Goal: Transaction & Acquisition: Purchase product/service

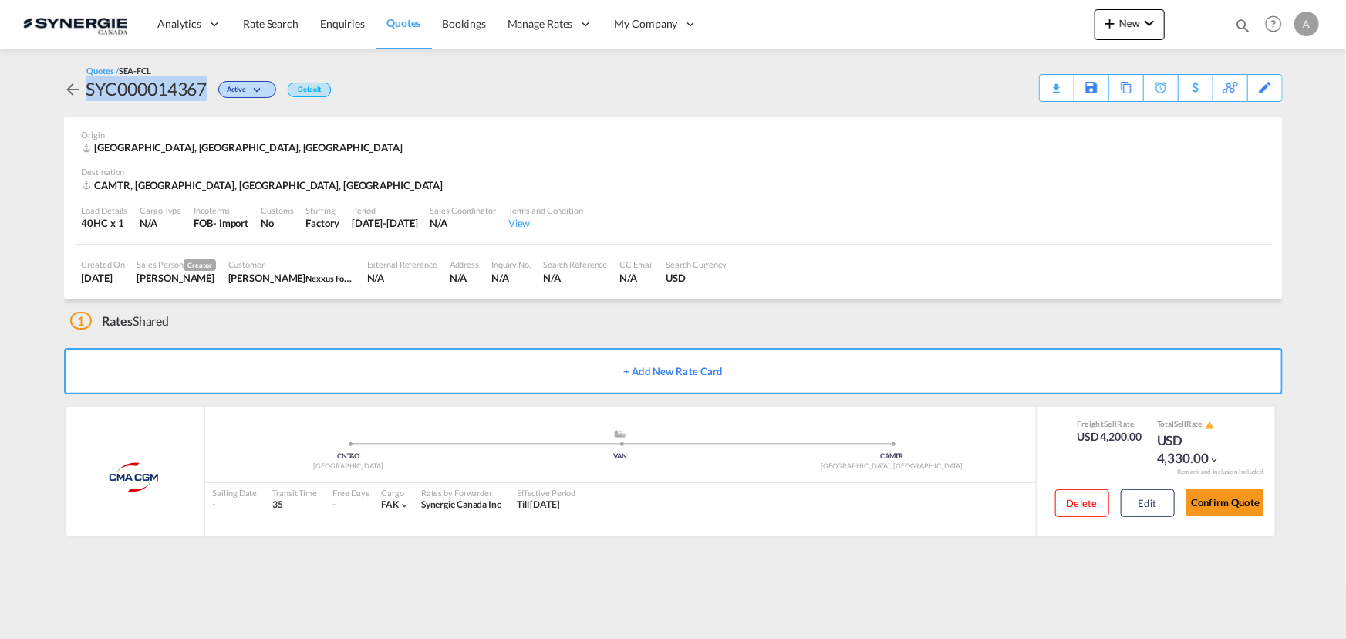
click at [1242, 24] on md-icon "icon-magnify" at bounding box center [1242, 25] width 17 height 17
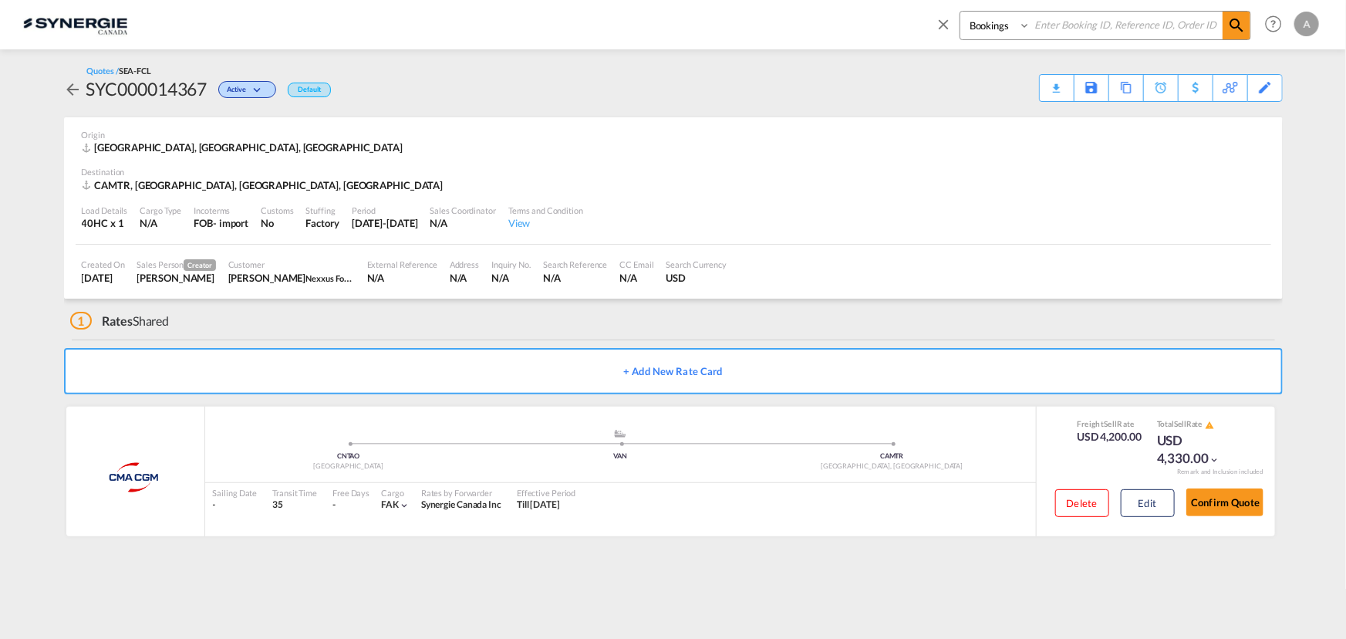
drag, startPoint x: 988, startPoint y: 25, endPoint x: 997, endPoint y: 38, distance: 15.6
click at [989, 29] on select "Bookings Quotes Enquiries" at bounding box center [996, 26] width 73 height 28
select select "Quotes"
click at [960, 12] on select "Bookings Quotes Enquiries" at bounding box center [996, 26] width 73 height 28
click at [1072, 18] on input at bounding box center [1127, 25] width 192 height 27
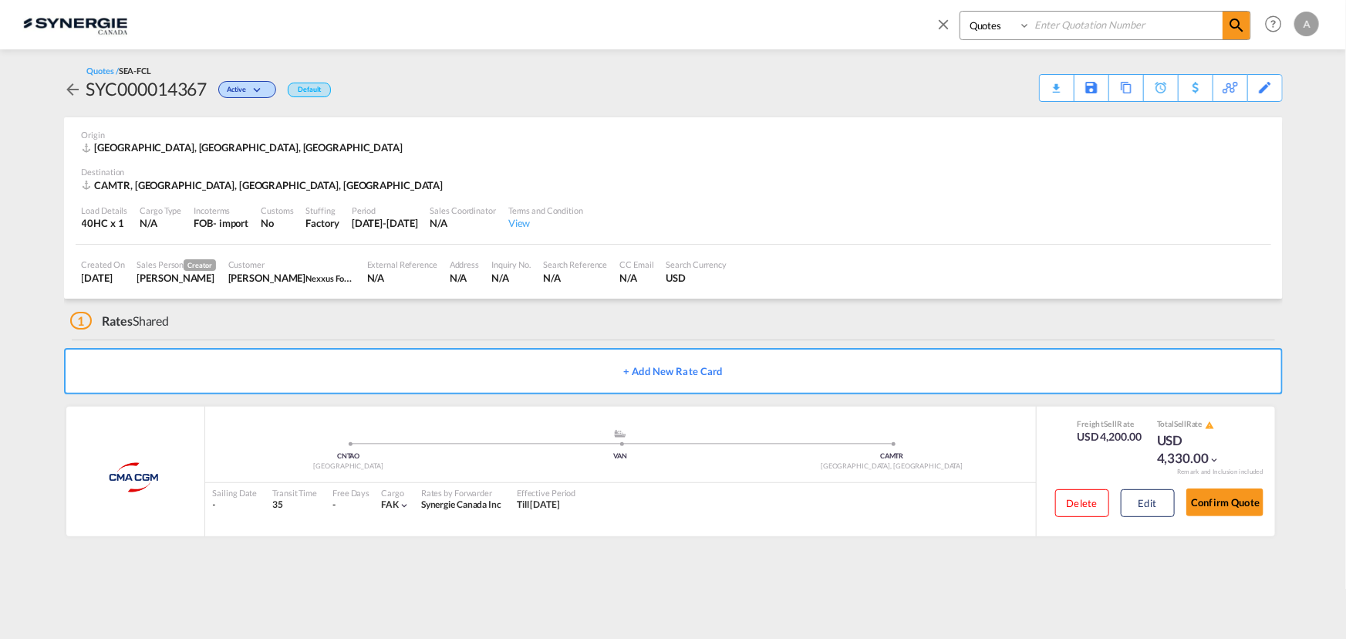
click at [1070, 25] on input at bounding box center [1127, 25] width 192 height 27
type input "13347"
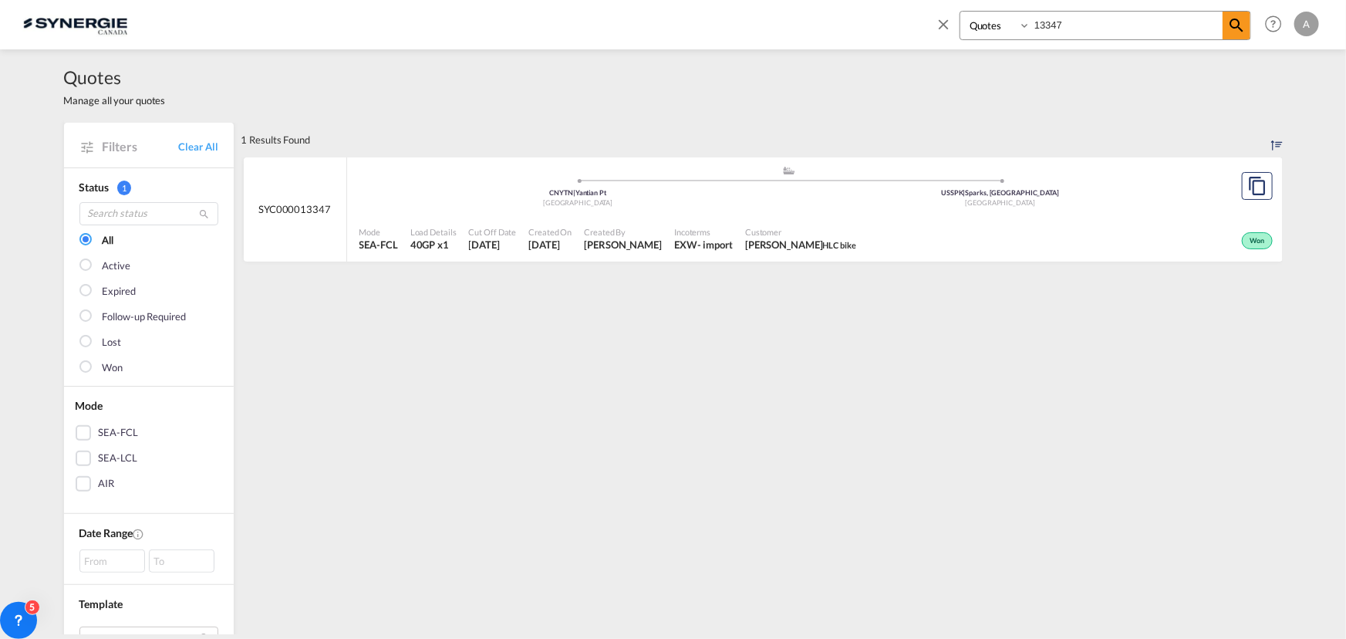
click at [908, 208] on div ".a{fill:#aaa8ad;} .a{fill:#aaa8ad;} CNYTN | Yantian Pt China USSPK | Sparks, NV…" at bounding box center [789, 188] width 860 height 46
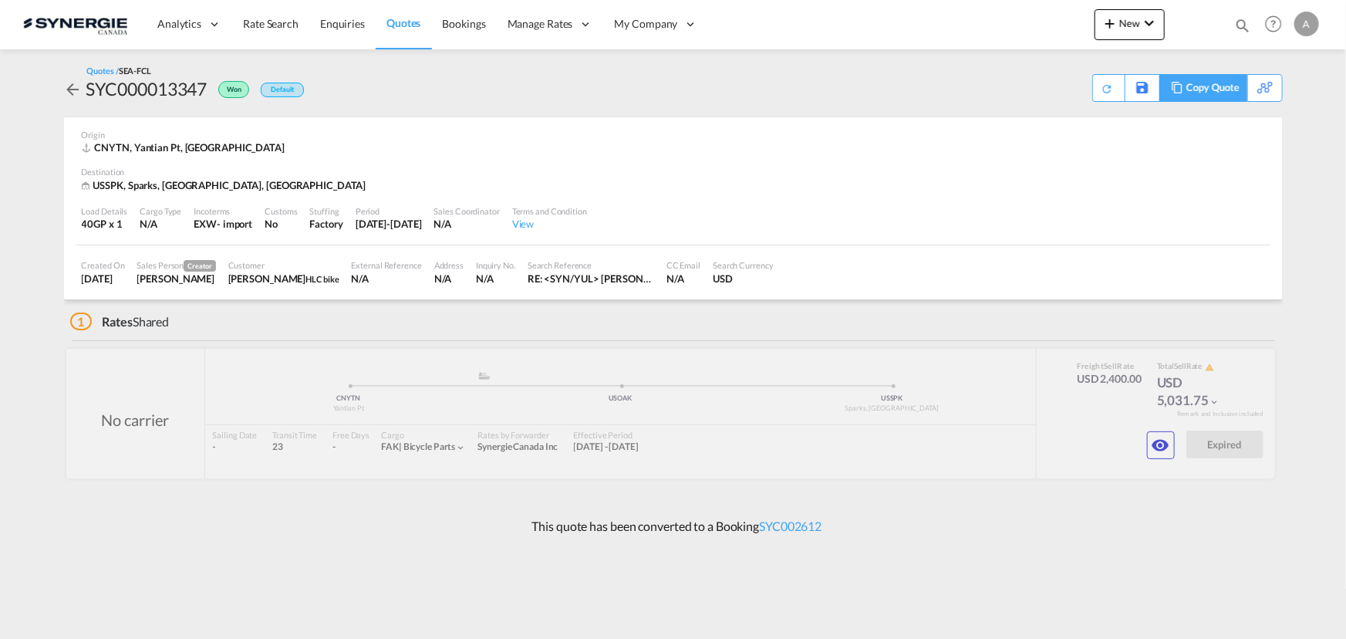
click at [1224, 92] on div "Copy Quote" at bounding box center [1212, 88] width 52 height 26
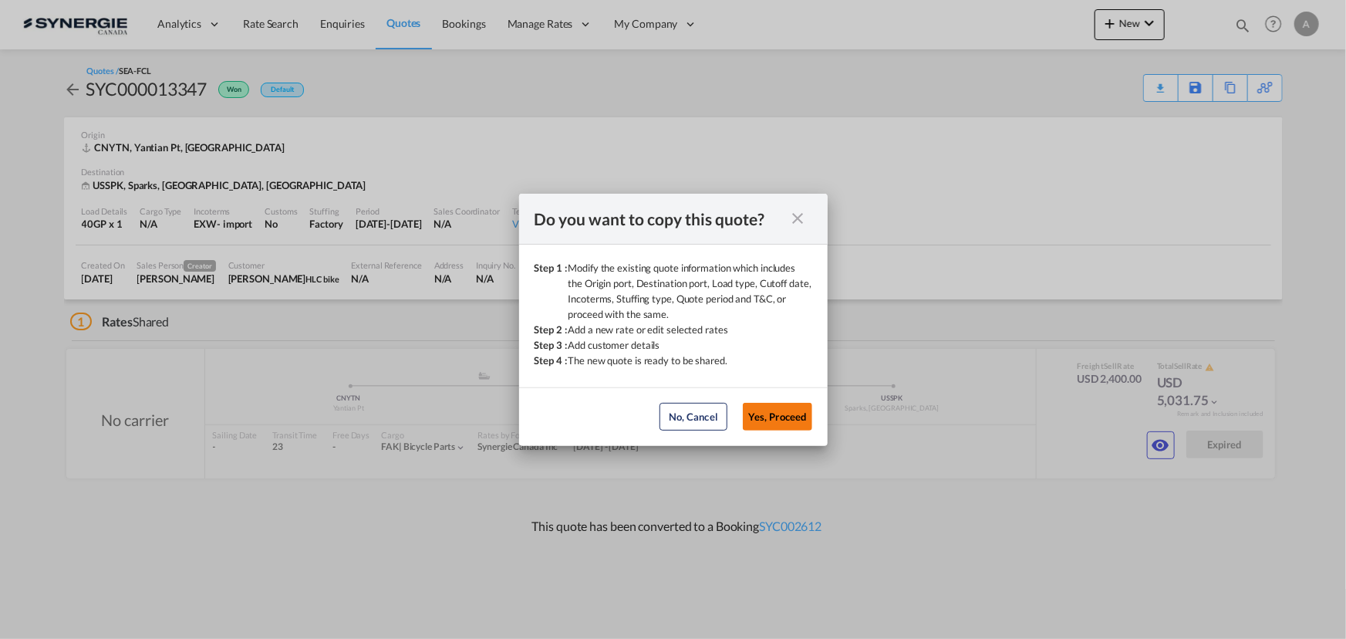
click at [773, 422] on button "Yes, Proceed" at bounding box center [777, 417] width 69 height 28
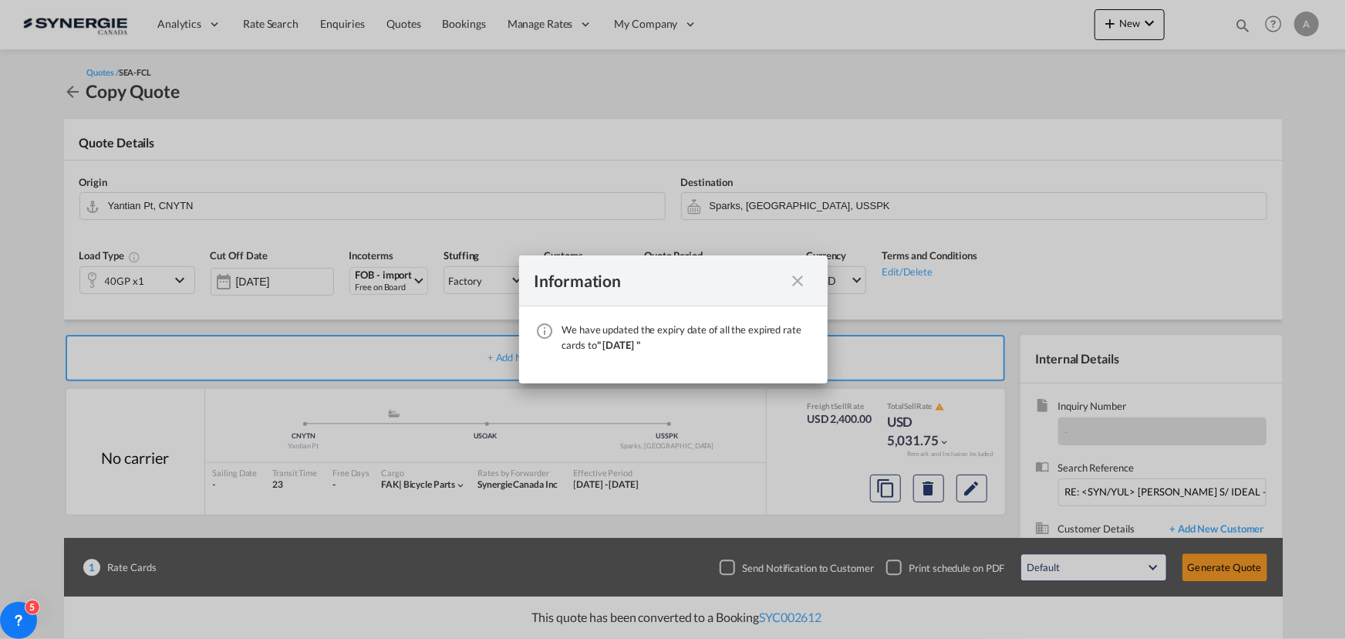
click at [790, 283] on md-icon "icon-close fg-AAA8AD cursor" at bounding box center [798, 281] width 19 height 19
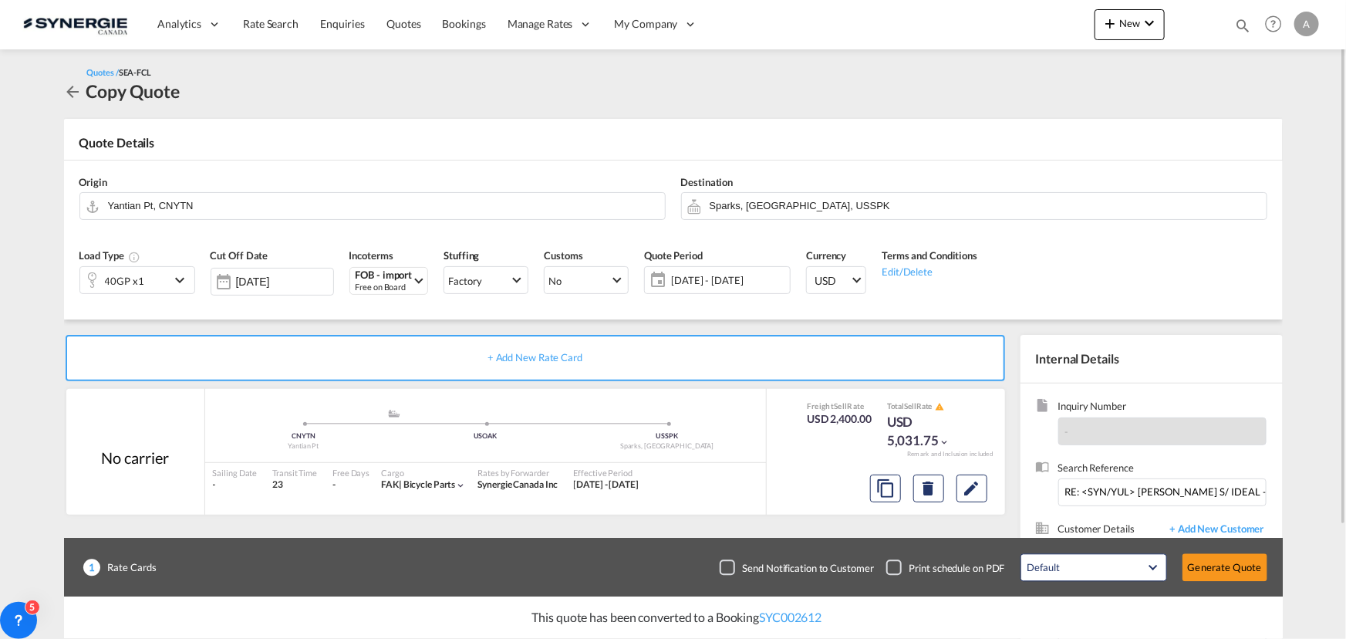
click at [713, 277] on span "28 Aug - 27 Sep 2025" at bounding box center [728, 280] width 115 height 14
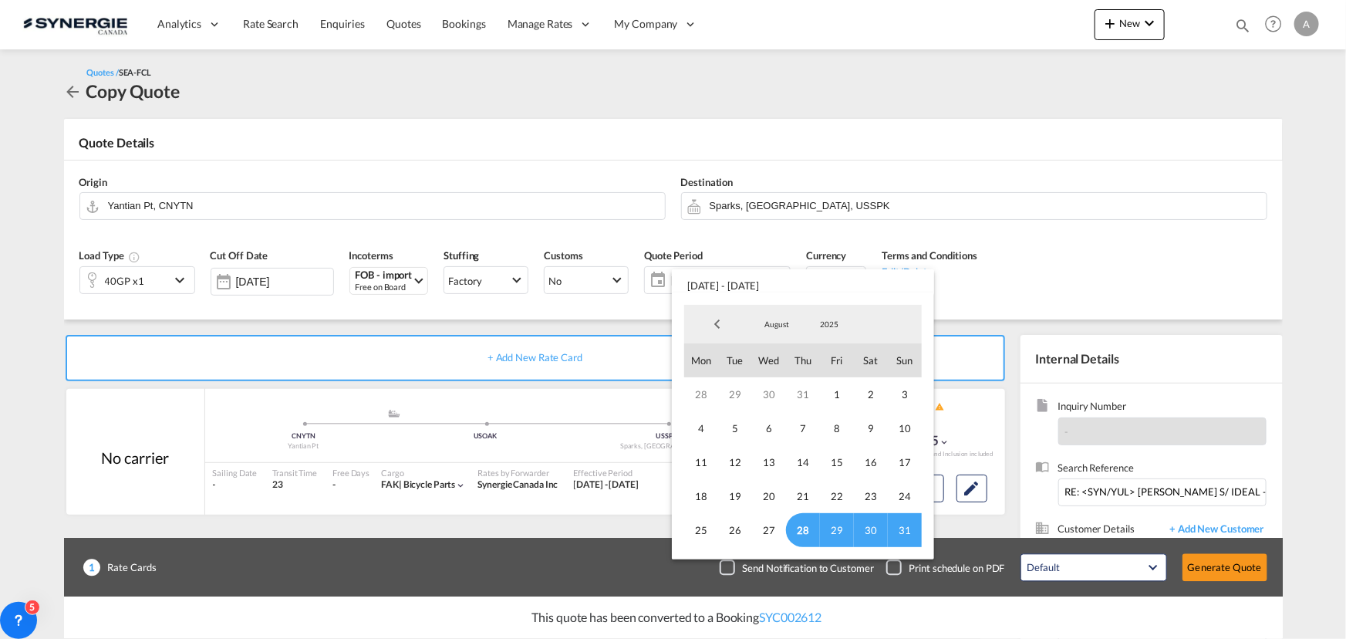
click at [766, 319] on span "August" at bounding box center [776, 324] width 49 height 11
click at [764, 366] on md-option "September" at bounding box center [792, 361] width 105 height 37
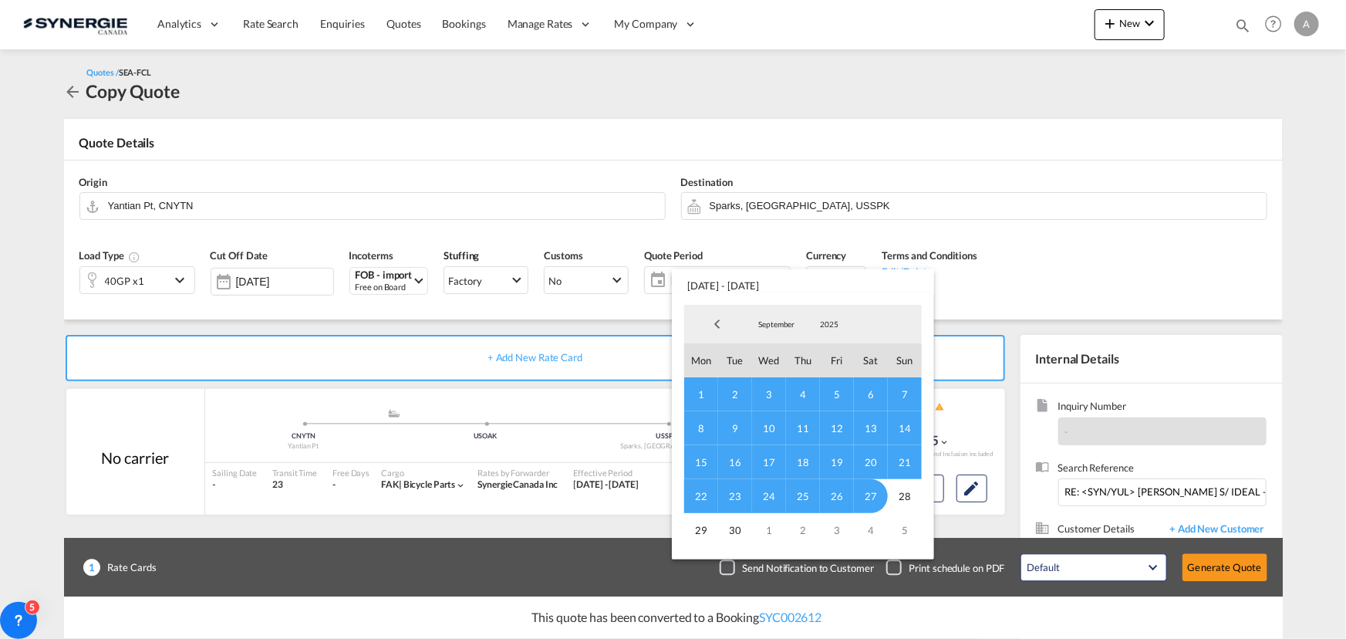
click at [698, 393] on span "1" at bounding box center [701, 394] width 34 height 34
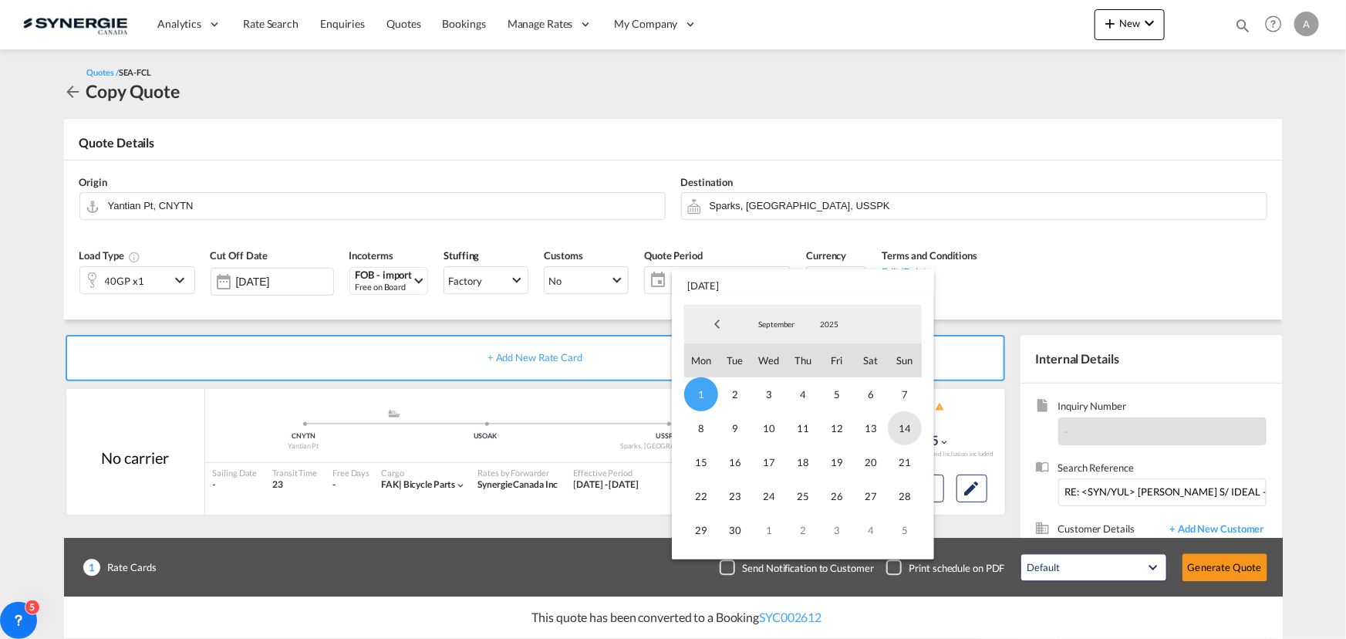
click at [910, 427] on span "14" at bounding box center [905, 428] width 34 height 34
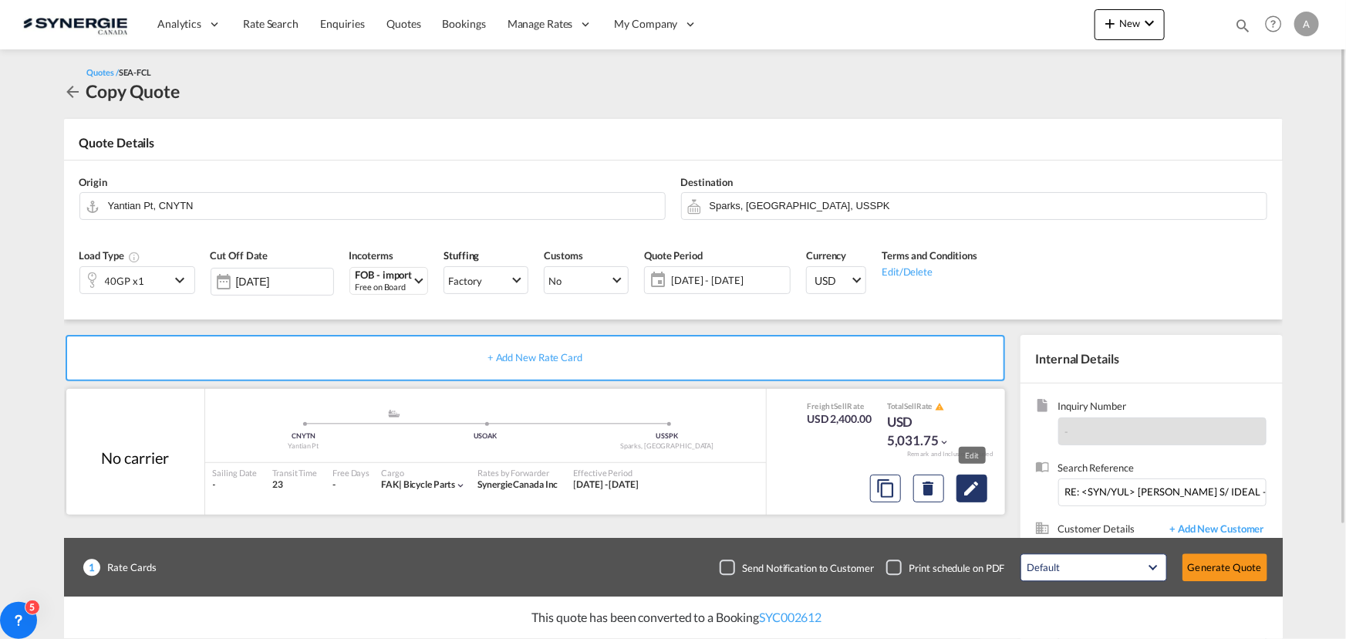
click at [979, 482] on md-icon "Edit" at bounding box center [972, 488] width 19 height 19
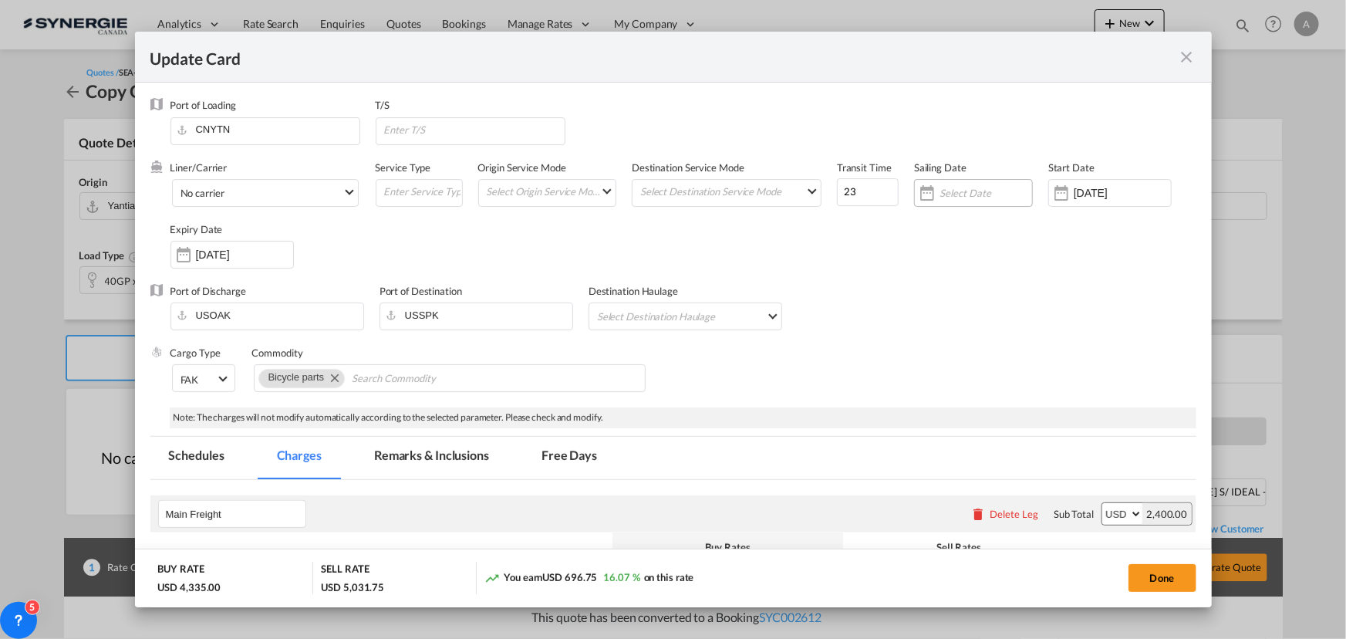
select select "per container"
select select "per B/L"
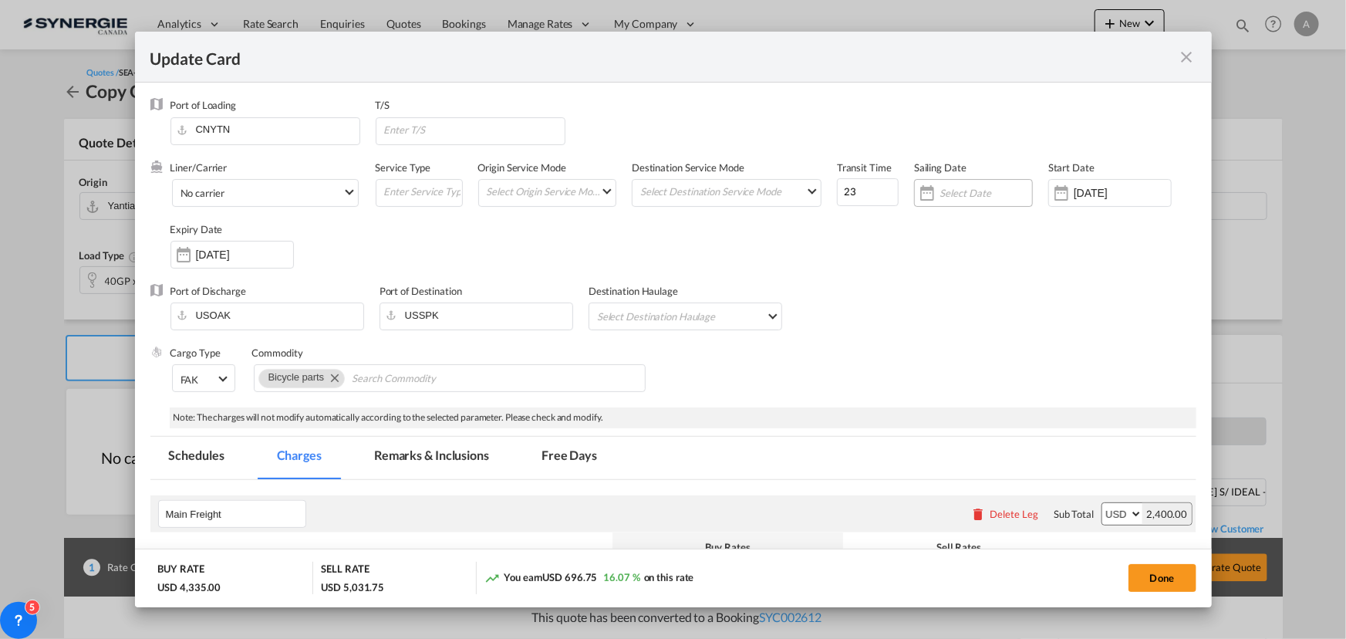
select select "per B/L"
select select "per shipment"
select select "per container"
click at [1111, 191] on input "17 Jul 2025" at bounding box center [1122, 193] width 97 height 12
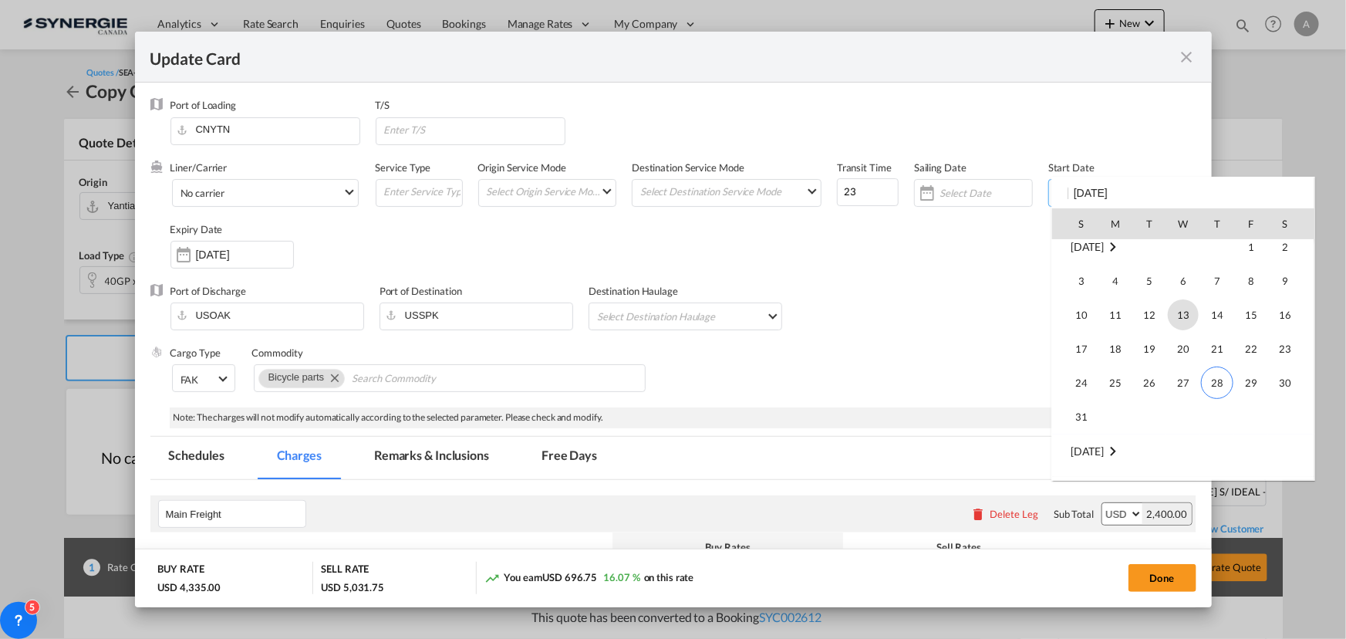
scroll to position [357169, 0]
click at [1119, 417] on span "1" at bounding box center [1115, 419] width 31 height 31
type input "[DATE]"
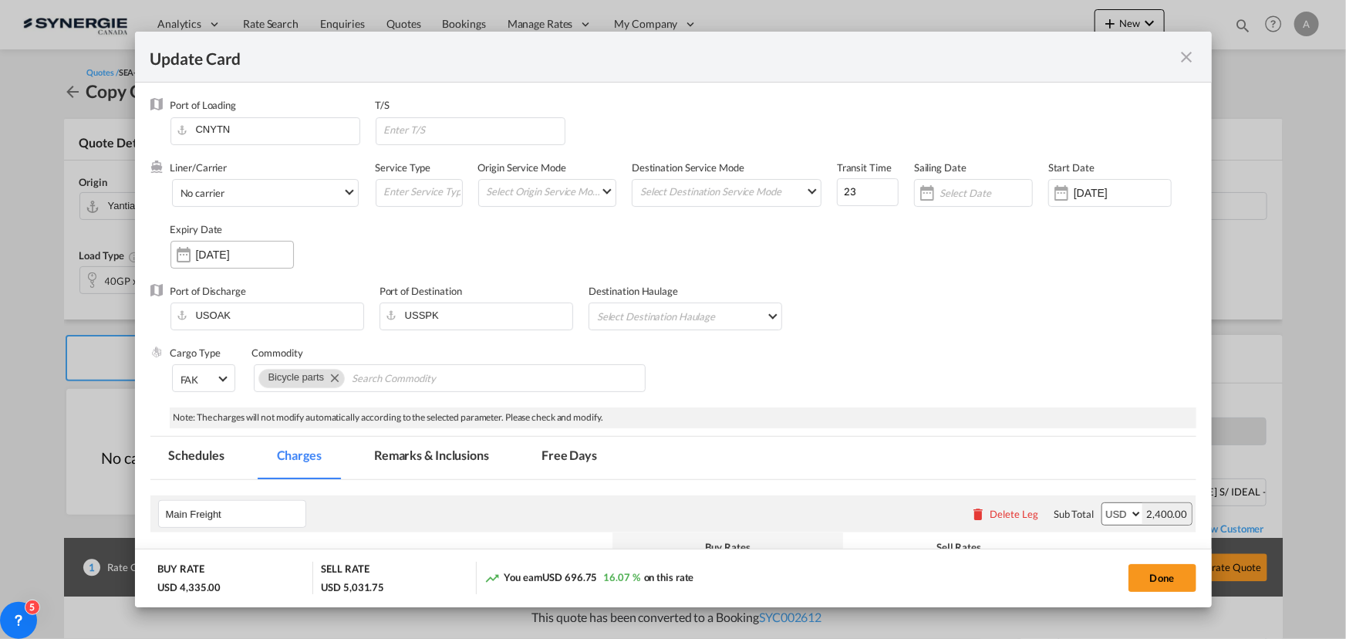
click at [253, 262] on div "27 Sep 2025" at bounding box center [231, 255] width 123 height 28
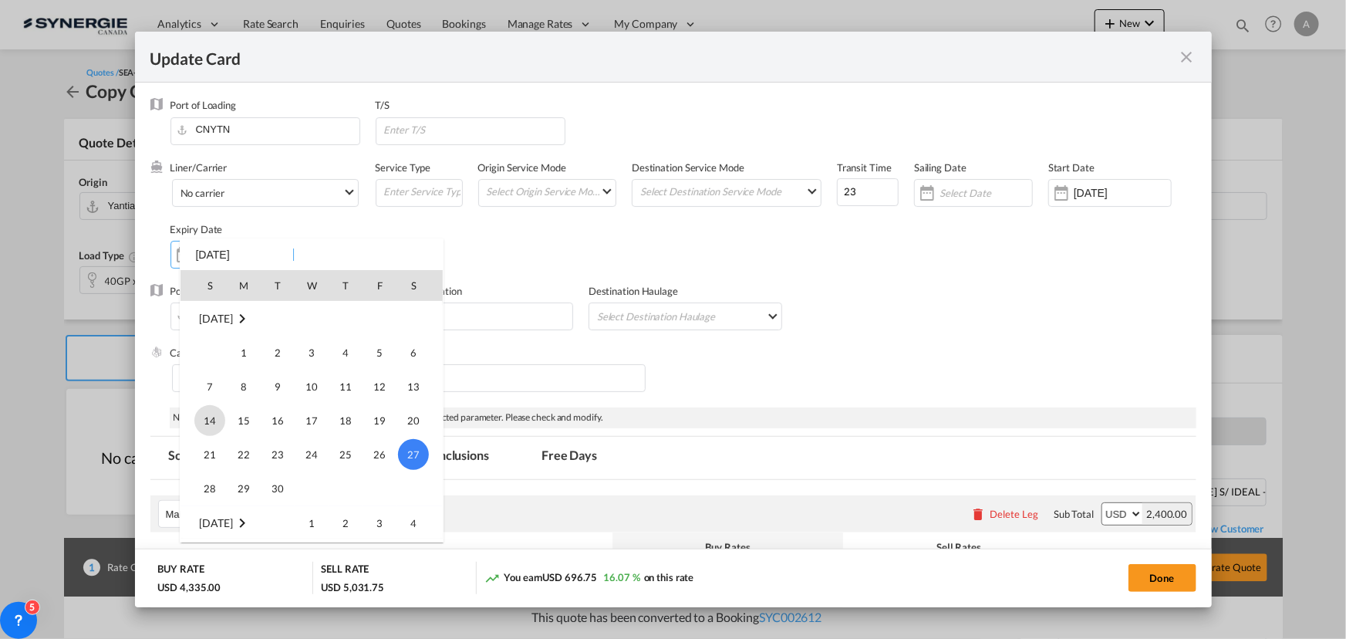
click at [208, 423] on span "14" at bounding box center [209, 420] width 31 height 31
type input "[DATE]"
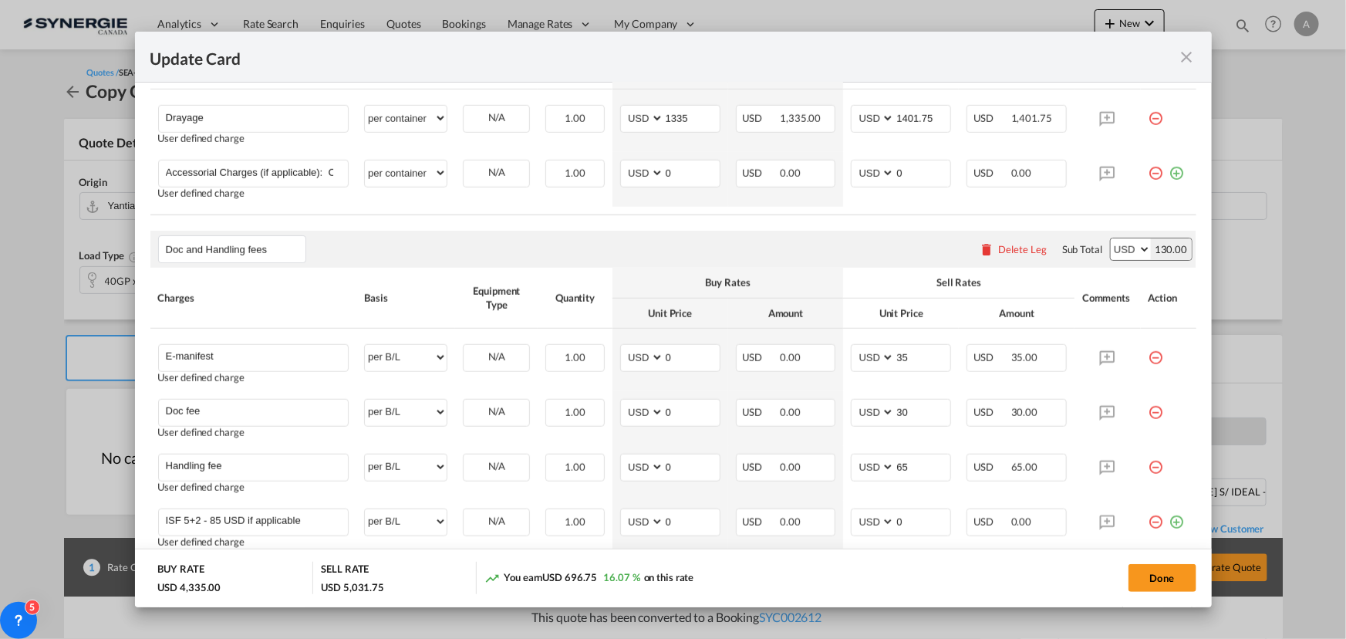
scroll to position [383, 0]
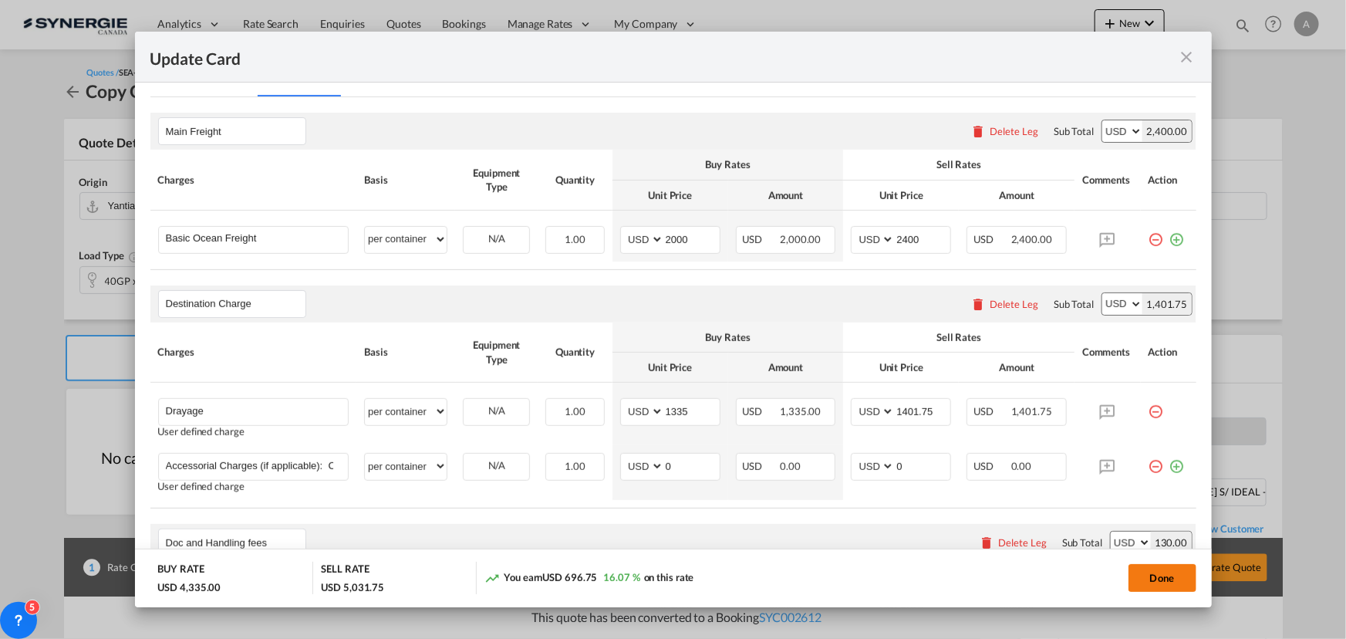
click at [1167, 568] on button "Done" at bounding box center [1162, 578] width 68 height 28
type input "[DATE]"
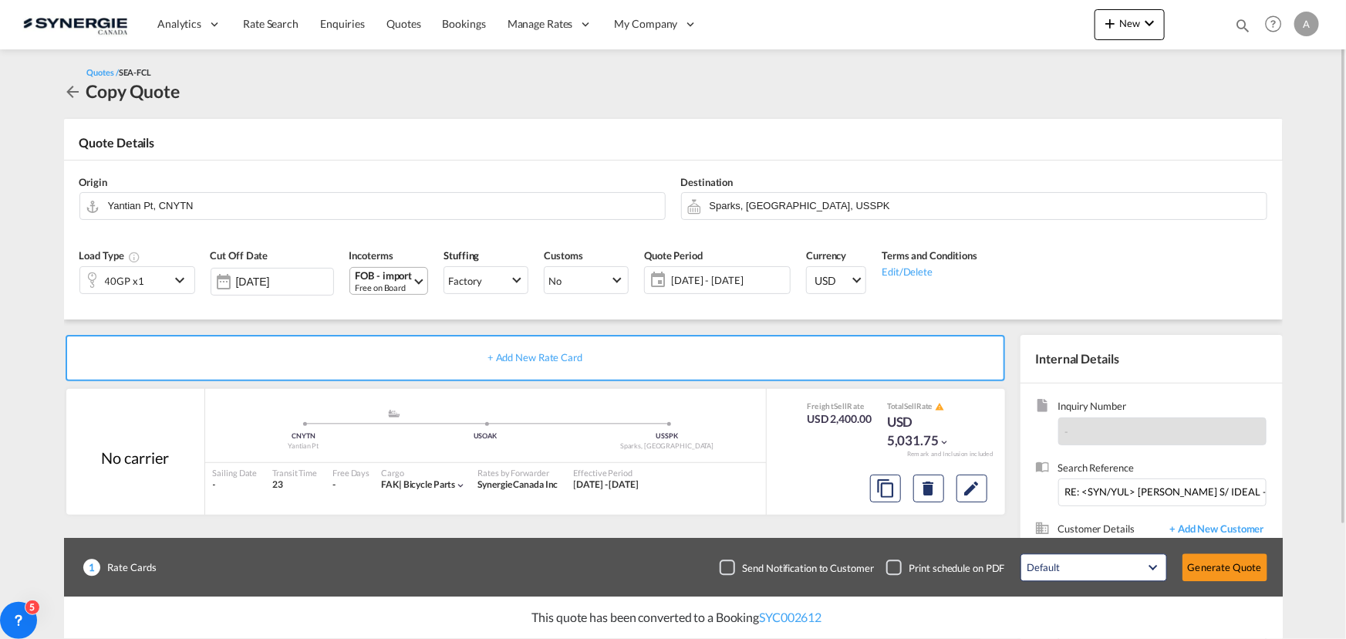
click at [390, 277] on div "FOB - import" at bounding box center [384, 276] width 57 height 12
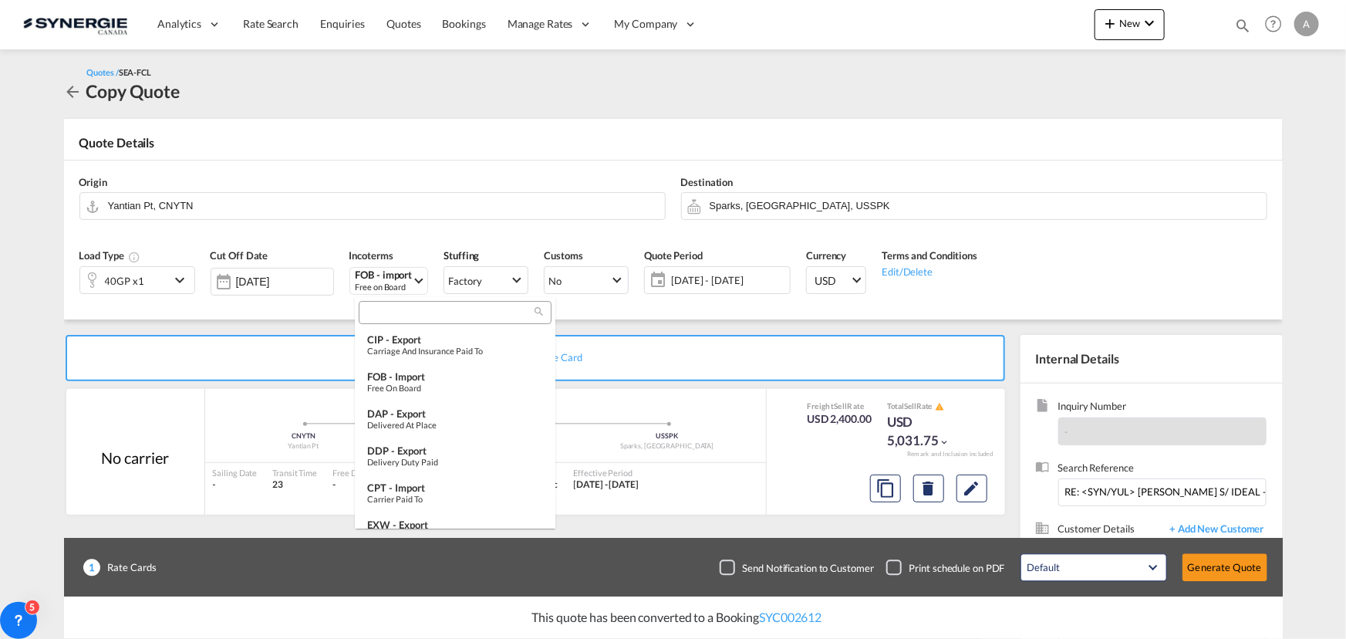
click at [418, 315] on input "search" at bounding box center [448, 313] width 171 height 14
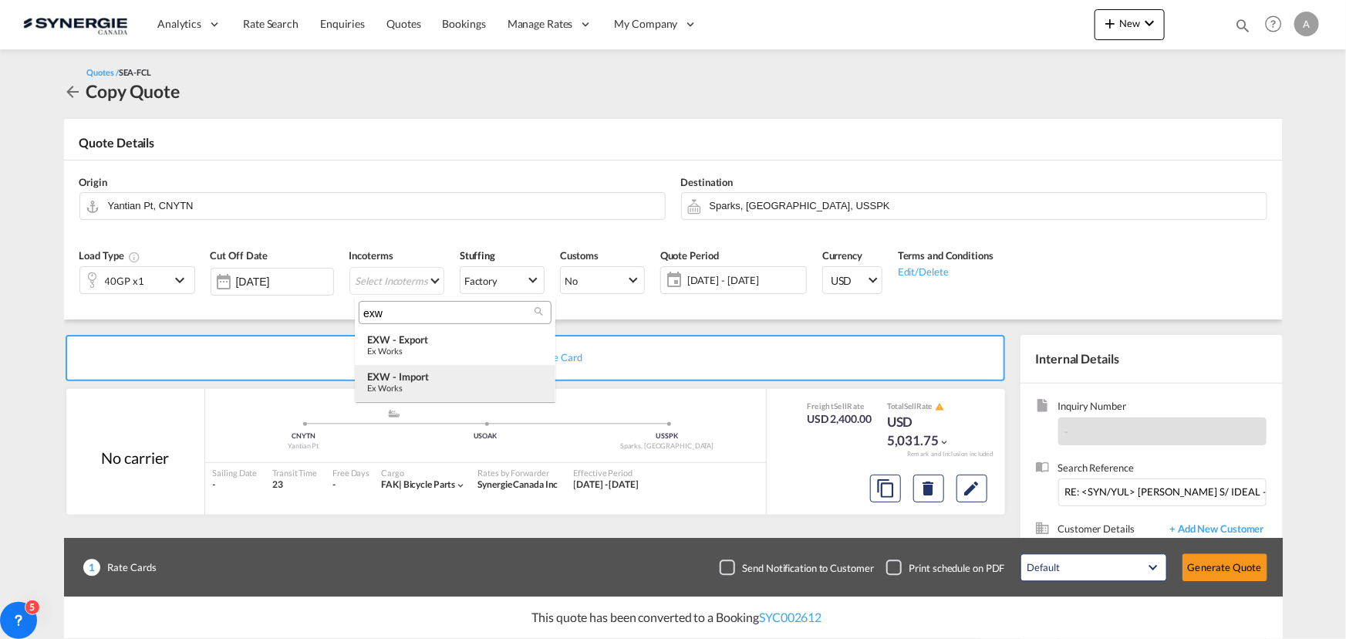
type input "exw"
click at [439, 379] on div "EXW - import" at bounding box center [455, 376] width 176 height 12
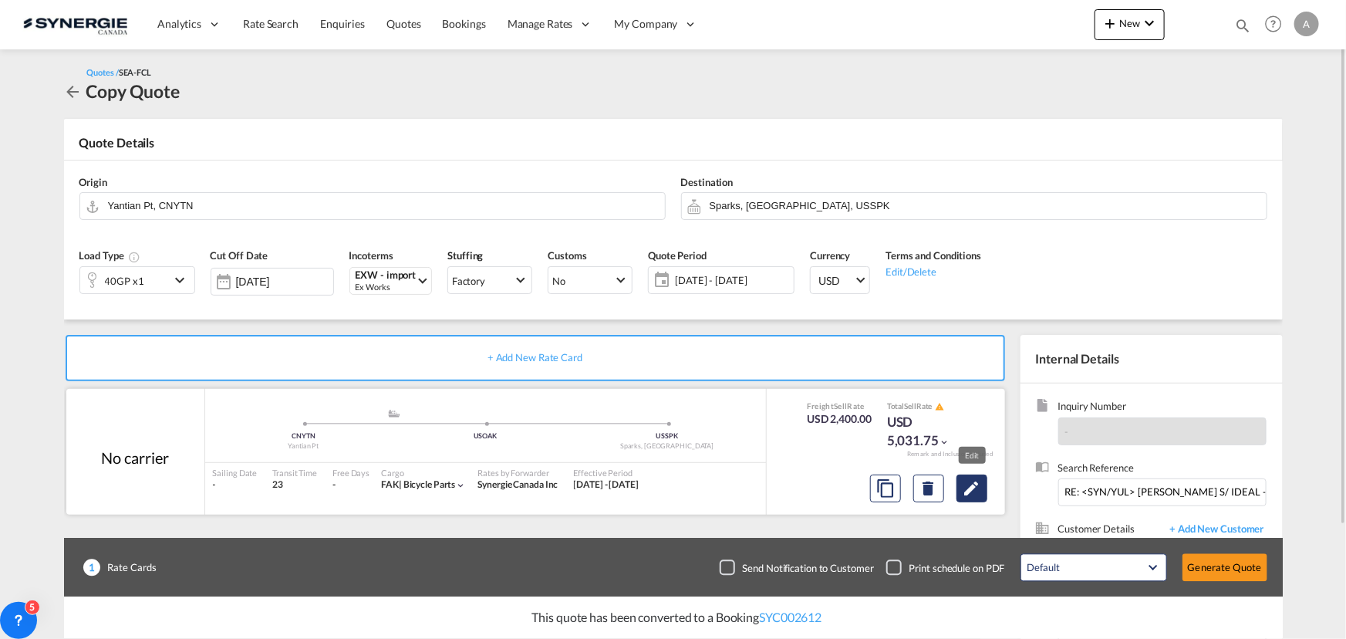
click at [972, 500] on button "Edit" at bounding box center [971, 488] width 31 height 28
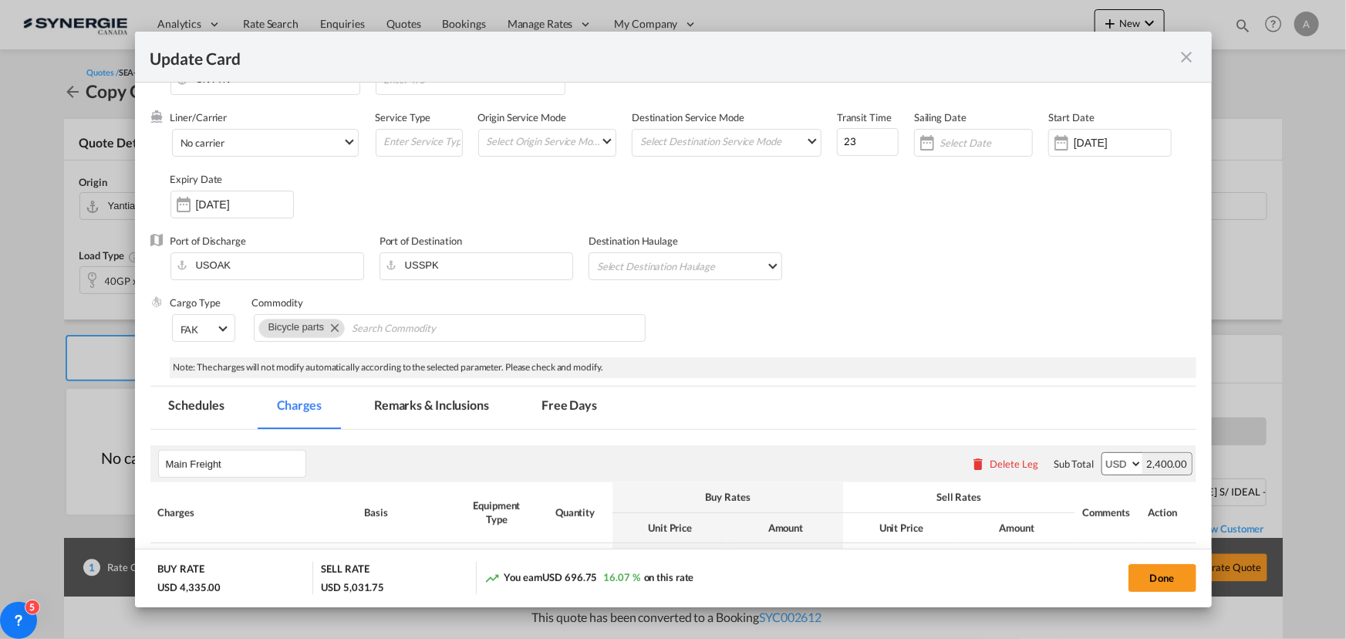
scroll to position [69, 0]
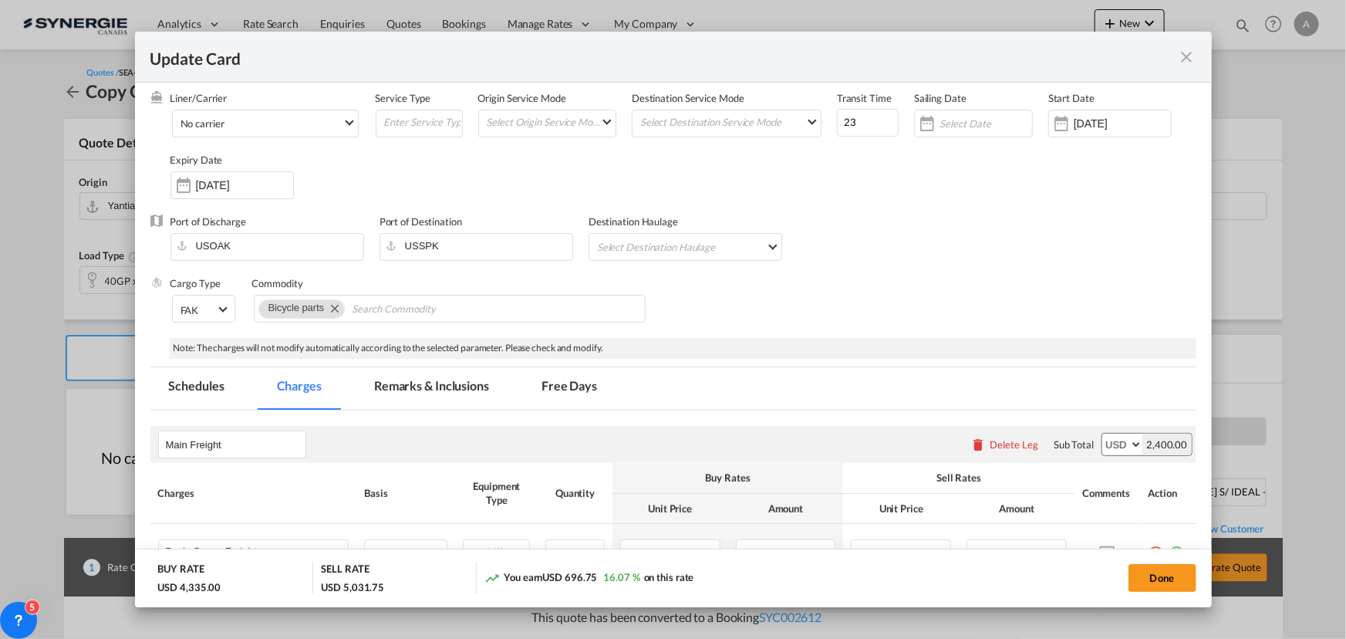
click at [1194, 58] on md-icon "icon-close fg-AAA8AD m-0 pointer" at bounding box center [1187, 57] width 19 height 19
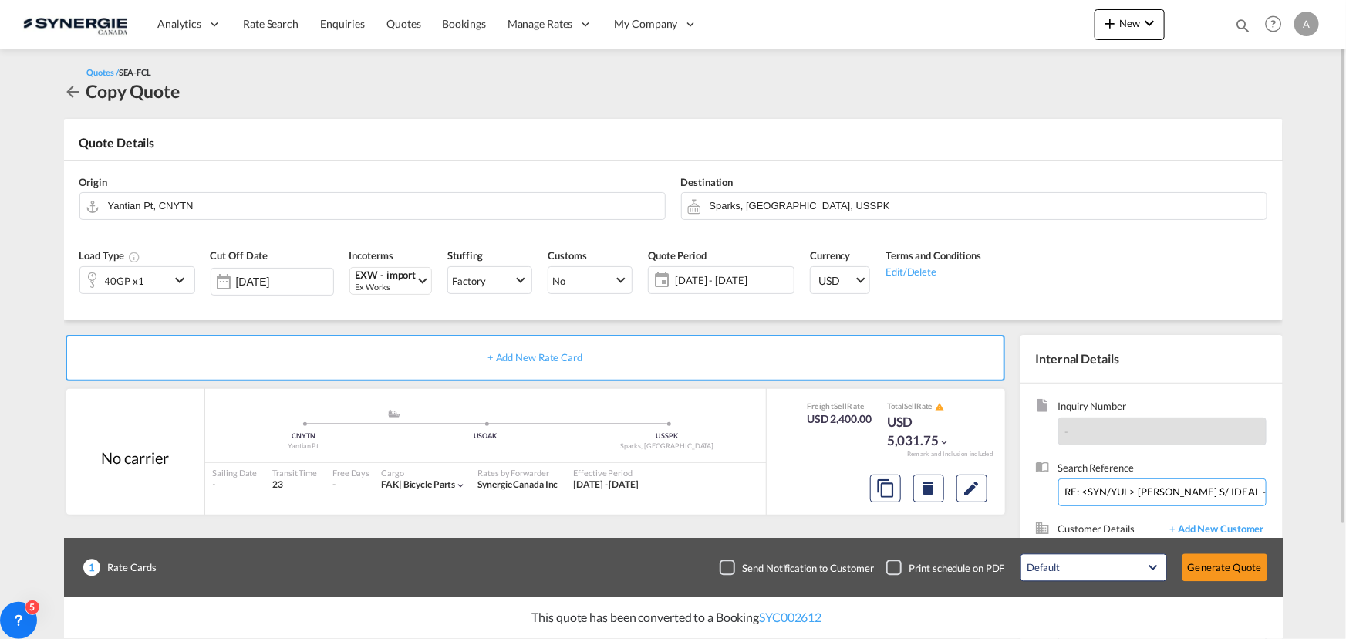
click at [1105, 494] on input "RE: <SYN/YUL> 愛地雅 S/ IDEAL - C/Hawley LLC - FOB Taichung to Sparks // PO: H0796…" at bounding box center [1162, 492] width 208 height 28
click at [973, 487] on md-icon "Edit" at bounding box center [972, 488] width 19 height 19
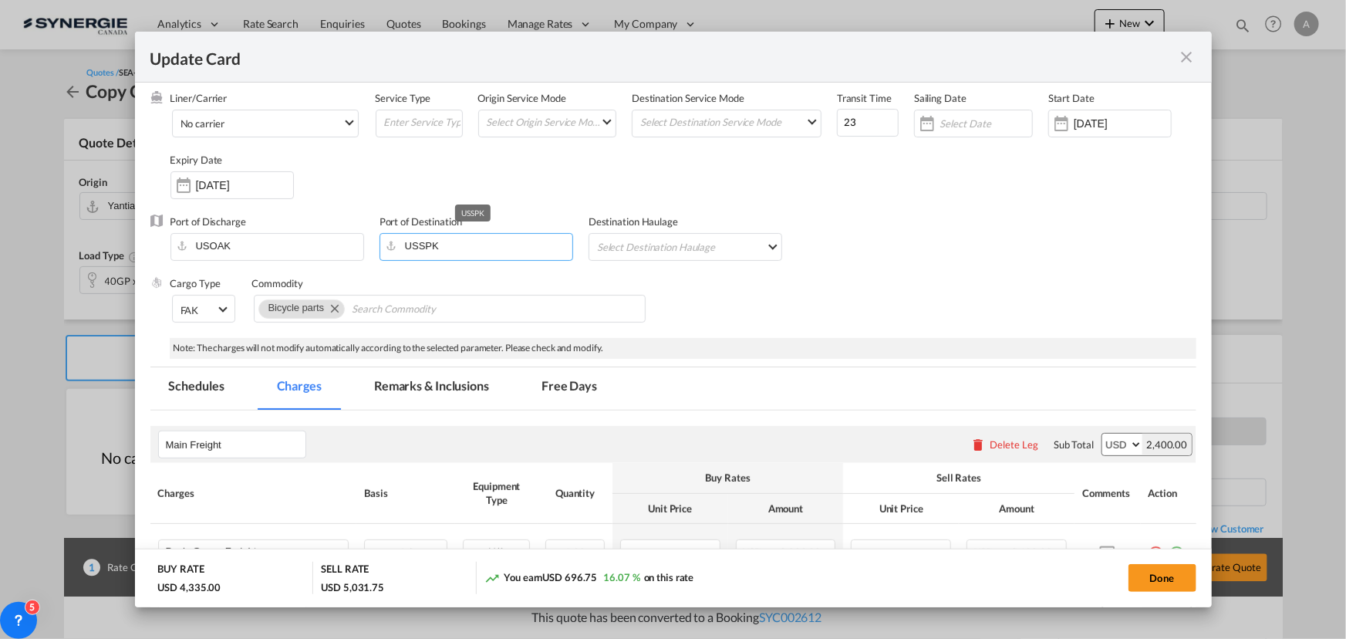
click at [449, 248] on input "USSPK" at bounding box center [479, 245] width 185 height 23
type input "U"
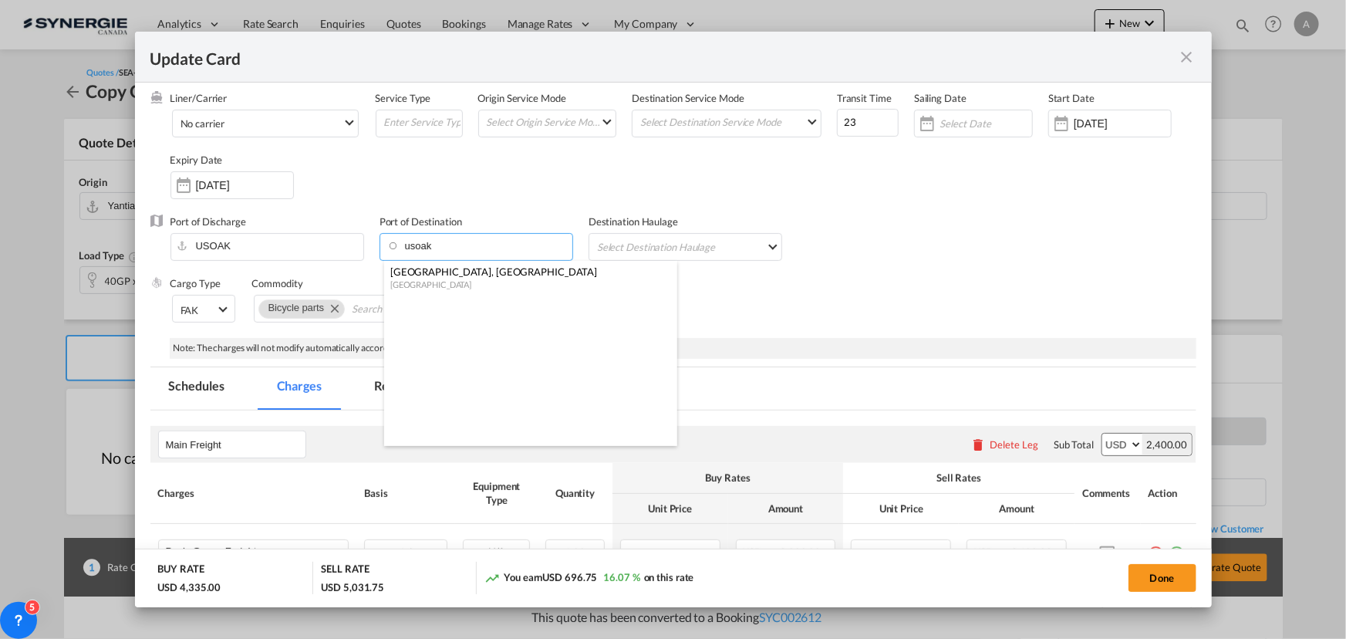
click at [451, 275] on div "Oakland, CA" at bounding box center [526, 272] width 272 height 14
type input "Oakland, CA, USOAK"
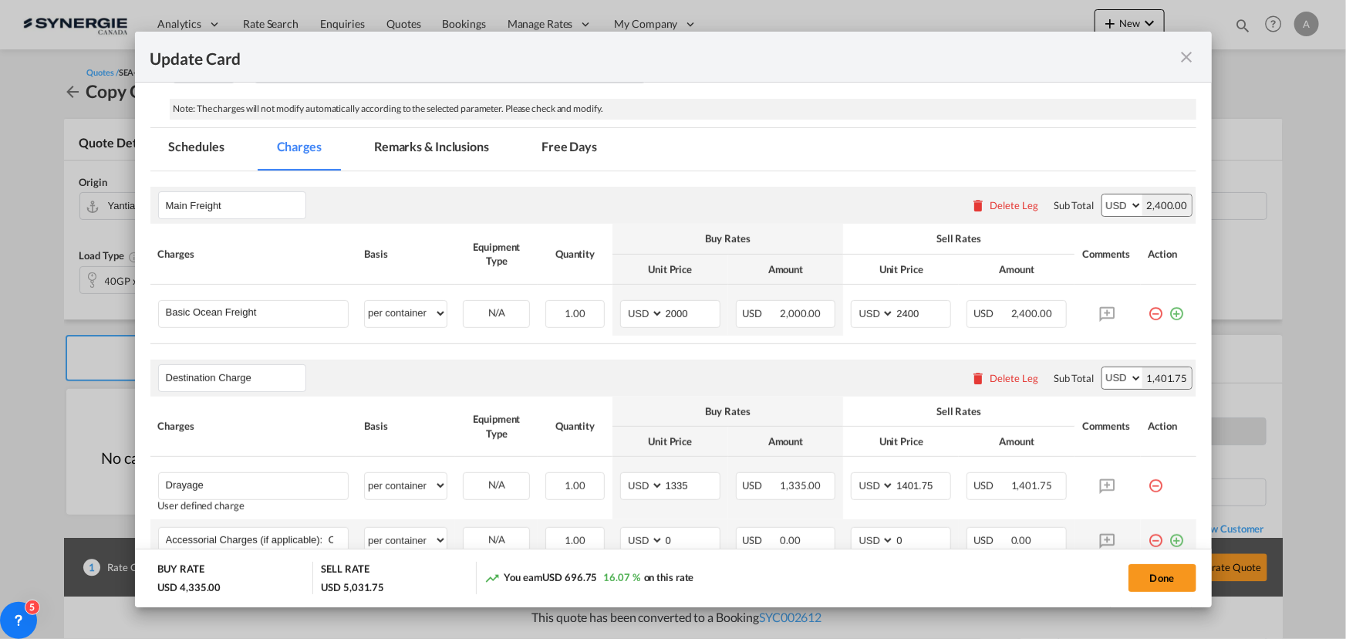
scroll to position [420, 0]
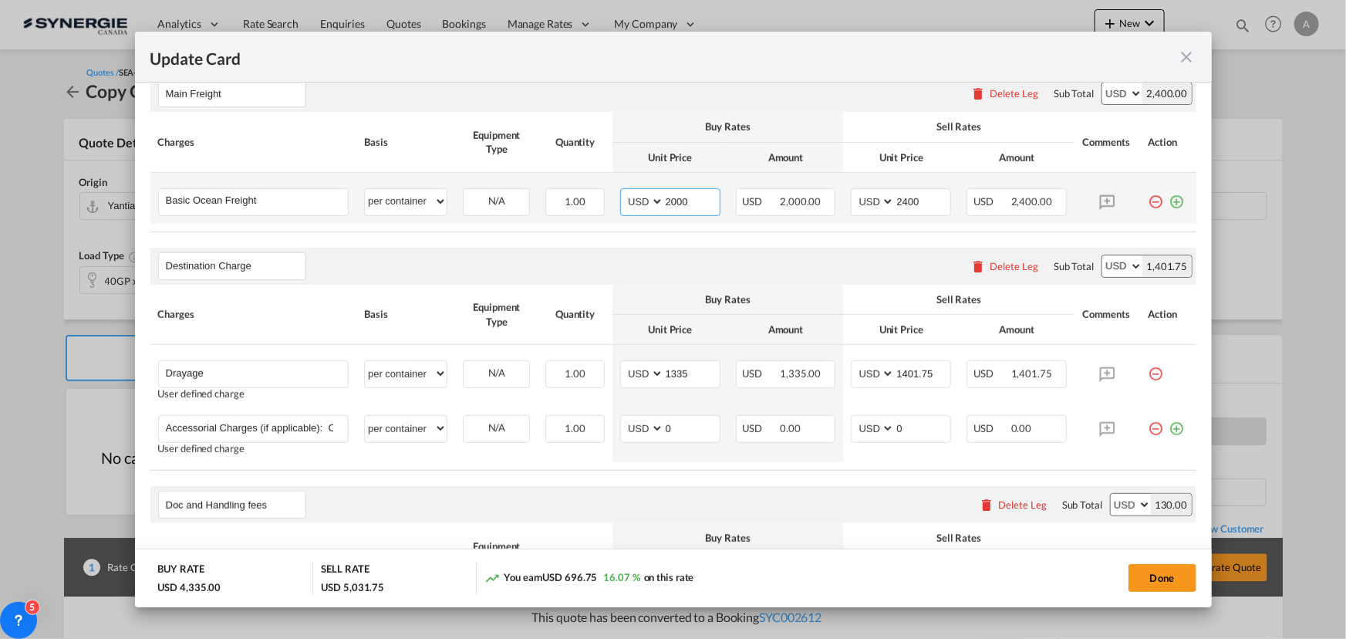
drag, startPoint x: 697, startPoint y: 197, endPoint x: 611, endPoint y: 208, distance: 86.3
click at [585, 199] on tr "Basic Ocean Freight Please Enter User Defined Charges Cannot Be Published per e…" at bounding box center [673, 198] width 1046 height 51
type input "2400"
type input "2800"
select select "per container"
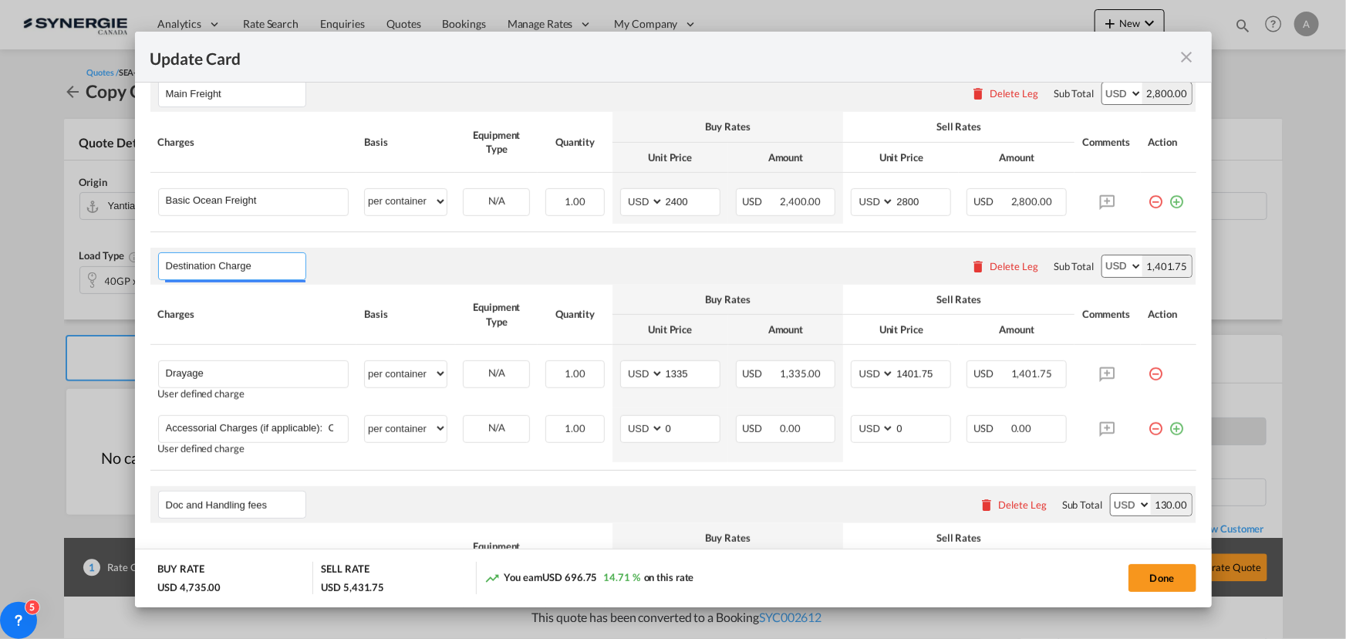
select select "per container"
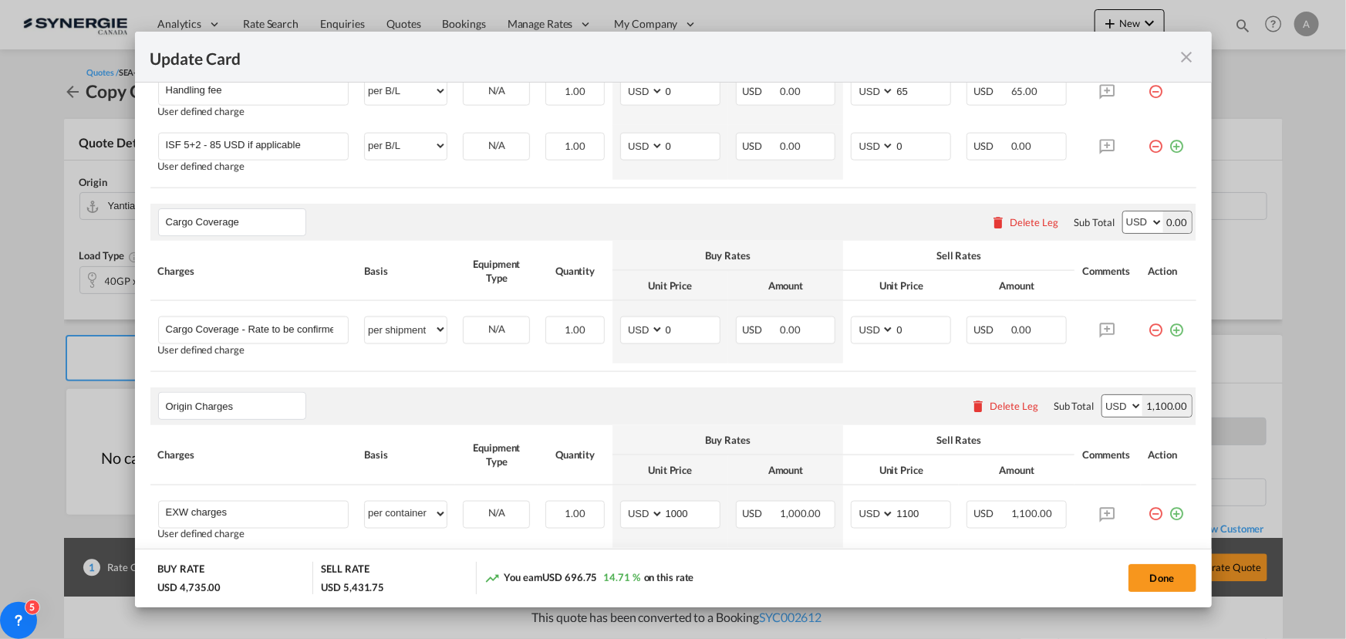
scroll to position [1154, 0]
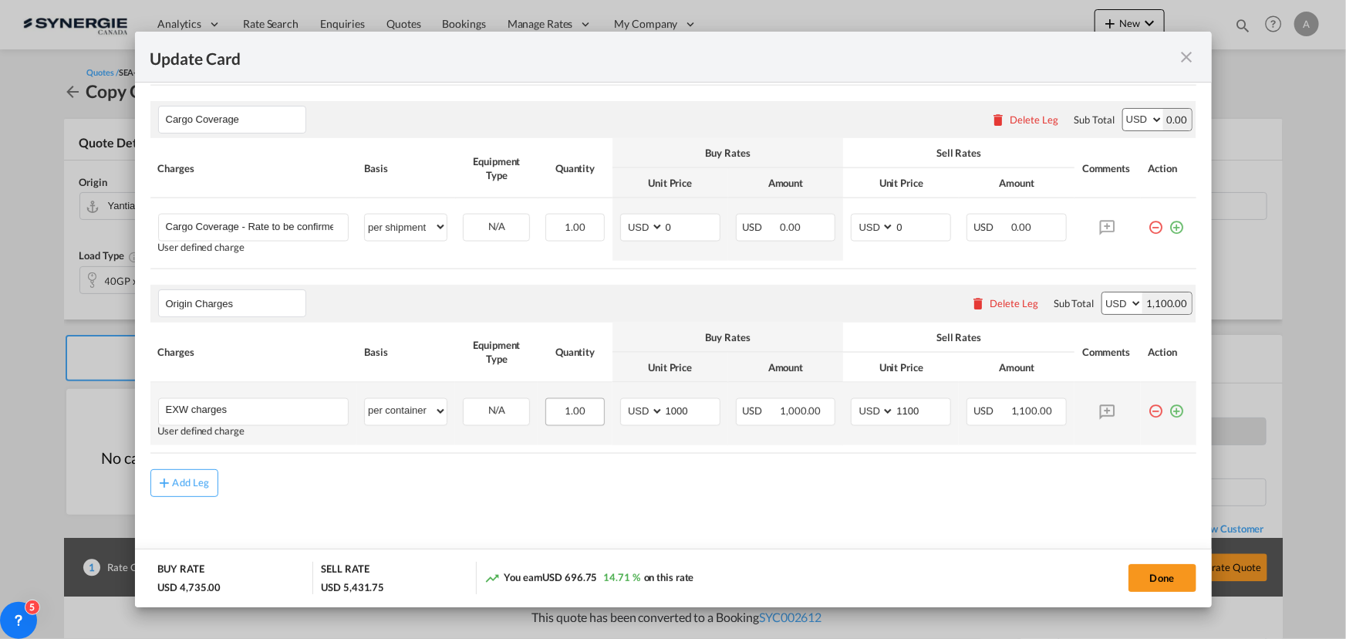
click at [575, 469] on div "Add Leg" at bounding box center [673, 483] width 1046 height 28
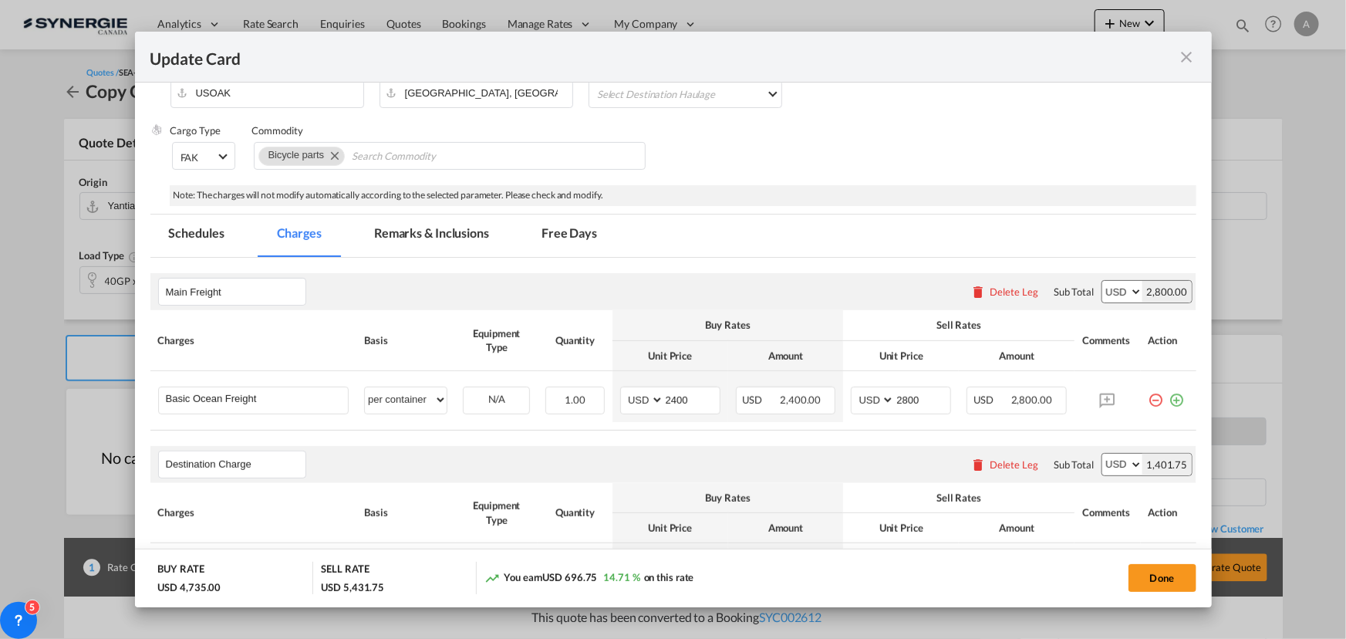
scroll to position [172, 0]
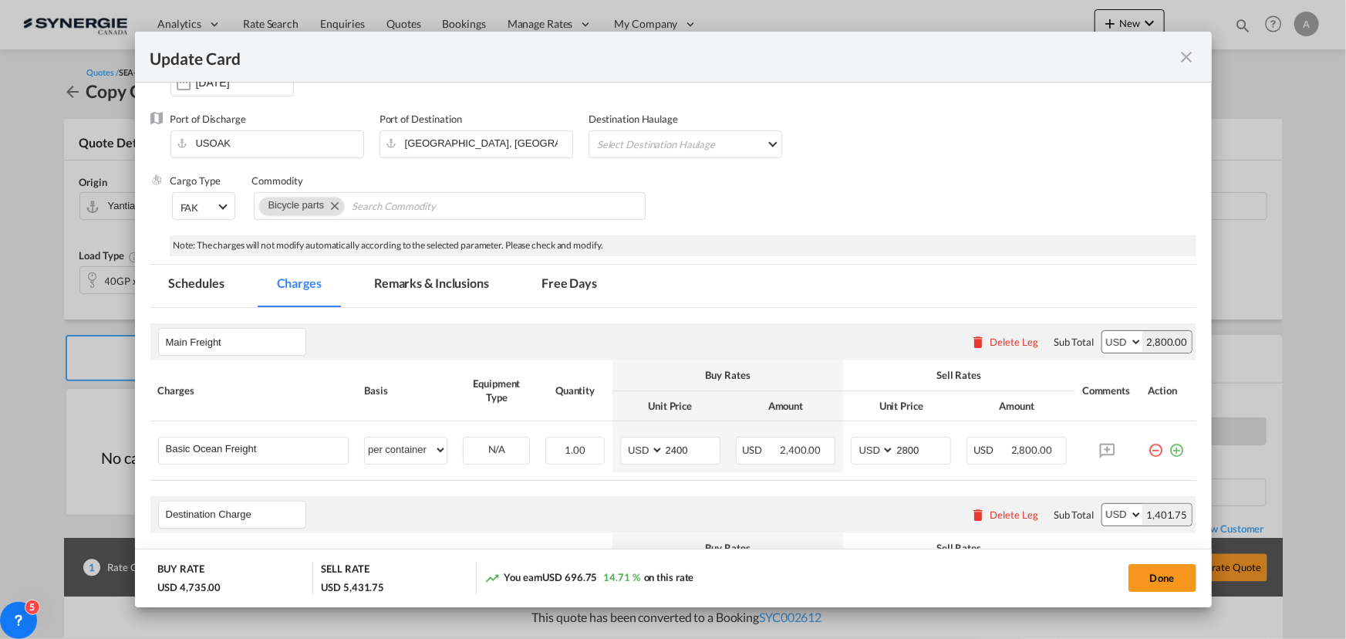
click at [1167, 575] on button "Done" at bounding box center [1162, 578] width 68 height 28
type input "[DATE]"
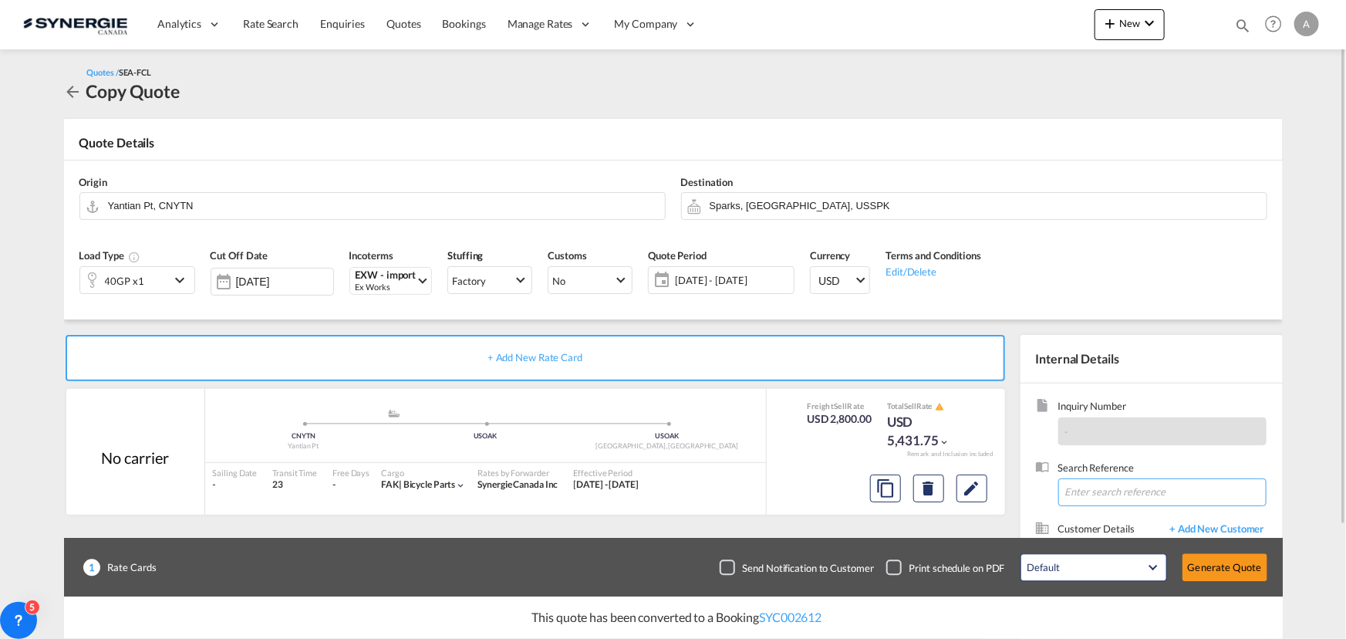
click at [1148, 489] on input at bounding box center [1162, 492] width 208 height 28
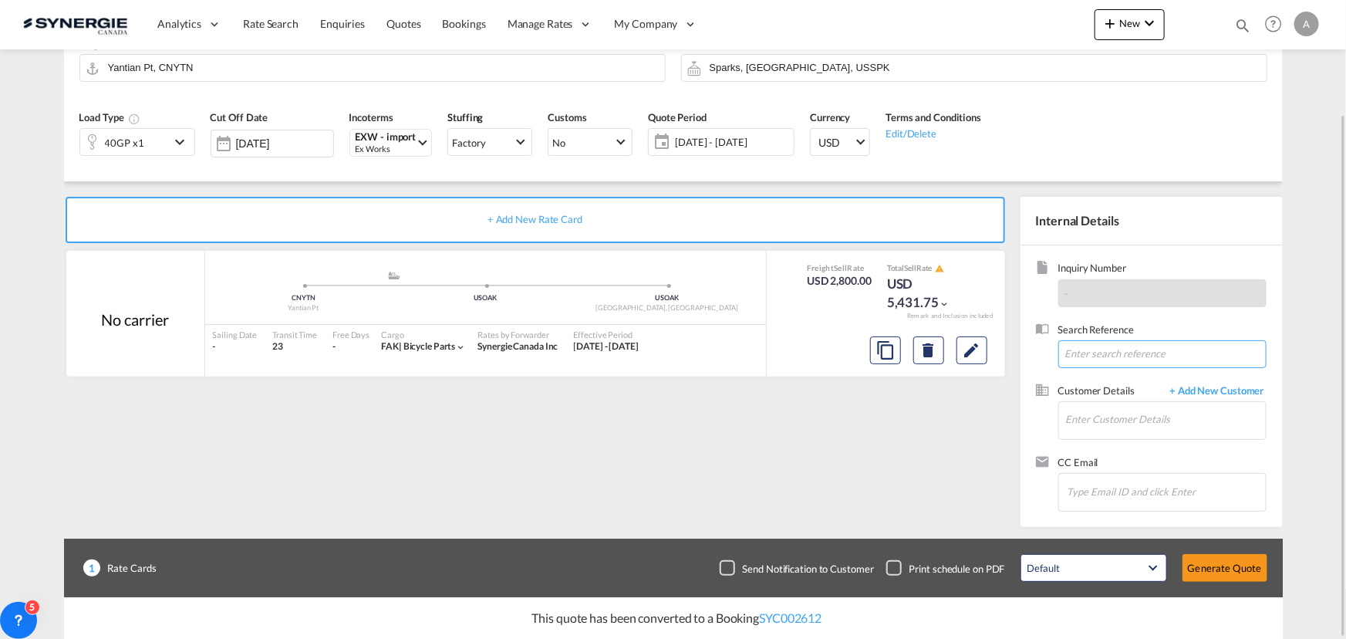
scroll to position [68, 0]
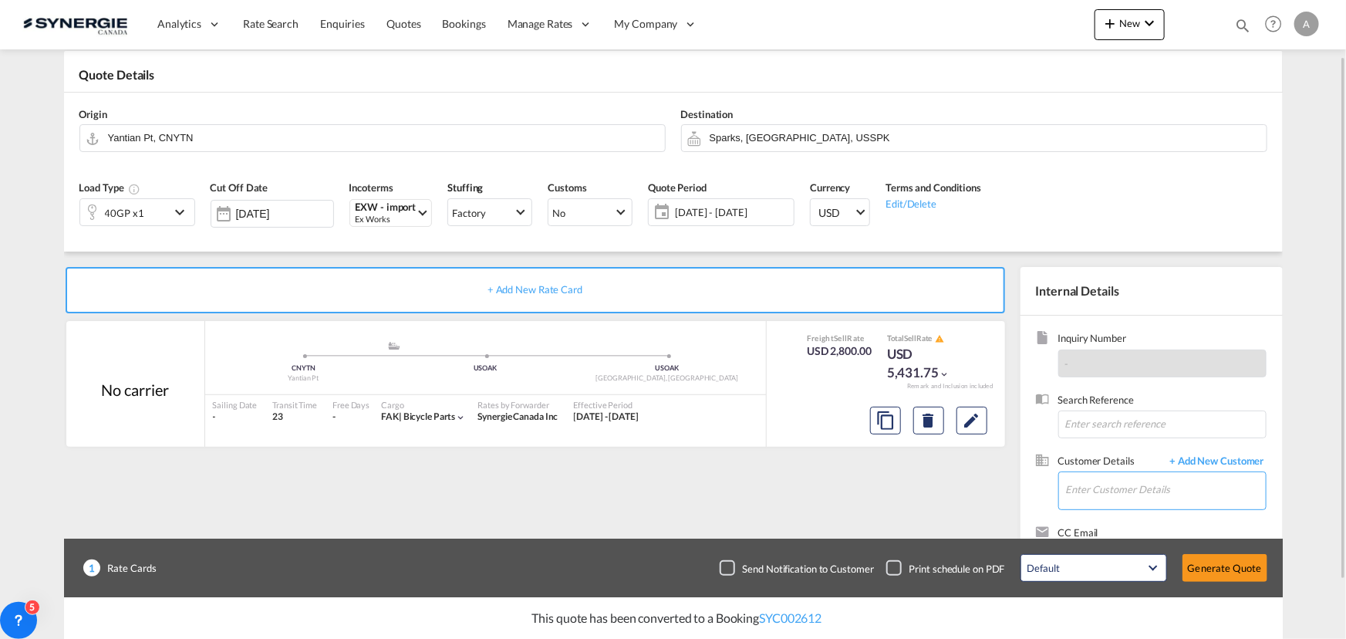
click at [1105, 501] on input "Enter Customer Details" at bounding box center [1166, 489] width 200 height 35
type input "j"
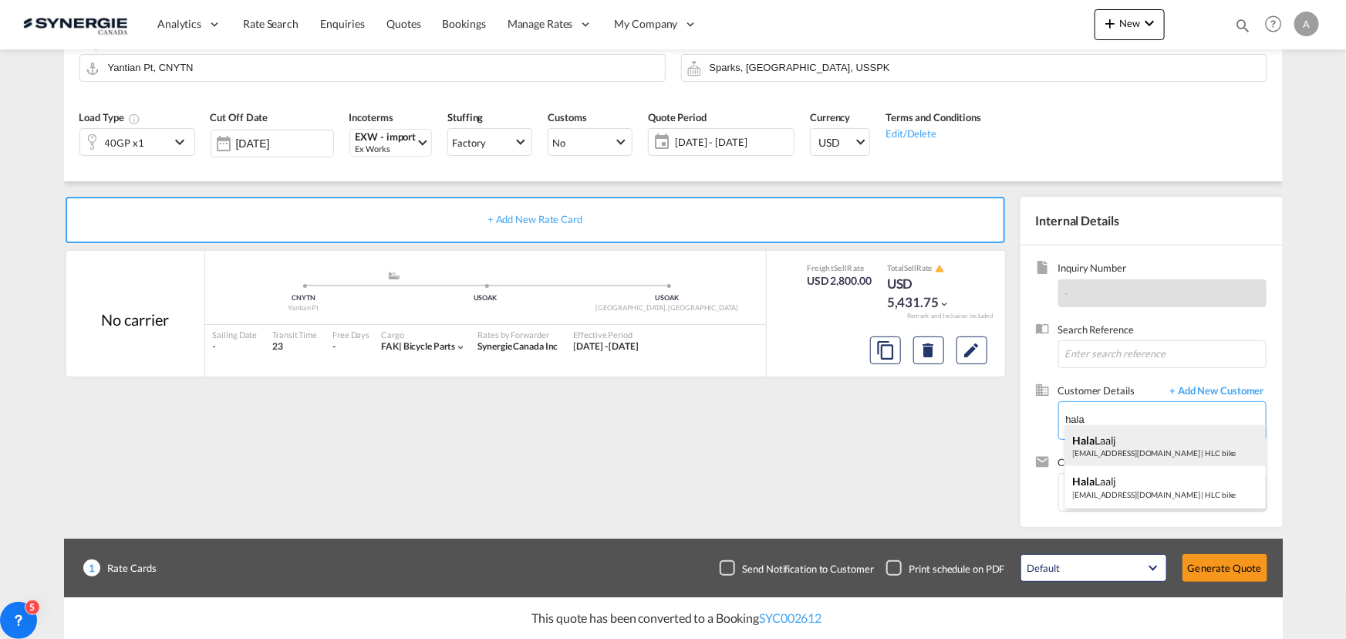
click at [1122, 447] on div "Hala Laalj hlaalj@hlc.bike | HLC bike" at bounding box center [1165, 446] width 201 height 42
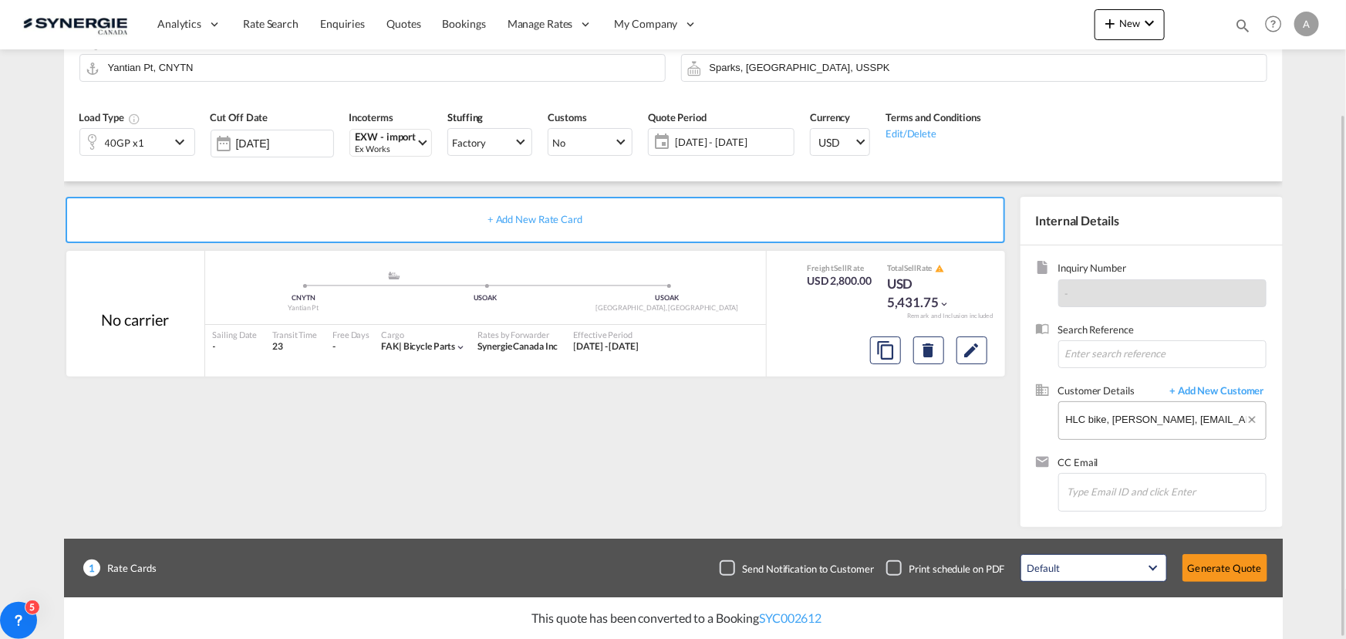
click at [1058, 420] on md-input-container "Enter Customer Details HLC bike, Hala Laalj, hlaalj@hlc.bike" at bounding box center [1162, 420] width 208 height 39
click at [1097, 419] on input "HLC bike, Hala Laalj, hlaalj@hlc.bike" at bounding box center [1166, 419] width 200 height 35
drag, startPoint x: 1238, startPoint y: 420, endPoint x: 893, endPoint y: 430, distance: 345.0
click at [893, 430] on div "+ Add New Rate Card No carrier added by you .a{fill:#aaa8ad;} .a{fill:#aaa8ad;}…" at bounding box center [673, 354] width 1219 height 346
click at [1100, 419] on body "Analytics Reports Dashboard Rate Search Enquiries Quotes Bookings" at bounding box center [673, 319] width 1346 height 639
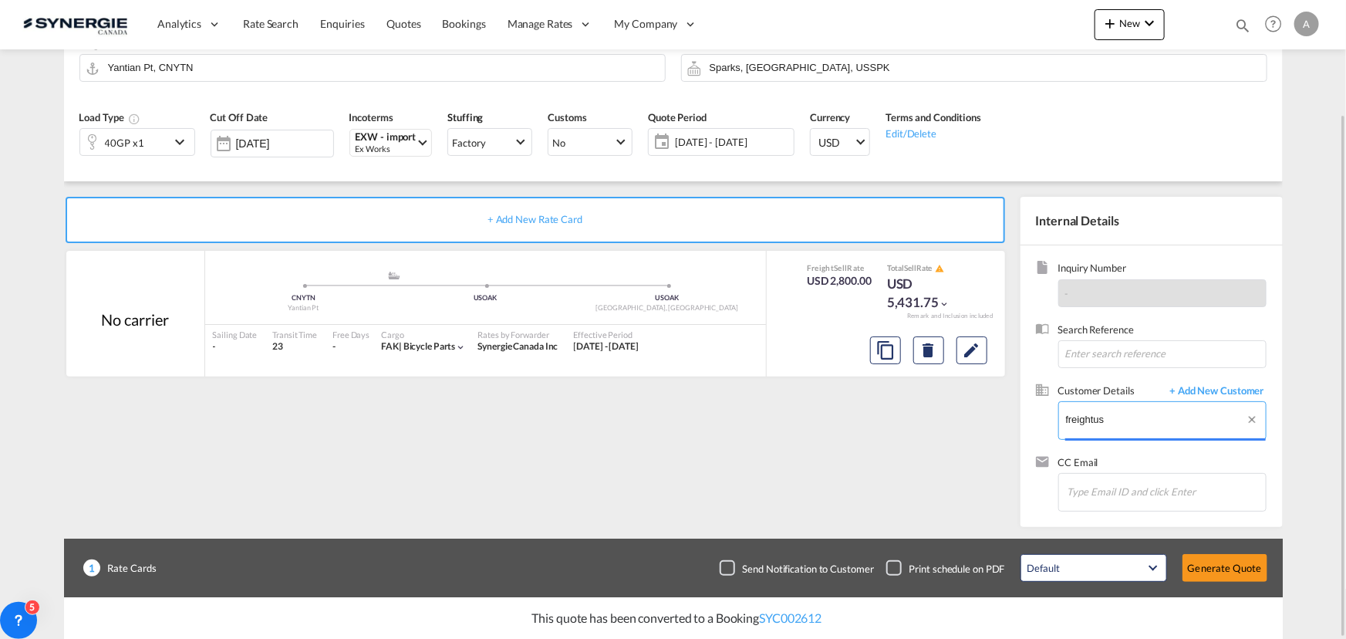
click at [1120, 424] on input "freightus" at bounding box center [1166, 419] width 200 height 35
click at [1102, 449] on div "Hala Laalj freightus @hlc.bike | HLC bike" at bounding box center [1165, 446] width 201 height 42
type input "HLC bike, Hala Laalj, freightus@hlc.bike"
click at [1226, 575] on button "Generate Quote" at bounding box center [1224, 568] width 85 height 28
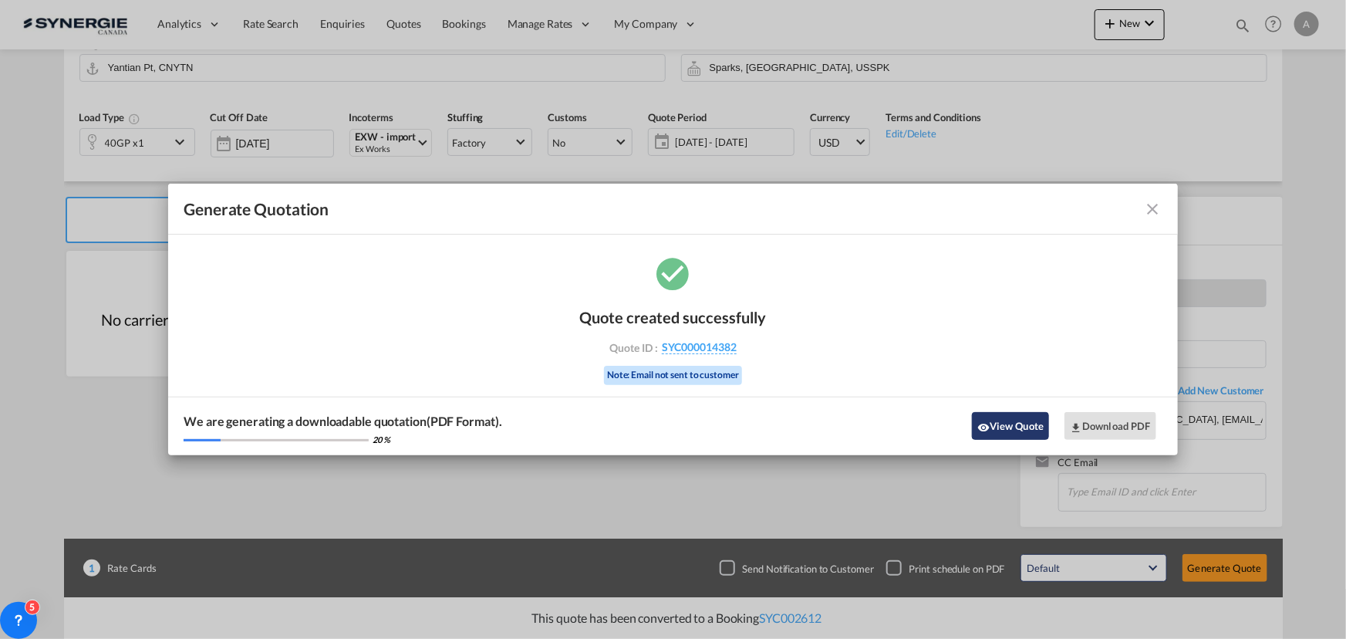
click at [993, 417] on button "View Quote" at bounding box center [1010, 426] width 77 height 28
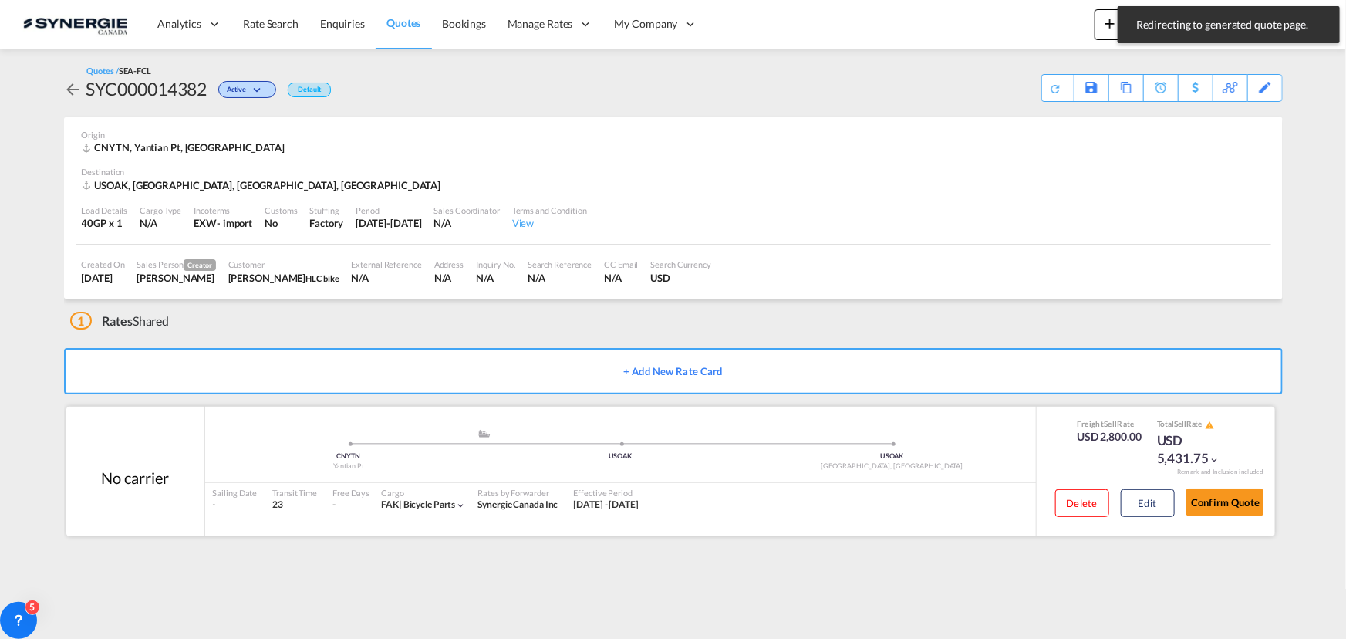
click at [713, 478] on div ".a{fill:#aaa8ad;} .a{fill:#aaa8ad;} CNYTN Yantian Pt USOAK USOAK Oakland, CA" at bounding box center [620, 455] width 831 height 55
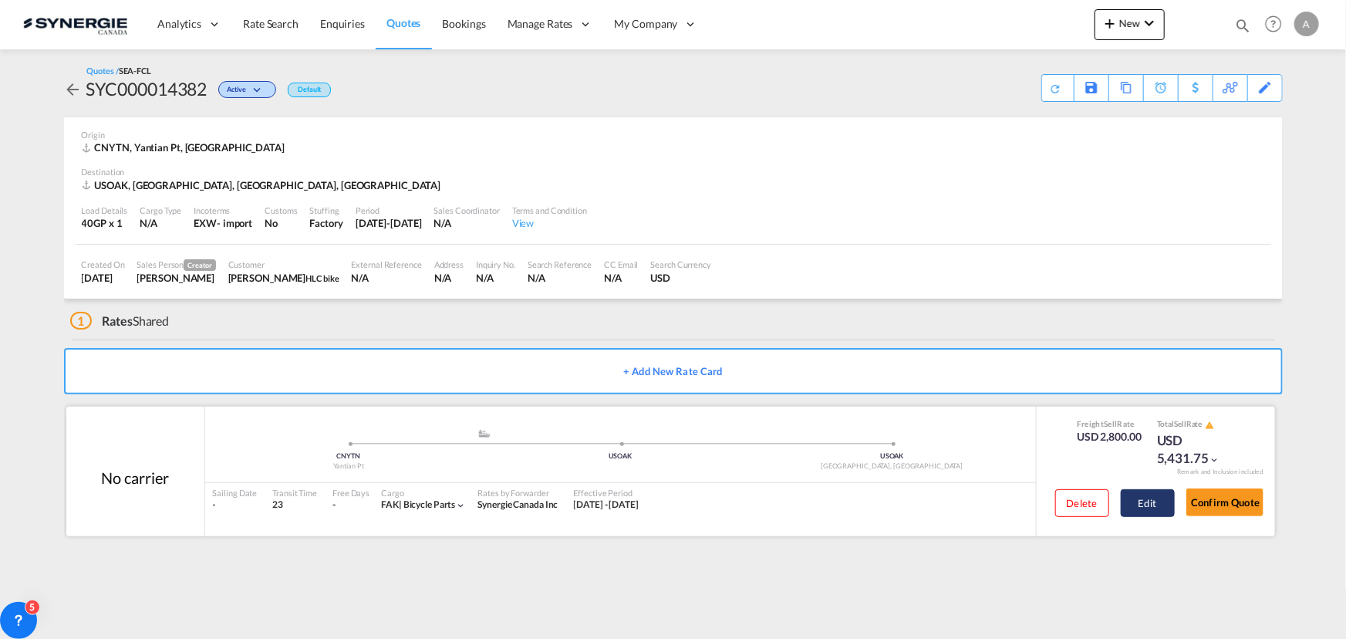
click at [1146, 508] on button "Edit" at bounding box center [1148, 503] width 54 height 28
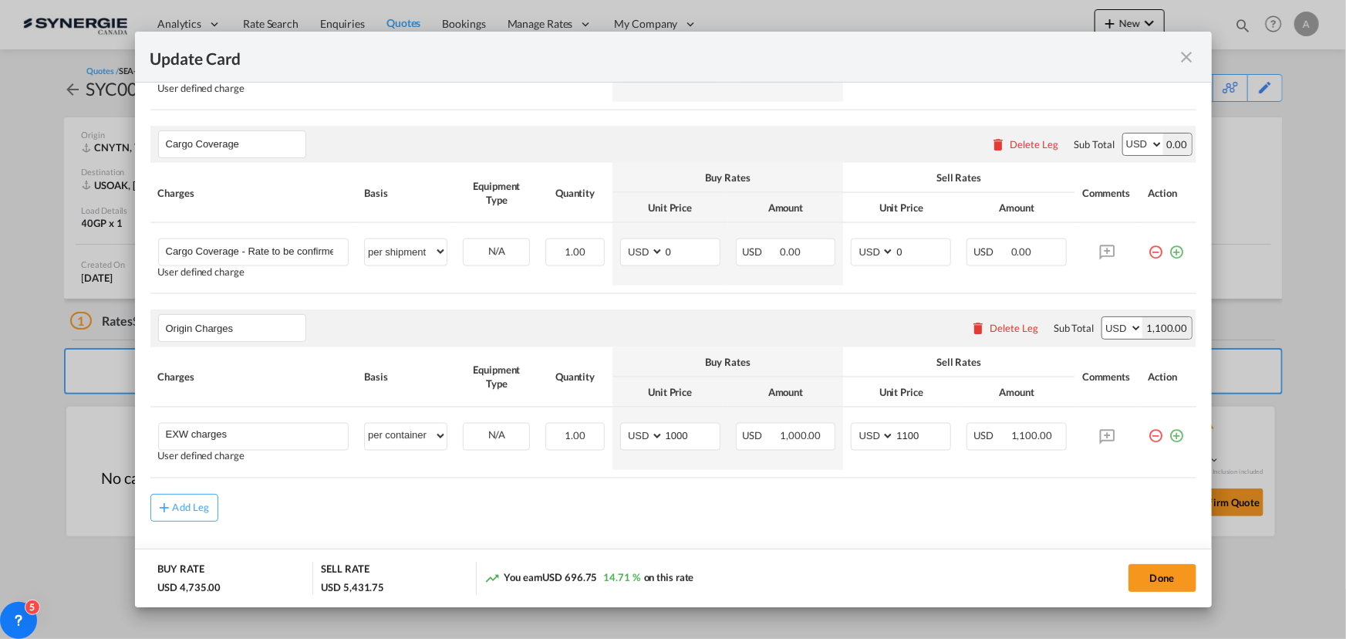
scroll to position [1154, 0]
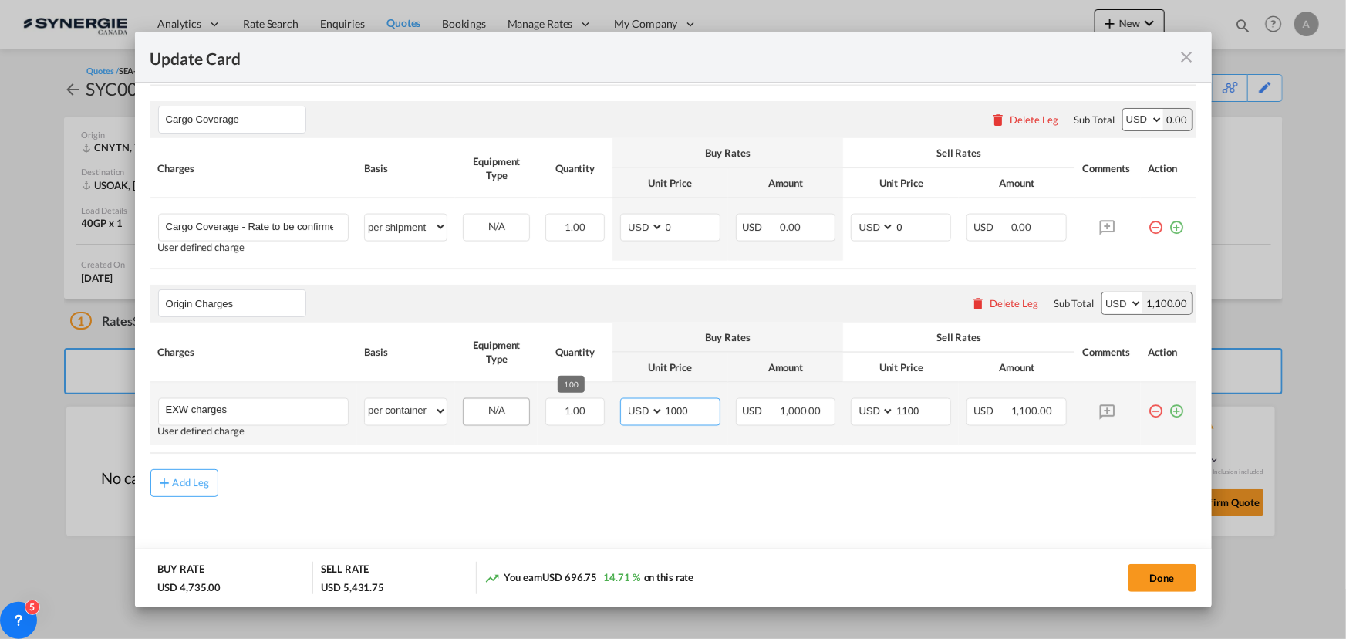
drag, startPoint x: 703, startPoint y: 408, endPoint x: 524, endPoint y: 408, distance: 178.9
click at [525, 409] on tr "EXW charges Please Enter User Defined Charges Cannot Be Published User defined …" at bounding box center [673, 414] width 1046 height 62
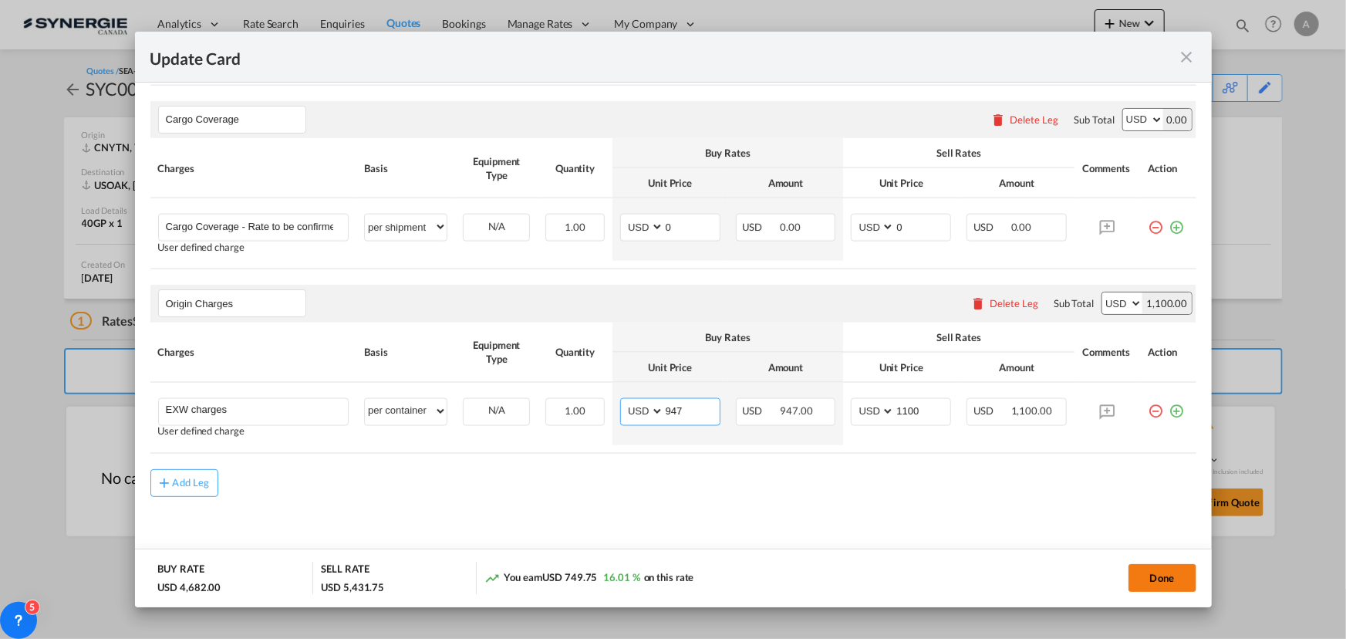
type input "947"
click at [1139, 579] on button "Done" at bounding box center [1162, 578] width 68 height 28
type input "[DATE]"
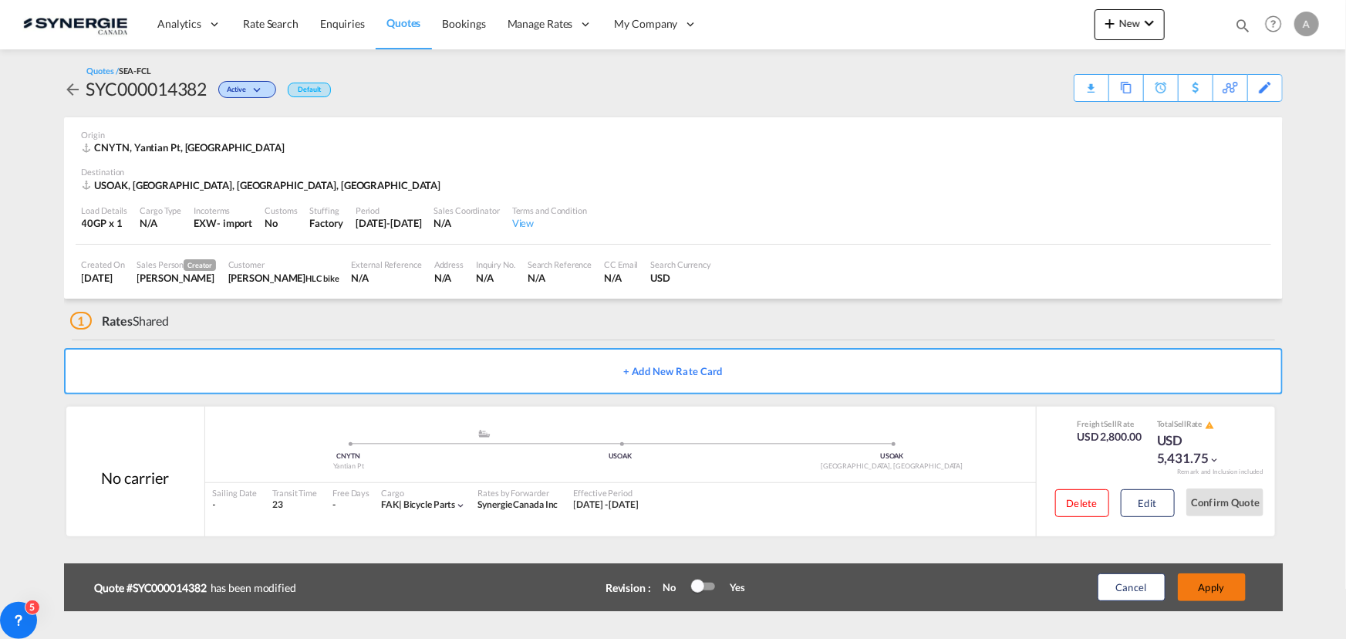
click at [1220, 578] on button "Apply" at bounding box center [1212, 587] width 68 height 28
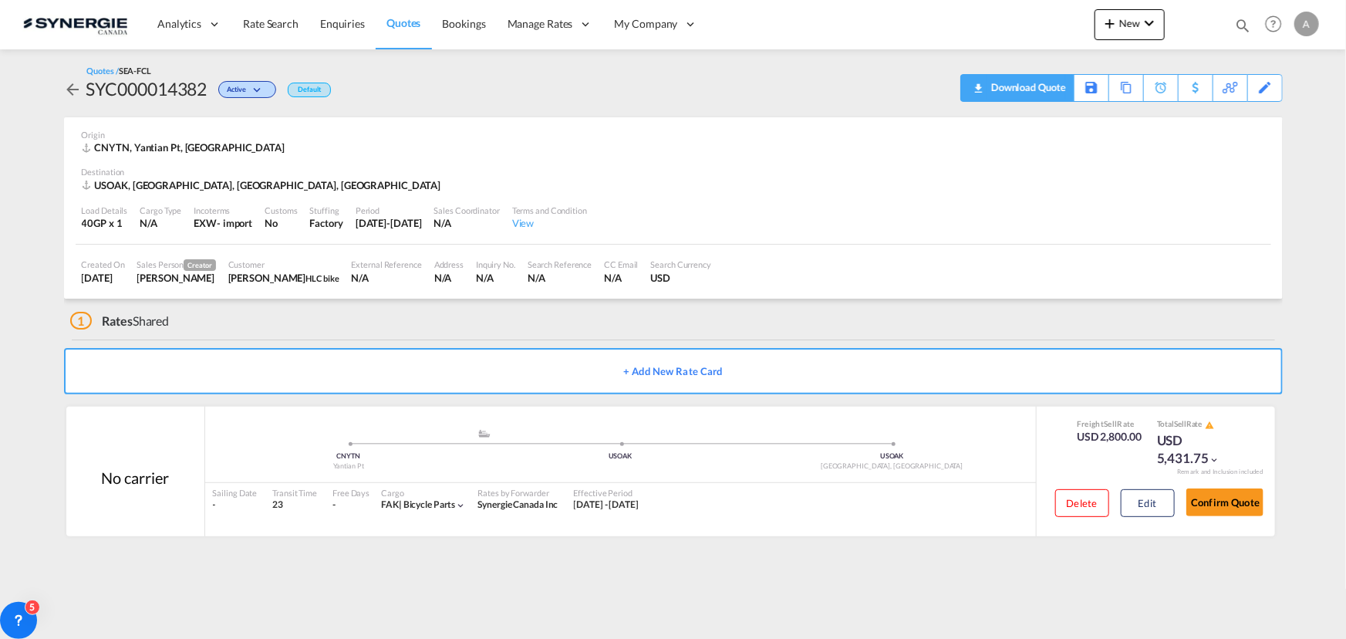
click at [1041, 85] on div "Download Quote" at bounding box center [1026, 87] width 79 height 25
click at [1137, 501] on button "Edit" at bounding box center [1148, 503] width 54 height 28
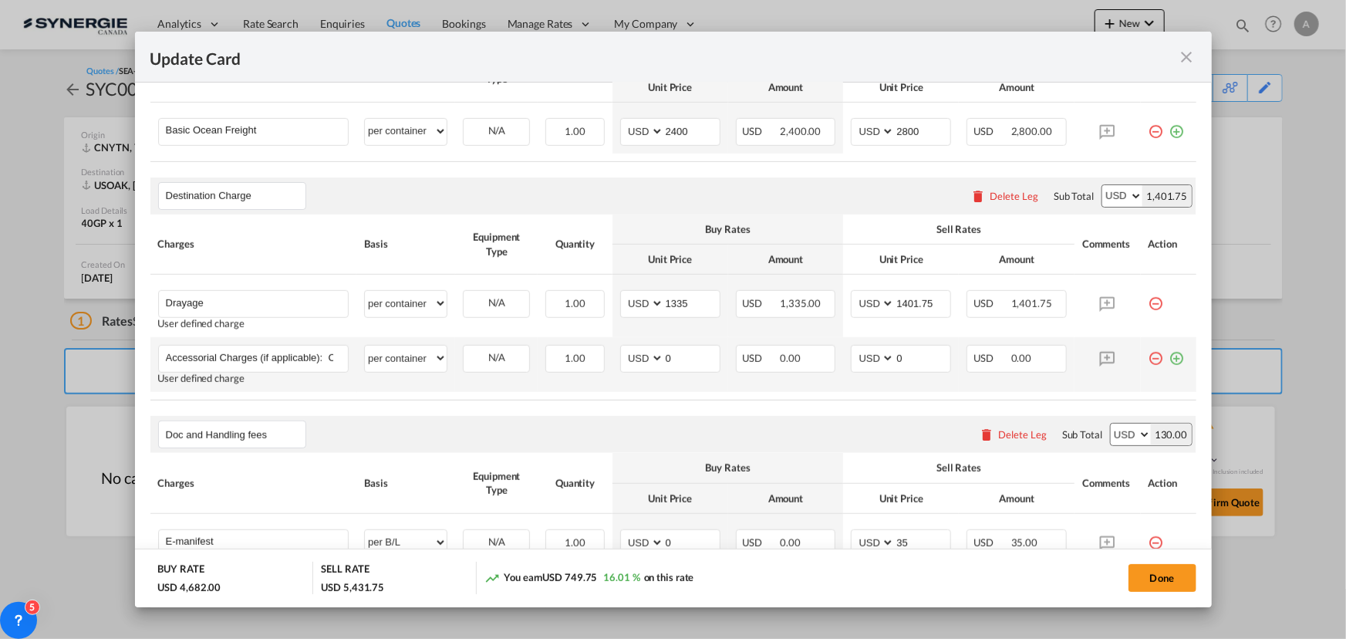
scroll to position [420, 0]
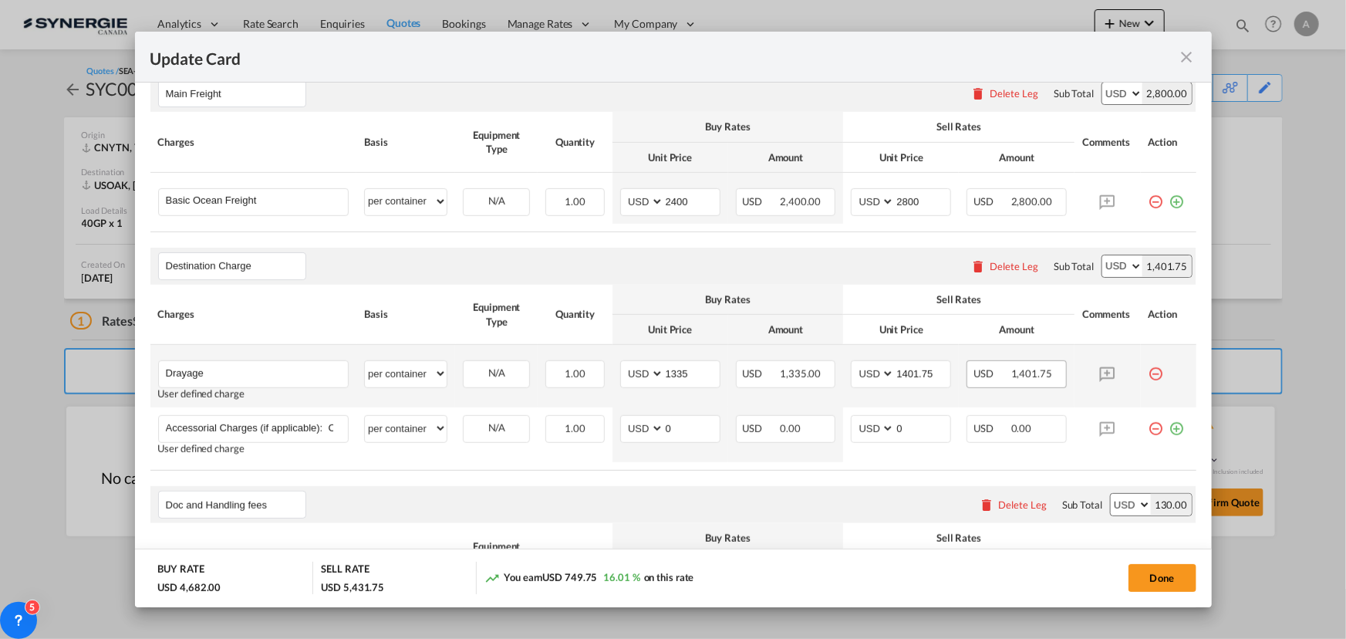
drag, startPoint x: 886, startPoint y: 372, endPoint x: 959, endPoint y: 370, distance: 72.5
click at [959, 370] on tr "Drayage Please Enter User Defined Charges Cannot Be Published User defined char…" at bounding box center [673, 376] width 1046 height 62
click at [895, 377] on input "1401.75" at bounding box center [923, 372] width 56 height 23
type input "1402"
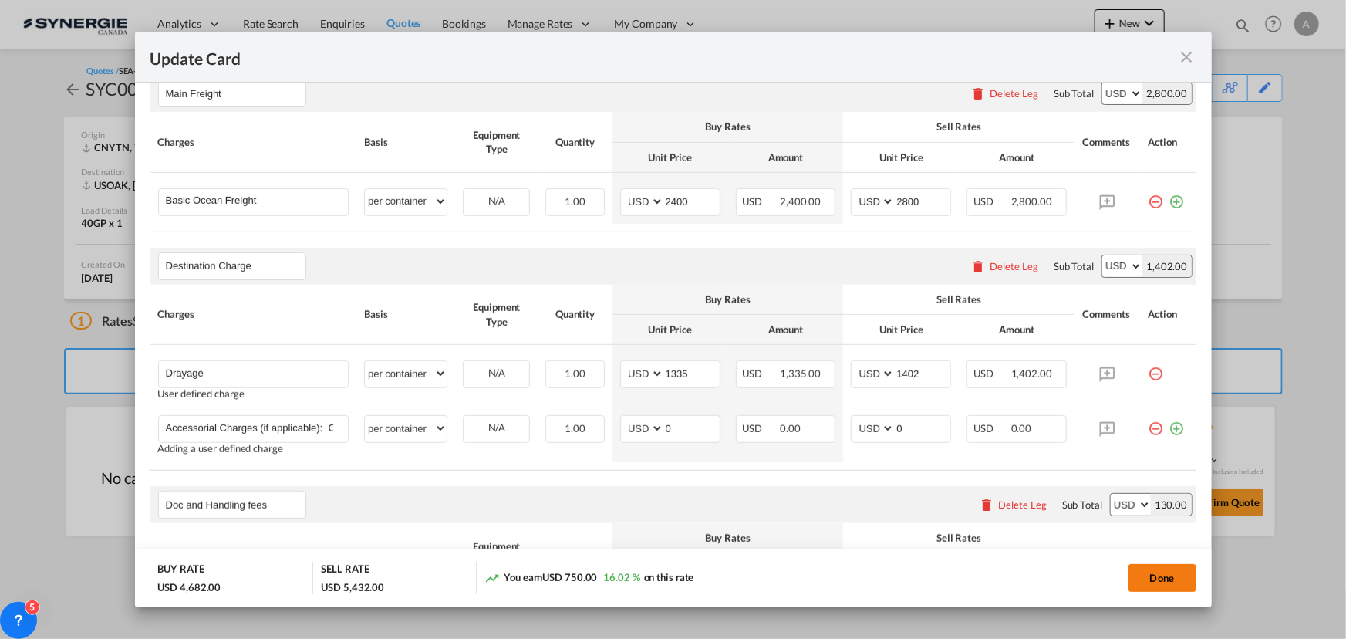
click at [1149, 585] on button "Done" at bounding box center [1162, 578] width 68 height 28
type input "[DATE]"
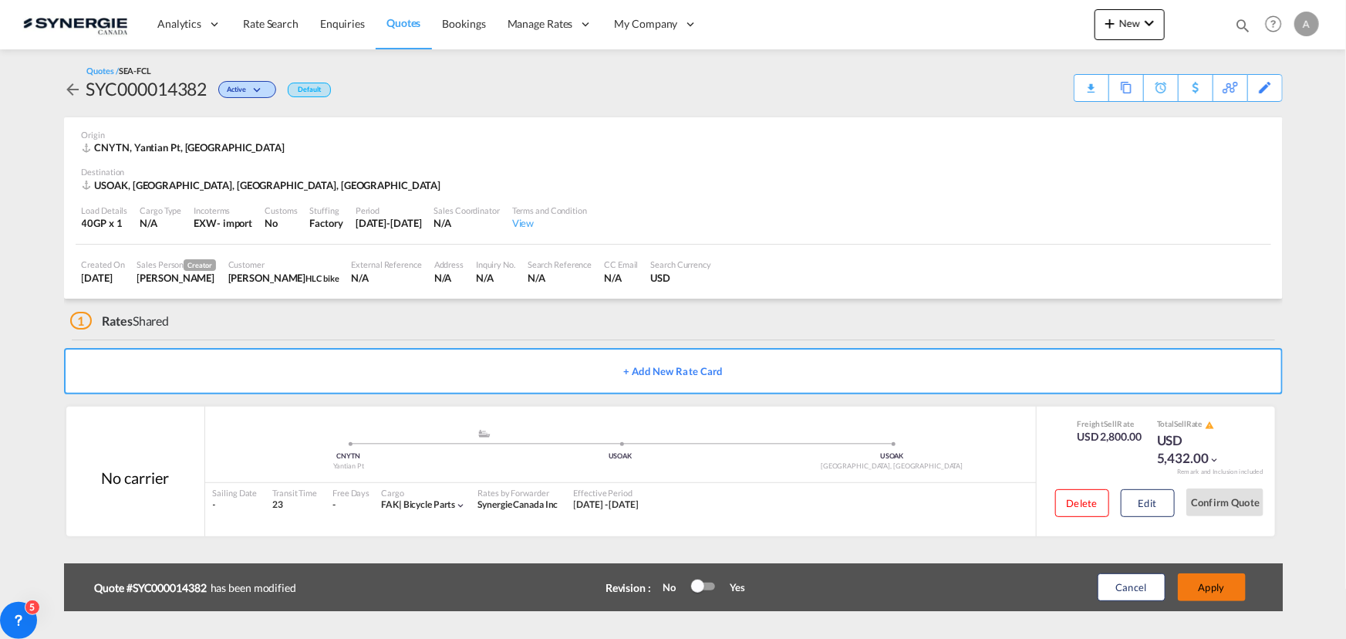
click at [1217, 585] on button "Apply" at bounding box center [1212, 587] width 68 height 28
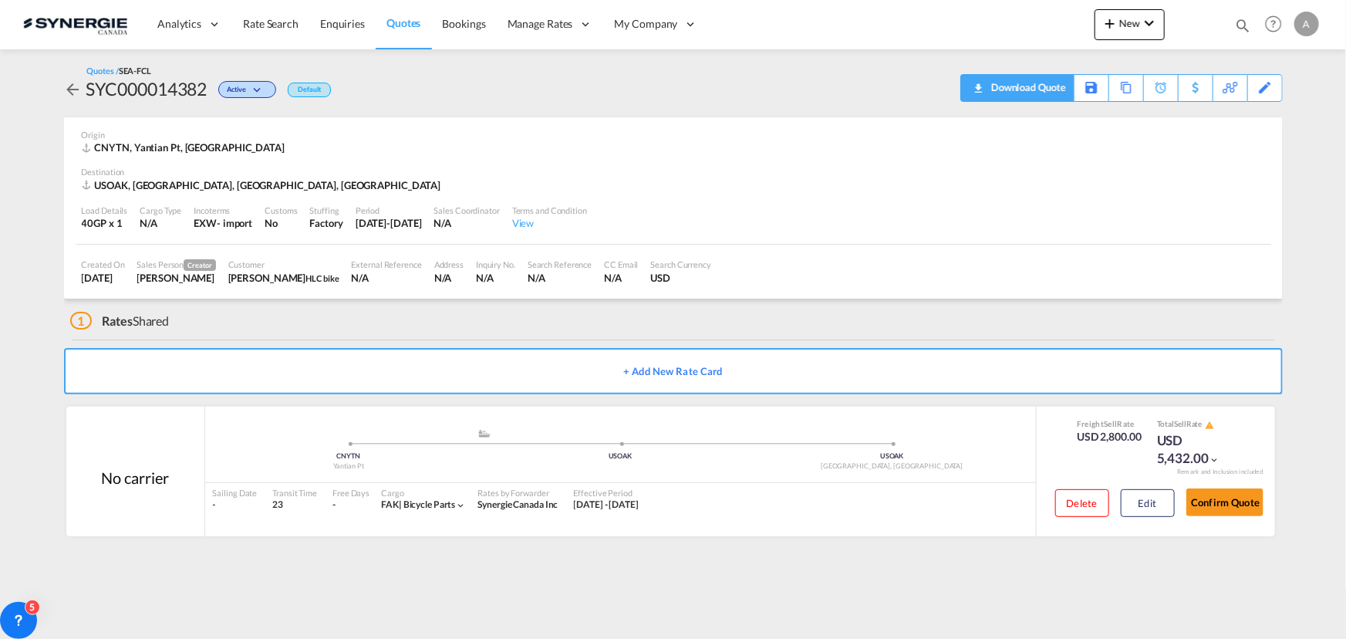
click at [1061, 86] on div "Download Quote" at bounding box center [1026, 87] width 79 height 25
click at [1145, 491] on button "Edit" at bounding box center [1148, 503] width 54 height 28
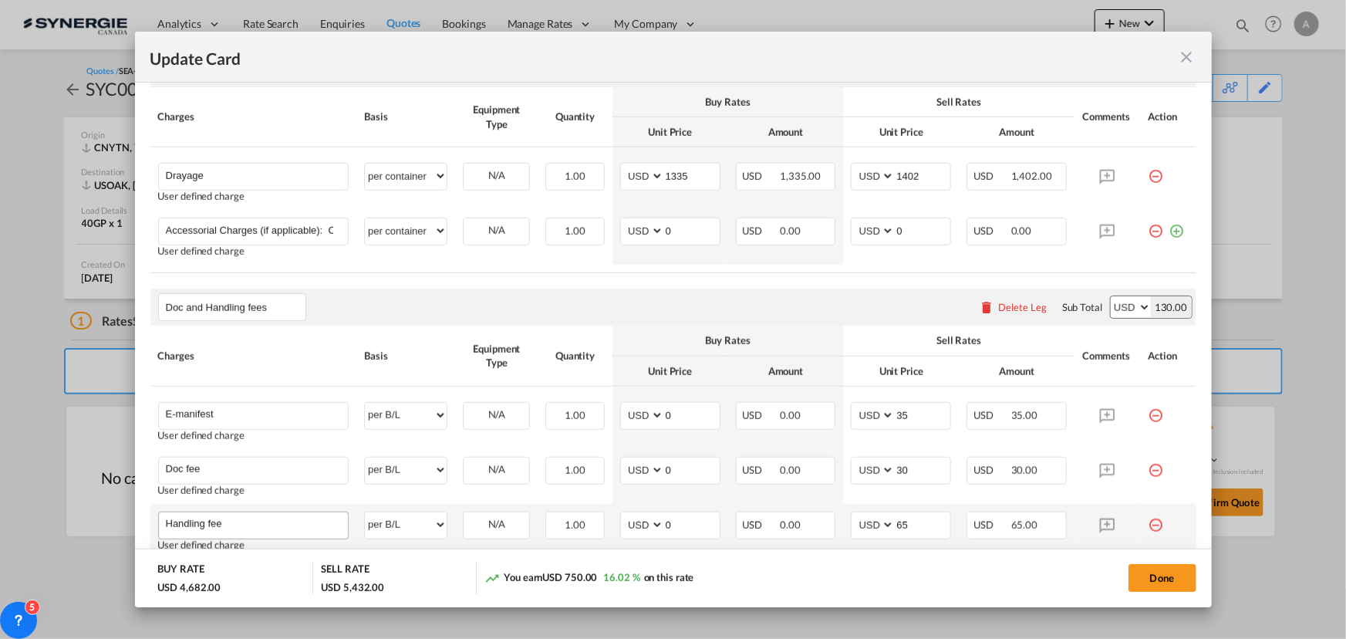
scroll to position [771, 0]
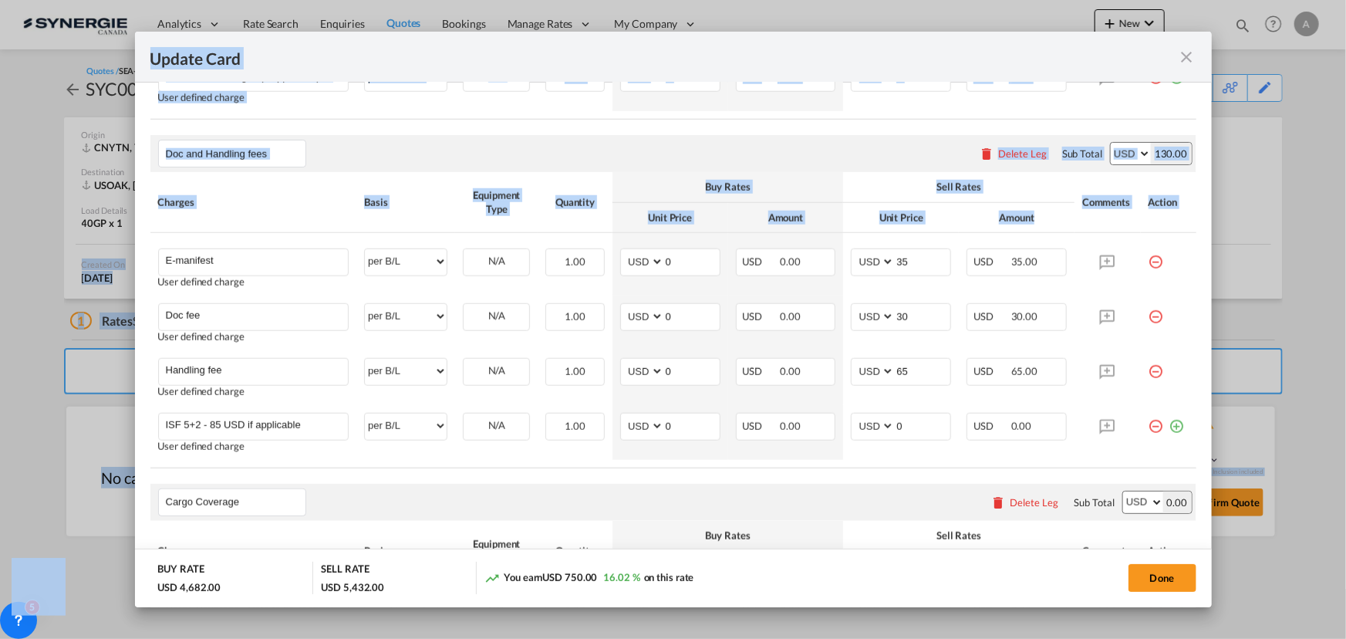
drag, startPoint x: 272, startPoint y: 247, endPoint x: -167, endPoint y: 255, distance: 438.2
click at [0, 255] on html "Analytics Reports Dashboard Rate Search Enquiries Quotes" at bounding box center [673, 319] width 1346 height 639
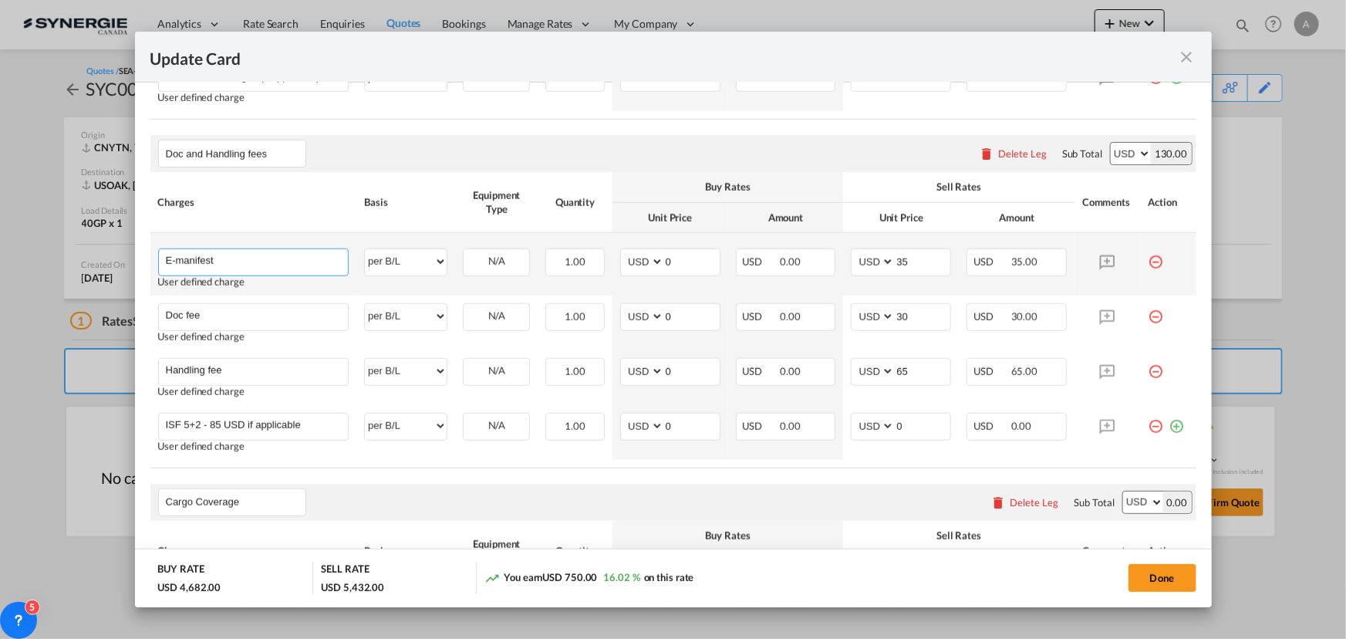
click at [237, 262] on input "E-manifest" at bounding box center [257, 260] width 183 height 23
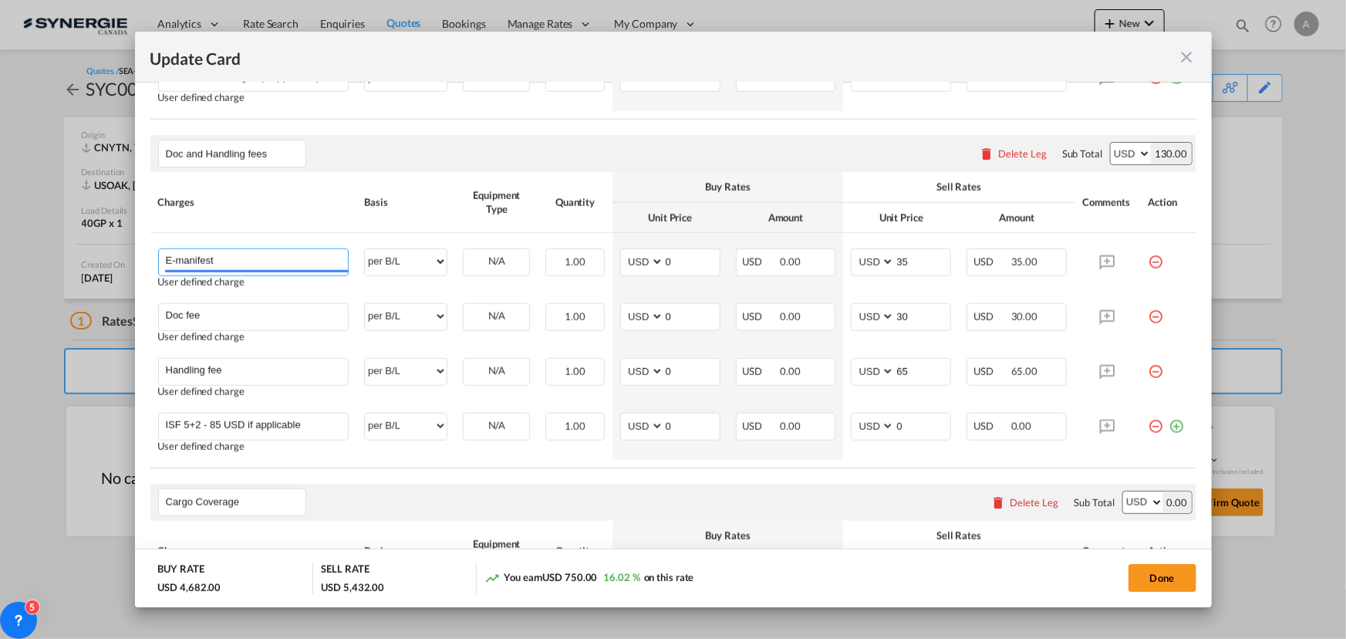
drag, startPoint x: 237, startPoint y: 262, endPoint x: 38, endPoint y: 251, distance: 199.3
click at [45, 253] on div "Update Card Port of Loading CNYTN T/S Liner/Carrier No carrier 2HM LOGISTICS D.…" at bounding box center [673, 319] width 1346 height 639
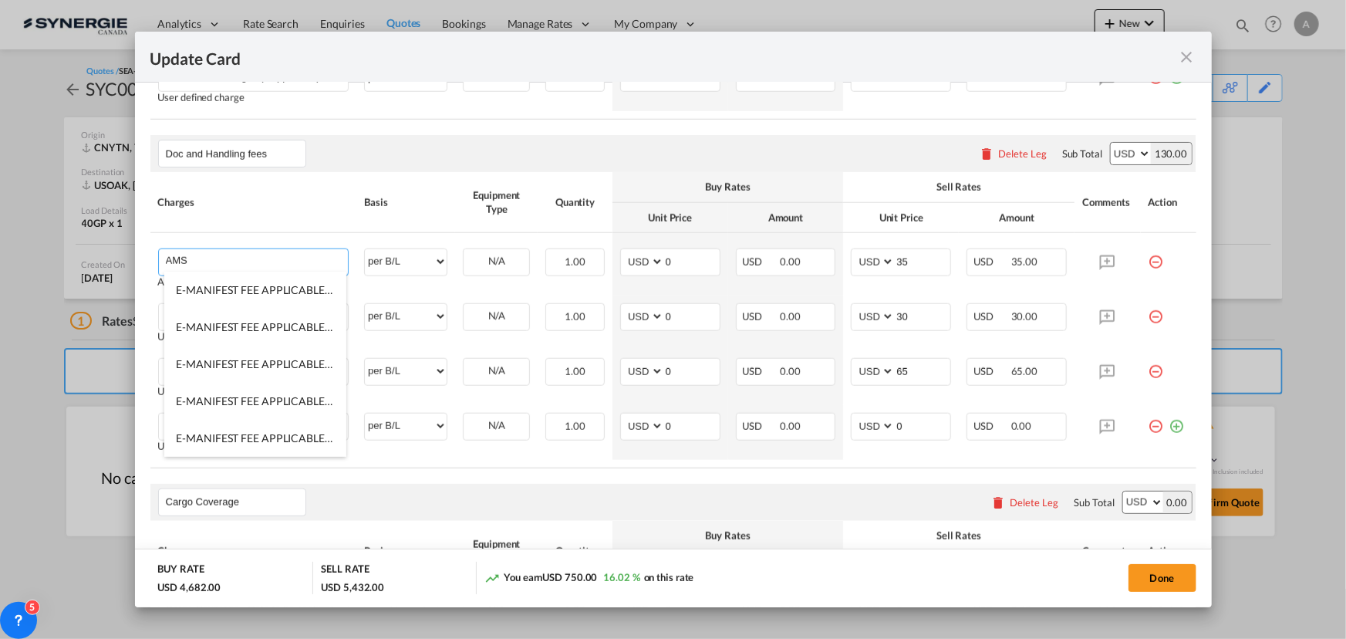
type input "AMS"
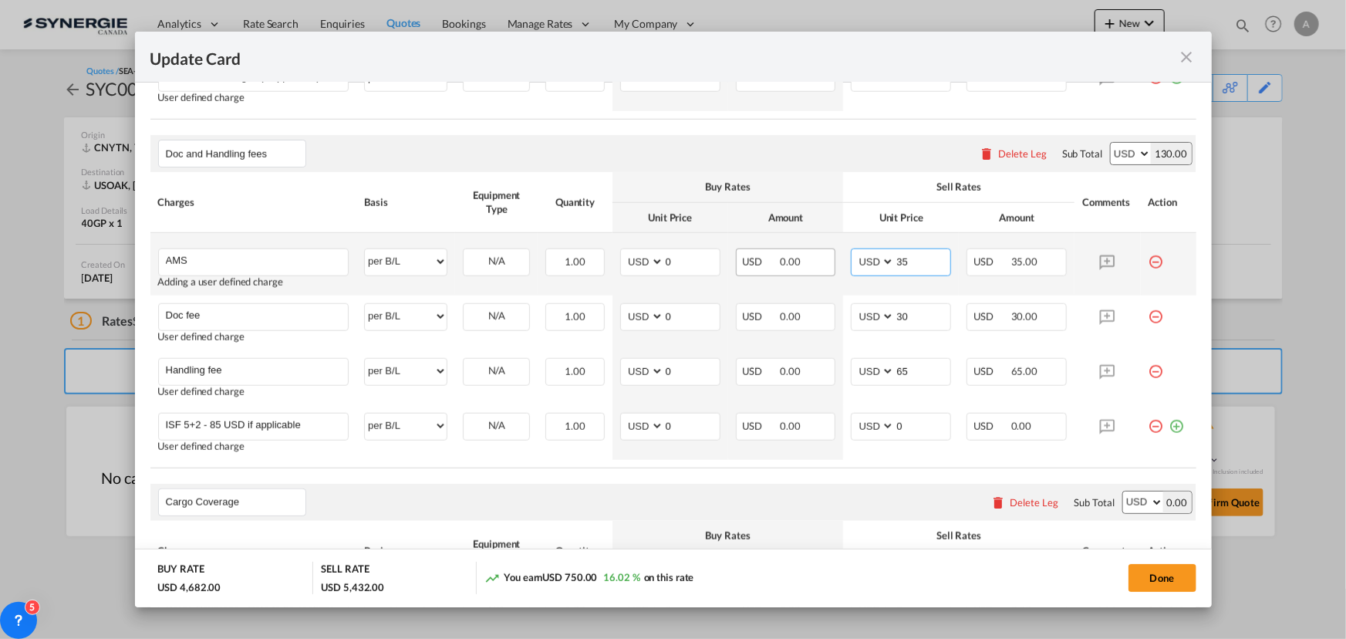
drag, startPoint x: 903, startPoint y: 266, endPoint x: 815, endPoint y: 262, distance: 88.0
click at [835, 265] on tr "AMS Please Enter User Defined Charges Cannot Be Published Adding a user defined…" at bounding box center [673, 264] width 1046 height 62
type input "40"
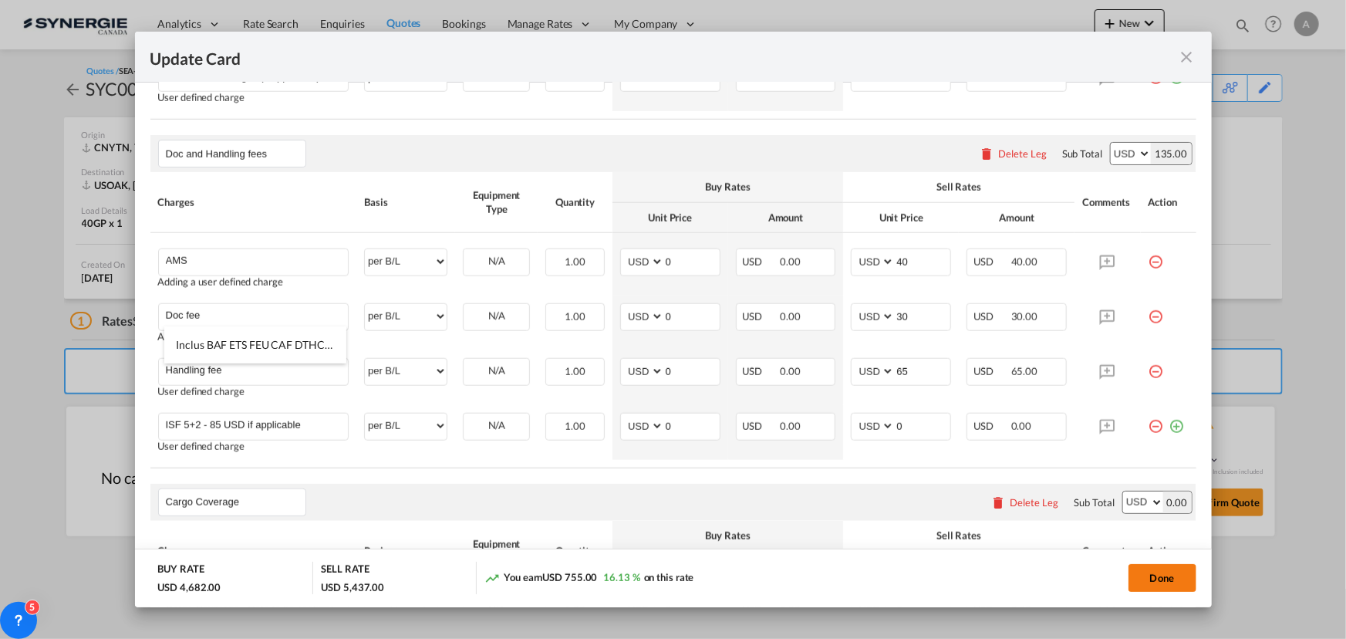
click at [1158, 580] on button "Done" at bounding box center [1162, 578] width 68 height 28
type input "[DATE]"
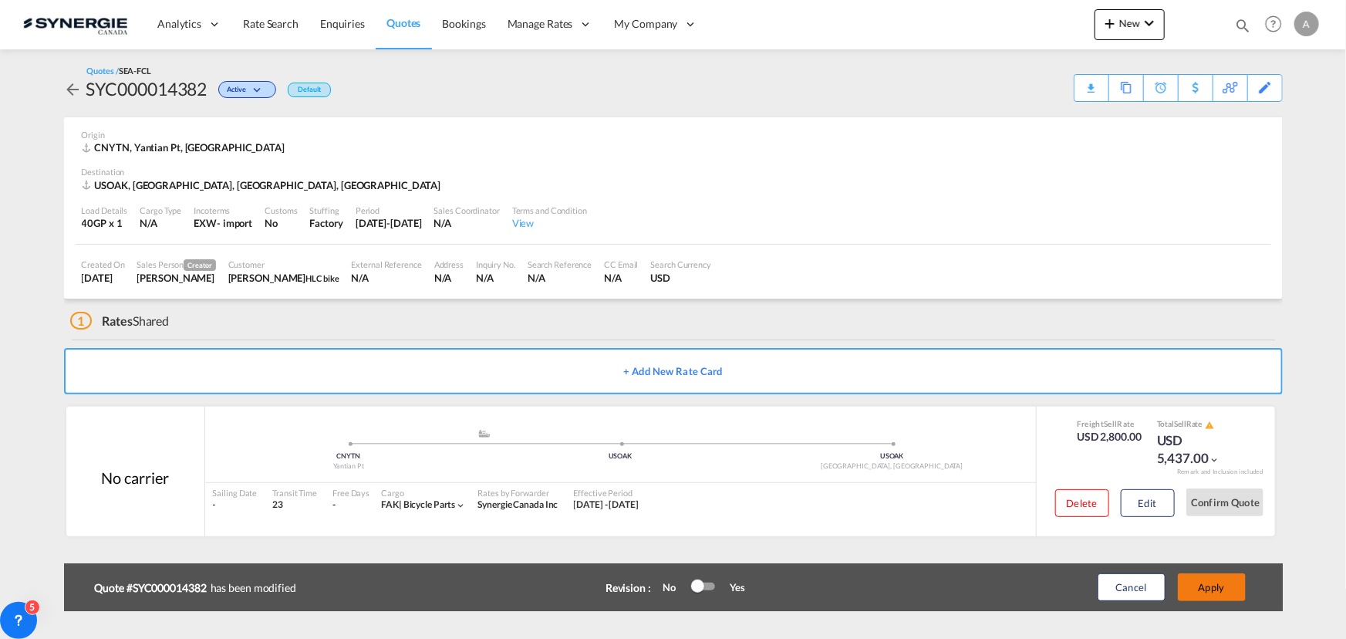
click at [1223, 586] on button "Apply" at bounding box center [1212, 587] width 68 height 28
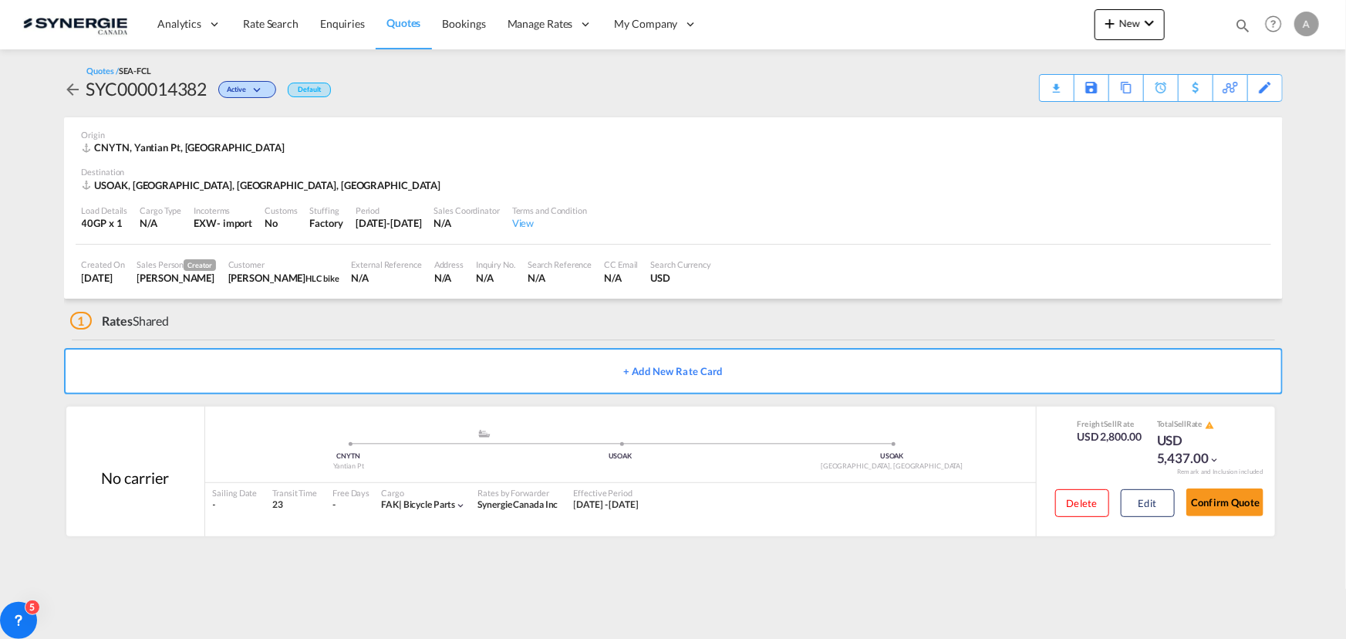
drag, startPoint x: 547, startPoint y: 316, endPoint x: 561, endPoint y: 311, distance: 14.9
click at [547, 316] on div "1 Rates Shared" at bounding box center [676, 317] width 1213 height 37
click at [1042, 85] on div "Download Quote" at bounding box center [1026, 87] width 79 height 25
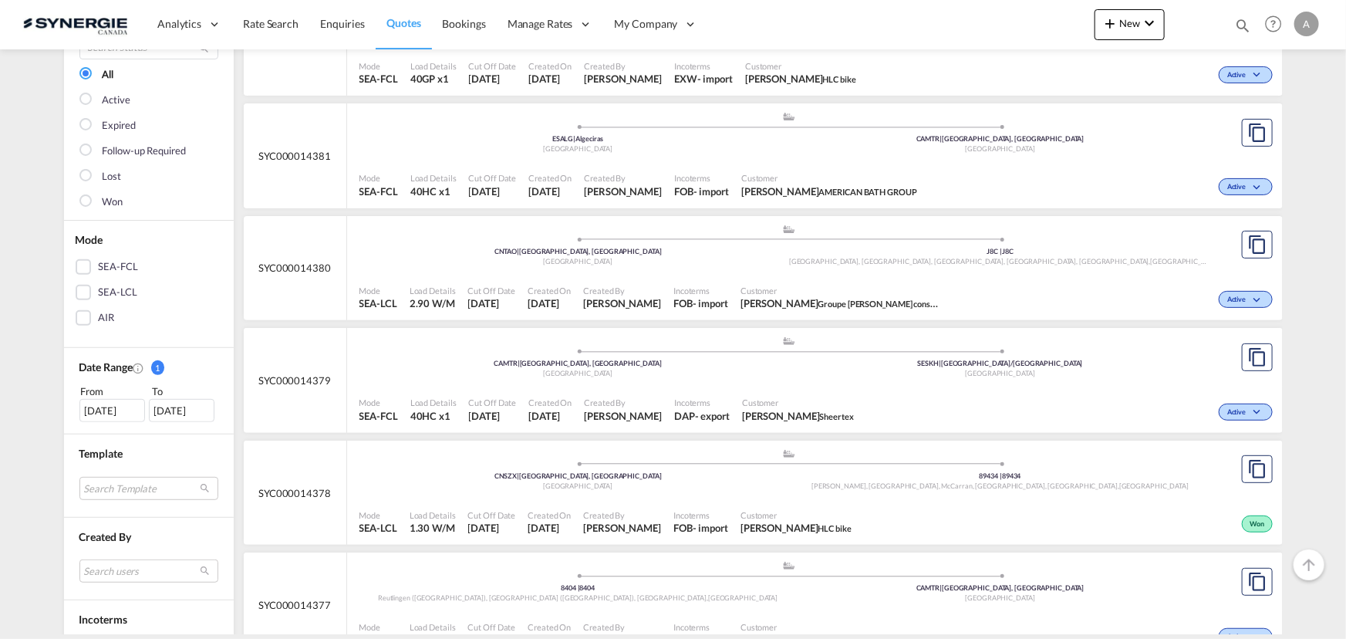
scroll to position [420, 0]
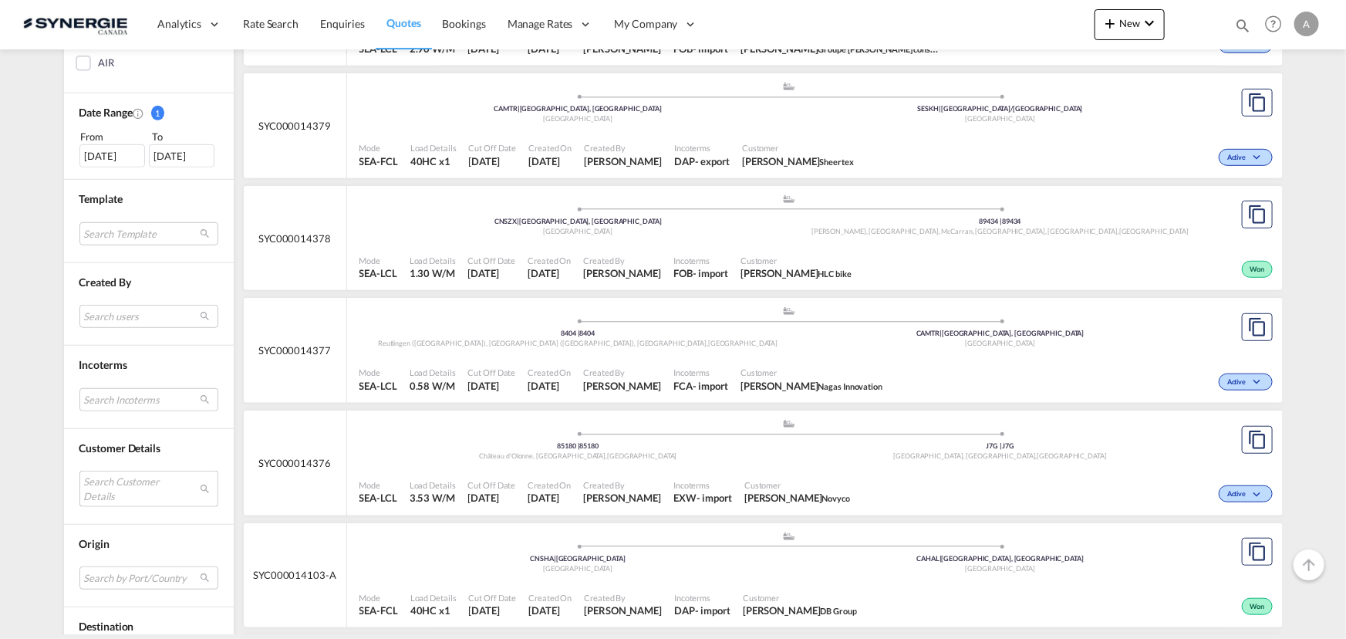
click at [128, 487] on md-select "Search Customer Details user name user john Lee john@king-well.com.tw | king we…" at bounding box center [148, 488] width 139 height 35
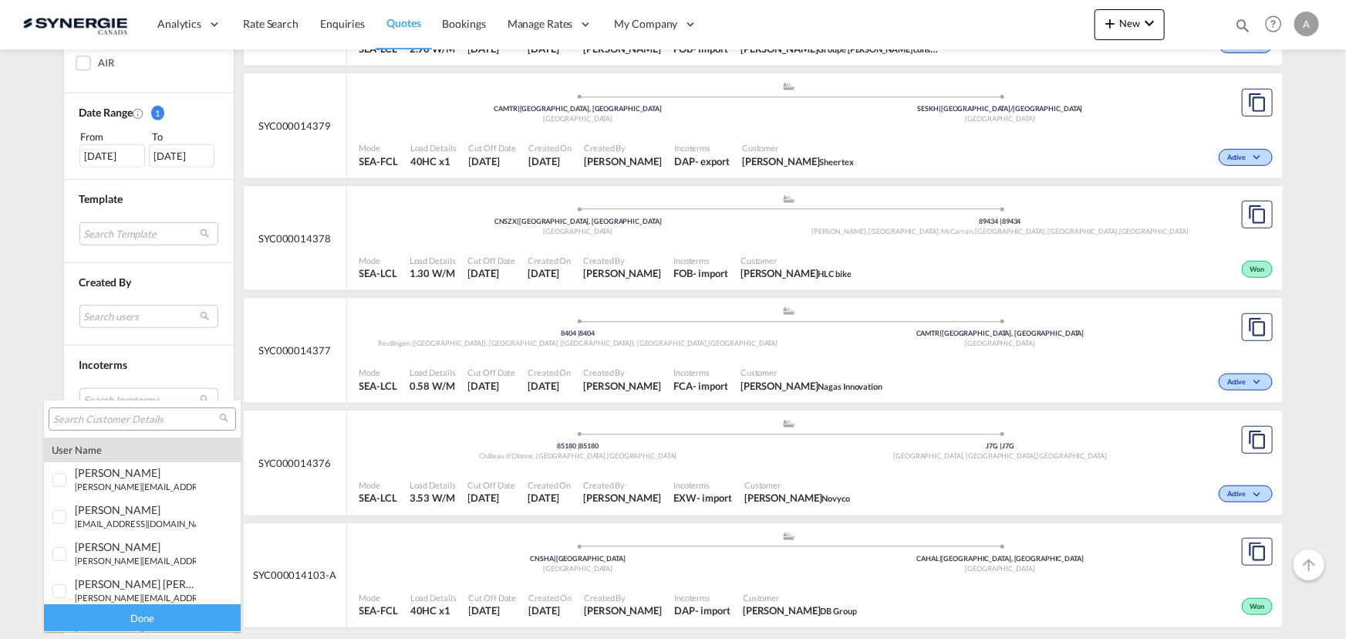
click at [123, 420] on input "search" at bounding box center [136, 420] width 166 height 14
paste input "krishna@lyftlogistics.co.in To:"
type input "krishna@lyftlogistics.co.in To:"
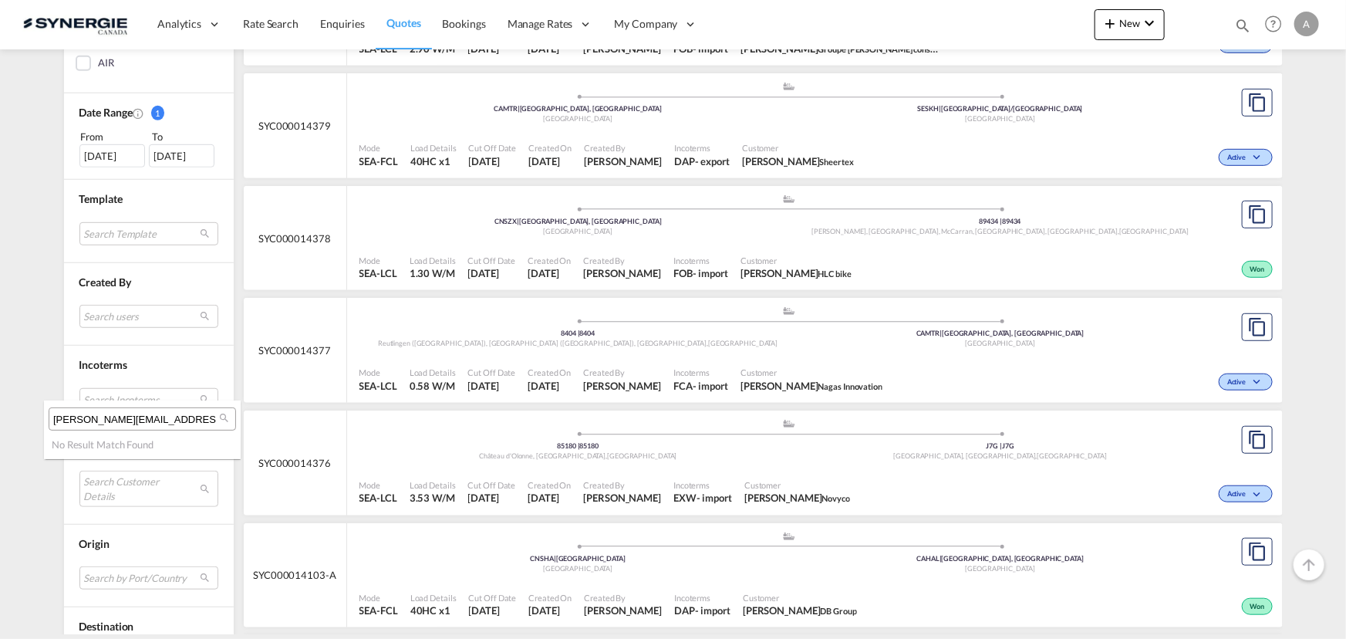
click at [1142, 62] on md-backdrop at bounding box center [673, 319] width 1346 height 639
click at [100, 476] on md-select "Search Customer Details" at bounding box center [148, 488] width 139 height 35
click at [214, 489] on input "krishna@lyftlogistics.co.in To:" at bounding box center [162, 488] width 166 height 14
type input "k"
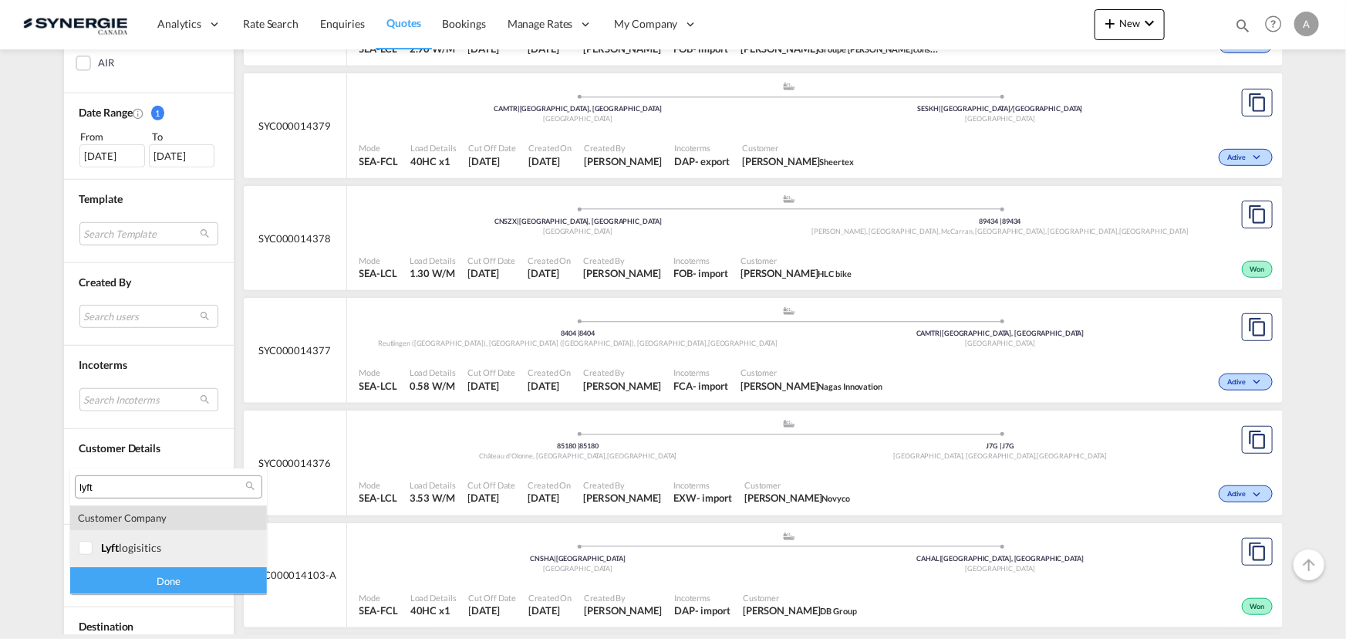
type input "lyft"
click at [126, 551] on div "lyft logisitics" at bounding box center [161, 547] width 121 height 13
click at [132, 575] on div "Done" at bounding box center [168, 580] width 197 height 27
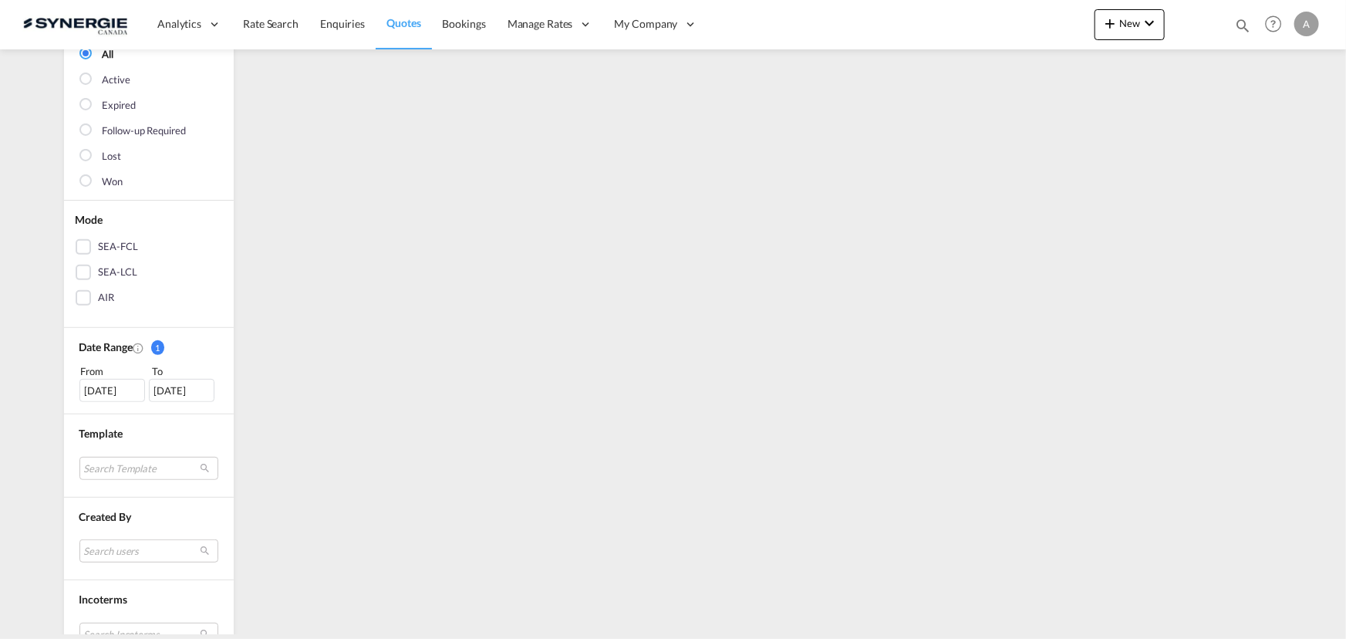
scroll to position [0, 0]
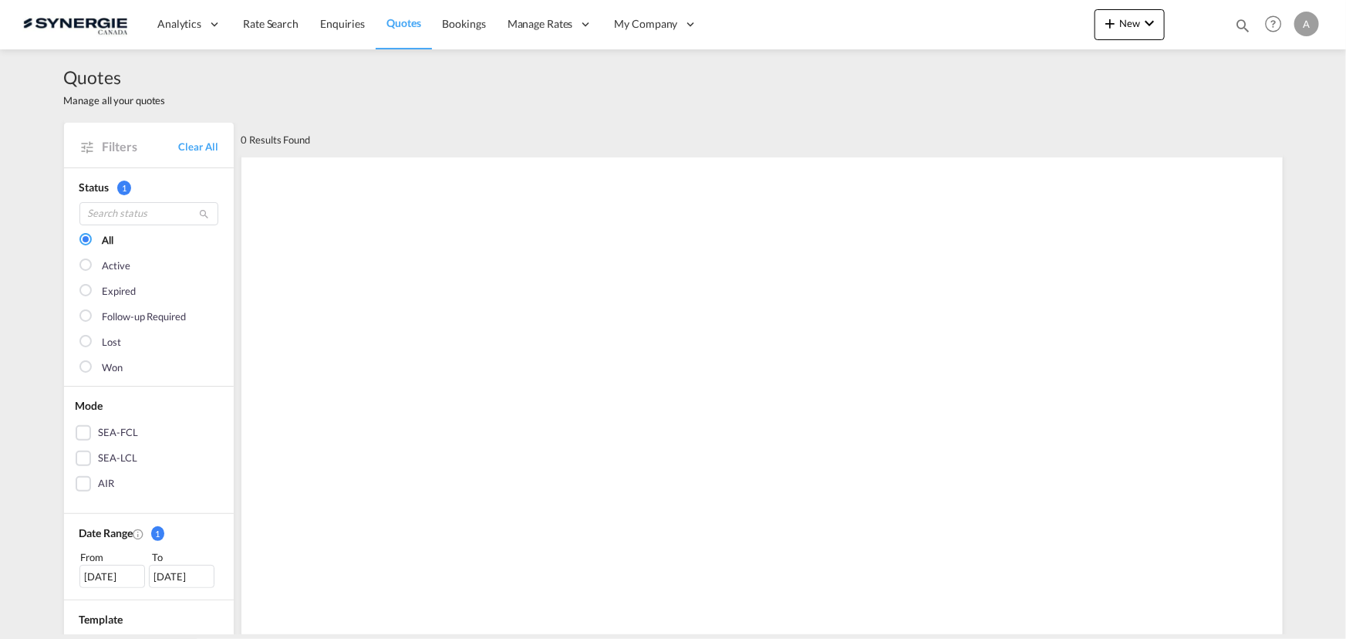
click at [83, 581] on div "29 Jul 2025" at bounding box center [112, 576] width 66 height 23
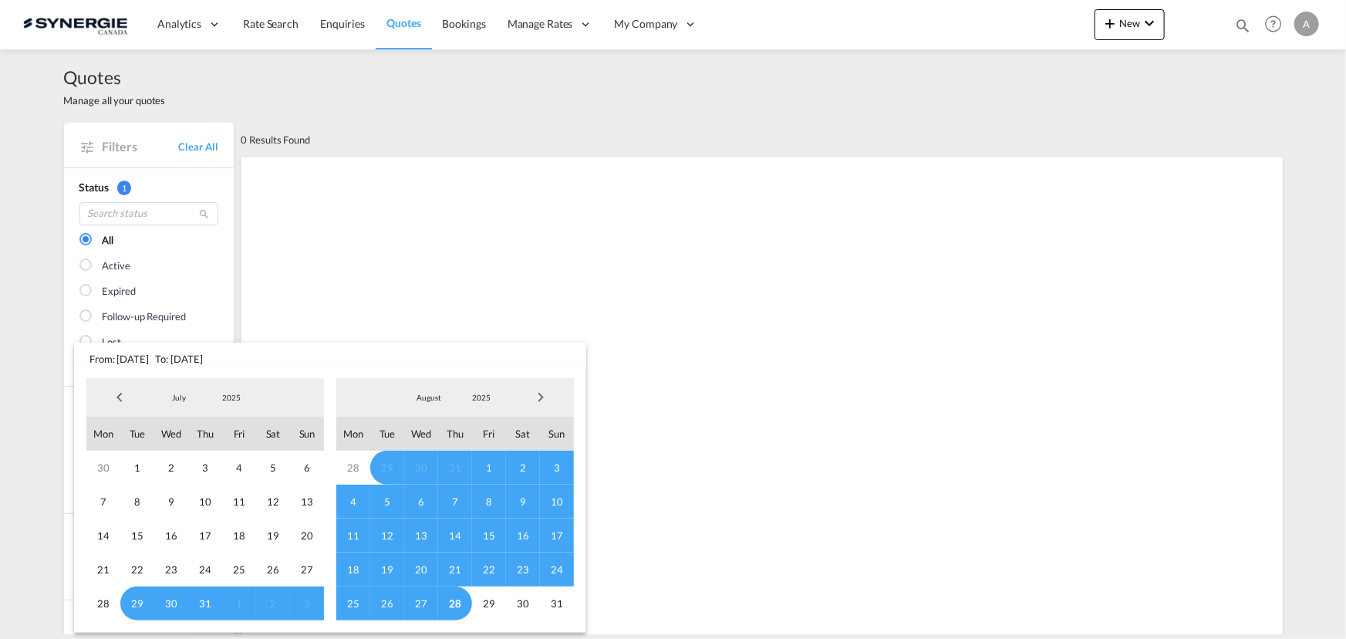
click at [221, 390] on md-select-value "2025" at bounding box center [231, 397] width 52 height 23
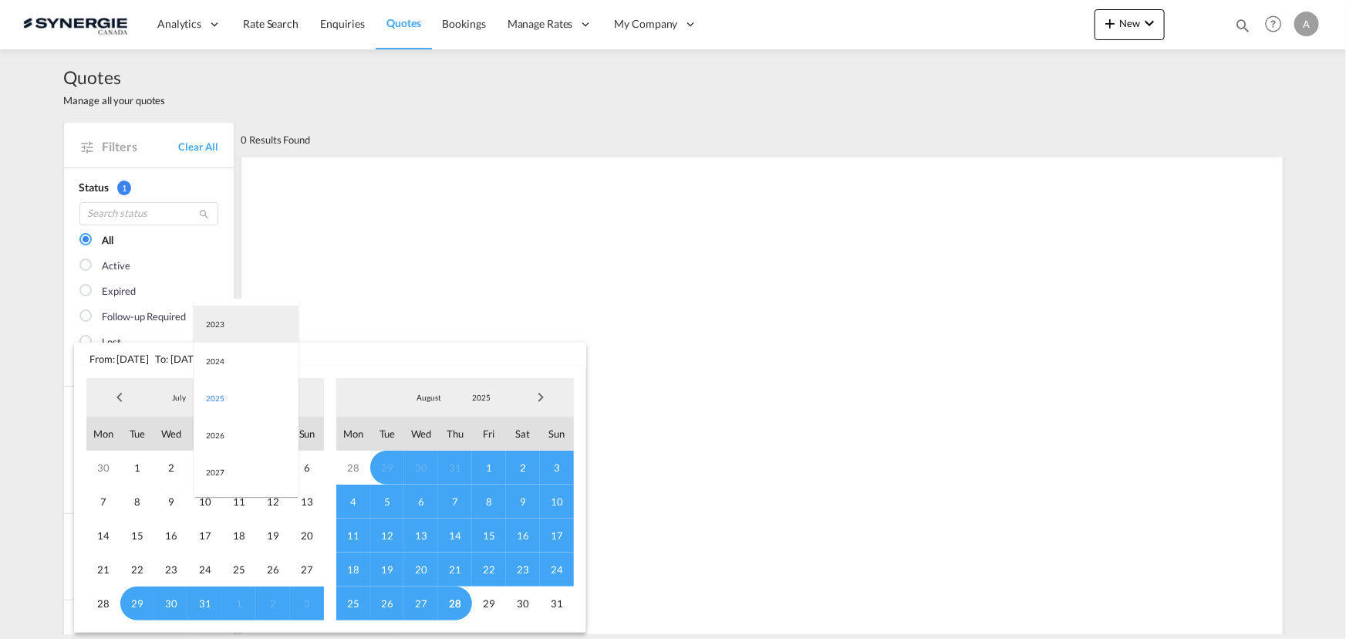
click at [224, 315] on md-option "2023" at bounding box center [246, 323] width 105 height 37
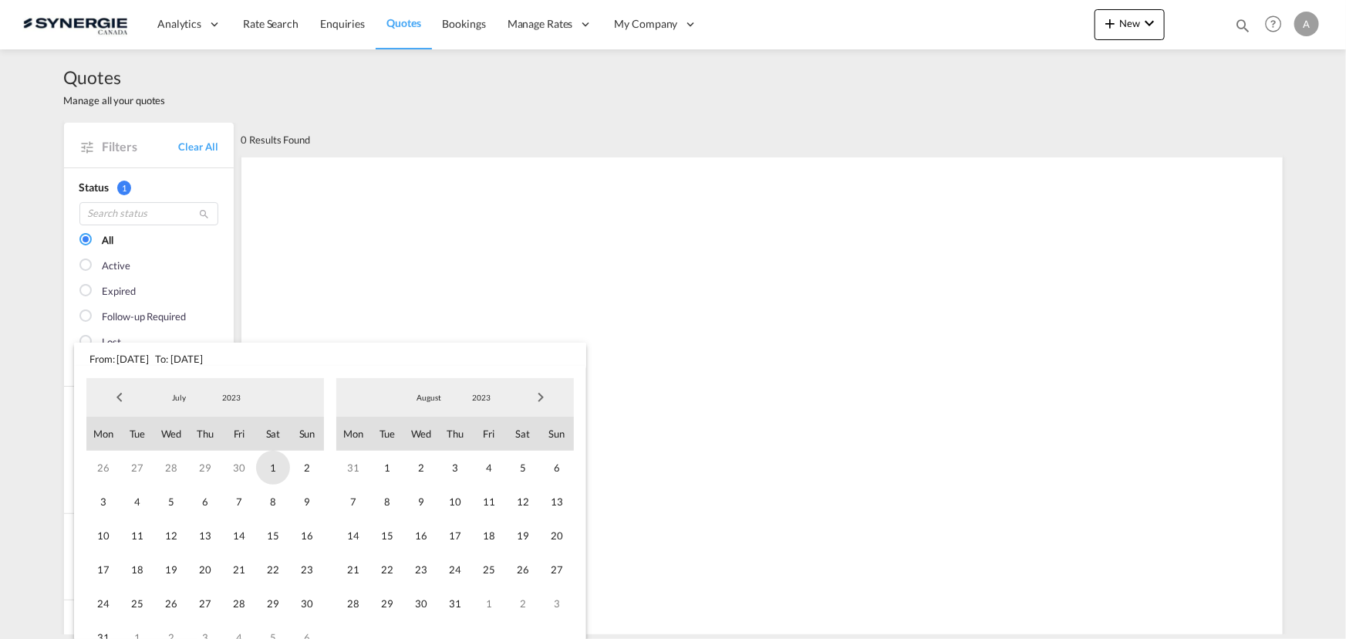
click at [269, 464] on span "1" at bounding box center [273, 467] width 34 height 34
click at [483, 401] on span "2023" at bounding box center [481, 397] width 49 height 11
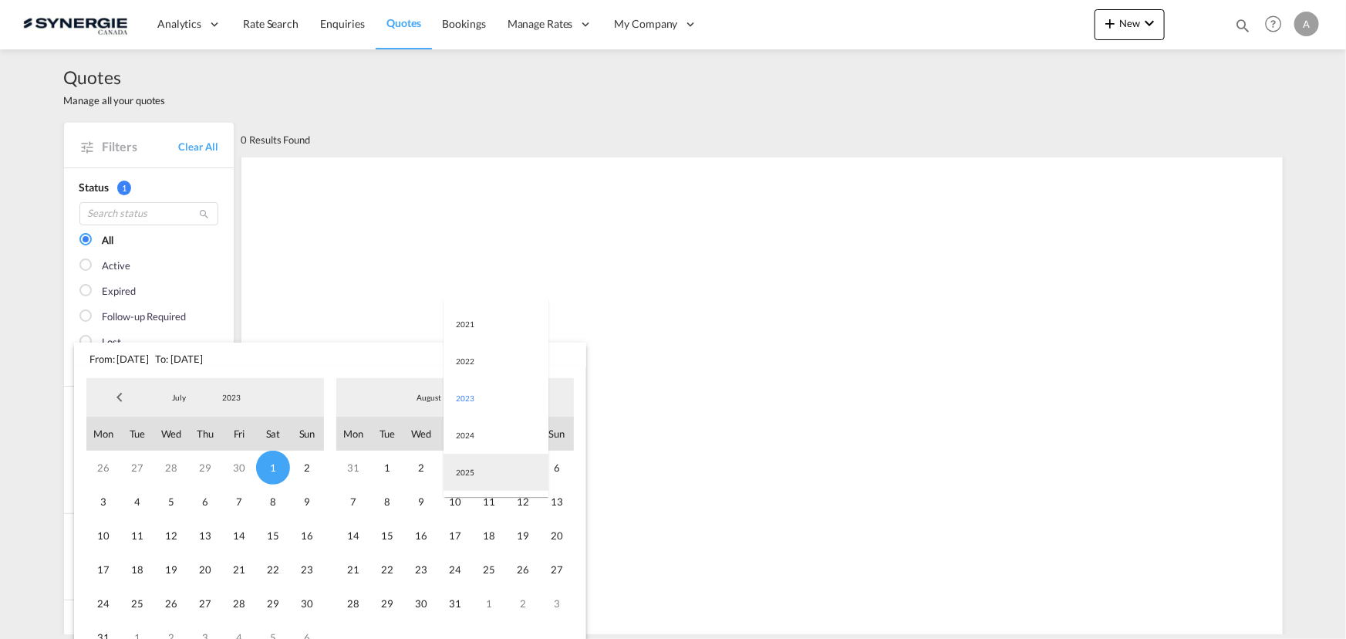
click at [469, 477] on md-option "2025" at bounding box center [496, 472] width 105 height 37
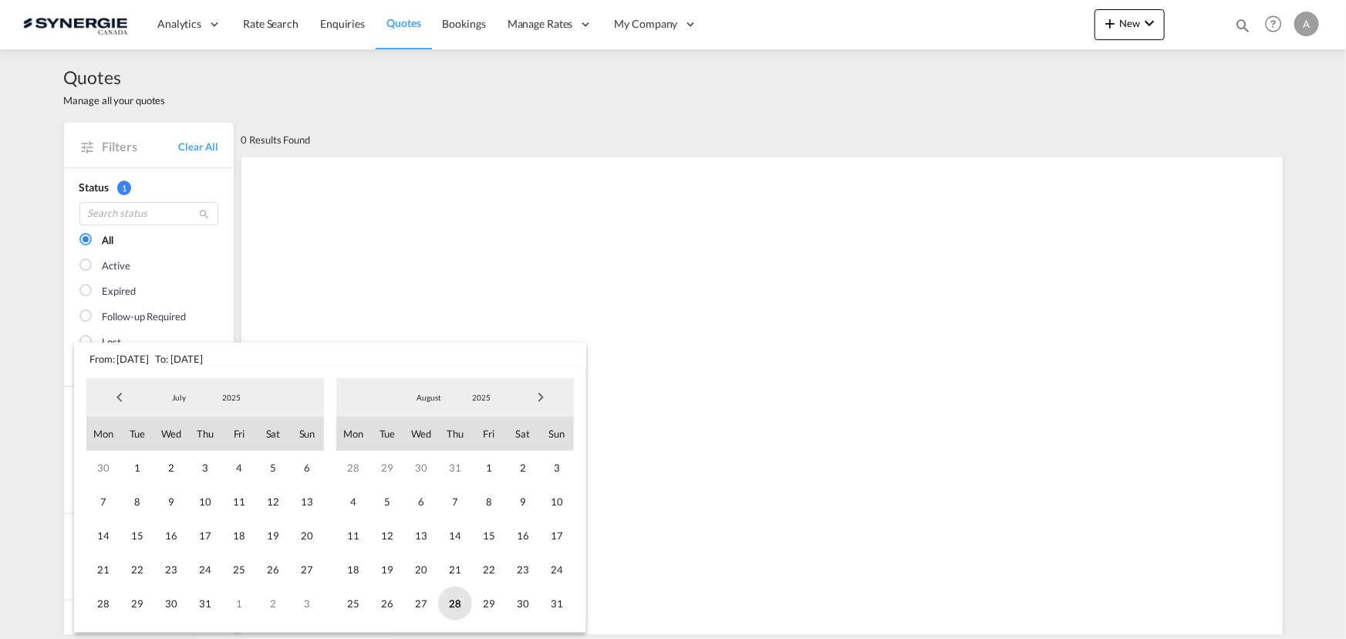
click at [461, 602] on span "28" at bounding box center [455, 603] width 34 height 34
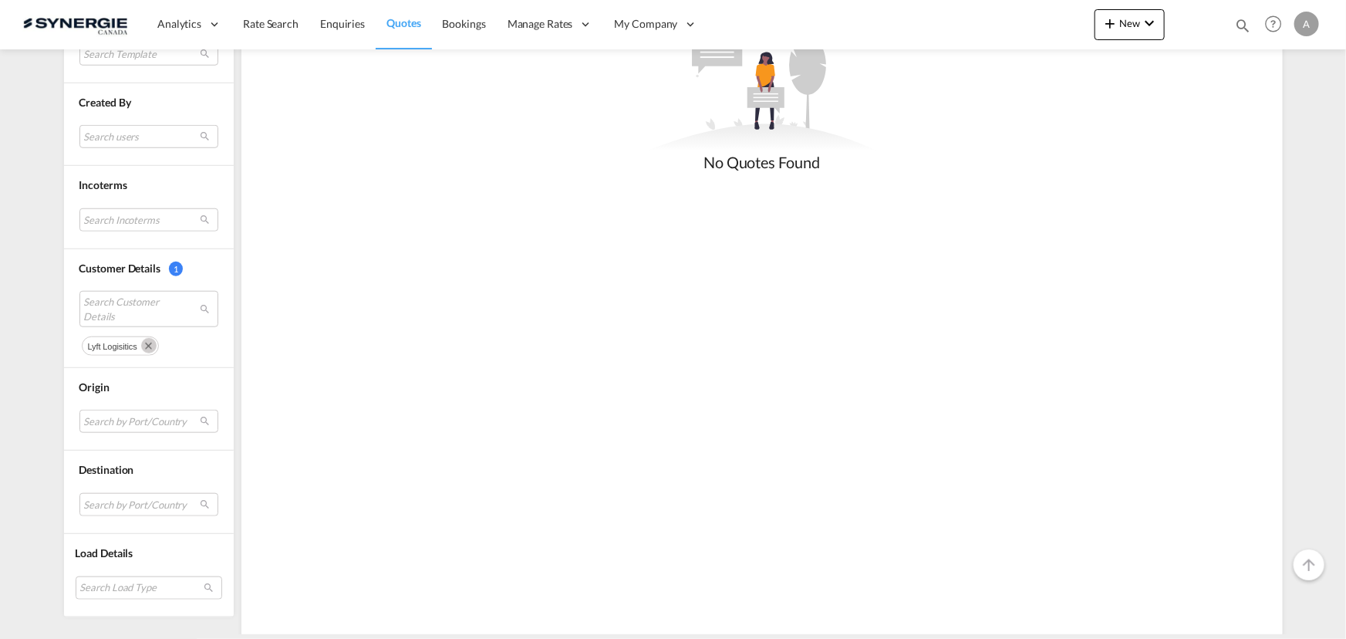
scroll to position [617, 0]
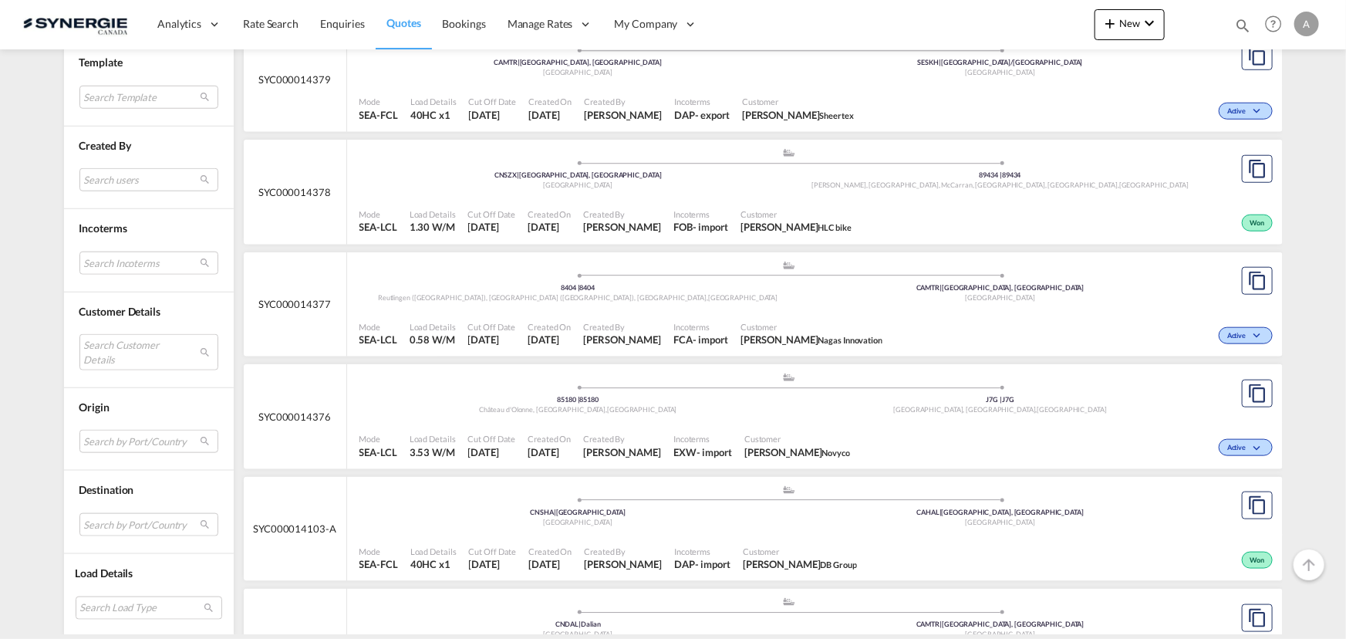
scroll to position [701, 0]
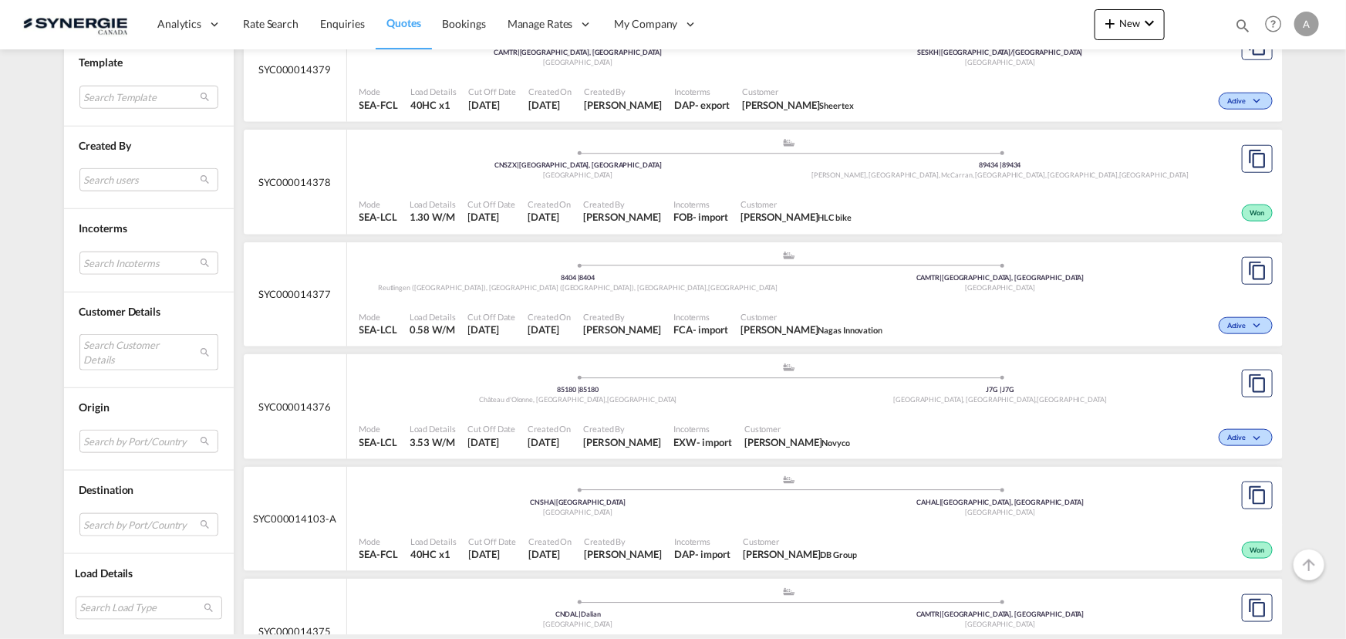
click at [125, 359] on md-select "Search Customer Details user name user john Lee john@king-well.com.tw | king we…" at bounding box center [148, 351] width 139 height 35
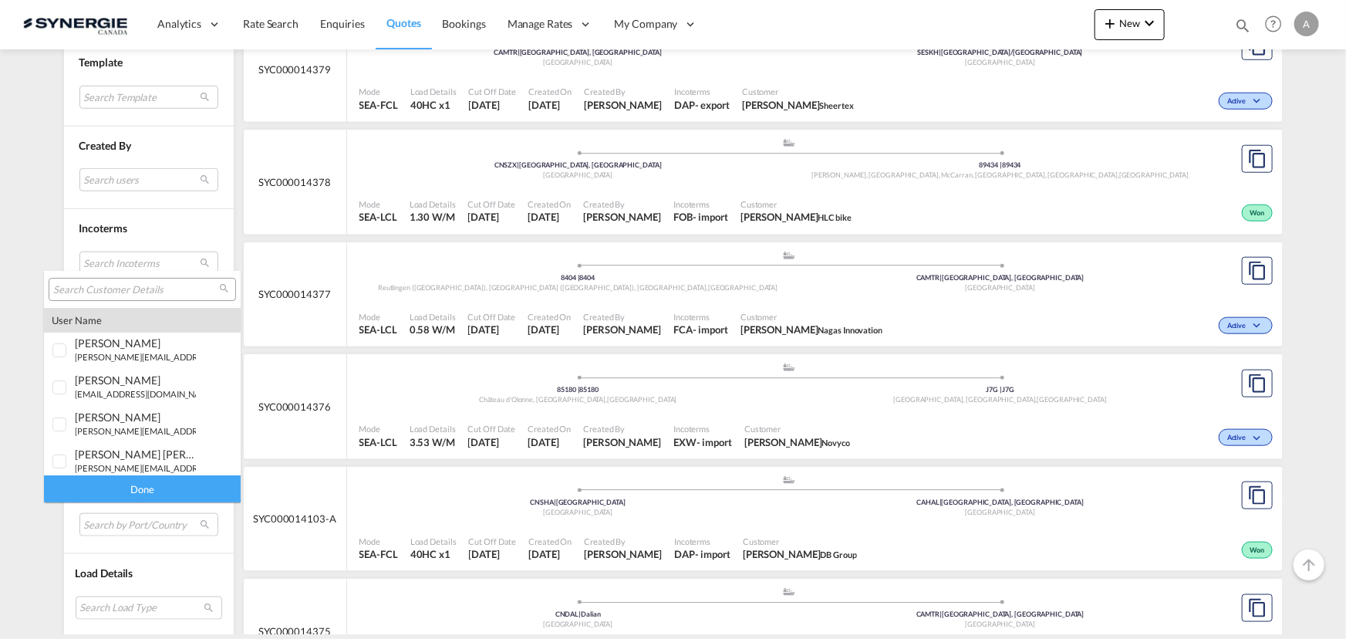
click at [164, 288] on input "search" at bounding box center [136, 290] width 166 height 14
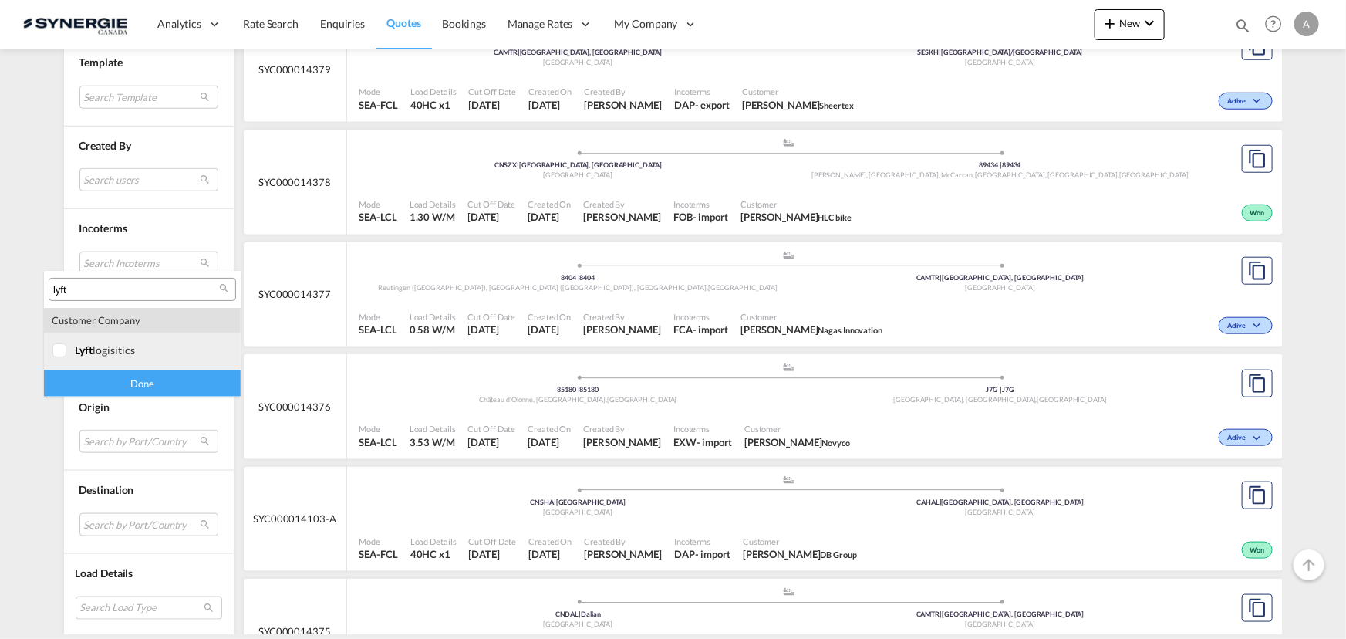
type input "lyft"
click at [92, 346] on span "lyft" at bounding box center [84, 349] width 18 height 13
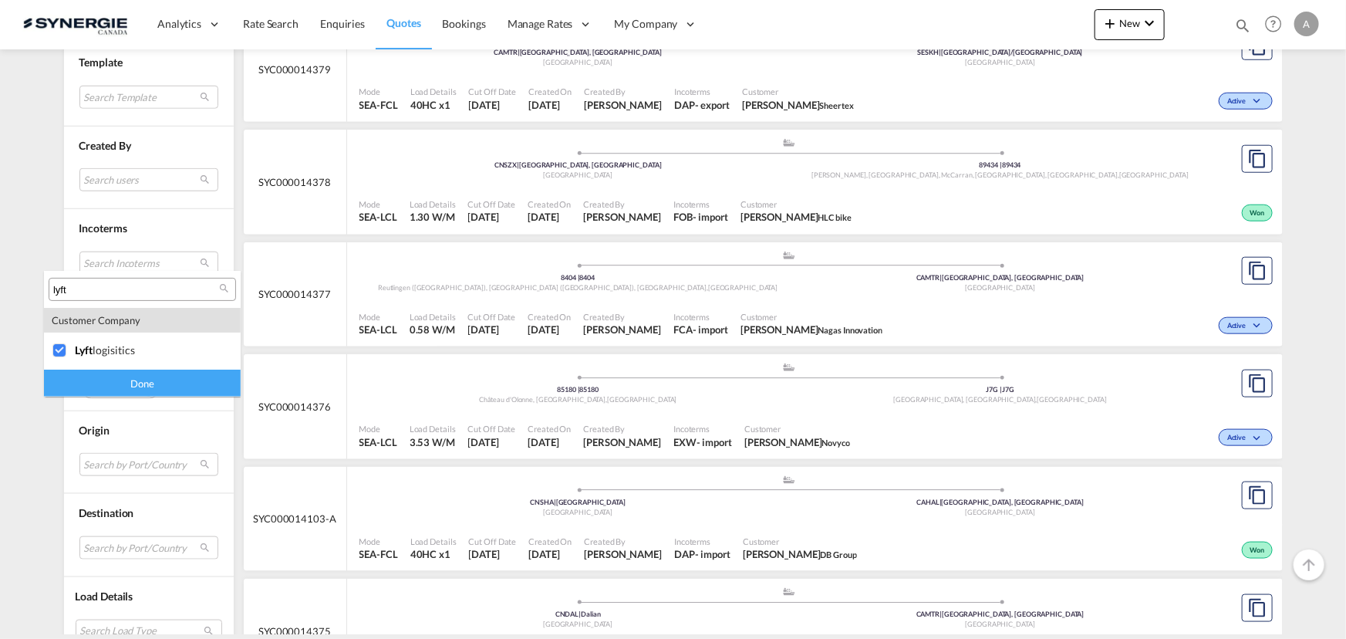
click at [109, 390] on div "Done" at bounding box center [142, 382] width 197 height 27
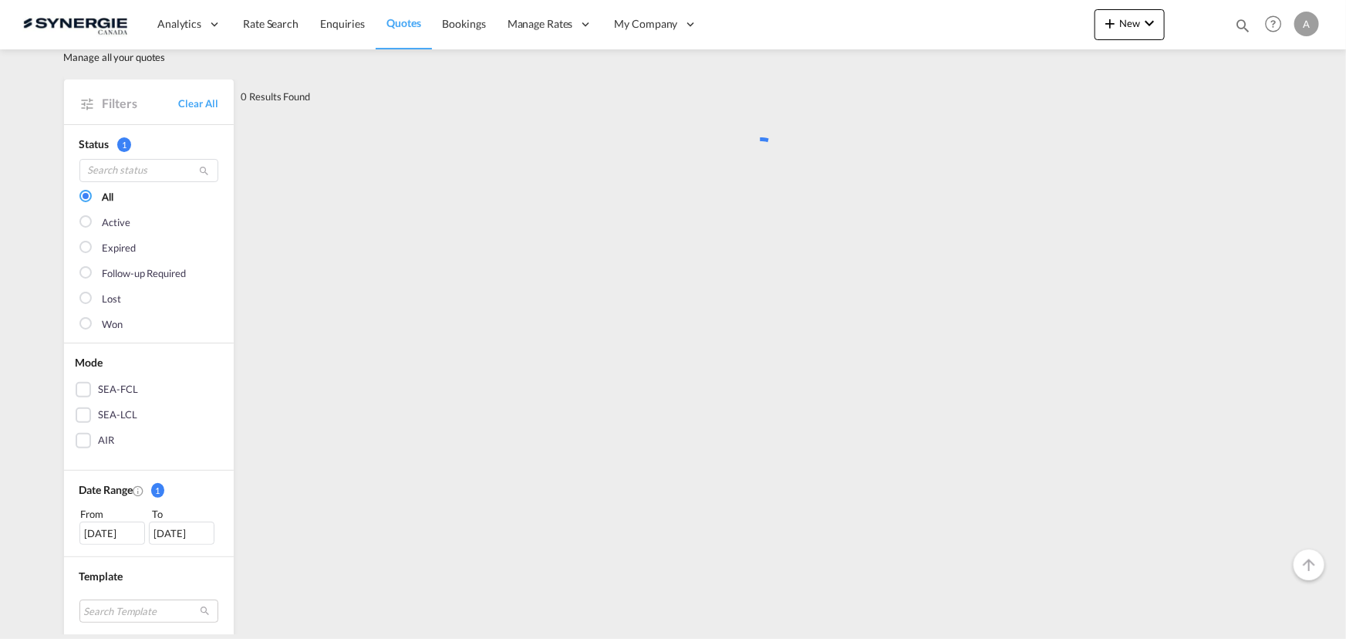
scroll to position [0, 0]
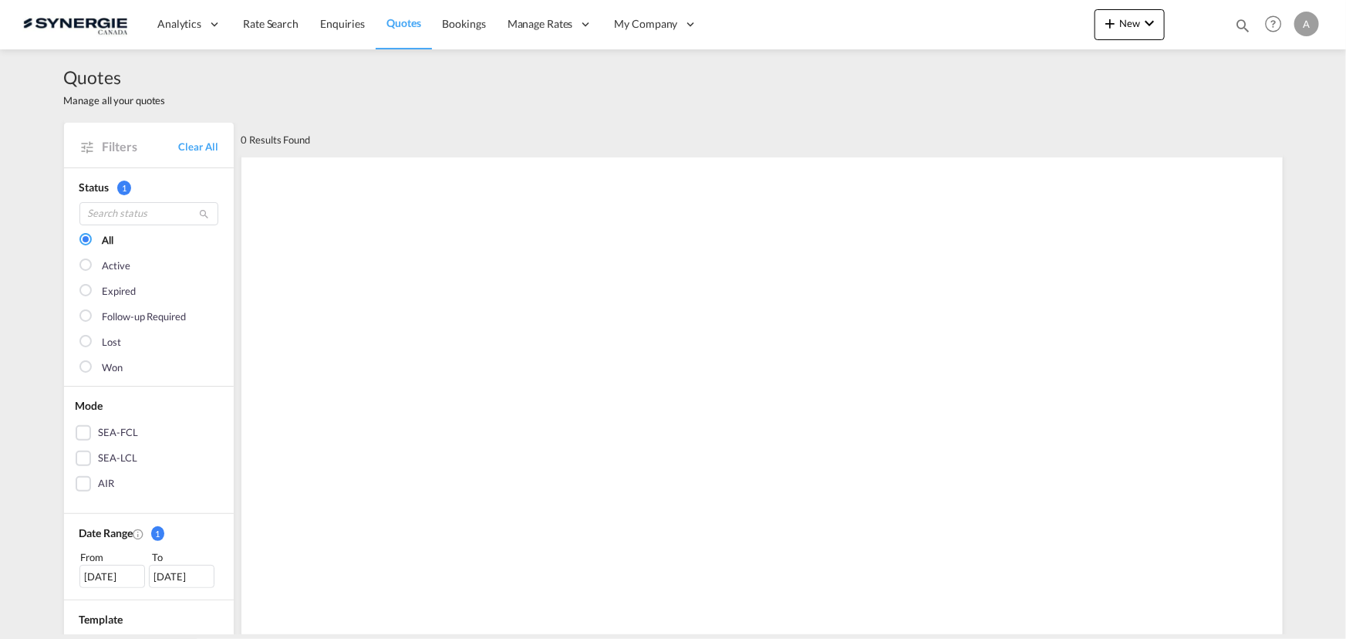
click at [100, 578] on div "29 Jul 2025" at bounding box center [112, 576] width 66 height 23
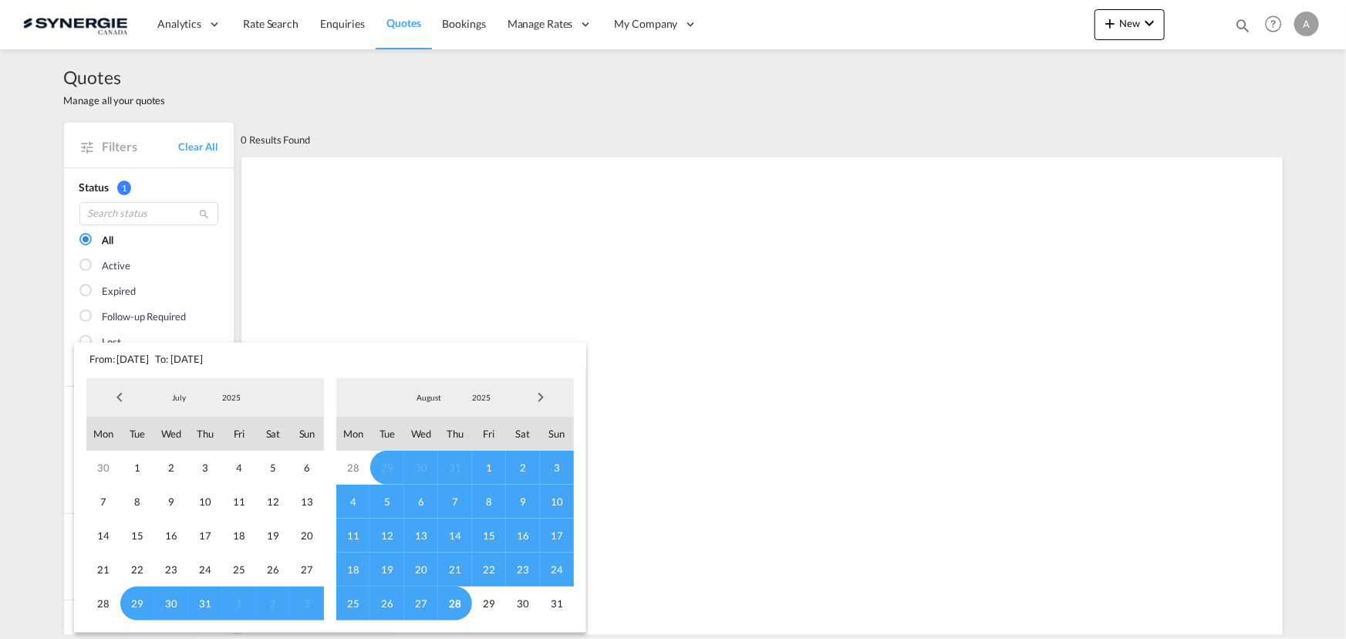
click at [221, 398] on span "2025" at bounding box center [231, 397] width 49 height 11
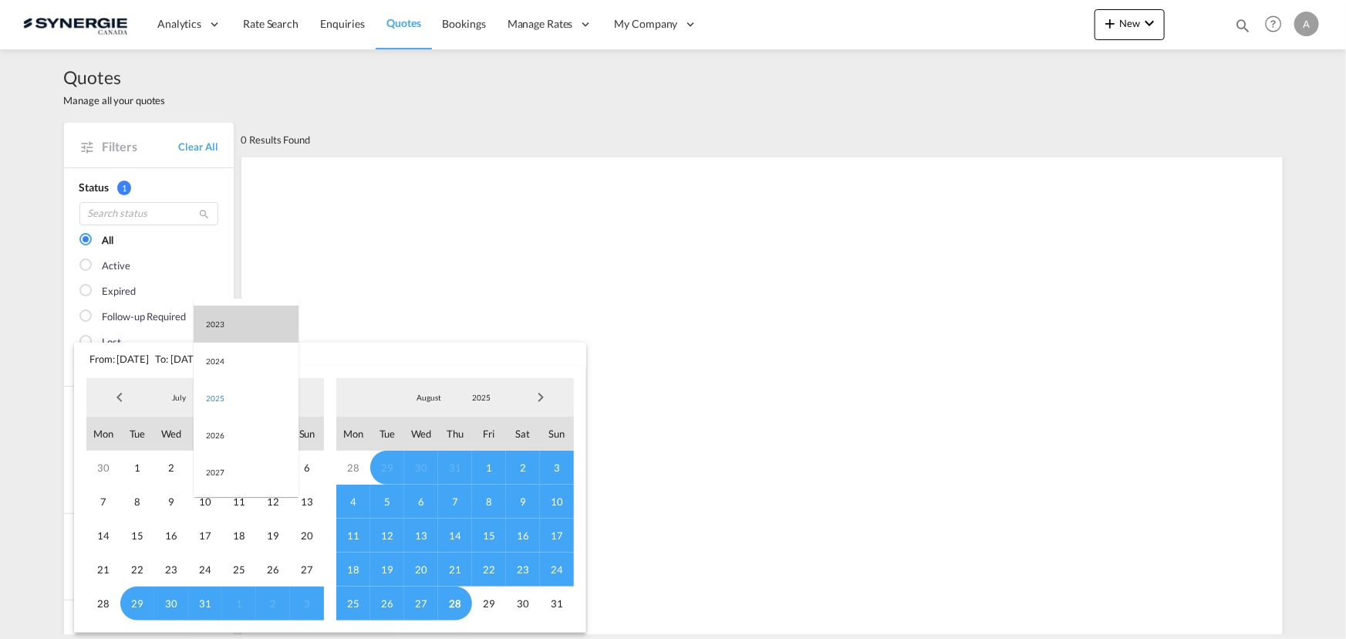
click at [219, 324] on md-option "2023" at bounding box center [246, 323] width 105 height 37
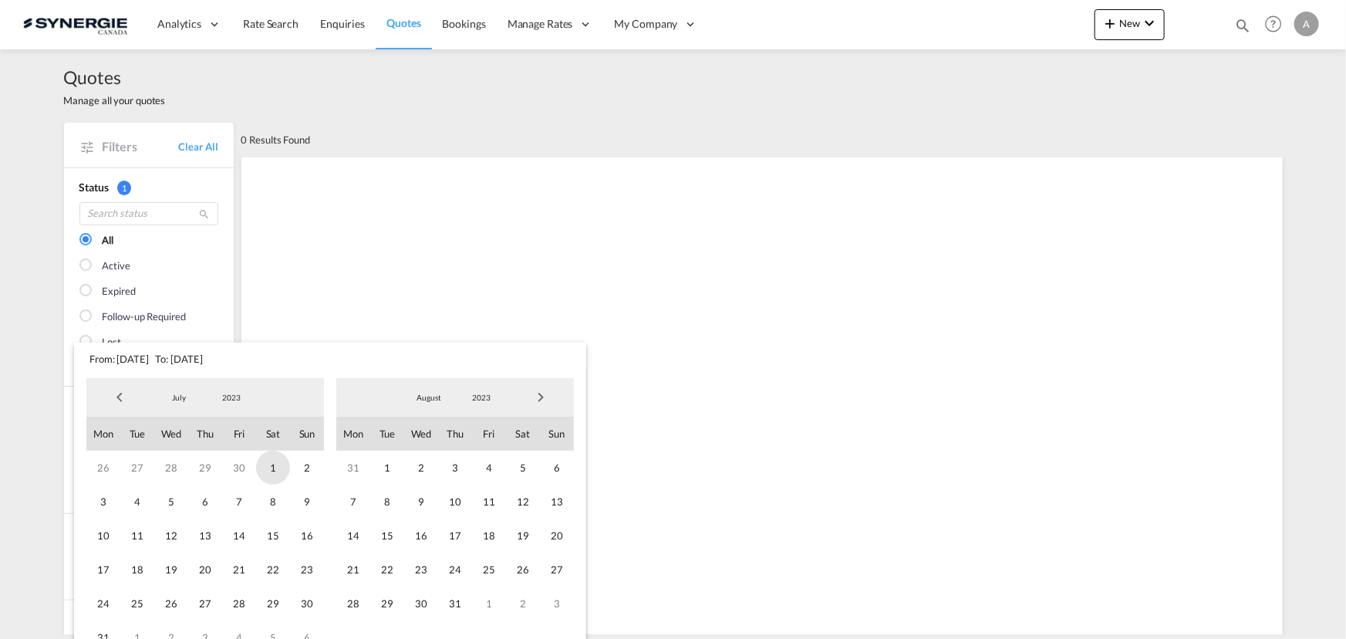
click at [268, 468] on span "1" at bounding box center [273, 467] width 34 height 34
click at [484, 402] on span "2023" at bounding box center [481, 397] width 49 height 11
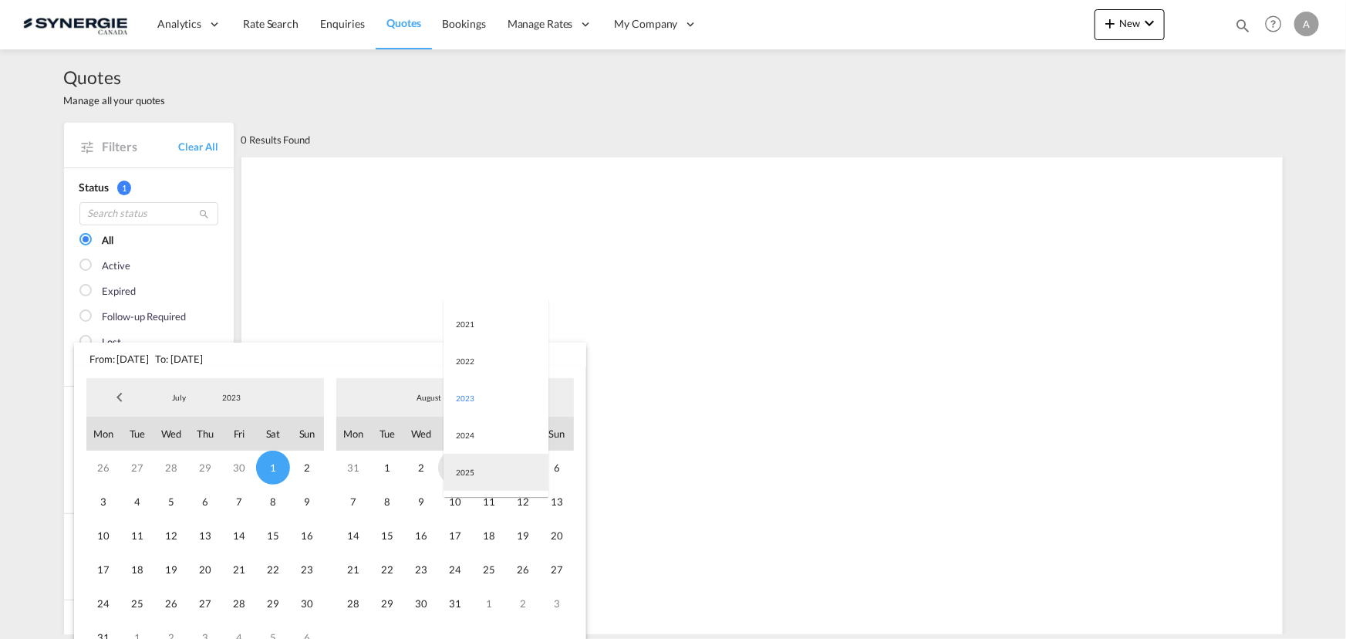
click at [470, 473] on md-option "2025" at bounding box center [496, 472] width 105 height 37
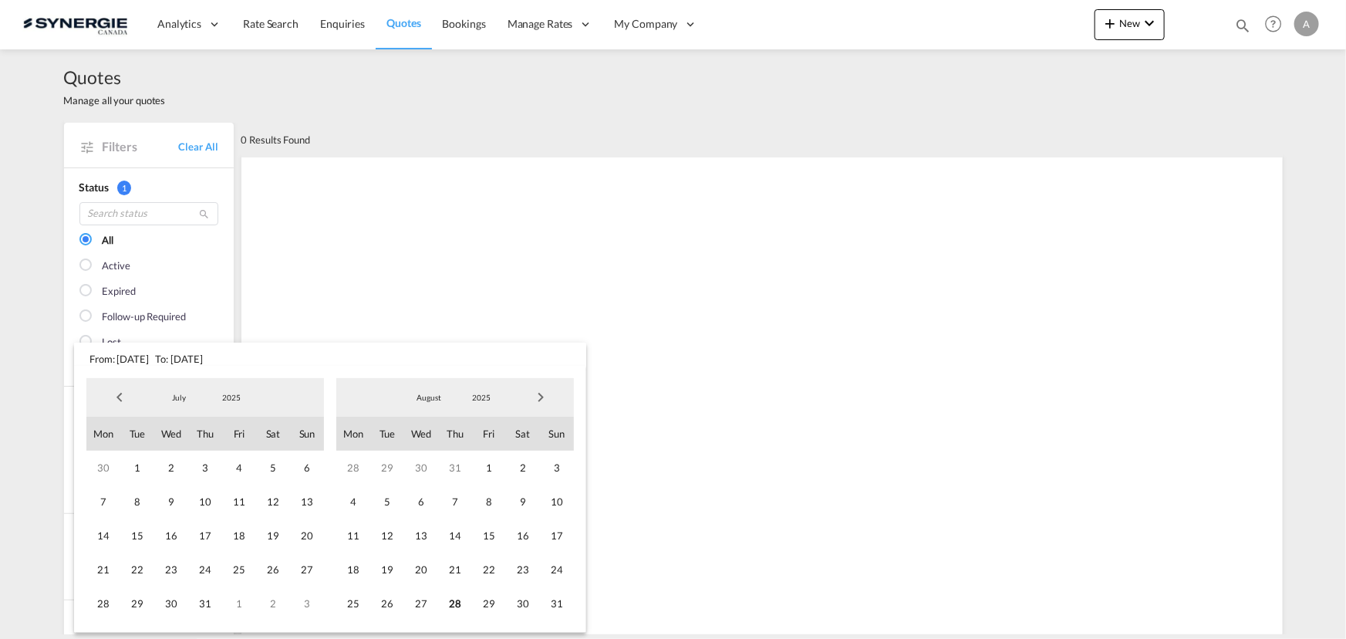
drag, startPoint x: 450, startPoint y: 602, endPoint x: 440, endPoint y: 575, distance: 28.1
click at [450, 602] on span "28" at bounding box center [455, 603] width 34 height 34
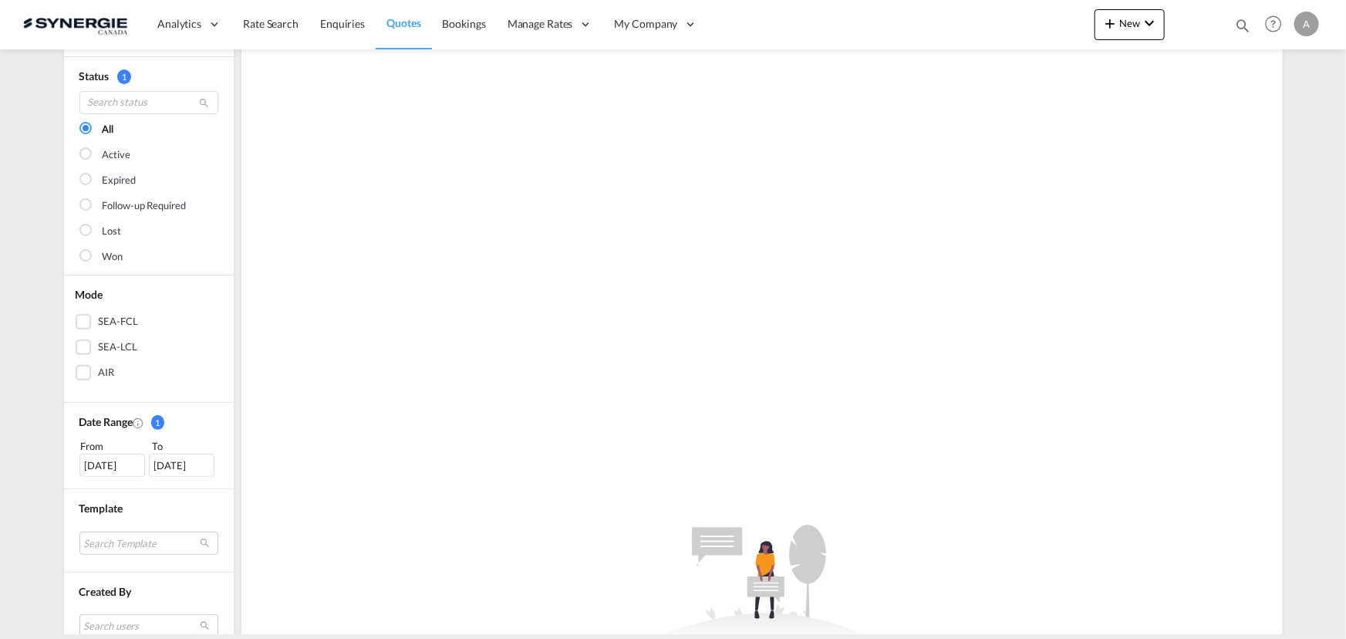
scroll to position [0, 0]
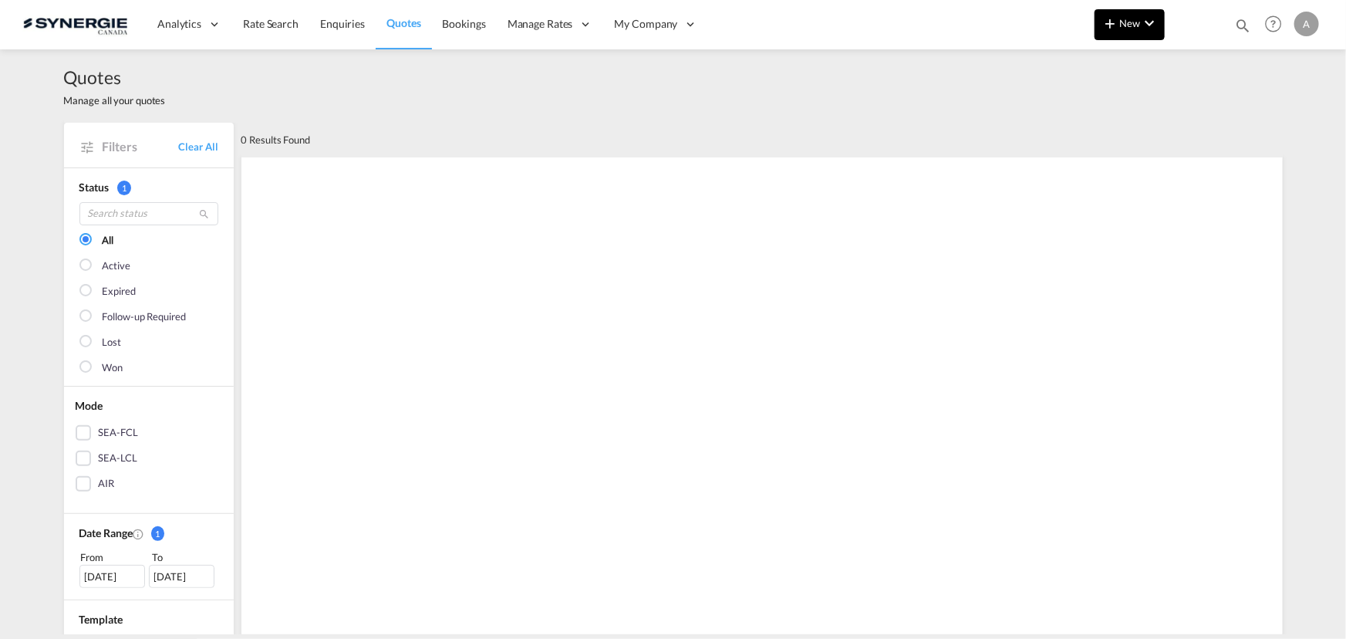
click at [1114, 25] on md-icon "icon-plus 400-fg" at bounding box center [1110, 23] width 19 height 19
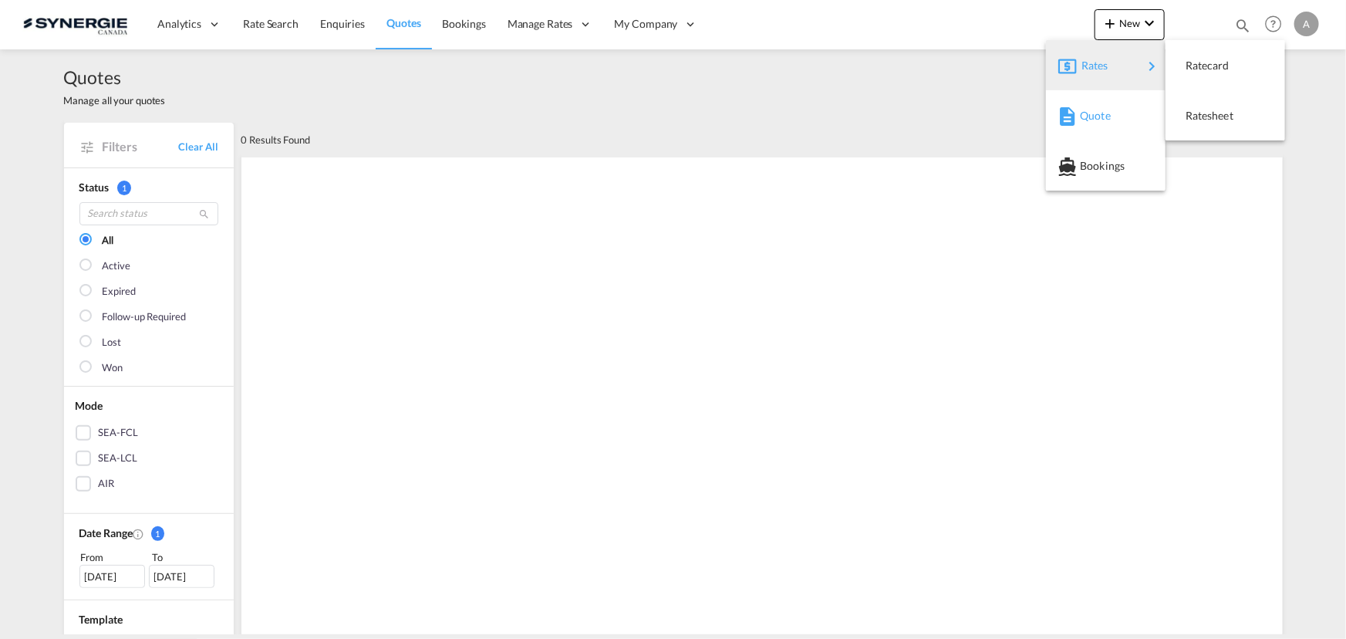
click at [1095, 110] on span "Quote" at bounding box center [1088, 115] width 17 height 31
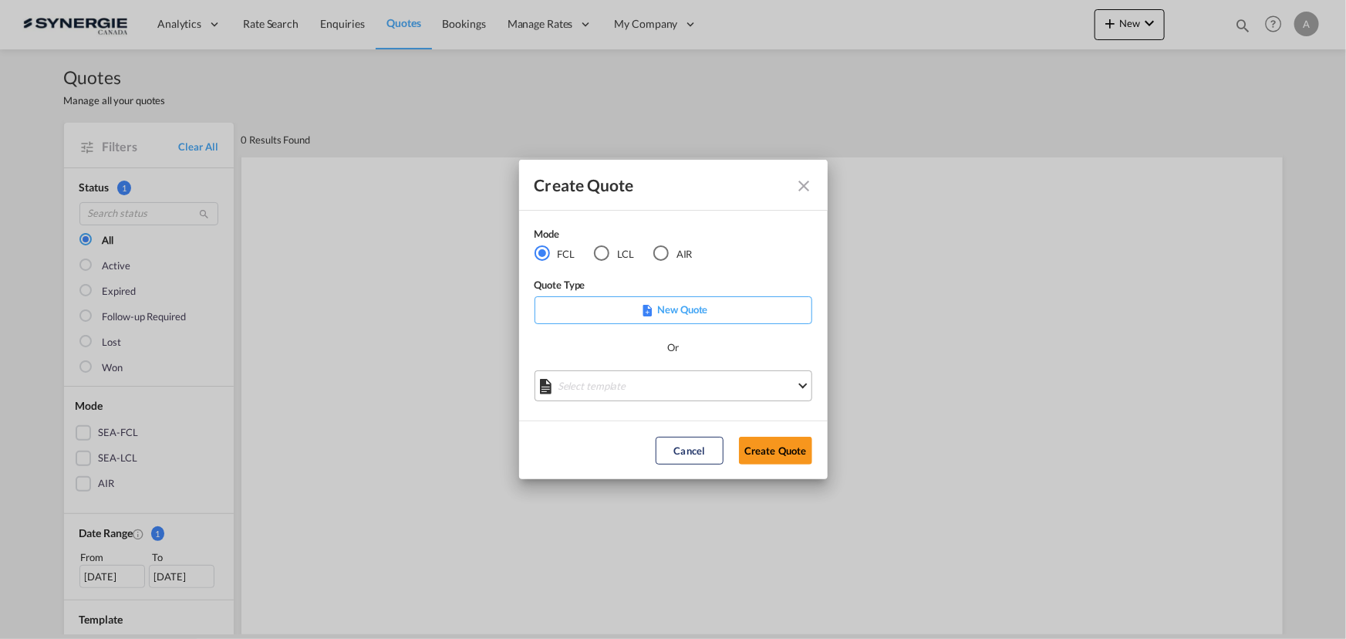
click at [598, 387] on md-select "Select template *NEW* FCL FREEHAND / DAP Pablo Gomez Saldarriaga | 10 Jul 2025 …" at bounding box center [674, 385] width 278 height 31
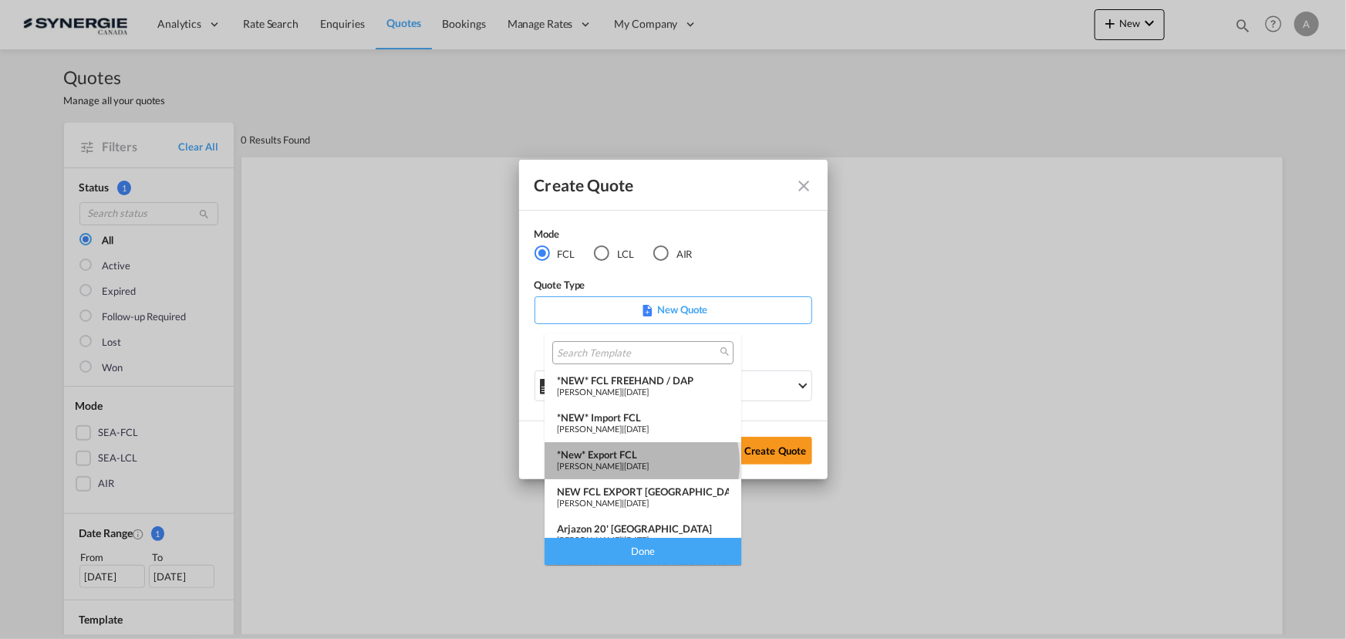
click at [622, 463] on span "Pablo Gomez Saldarriaga" at bounding box center [589, 465] width 65 height 10
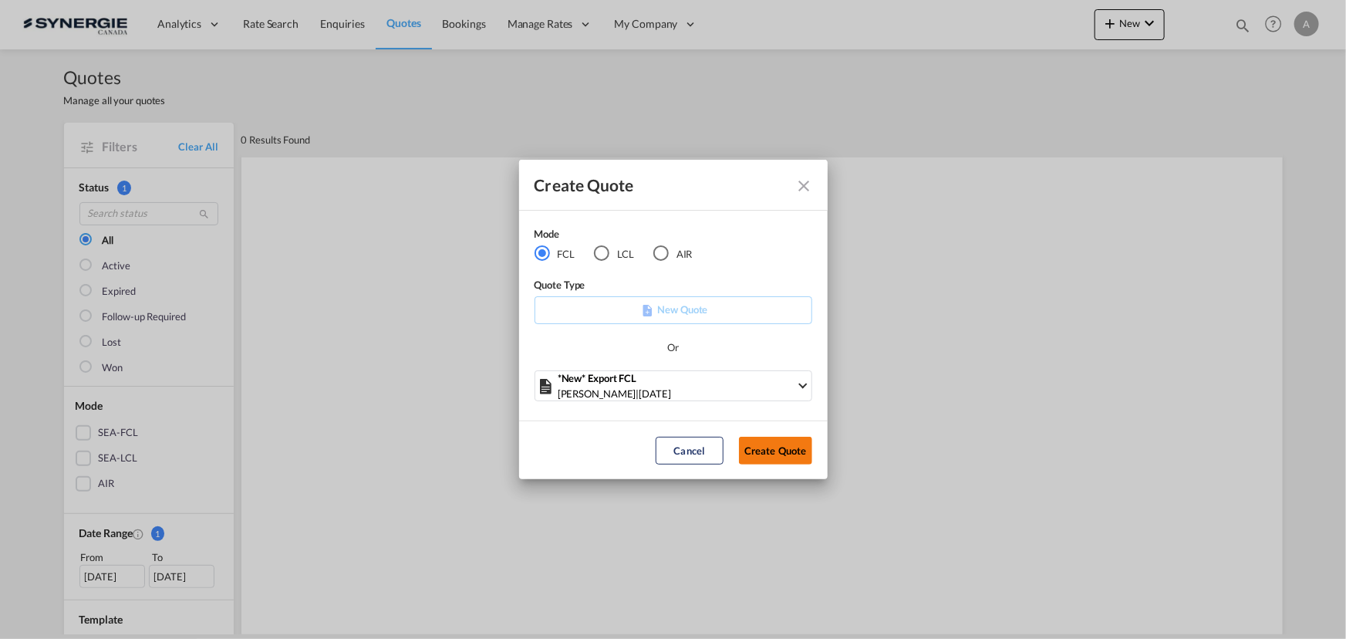
click at [794, 447] on button "Create Quote" at bounding box center [775, 451] width 73 height 28
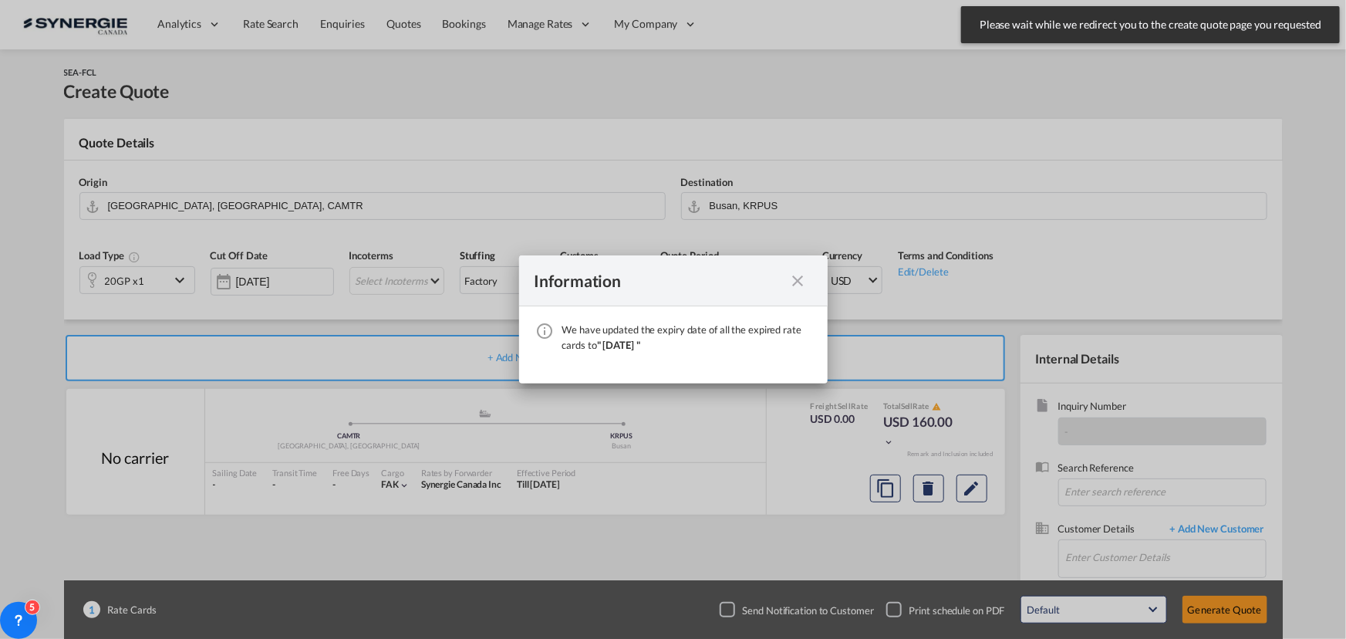
click at [795, 278] on md-icon "icon-close fg-AAA8AD cursor" at bounding box center [798, 281] width 19 height 19
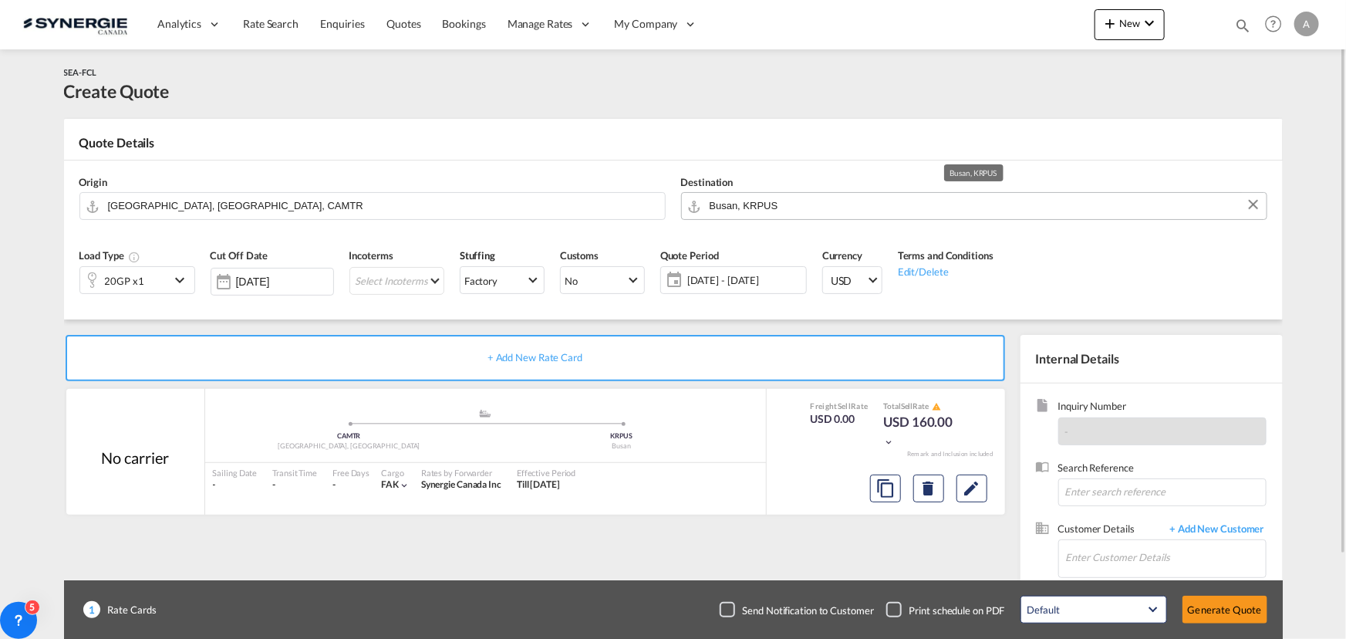
click at [835, 208] on input "Busan, KRPUS" at bounding box center [984, 205] width 549 height 27
type input "m"
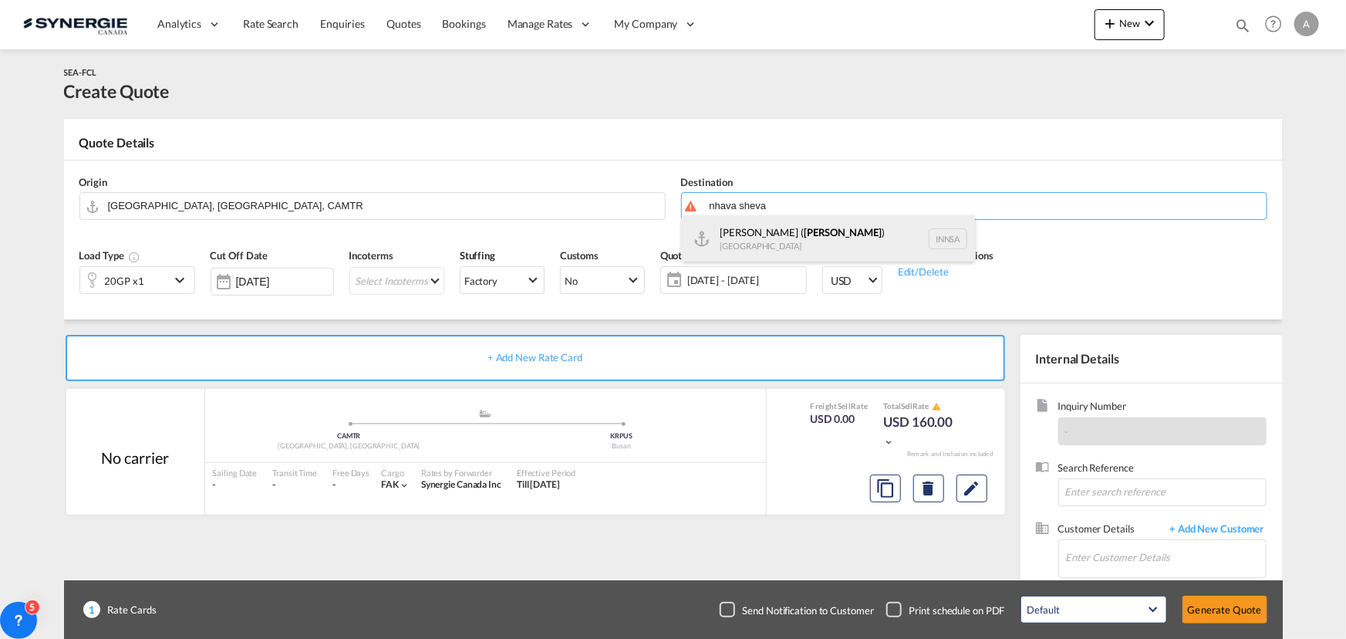
click at [810, 240] on div "Jawaharlal Nehru ( Nhava Sheva ) India INNSA" at bounding box center [828, 238] width 293 height 46
type input "Jawaharlal Nehru (Nhava Sheva), INNSA"
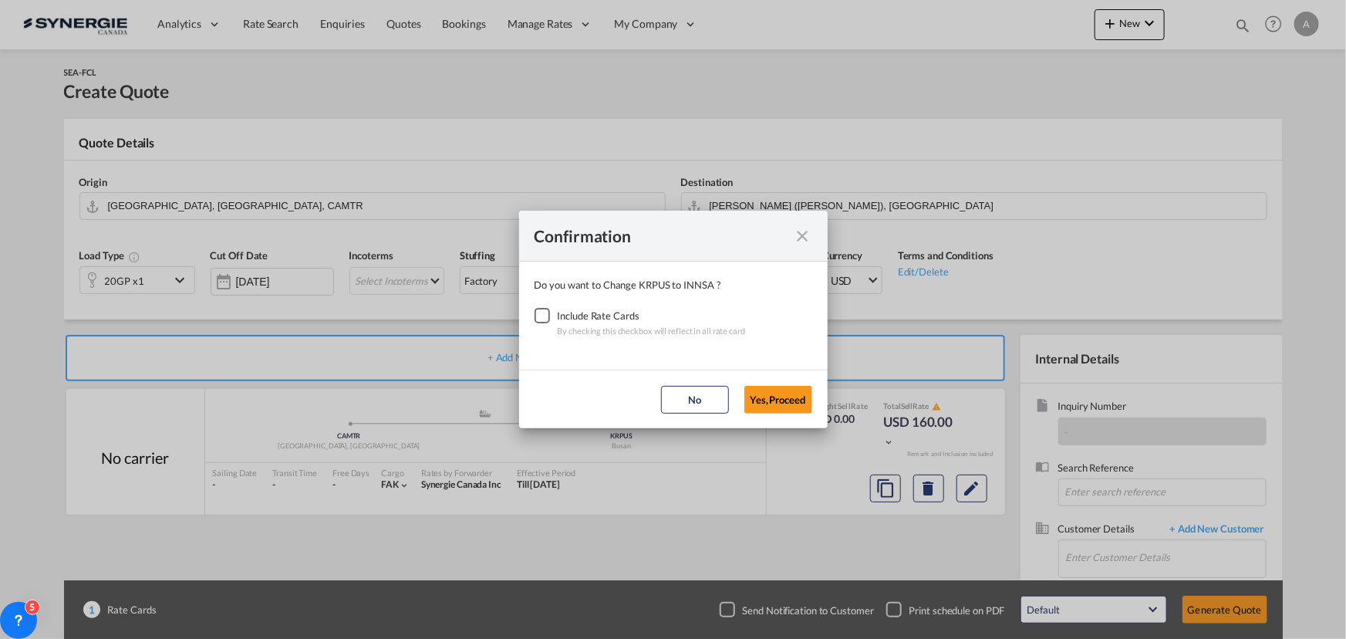
click at [542, 322] on div "Checkbox No Ink" at bounding box center [542, 315] width 15 height 15
click at [757, 393] on button "Yes,Proceed" at bounding box center [778, 400] width 68 height 28
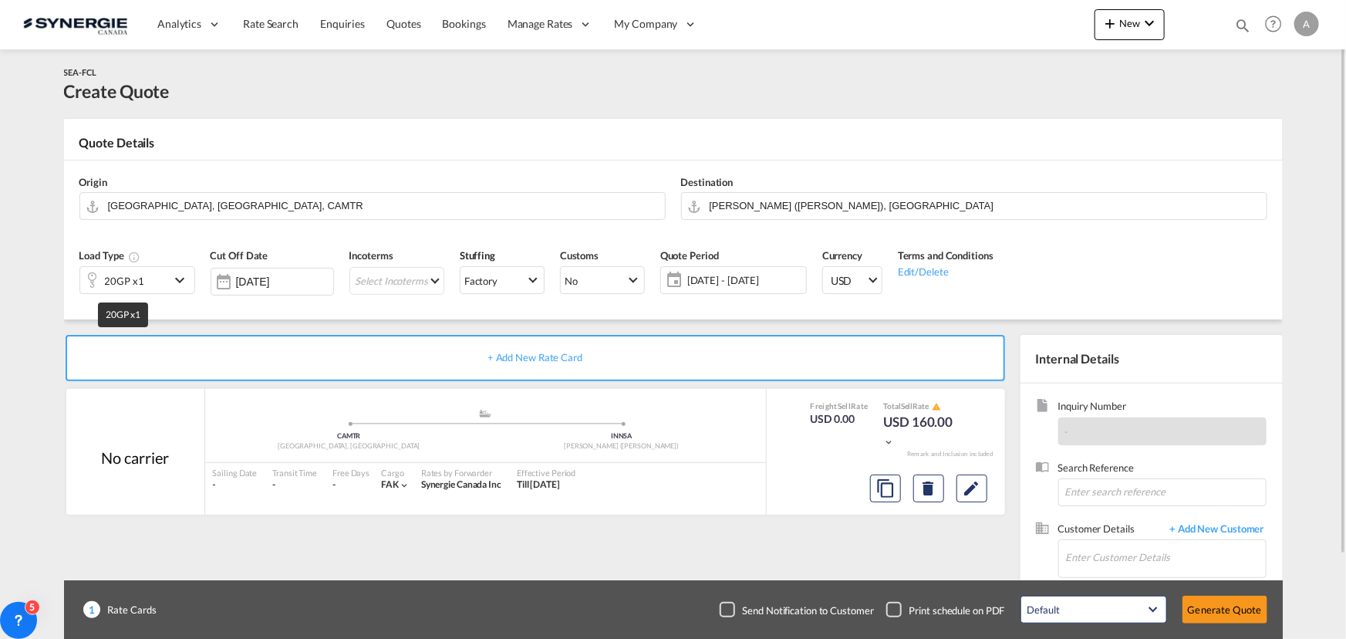
click at [107, 278] on div "20GP x1" at bounding box center [124, 281] width 39 height 22
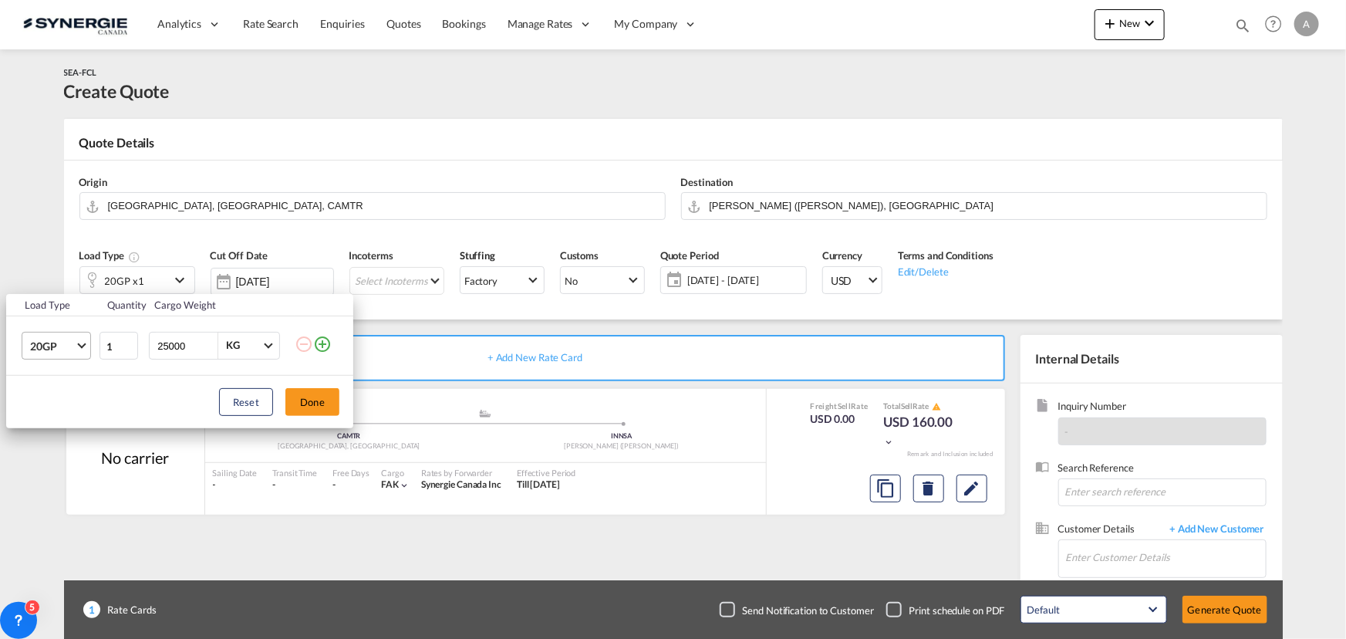
click at [49, 347] on span "20GP" at bounding box center [52, 346] width 45 height 15
click at [49, 415] on div "40HC" at bounding box center [43, 419] width 29 height 15
drag, startPoint x: 185, startPoint y: 346, endPoint x: 81, endPoint y: 350, distance: 104.2
click at [111, 352] on tr "40HC 1 25000 KG KG" at bounding box center [179, 345] width 347 height 59
type input "2"
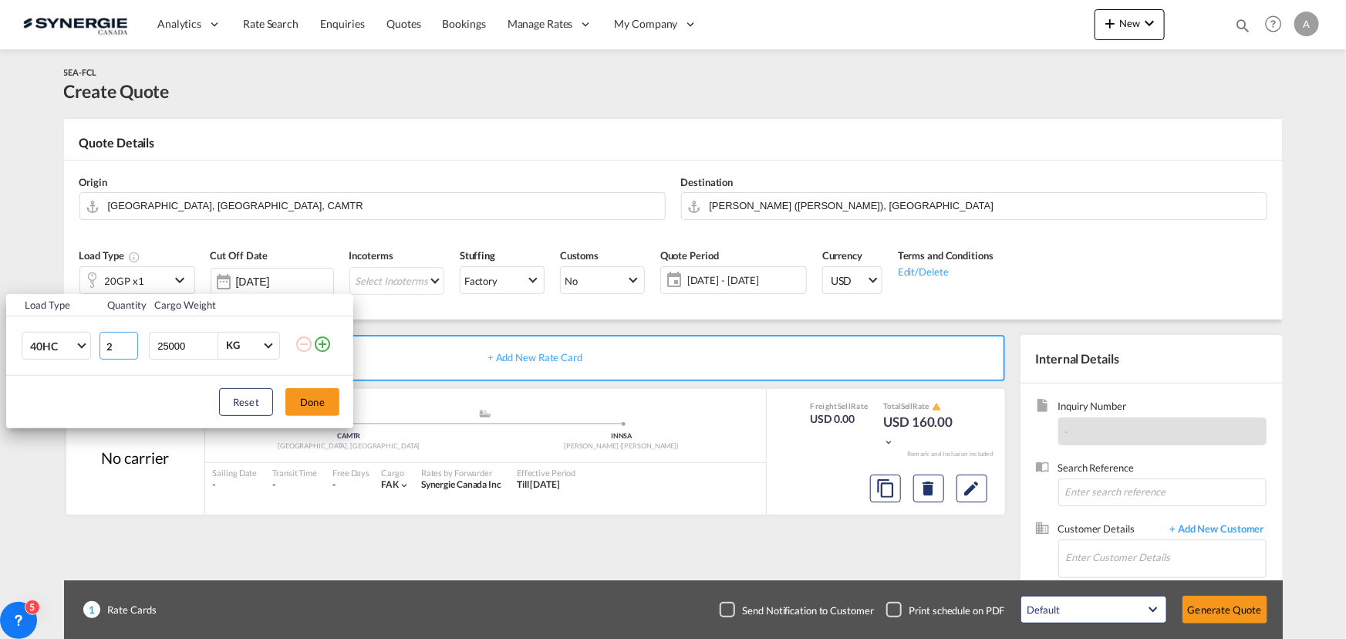
click at [131, 340] on input "2" at bounding box center [119, 346] width 39 height 28
click at [315, 405] on button "Done" at bounding box center [312, 402] width 54 height 28
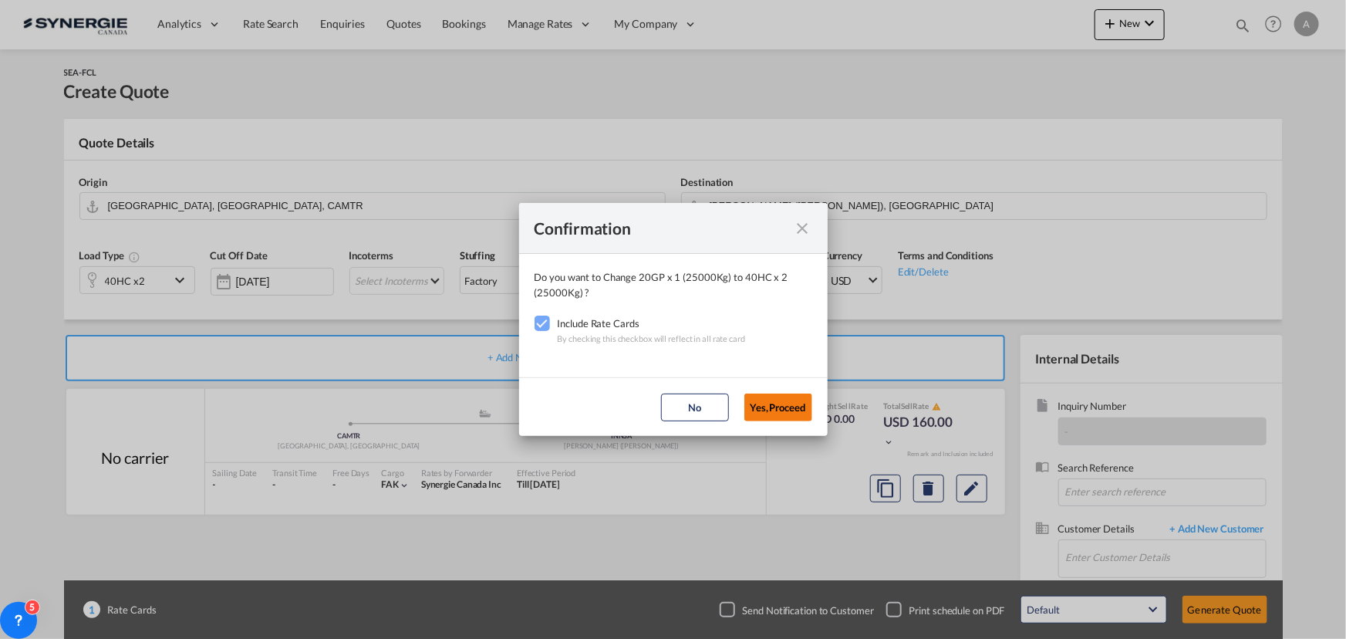
click at [802, 408] on button "Yes,Proceed" at bounding box center [778, 407] width 68 height 28
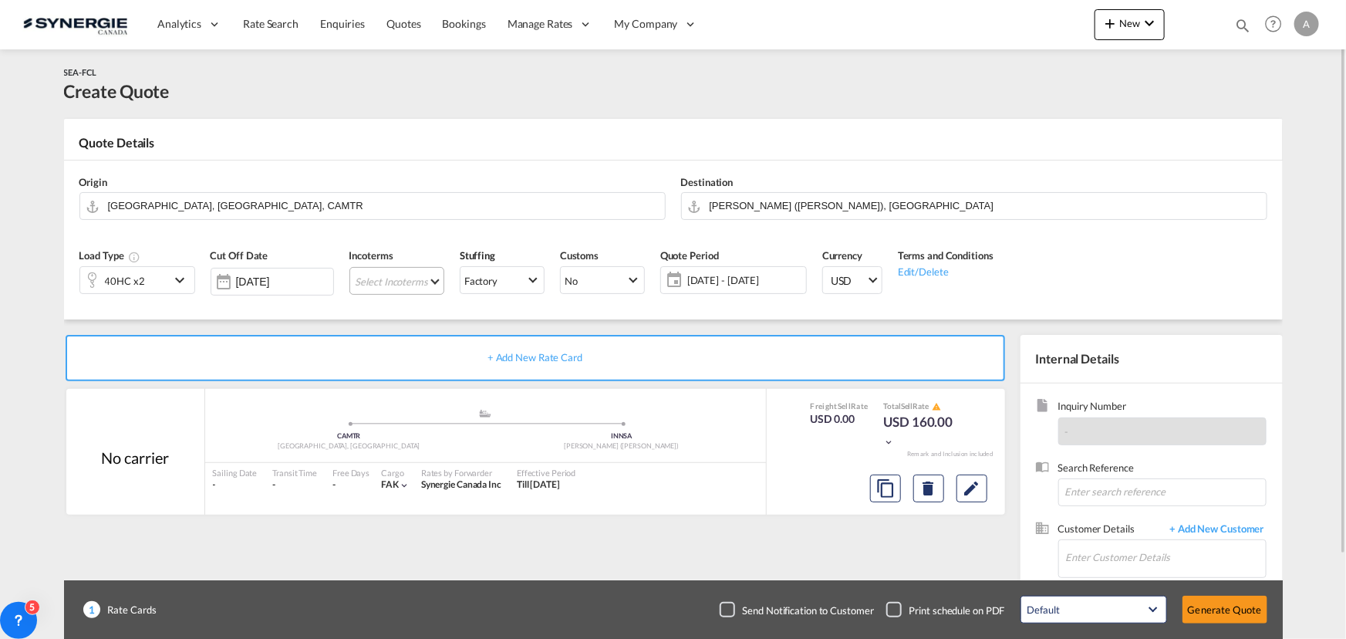
click at [410, 277] on md-select "Select Incoterms FCA - import Free Carrier FAS - export Free Alongside Ship DPU…" at bounding box center [396, 281] width 95 height 28
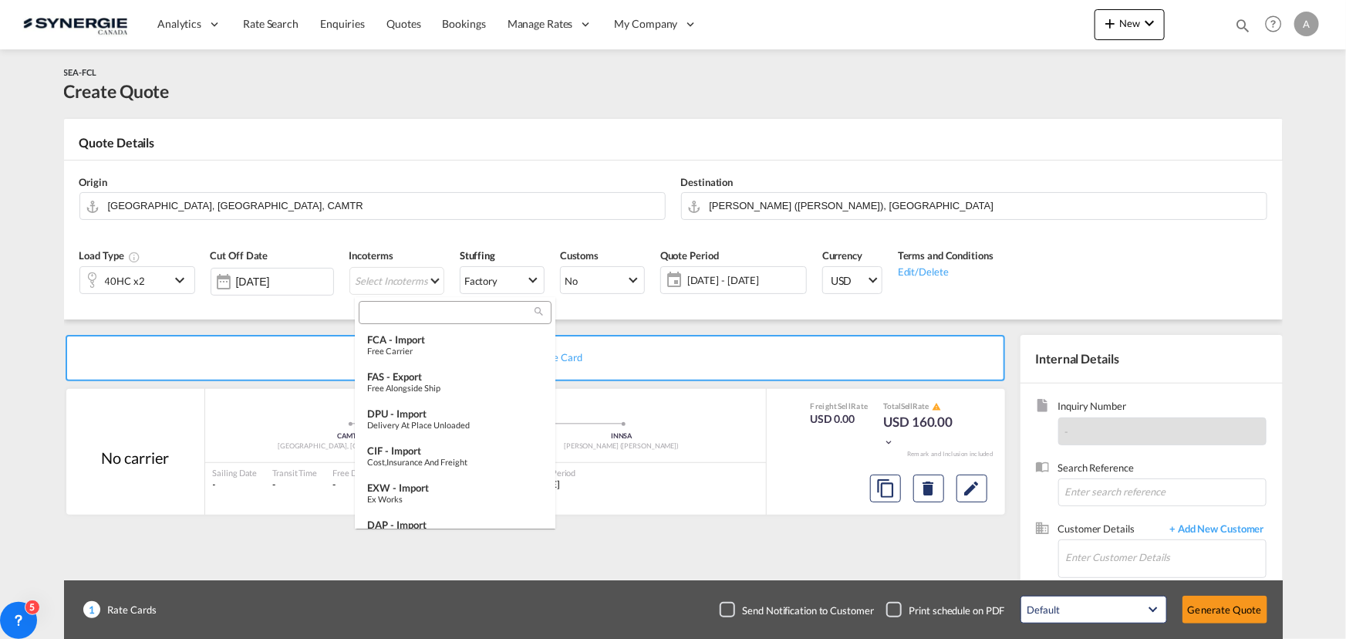
click at [417, 311] on input "search" at bounding box center [448, 312] width 171 height 14
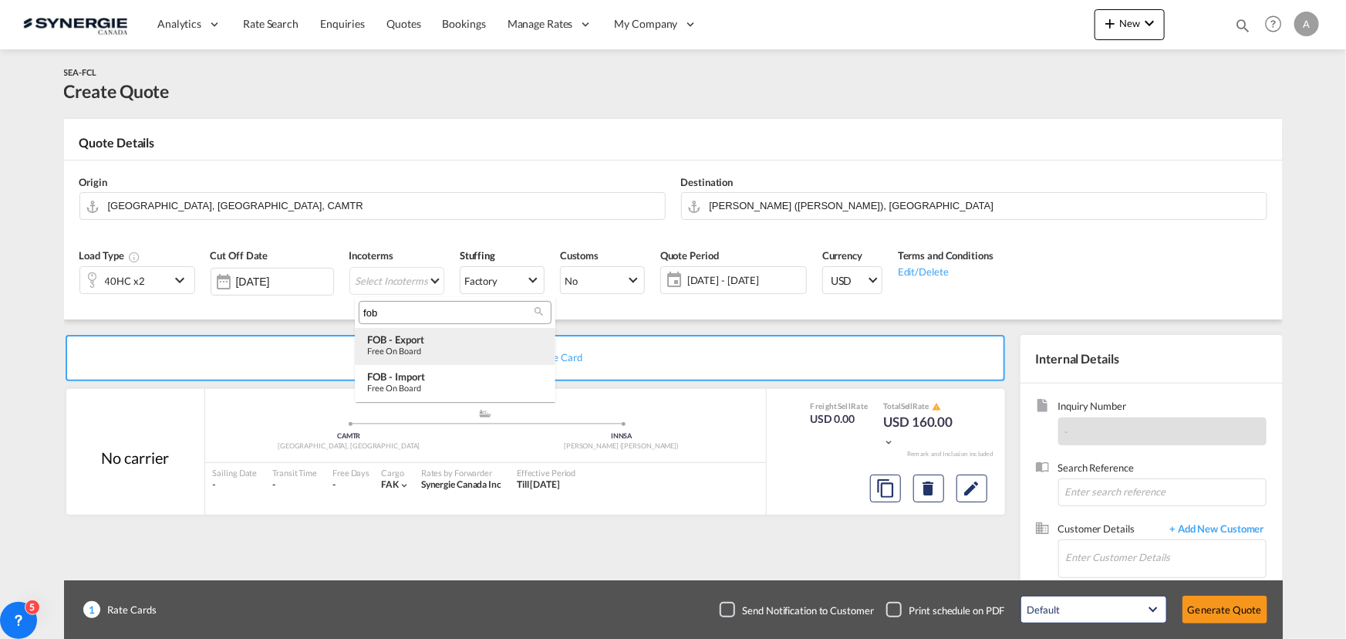
type input "fob"
click at [433, 334] on div "FOB - export" at bounding box center [455, 339] width 176 height 12
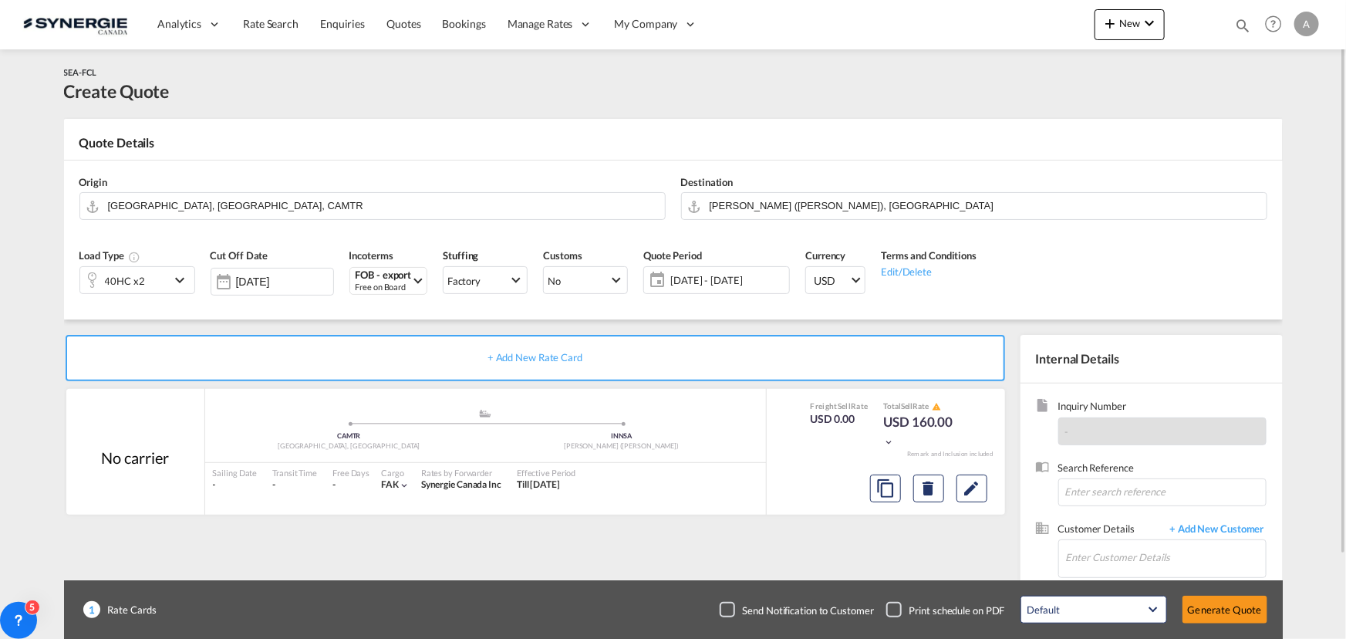
click at [701, 274] on span "28 Aug - 27 Sep 2025" at bounding box center [727, 280] width 115 height 14
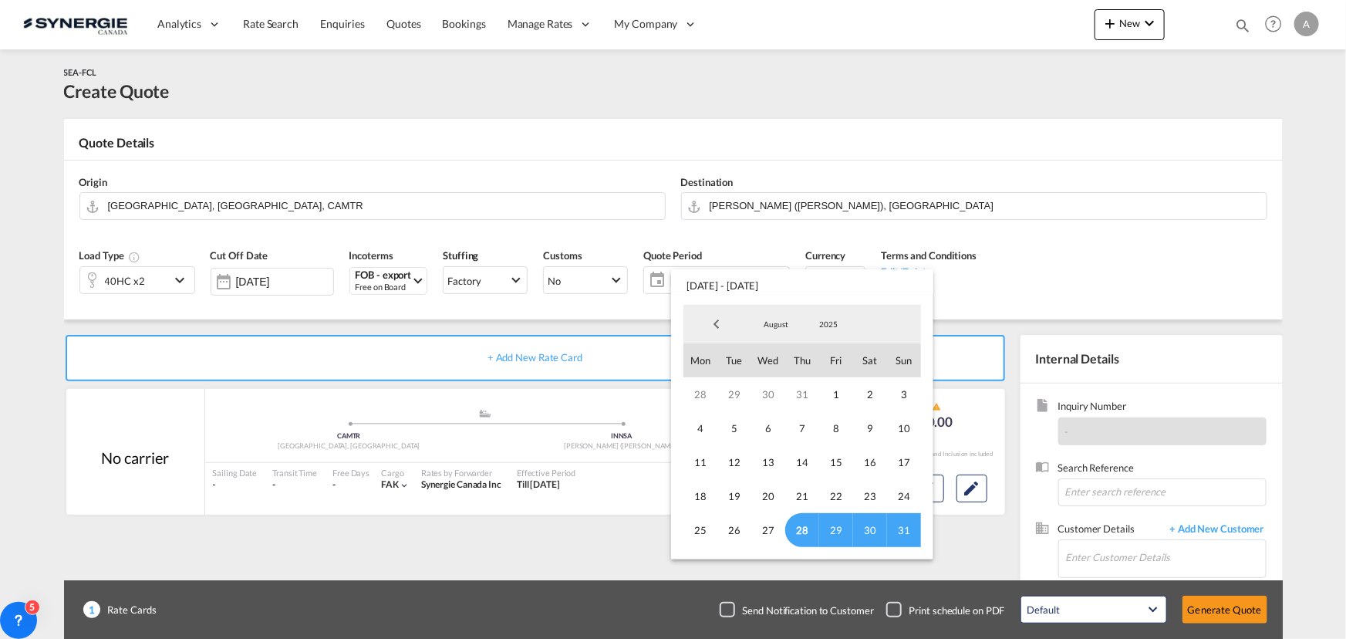
click at [798, 531] on span "28" at bounding box center [802, 530] width 34 height 34
click at [778, 319] on span "August" at bounding box center [775, 324] width 49 height 11
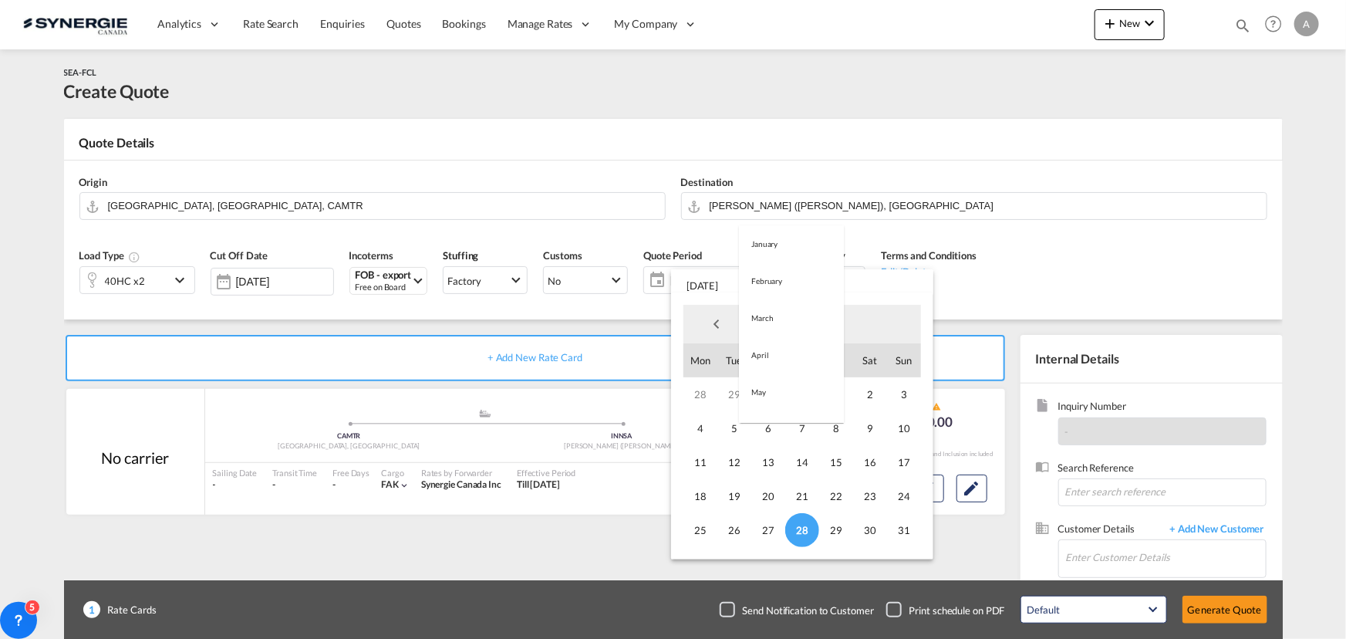
scroll to position [178, 0]
click at [765, 367] on md-option "September" at bounding box center [791, 361] width 105 height 37
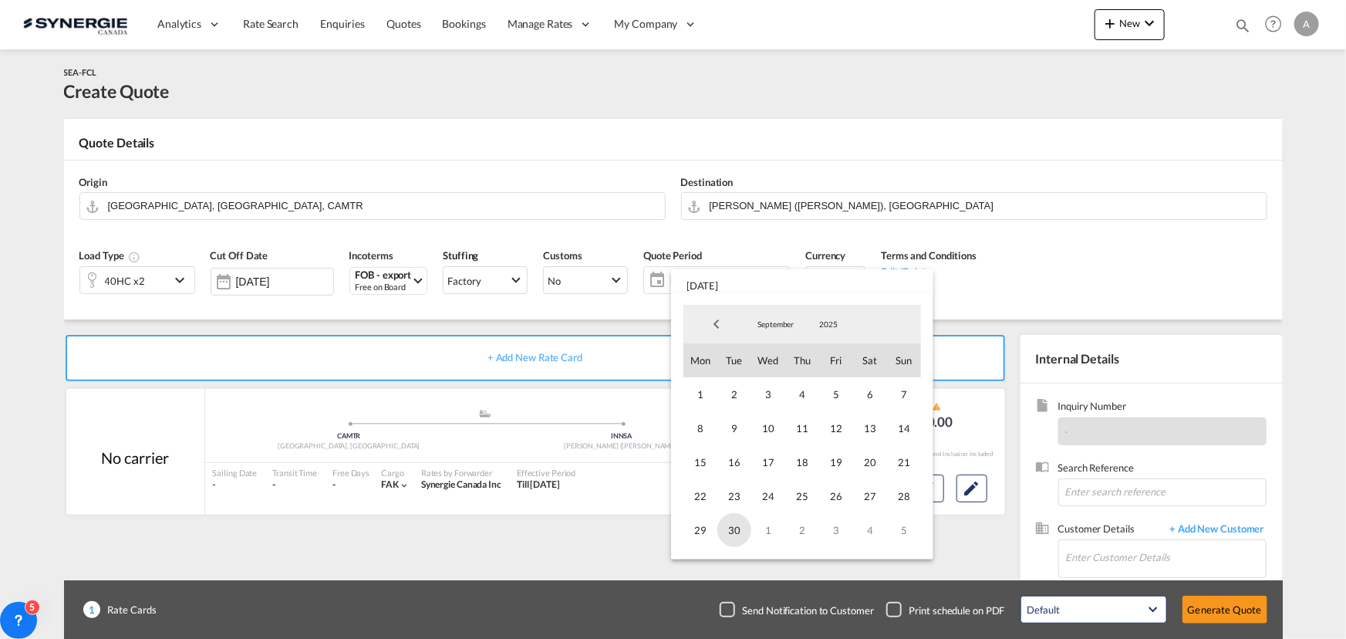
click at [736, 527] on span "30" at bounding box center [734, 530] width 34 height 34
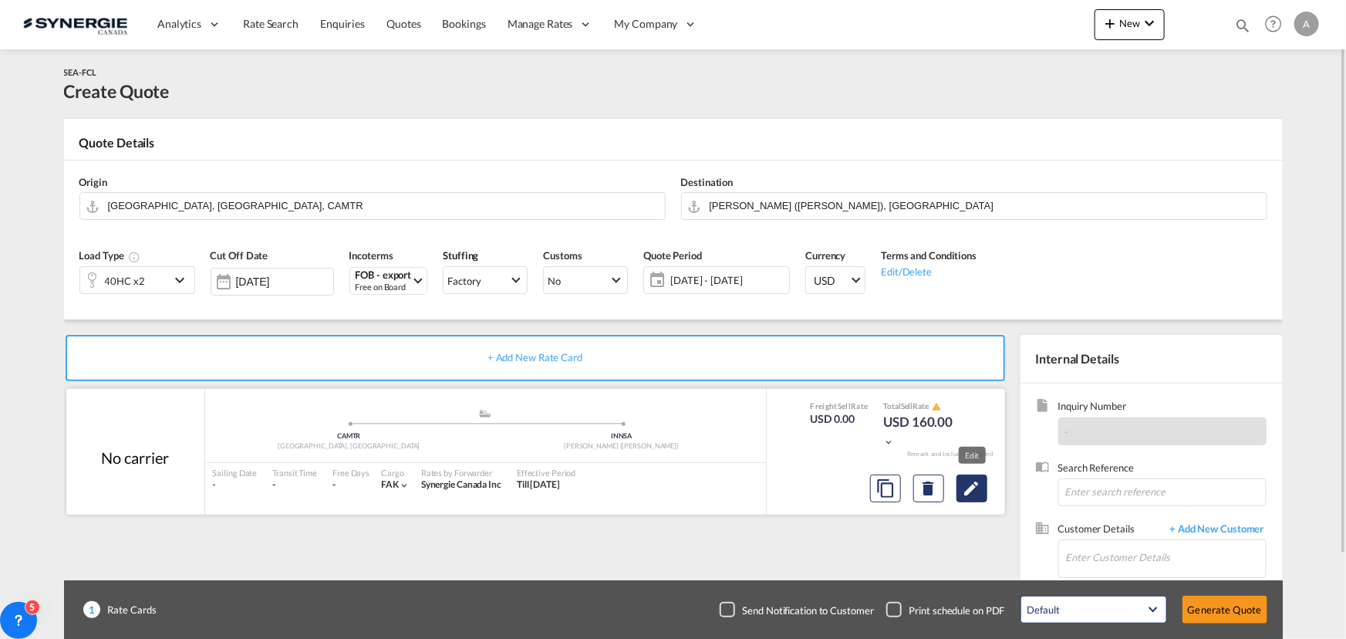
click at [965, 494] on md-icon "Edit" at bounding box center [972, 488] width 19 height 19
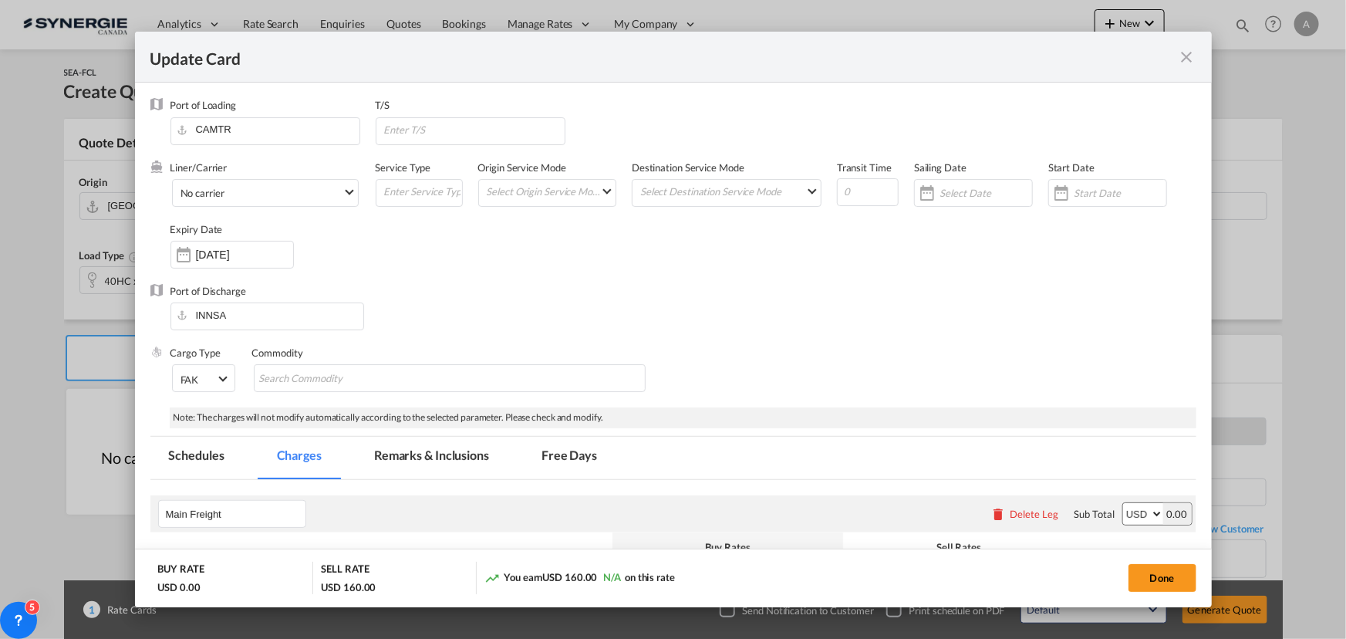
select select "per container"
select select "per B/L"
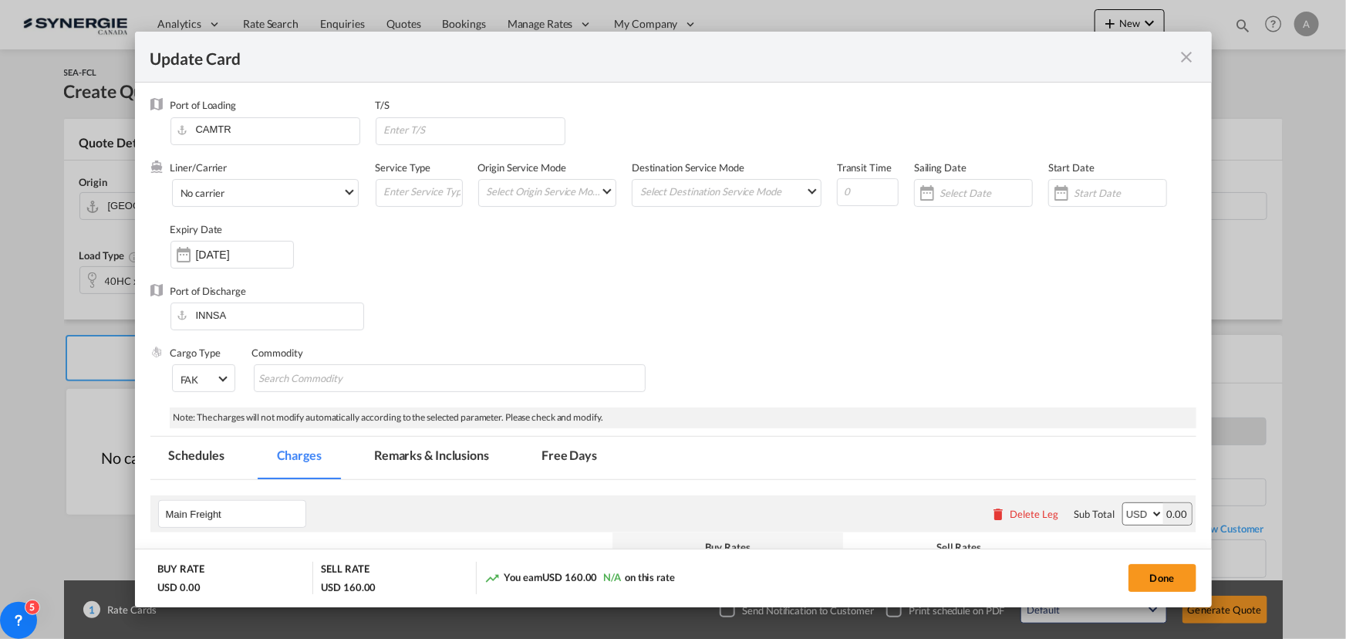
select select "per B/L"
select select "per shipment"
click at [1095, 196] on input "Update CardPort of ..." at bounding box center [1120, 193] width 93 height 12
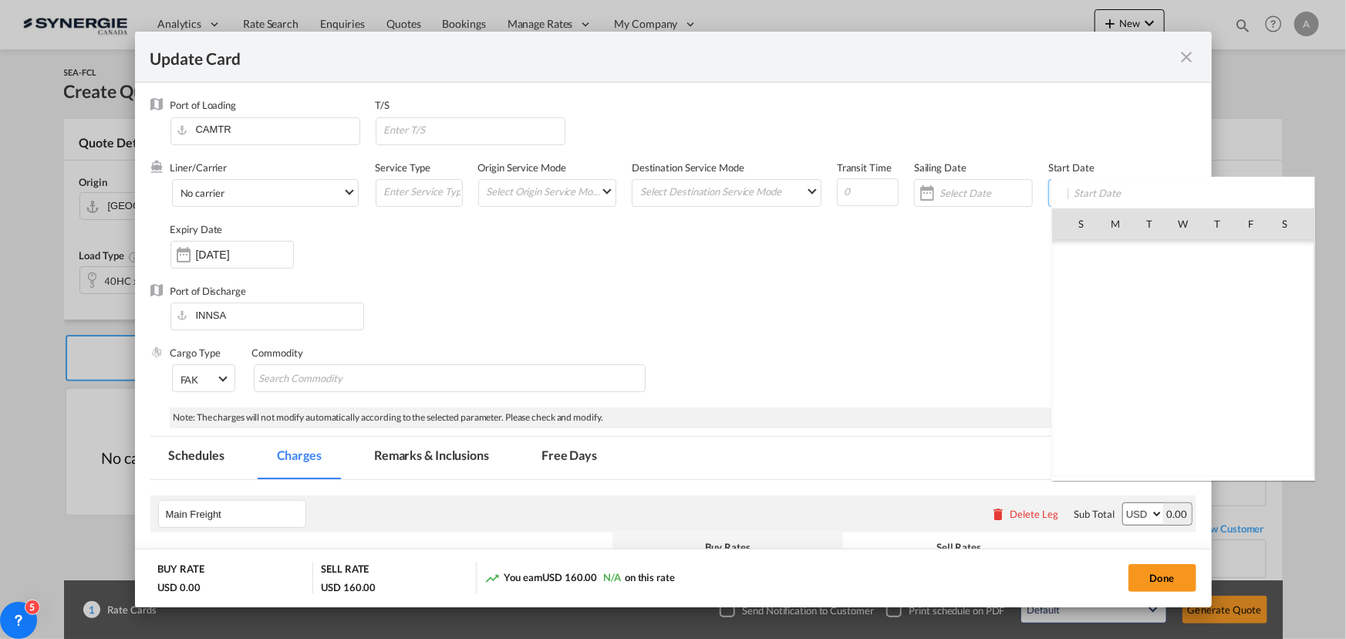
scroll to position [357093, 0]
click at [1219, 393] on span "28" at bounding box center [1217, 392] width 32 height 32
type input "[DATE]"
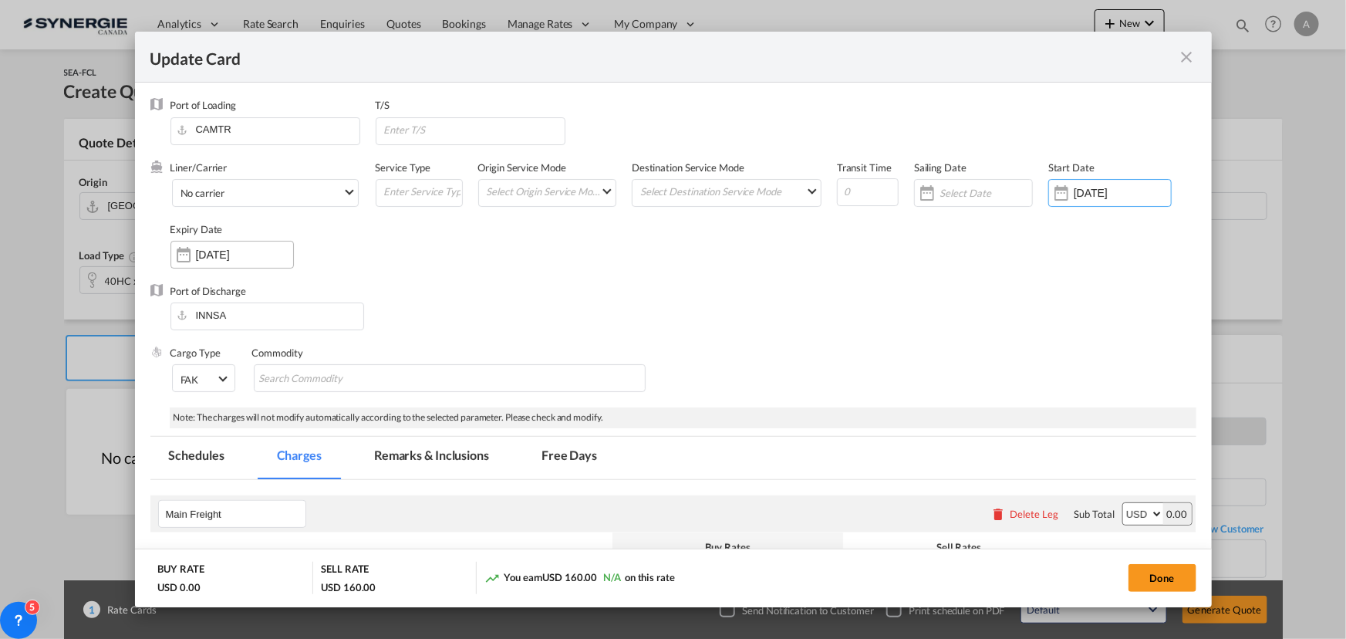
click at [268, 244] on div "27 Sep 2025" at bounding box center [231, 255] width 123 height 28
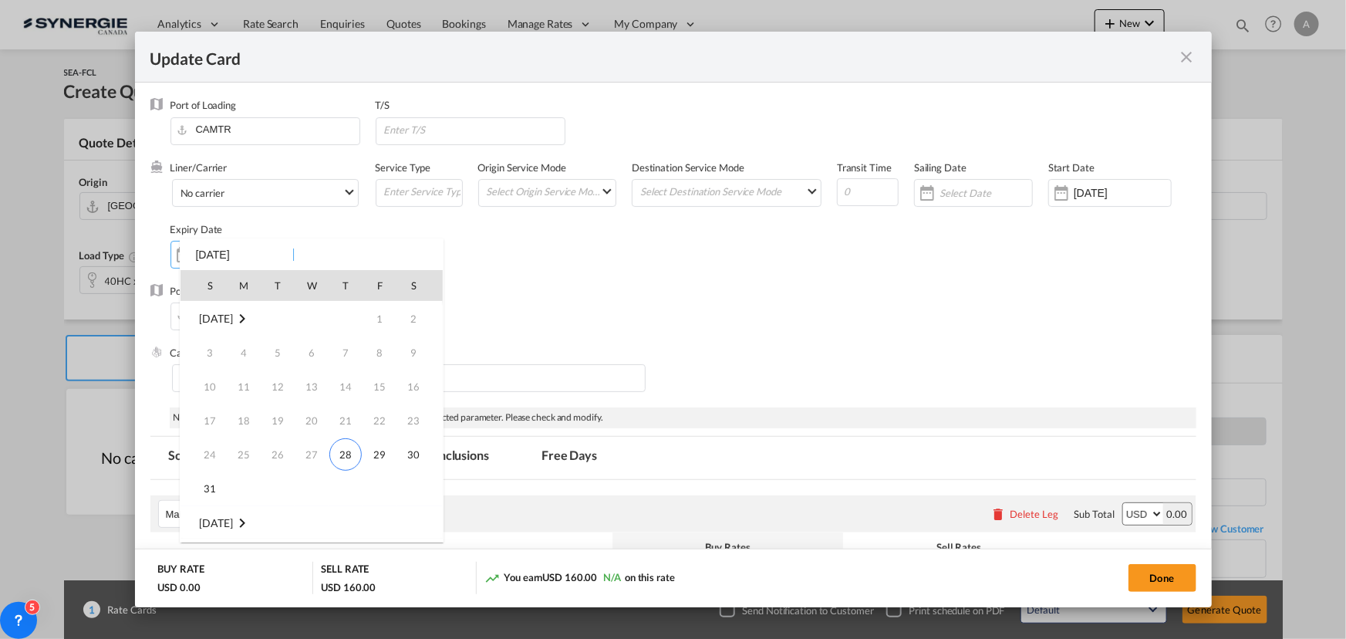
scroll to position [204, 0]
click at [275, 487] on span "30" at bounding box center [277, 488] width 31 height 31
type input "30 Sep 2025"
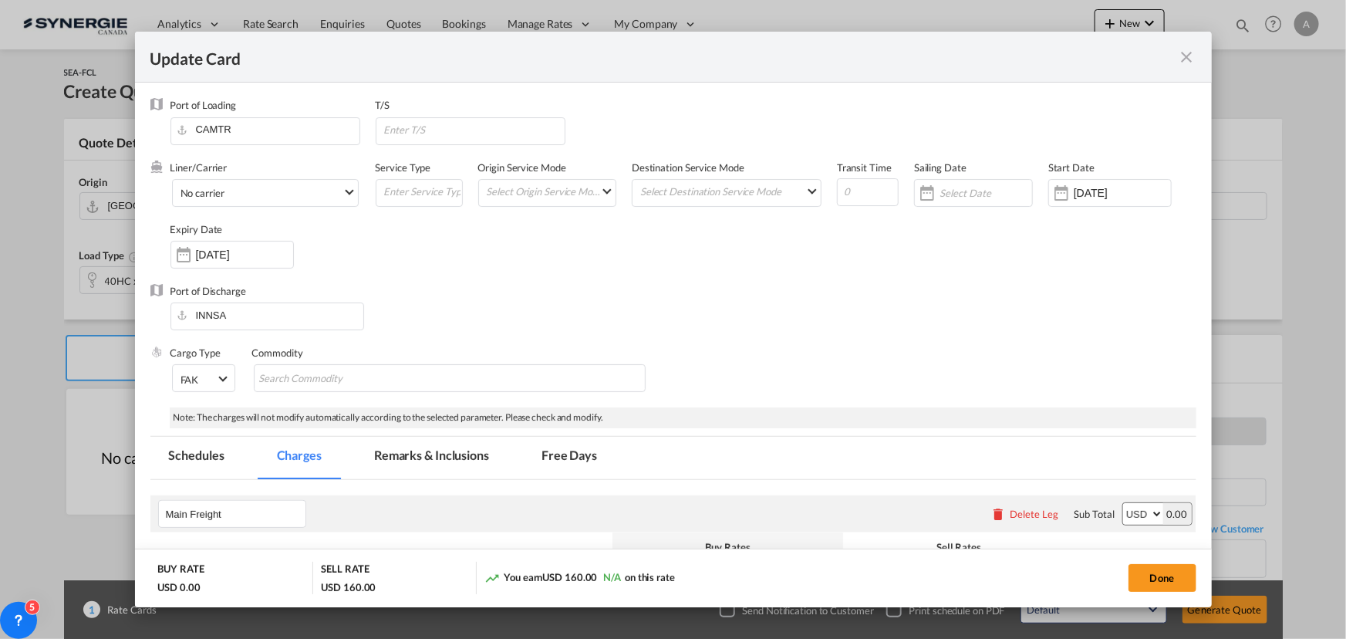
drag, startPoint x: 508, startPoint y: 258, endPoint x: 518, endPoint y: 249, distance: 14.2
click at [509, 261] on div "Liner/Carrier No carrier 2HM LOGISTICS D.O.O AAXL GLOBAL SHIPPING LINES LLC ABD…" at bounding box center [683, 221] width 1026 height 123
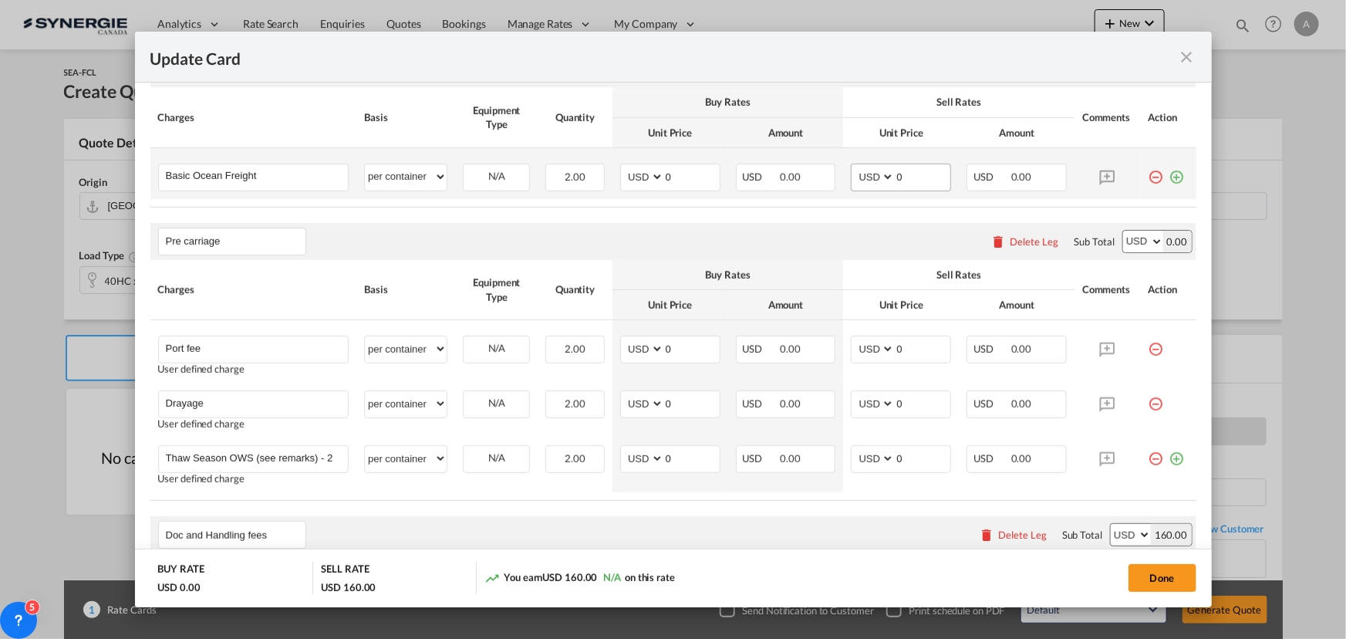
scroll to position [420, 0]
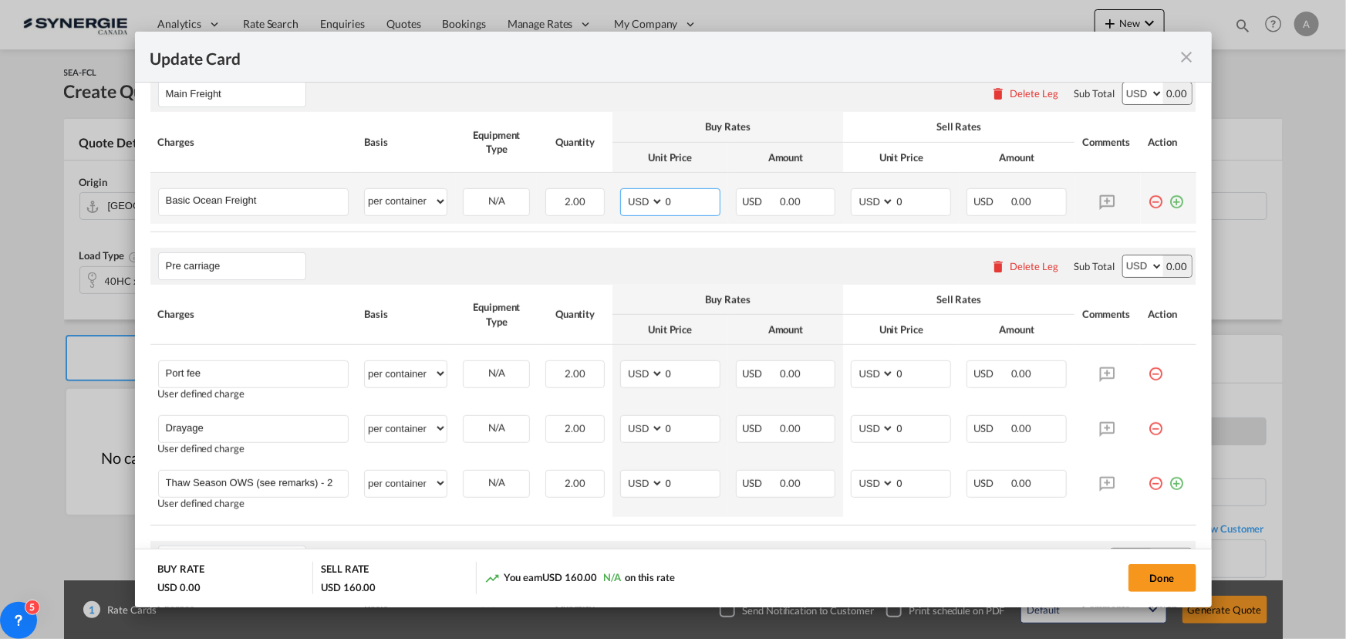
click at [669, 201] on input "0" at bounding box center [692, 200] width 56 height 23
drag, startPoint x: 676, startPoint y: 199, endPoint x: 552, endPoint y: 204, distance: 125.0
click at [612, 202] on td "AED AFN ALL AMD ANG AOA ARS AUD AWG AZN BAM BBD BDT BGN BHD BIF BMD BND BOB BRL…" at bounding box center [670, 198] width 116 height 51
type input "2085"
type input "2390"
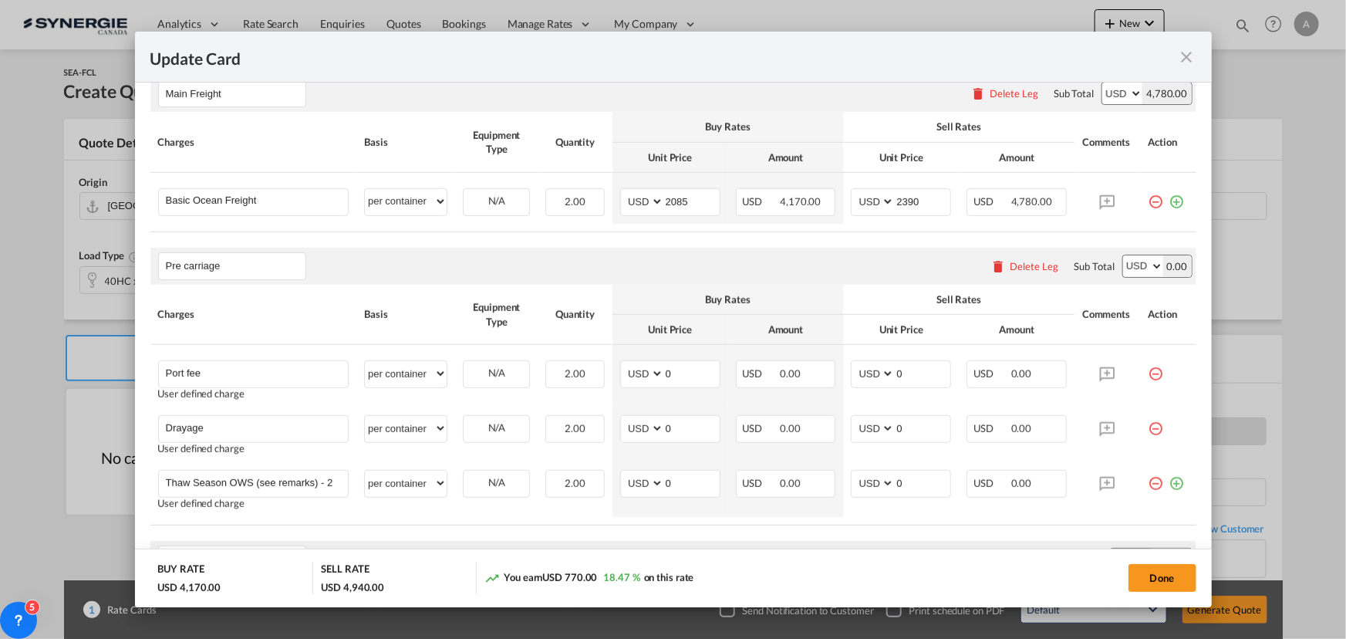
drag, startPoint x: 1034, startPoint y: 265, endPoint x: 872, endPoint y: 242, distance: 162.8
click at [1034, 265] on div "Delete Leg" at bounding box center [1034, 266] width 49 height 12
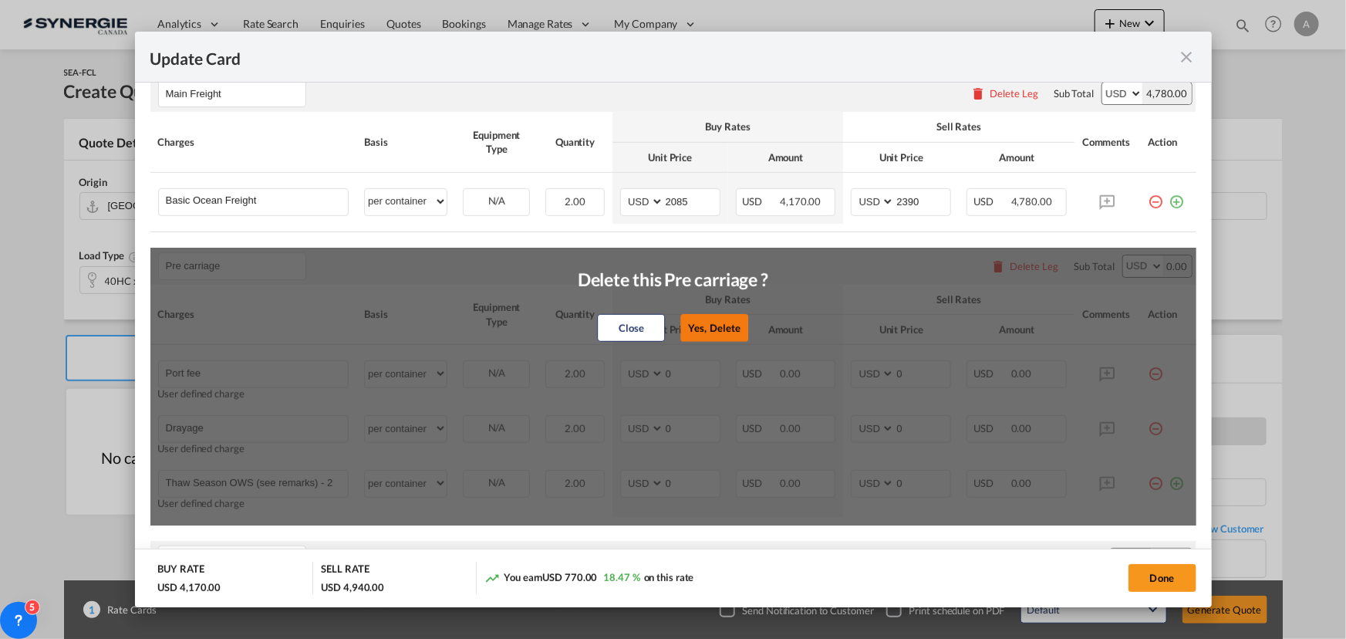
click at [703, 323] on button "Yes, Delete" at bounding box center [715, 328] width 68 height 28
type input "Doc and Handling fees"
type input "SOLAS/VGM Fee"
select select "per B/L"
type input "30"
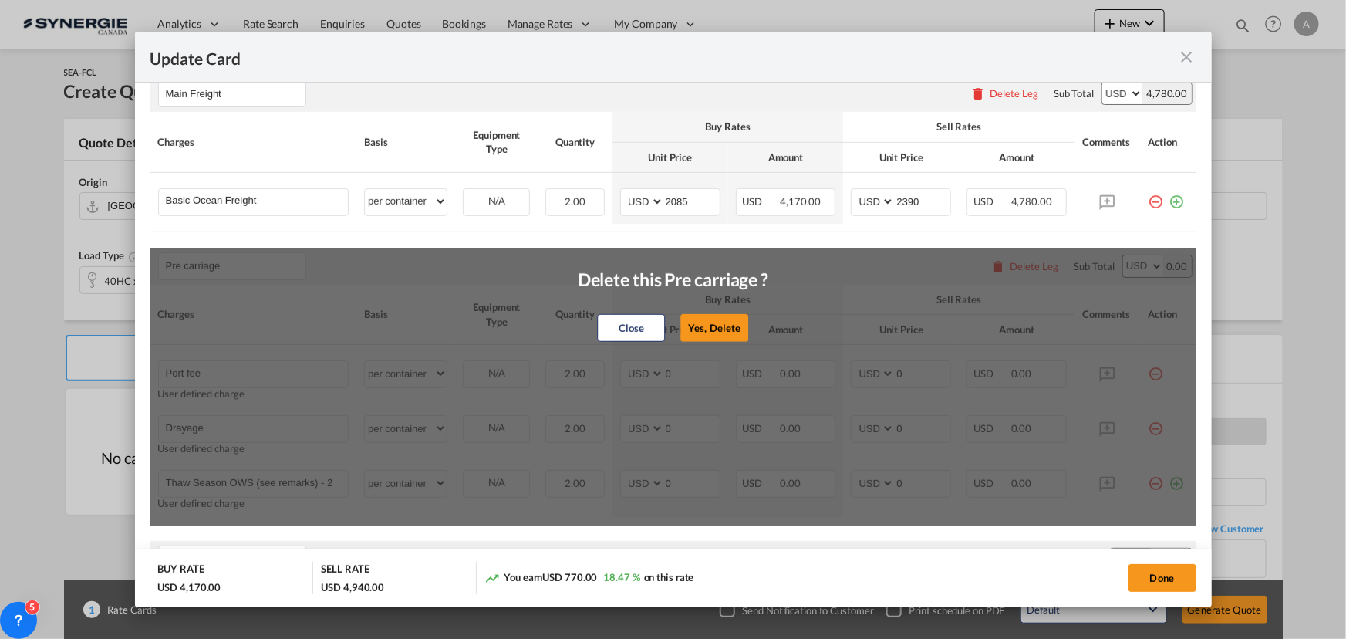
type input "B13 Export declaration"
select select "per B/L"
type input "35"
type input "Doc fee"
select select "per B/L"
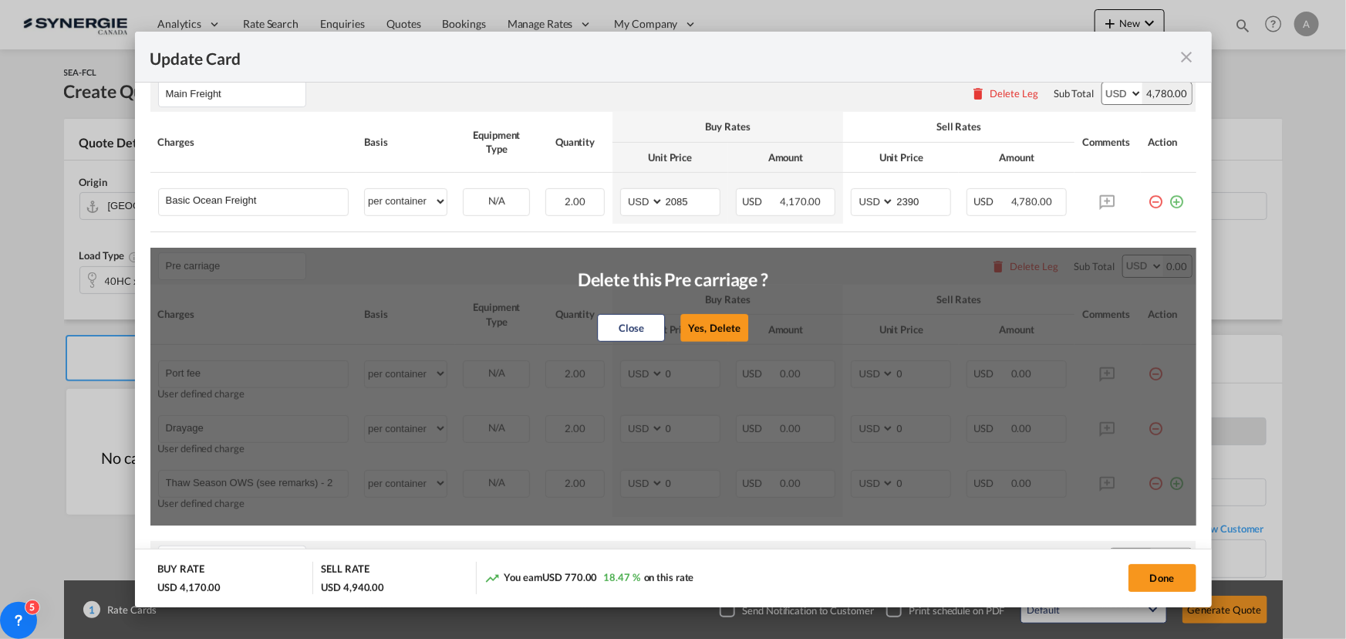
type input "30"
type input "Cargo Coverage"
type input "Cargo Coverage - Rate to be confirmed depending on commodity and value Min 50 U…"
select select "per shipment"
type input "0"
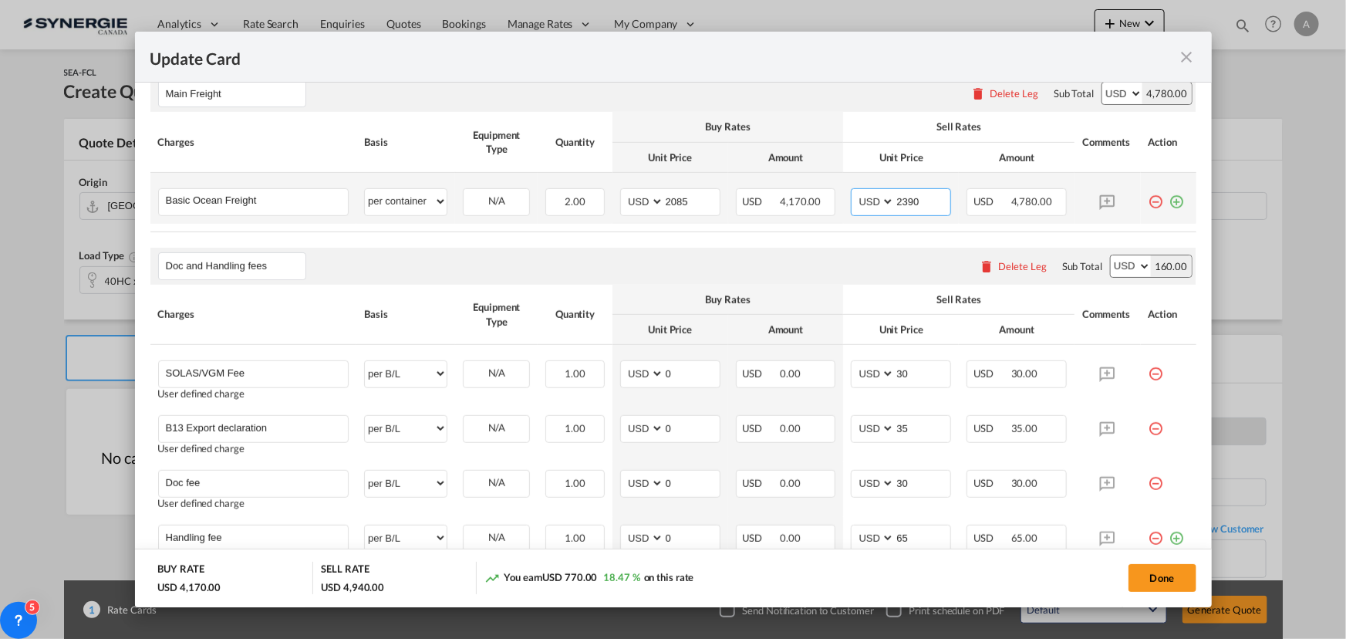
drag, startPoint x: 920, startPoint y: 198, endPoint x: 734, endPoint y: 185, distance: 187.1
click at [736, 189] on tr "Basic Ocean Freight Please Enter User Defined Charges Cannot Be Published per e…" at bounding box center [673, 198] width 1046 height 51
type input "2400"
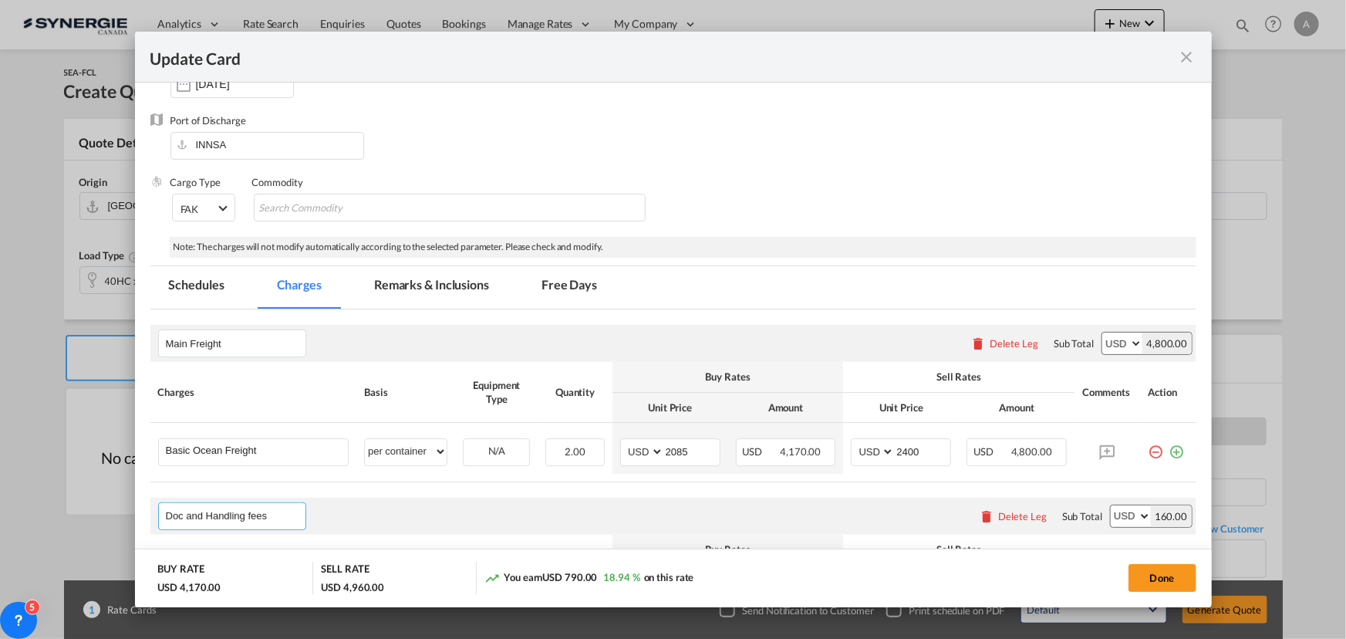
scroll to position [170, 0]
click at [439, 289] on md-tab-item "Remarks & Inclusions" at bounding box center [432, 288] width 152 height 42
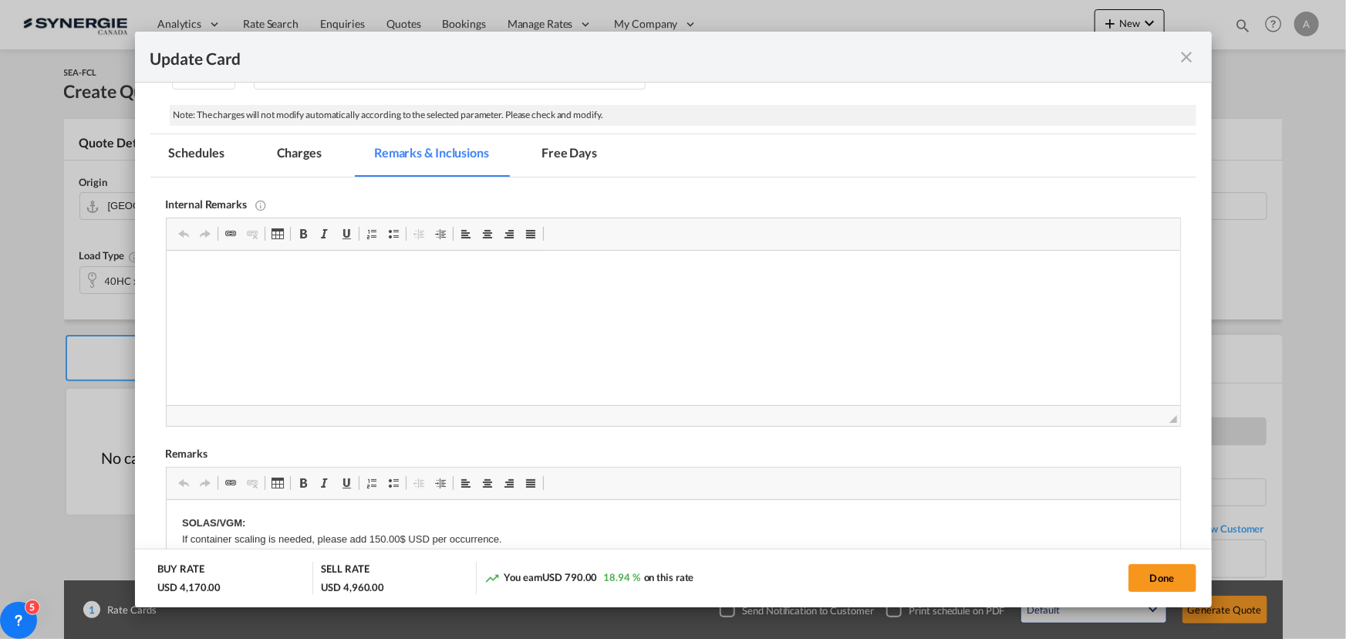
scroll to position [302, 0]
click at [309, 160] on md-tab-item "Charges" at bounding box center [299, 156] width 82 height 42
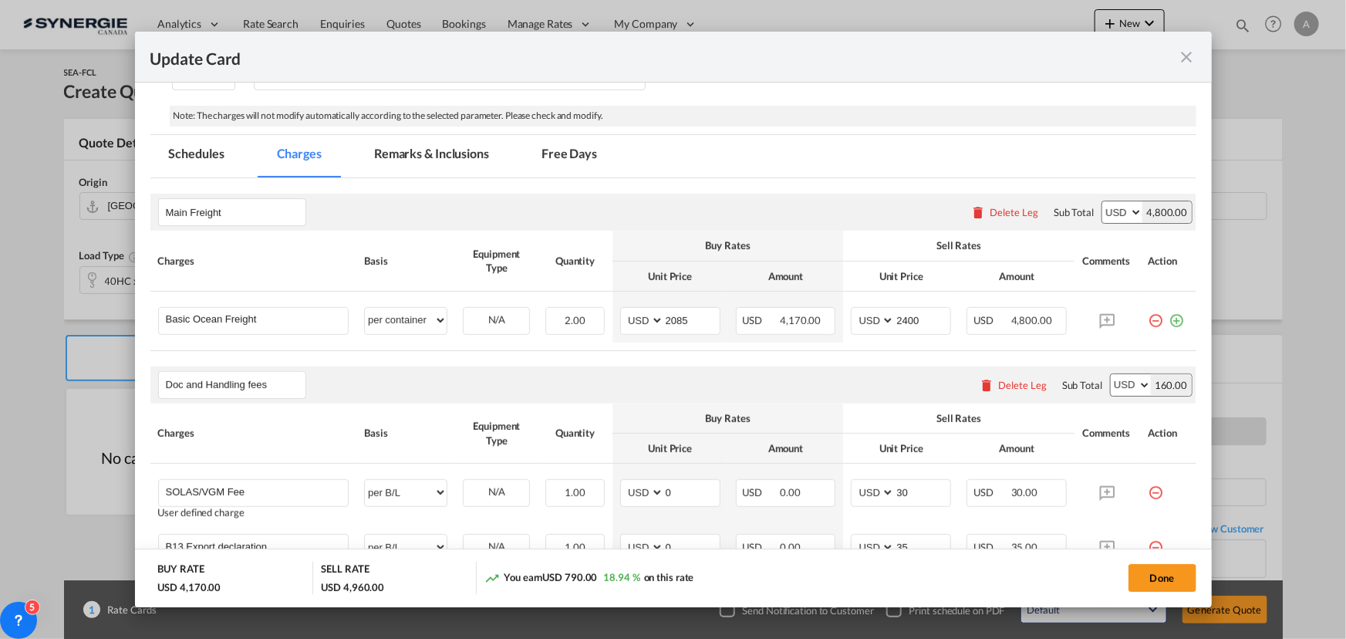
click at [410, 157] on md-tab-item "Remarks & Inclusions" at bounding box center [432, 156] width 152 height 42
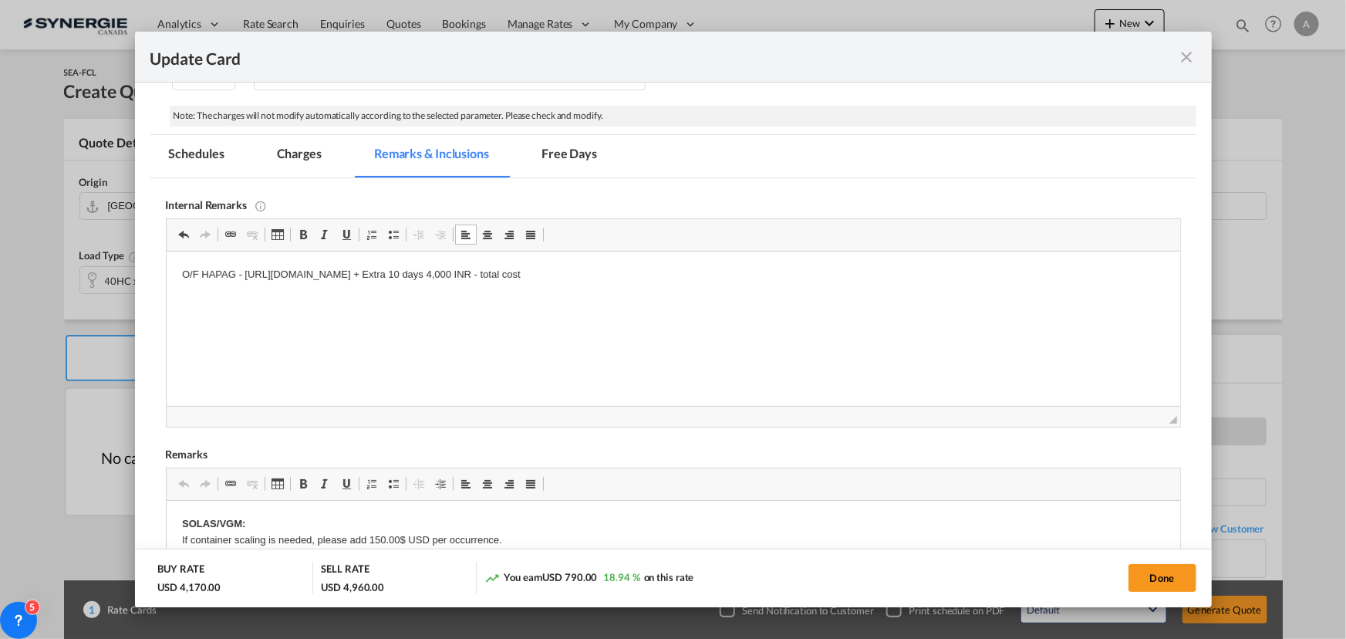
click at [852, 270] on p "O/F HAPAG - https://app.frontapp.com/open/cnv_qacal73?key=1sQ8HaQyYWz59exQ5F8Xt…" at bounding box center [672, 275] width 983 height 16
click at [731, 273] on p "O/F HAPAG - https://app.frontapp.com/open/cnv_qacal73?key=1sQ8HaQyYWz59exQ5F8Xt…" at bounding box center [672, 275] width 983 height 16
click at [909, 271] on p "O/F HAPAG - https://app.frontapp.com/open/cnv_qacal73?key=1sQ8HaQyYWz59exQ5F8Xt…" at bounding box center [672, 275] width 983 height 16
click at [291, 158] on md-tab-item "Charges" at bounding box center [299, 156] width 82 height 42
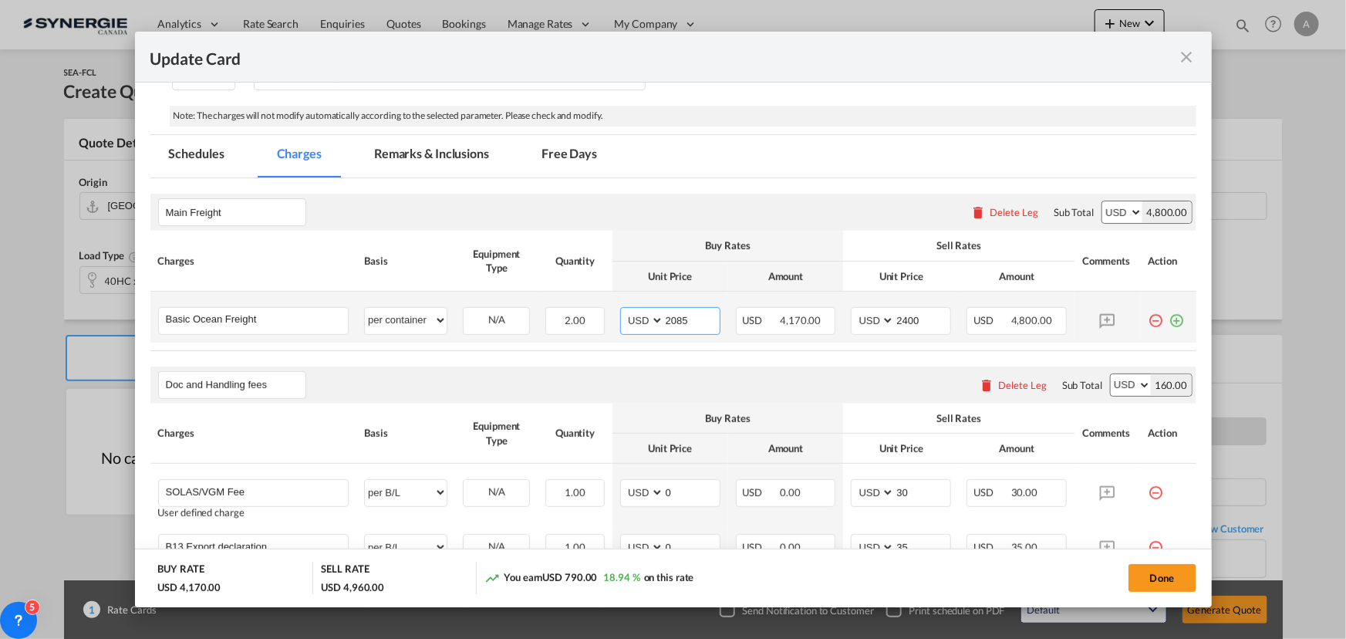
click at [670, 318] on input "2085" at bounding box center [692, 319] width 56 height 23
type input "2883"
type input "3200"
click at [412, 160] on md-tab-item "Remarks & Inclusions" at bounding box center [432, 156] width 152 height 42
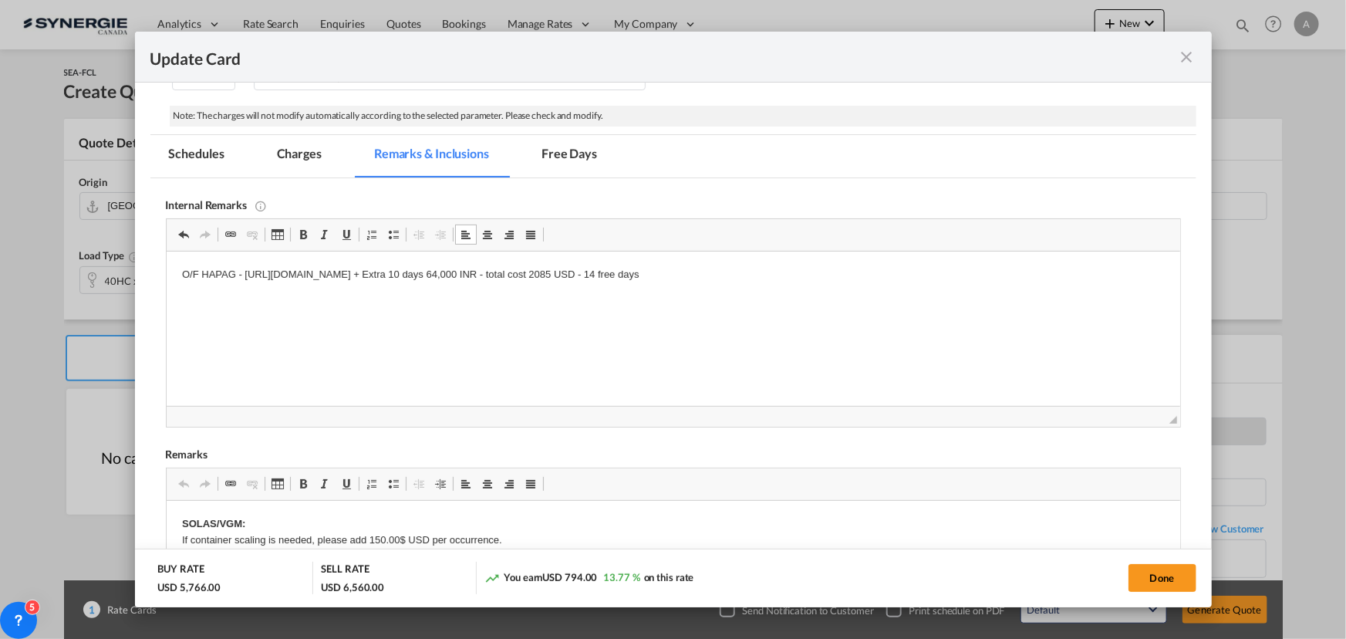
drag, startPoint x: 923, startPoint y: 274, endPoint x: 870, endPoint y: 268, distance: 53.6
click at [847, 272] on p "O/F HAPAG - https://app.frontapp.com/open/cnv_qacal73?key=1sQ8HaQyYWz59exQ5F8Xt…" at bounding box center [672, 275] width 983 height 16
click at [331, 147] on md-tab-item "Charges" at bounding box center [299, 156] width 82 height 42
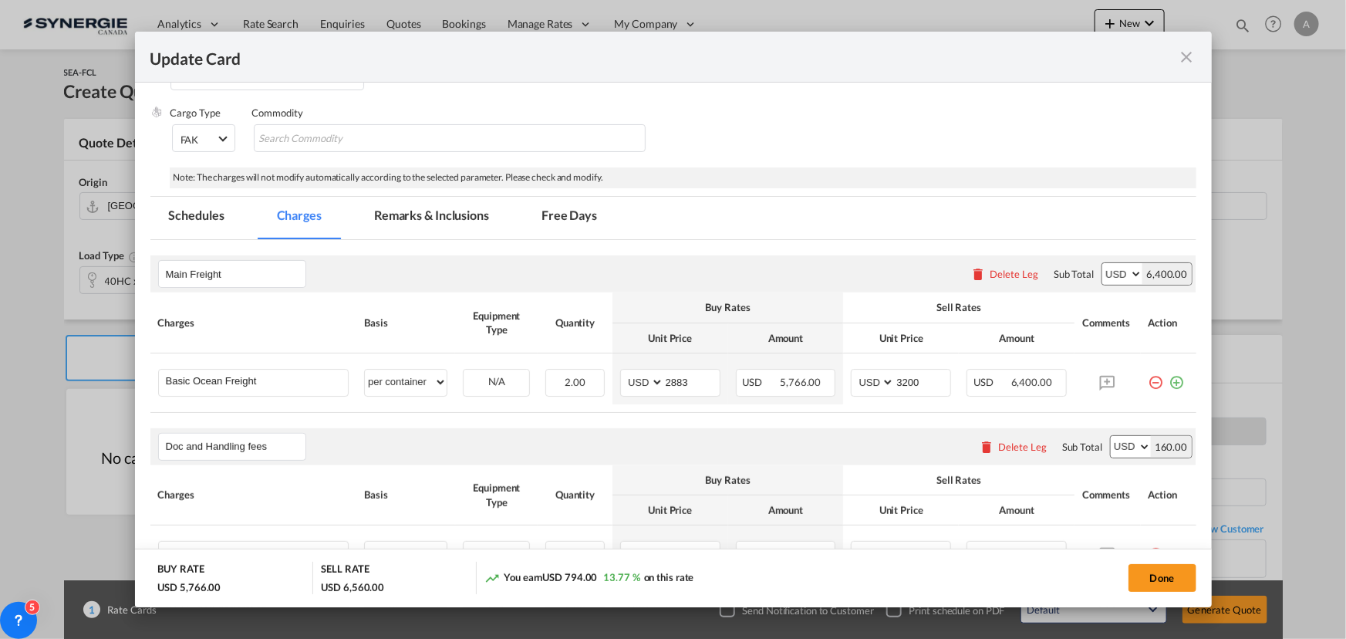
scroll to position [310, 0]
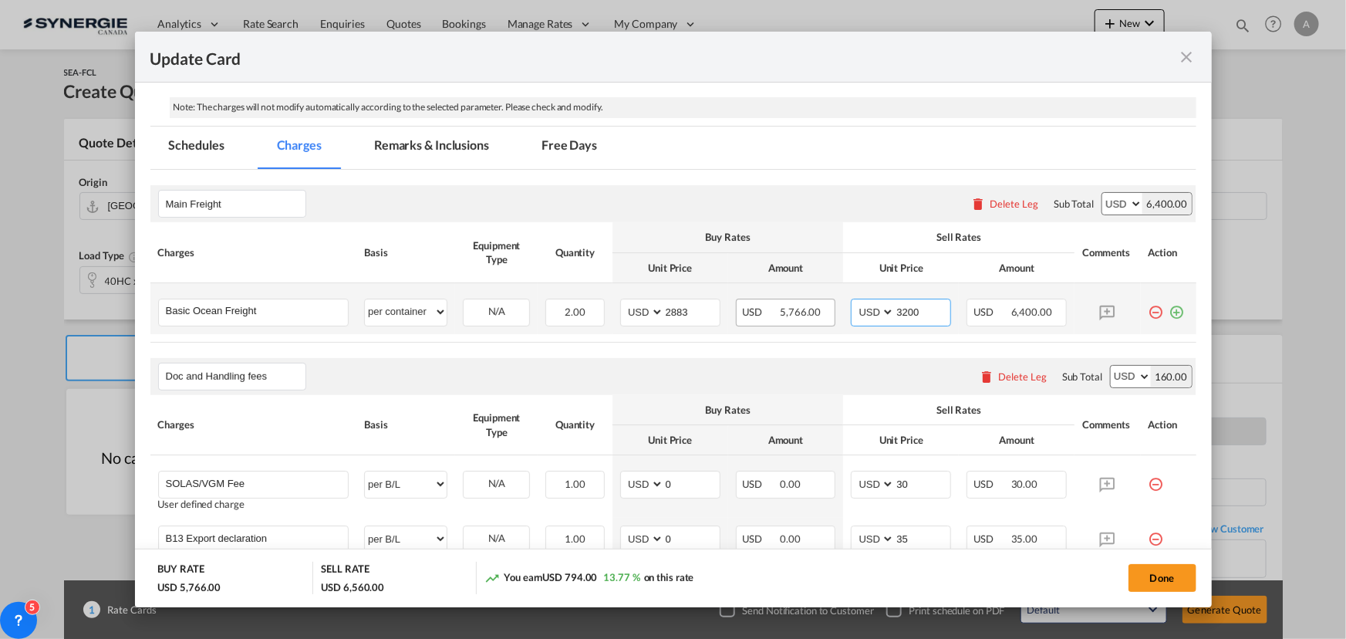
drag, startPoint x: 912, startPoint y: 313, endPoint x: 724, endPoint y: 292, distance: 188.7
click at [750, 304] on tr "Basic Ocean Freight Please Enter User Defined Charges Cannot Be Published per e…" at bounding box center [673, 308] width 1046 height 51
type input "3185"
click at [1152, 576] on button "Done" at bounding box center [1162, 578] width 68 height 28
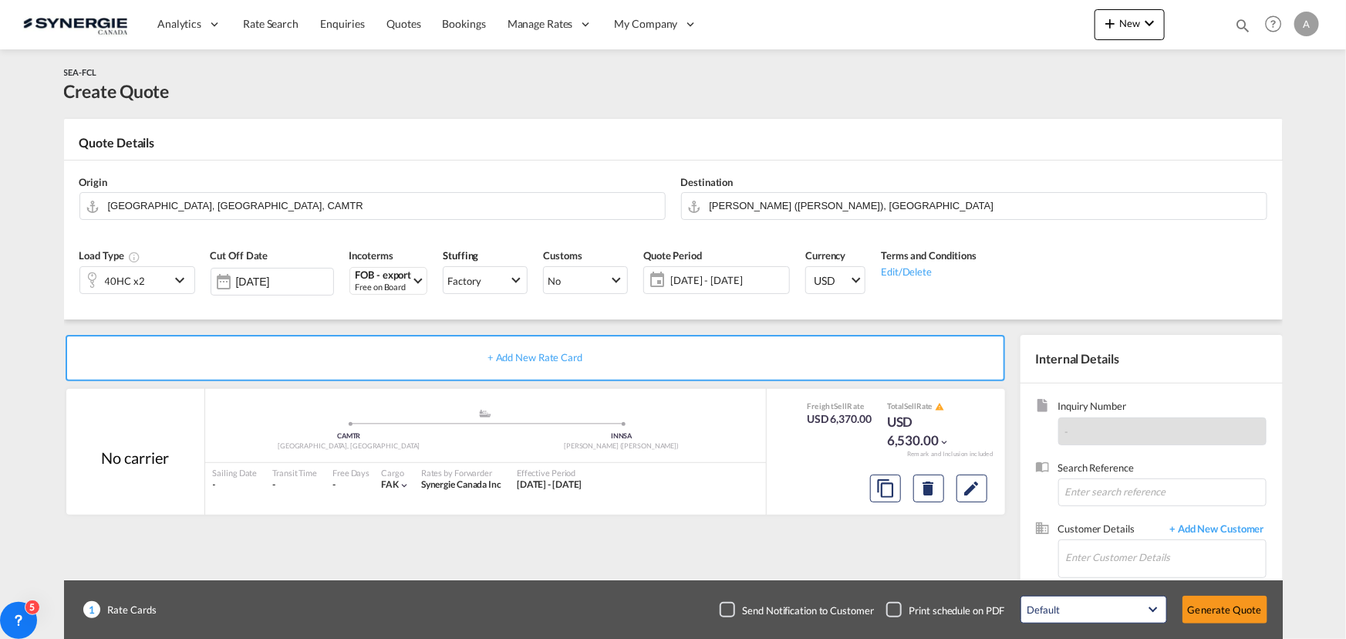
type input "27 Aug 2025"
type input "29 Sep 2025"
click at [971, 487] on md-icon "Edit" at bounding box center [972, 488] width 19 height 19
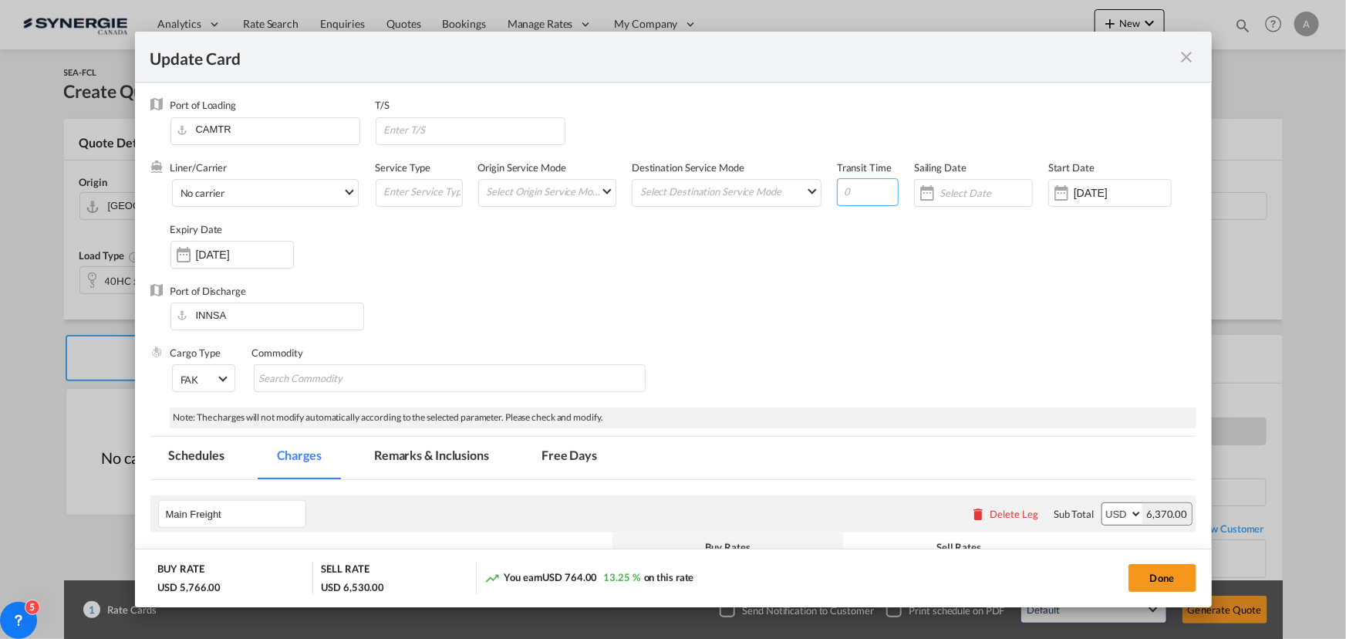
click at [869, 184] on input "Update Card Port ..." at bounding box center [868, 192] width 62 height 28
type input "61"
click at [413, 122] on input "Update Card Port ..." at bounding box center [474, 129] width 182 height 23
type input "HUELVA, TANGER"
click at [1149, 580] on button "Done" at bounding box center [1162, 578] width 68 height 28
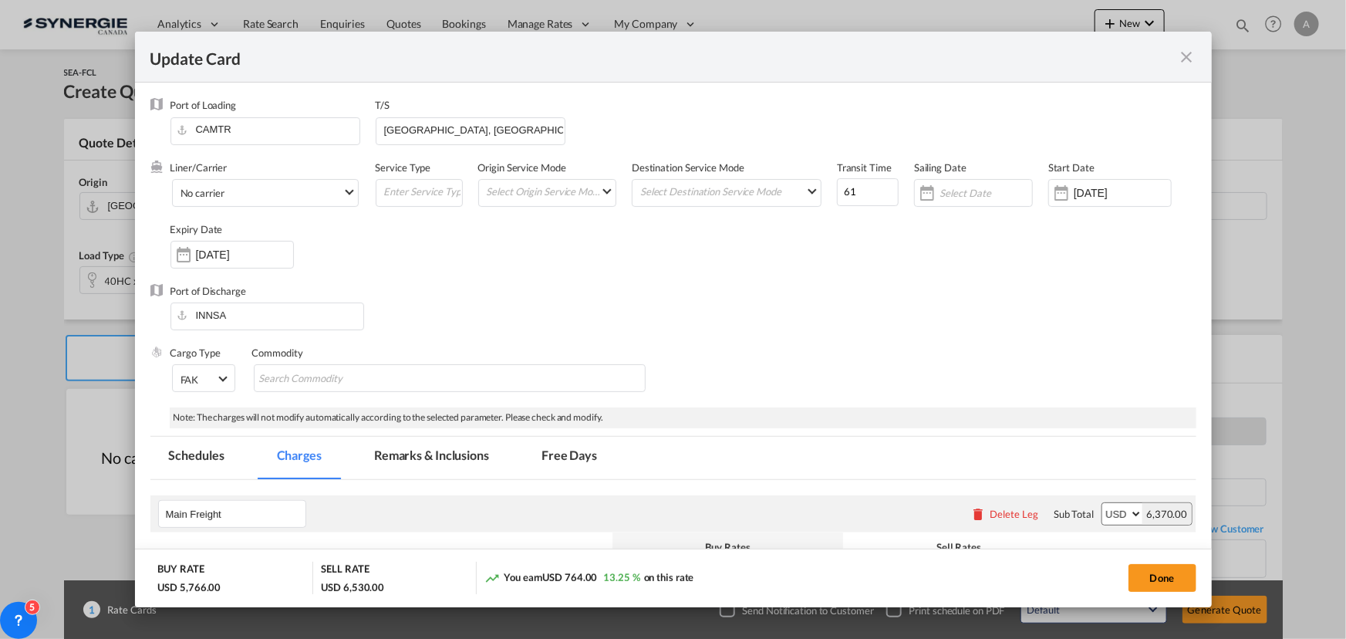
type input "27 Aug 2025"
type input "29 Sep 2025"
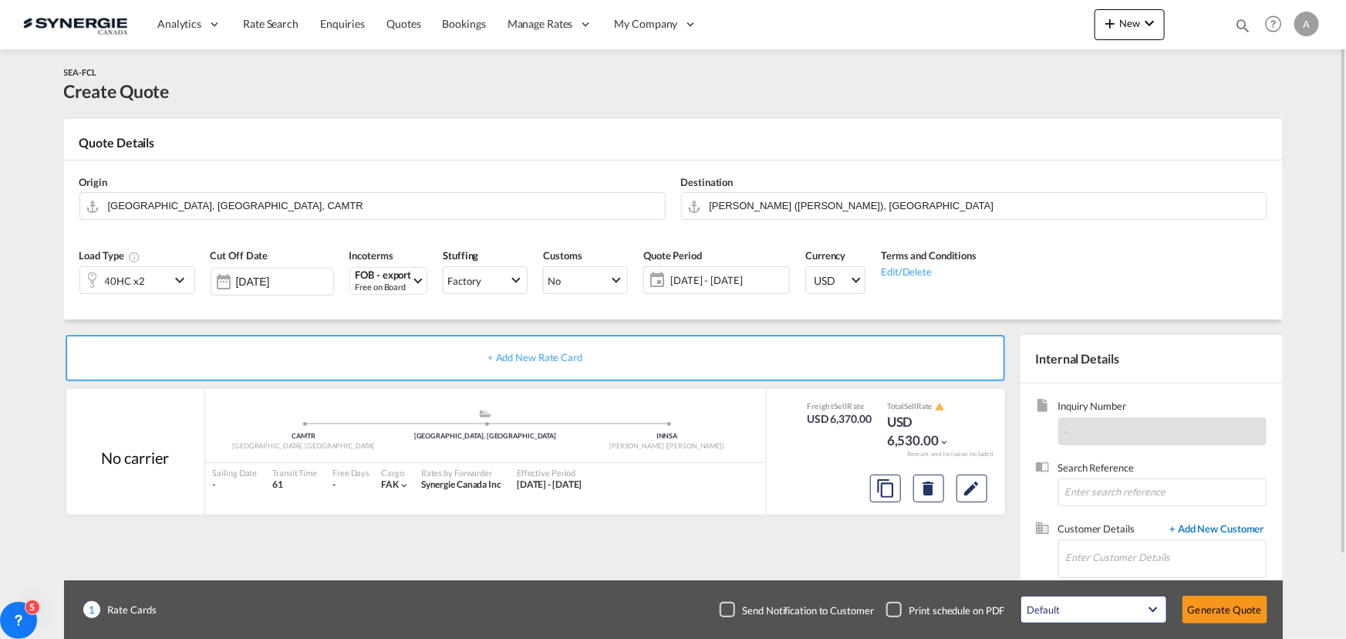
click at [1223, 529] on span "+ Add New Customer" at bounding box center [1214, 530] width 104 height 18
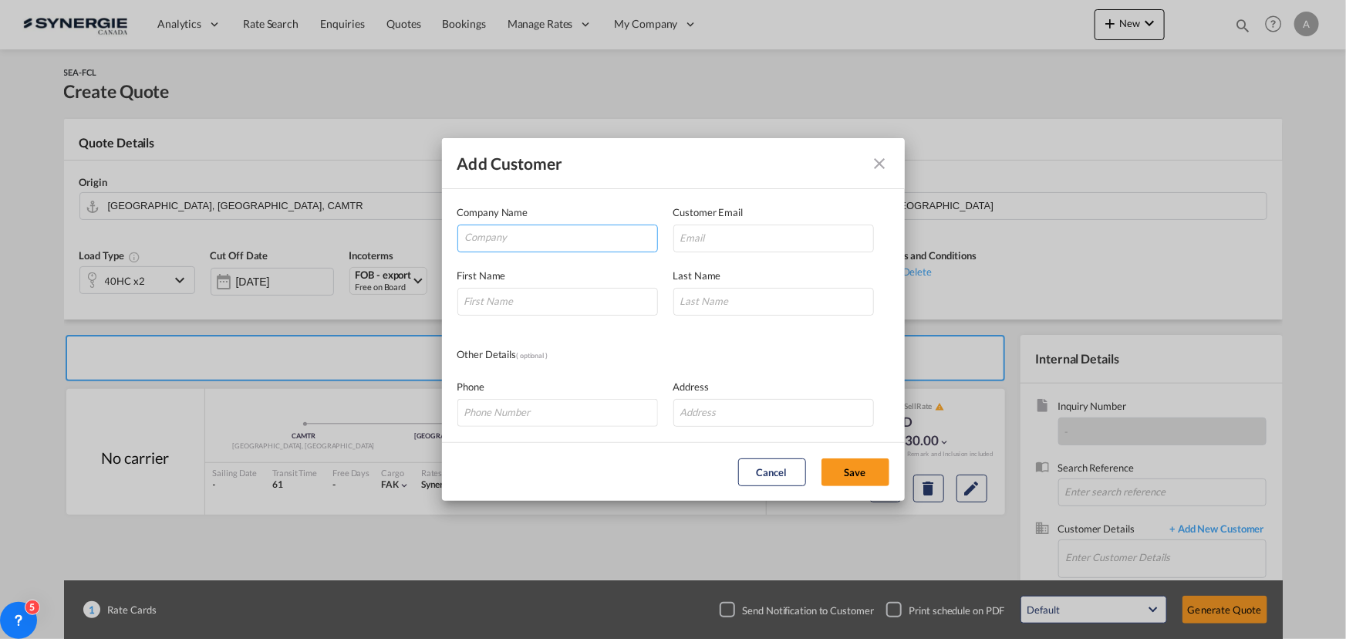
click at [577, 242] on input "Company" at bounding box center [561, 236] width 192 height 23
type input "LYFT LOGISTICS"
paste input "krishna@lyftlogistics.co.in"
type input "krishna@lyftlogistics.co.in"
type input "KRISHNA"
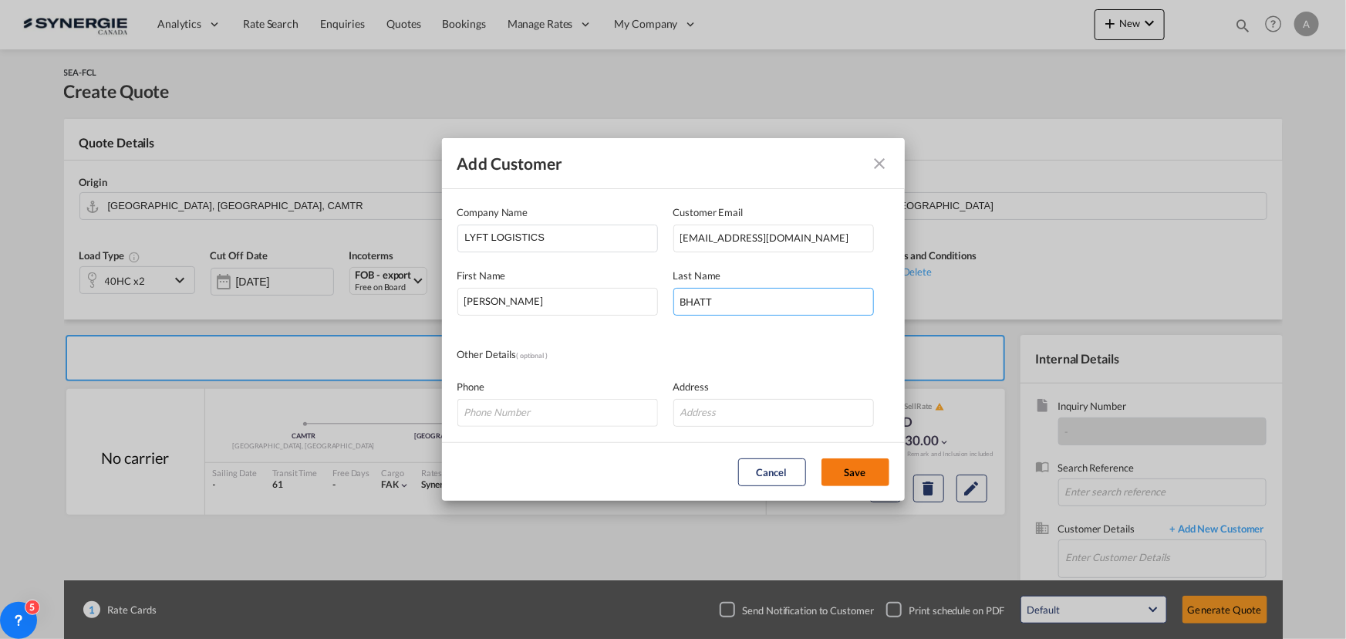
type input "BHATT"
click at [849, 469] on button "Save" at bounding box center [855, 472] width 68 height 28
type input "LYFT LOGISTICS, KRISHNA BHATT, krishna@lyftlogistics.co.in"
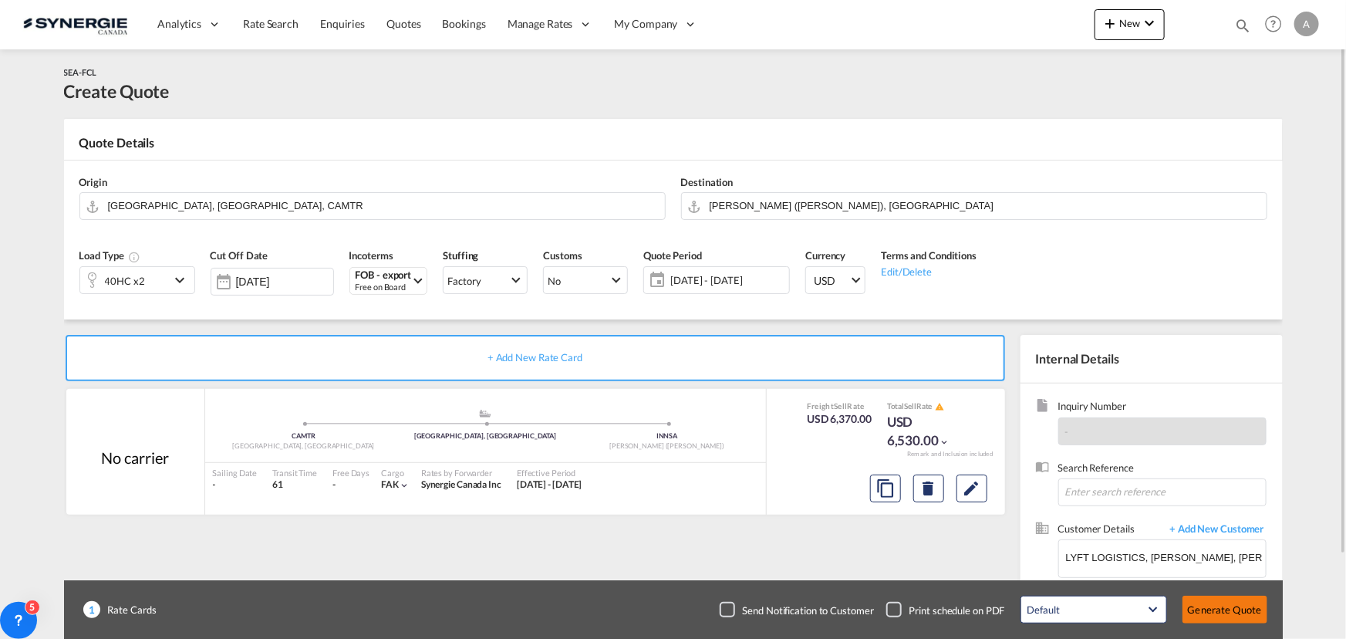
click at [1240, 608] on button "Generate Quote" at bounding box center [1224, 609] width 85 height 28
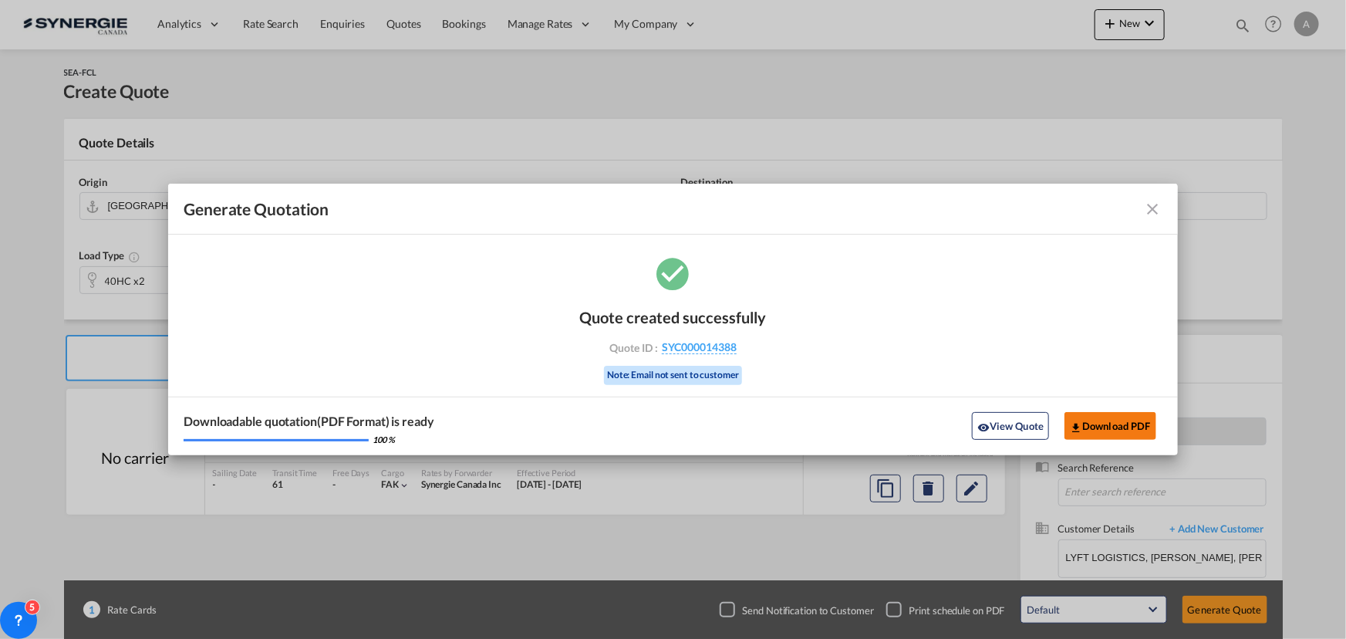
click at [1140, 430] on button "Download PDF" at bounding box center [1110, 426] width 92 height 28
click at [1018, 423] on button "View Quote" at bounding box center [1010, 426] width 77 height 28
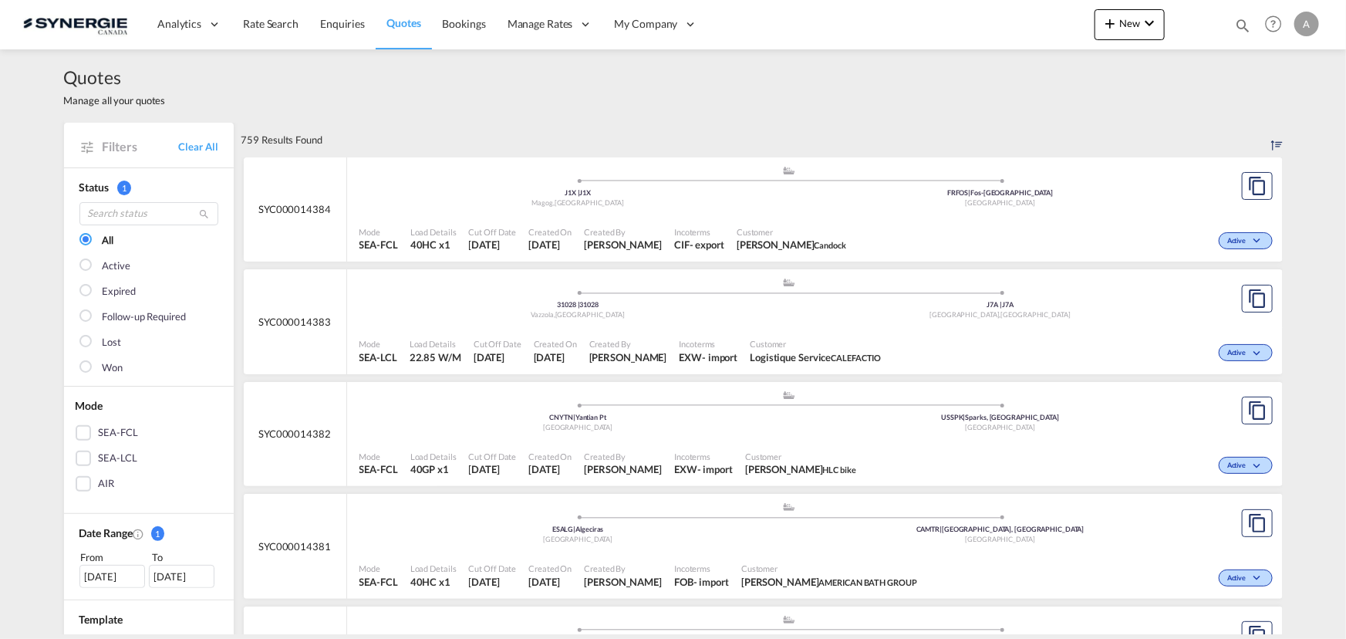
click at [1236, 23] on md-icon "icon-magnify" at bounding box center [1242, 25] width 17 height 17
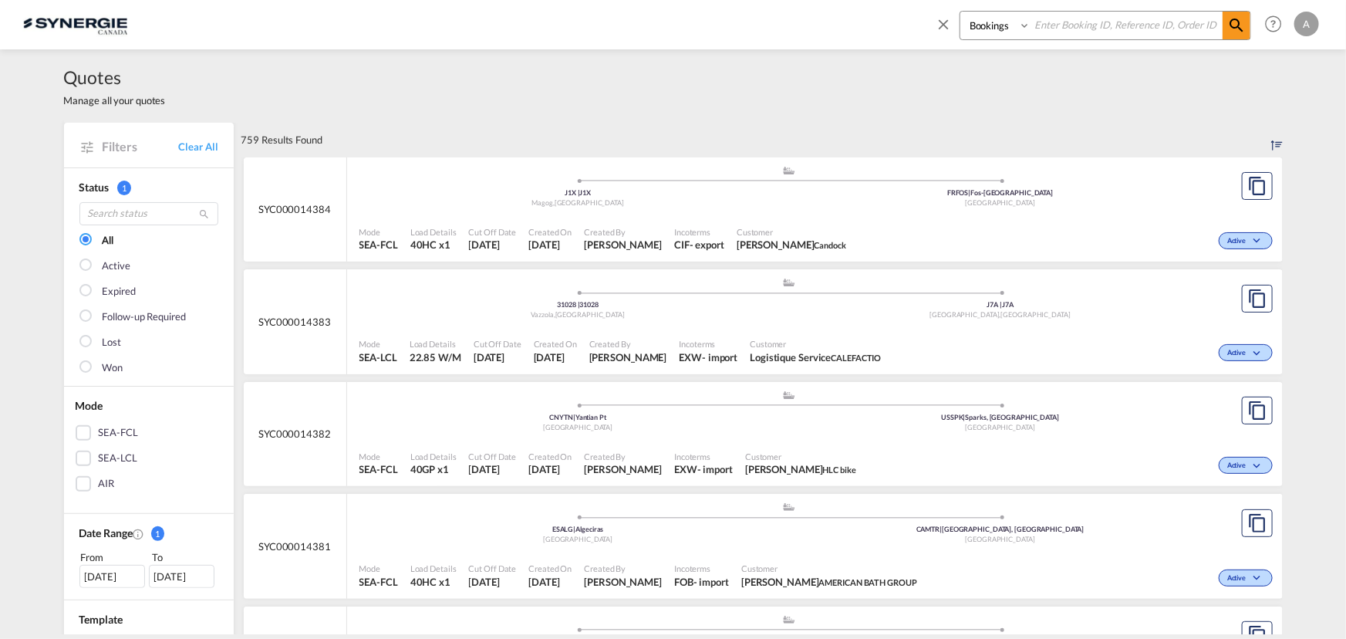
click at [972, 30] on select "Bookings Quotes Enquiries" at bounding box center [996, 26] width 73 height 28
select select "Quotes"
click at [960, 12] on select "Bookings Quotes Enquiries" at bounding box center [996, 26] width 73 height 28
click at [1049, 35] on input at bounding box center [1127, 25] width 192 height 27
type input "14223"
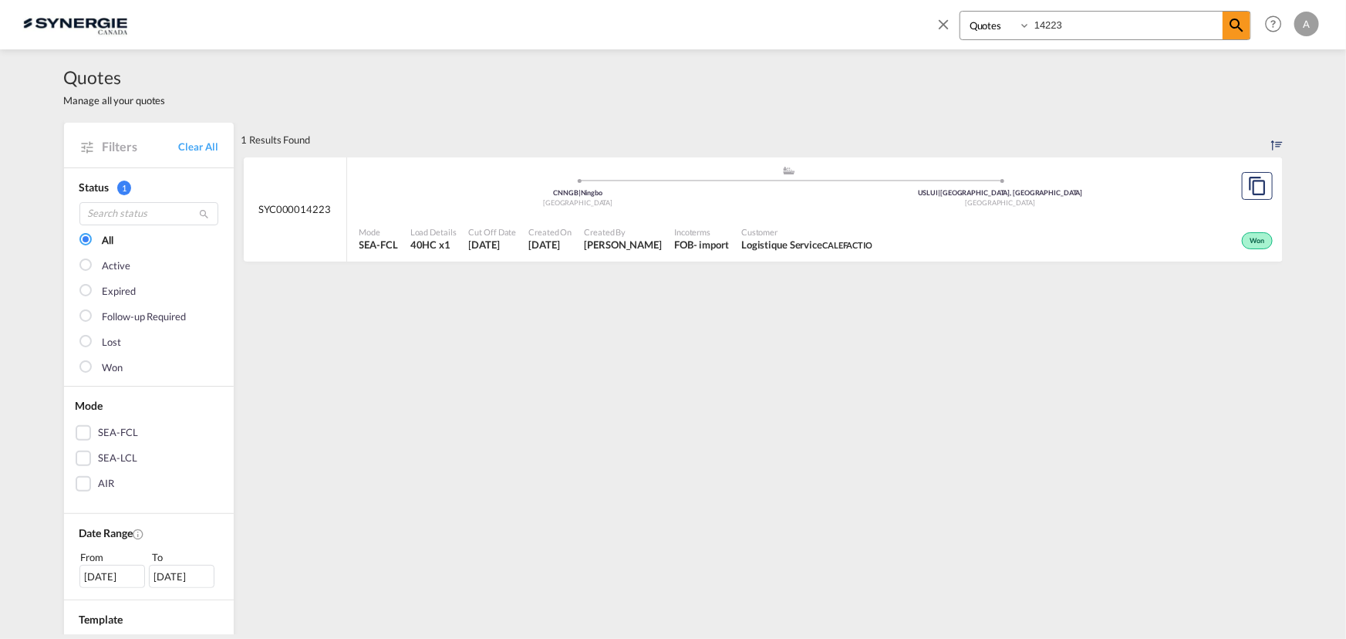
click at [804, 210] on div ".a{fill:#aaa8ad;} .a{fill:#aaa8ad;} CNNGB | Ningbo China USLUI | [GEOGRAPHIC_DA…" at bounding box center [789, 188] width 860 height 46
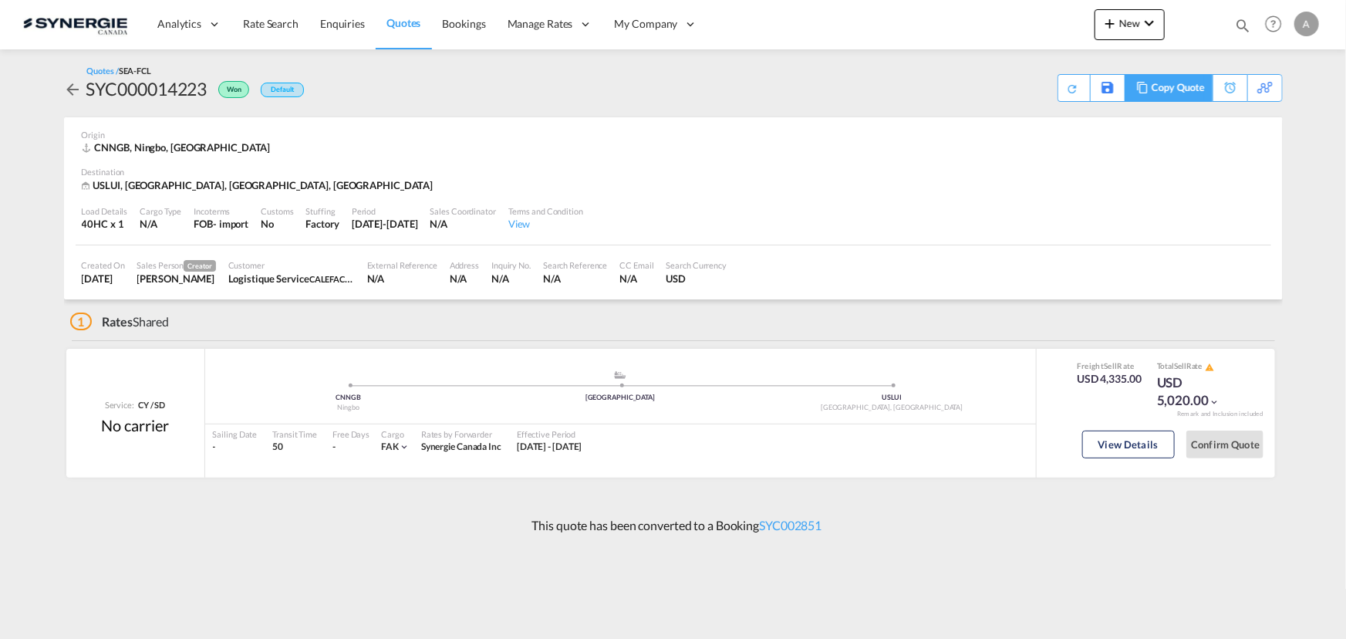
click at [1192, 89] on div "Copy Quote" at bounding box center [1178, 88] width 52 height 26
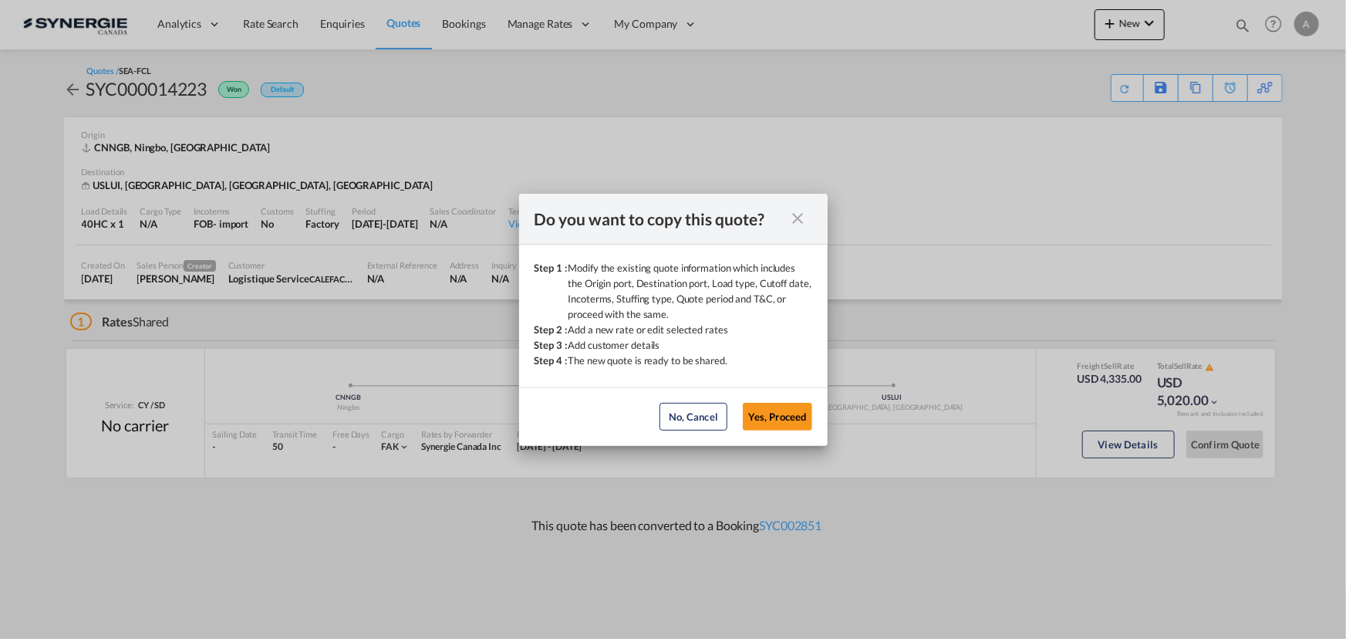
click at [811, 419] on div "No, Cancel Yes, Proceed" at bounding box center [736, 417] width 168 height 28
click at [791, 418] on button "Yes, Proceed" at bounding box center [777, 417] width 69 height 28
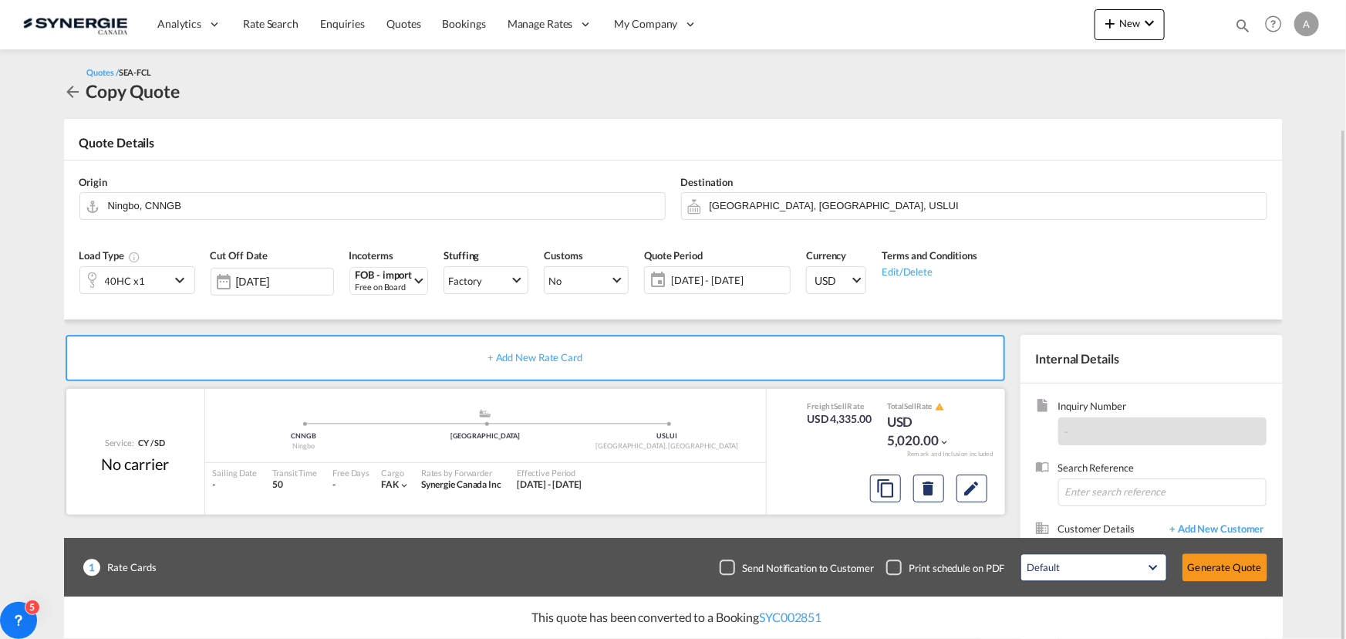
scroll to position [138, 0]
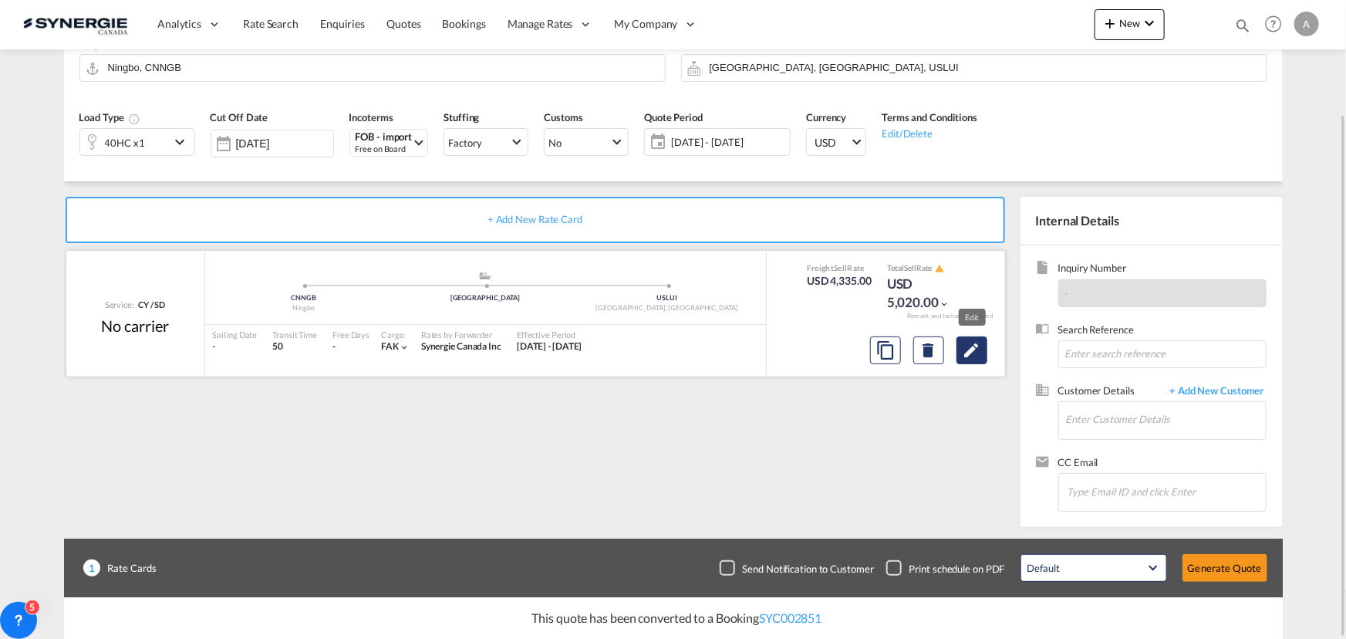
click at [973, 352] on md-icon "Edit" at bounding box center [972, 350] width 19 height 19
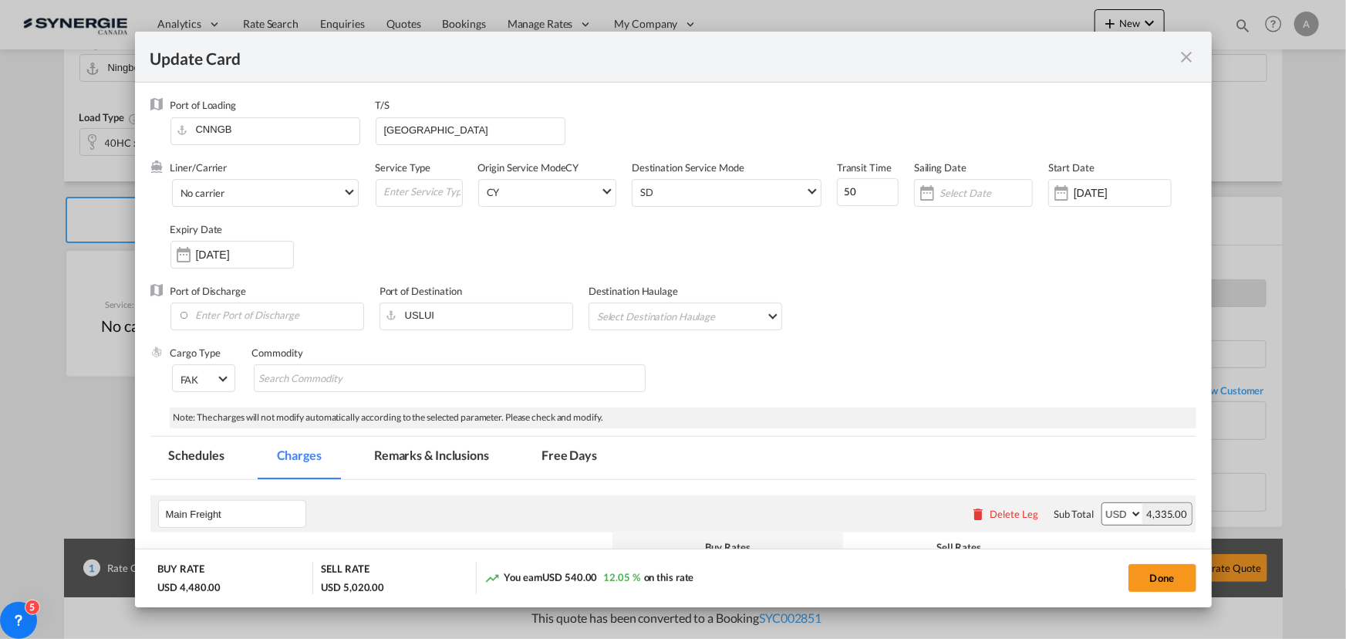
scroll to position [350, 0]
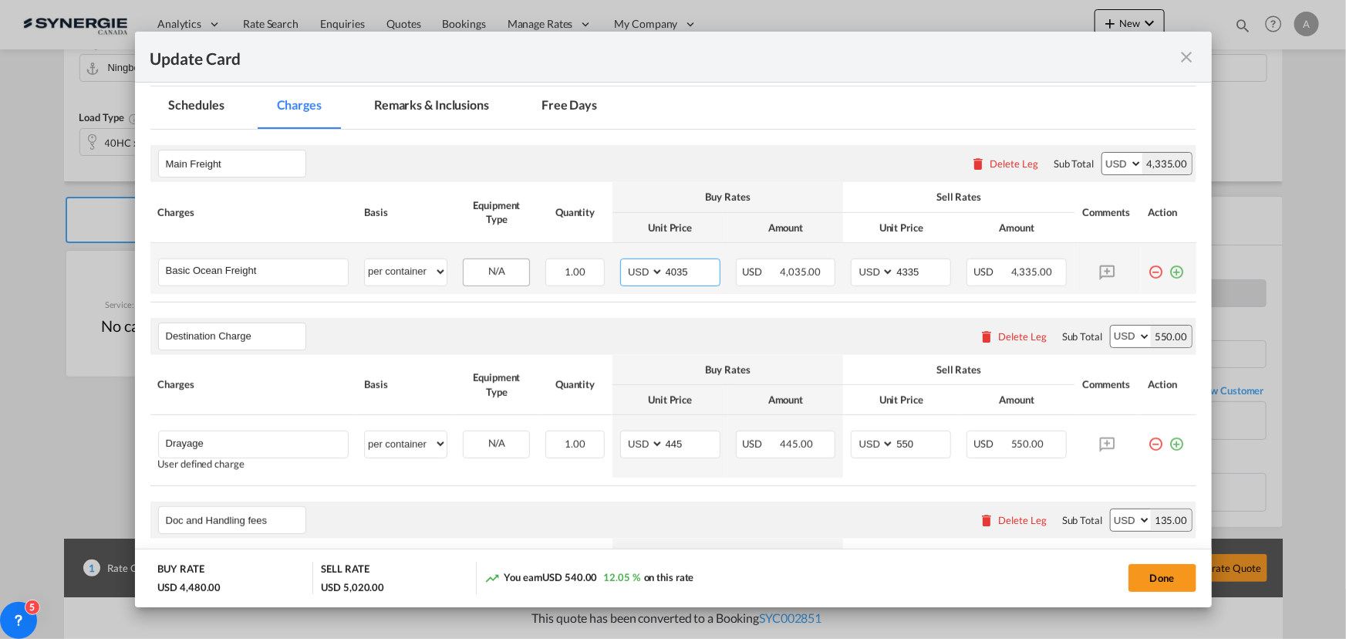
drag, startPoint x: 680, startPoint y: 270, endPoint x: 512, endPoint y: 267, distance: 168.2
click at [529, 268] on tr "Basic Ocean Freight Please Enter User Defined Charges Cannot Be Published per e…" at bounding box center [673, 268] width 1046 height 51
type input "4784"
type input "5085"
select select "per container"
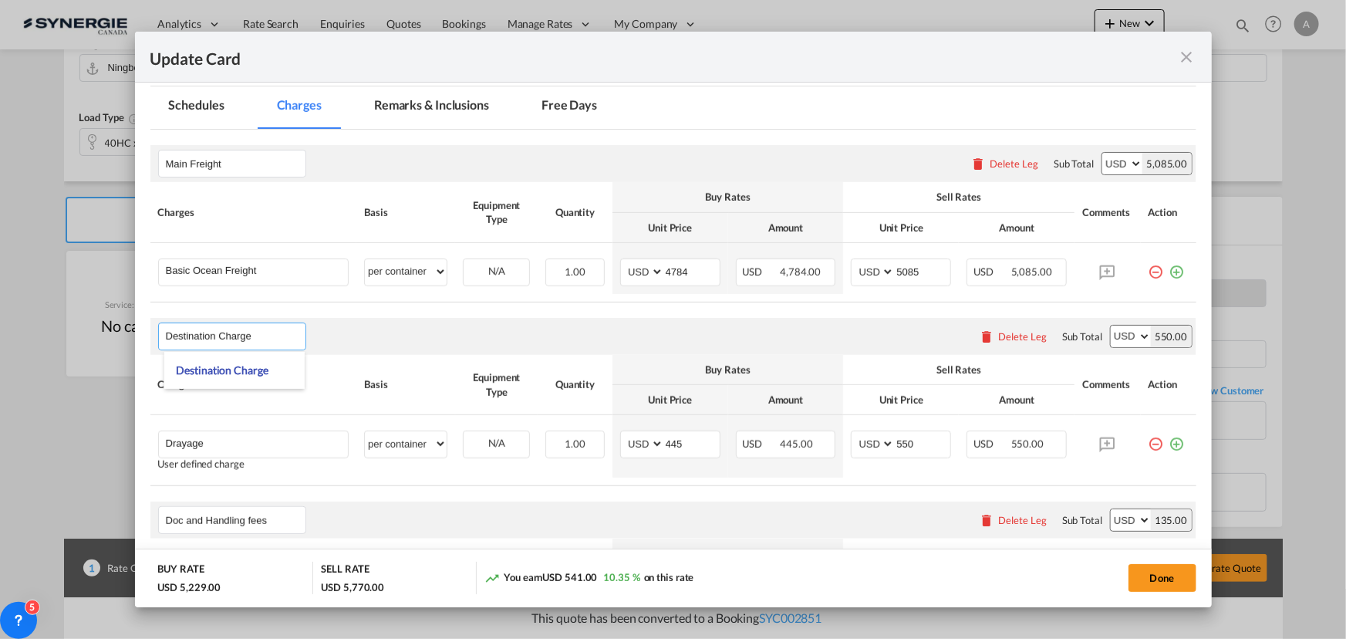
scroll to position [0, 0]
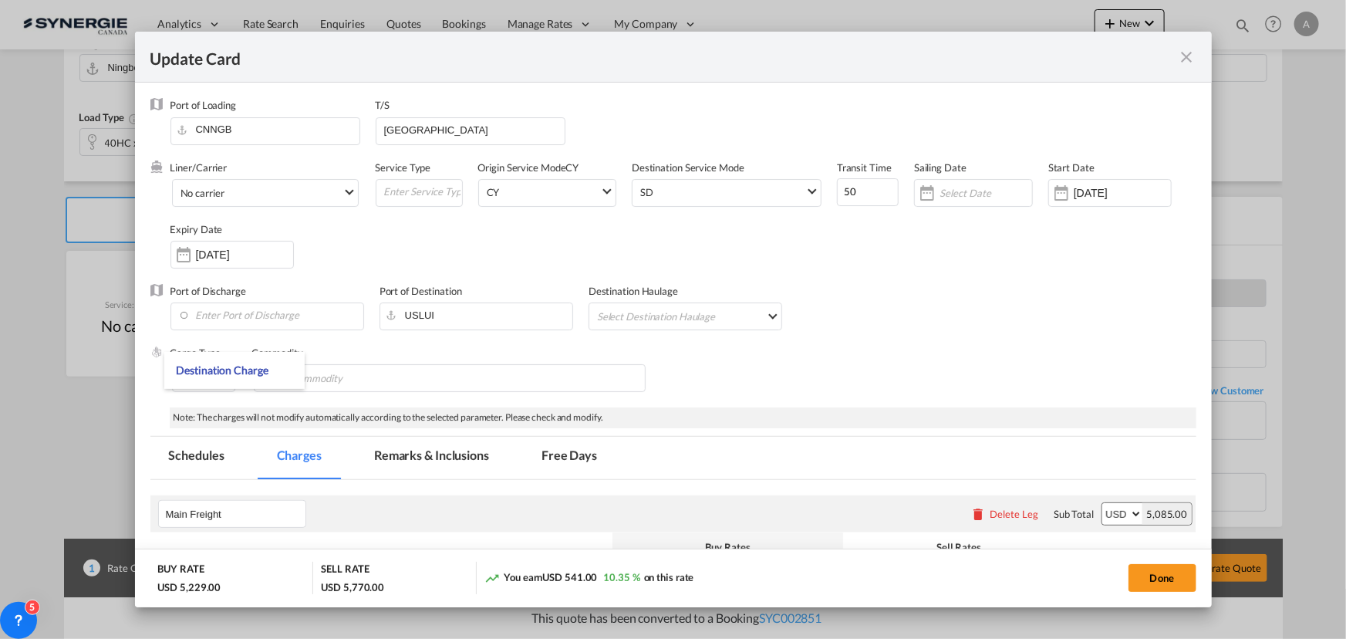
click at [1100, 196] on input "[DATE]" at bounding box center [1122, 193] width 97 height 12
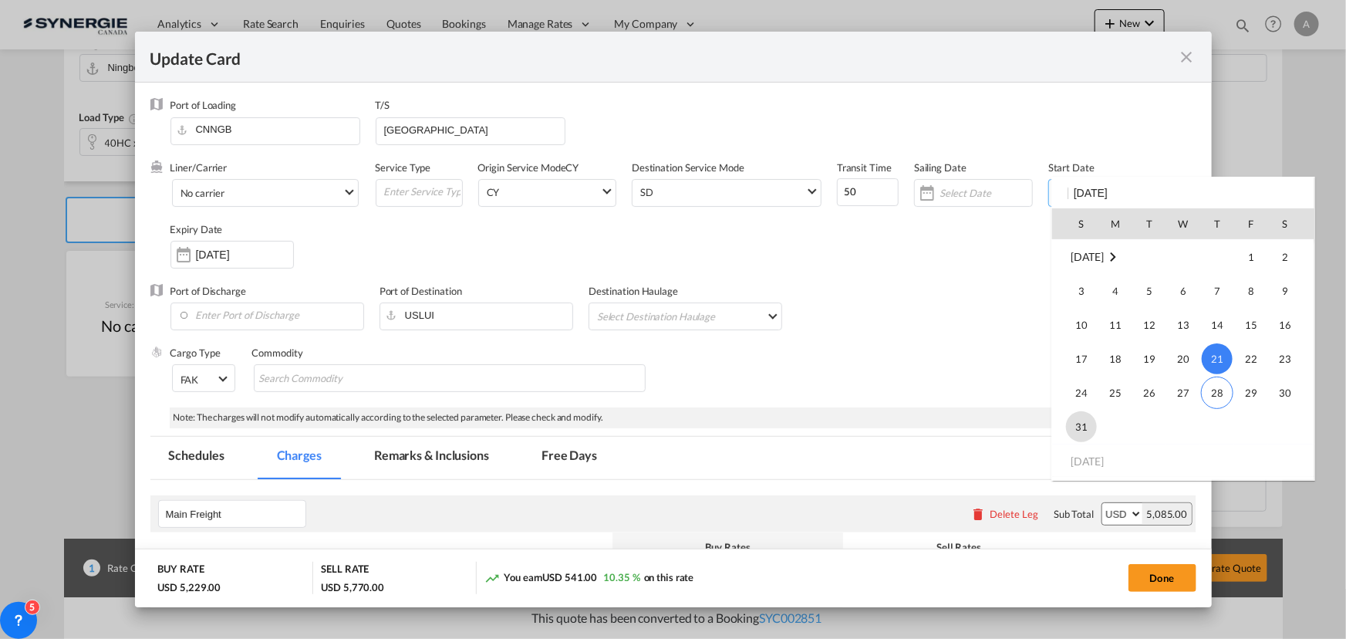
scroll to position [357095, 0]
click at [1078, 423] on span "31" at bounding box center [1081, 425] width 31 height 31
type input "[DATE]"
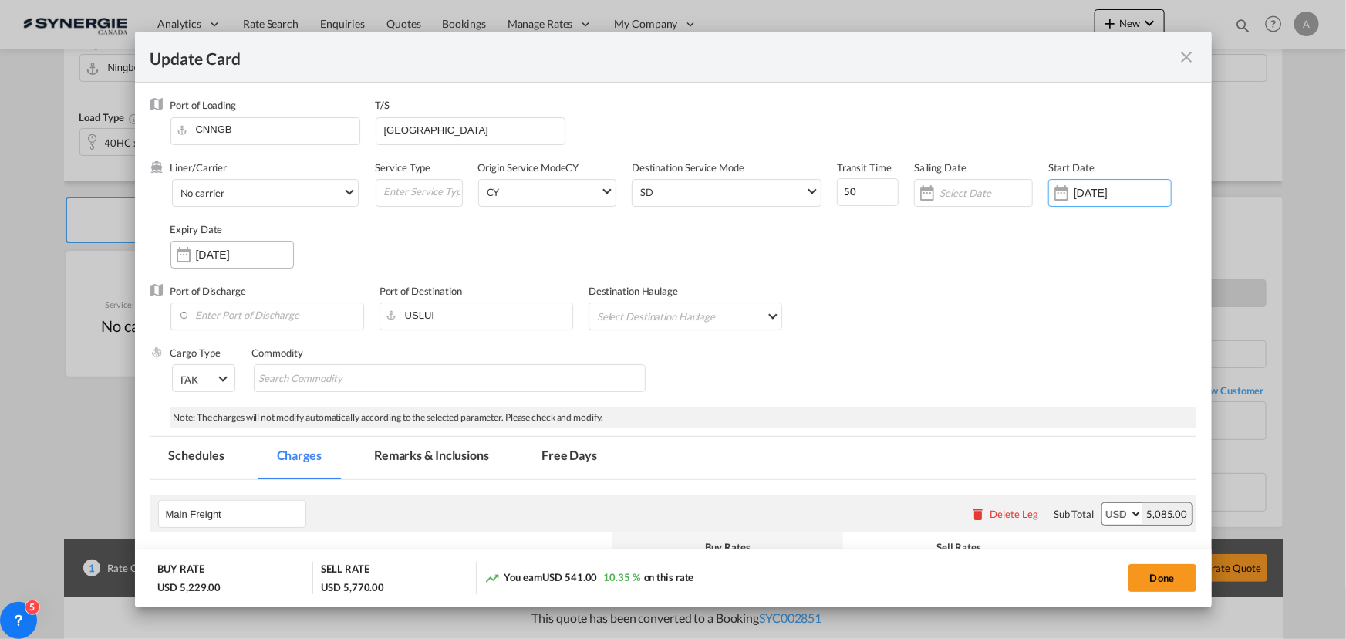
click at [276, 251] on input "[DATE]" at bounding box center [244, 254] width 97 height 12
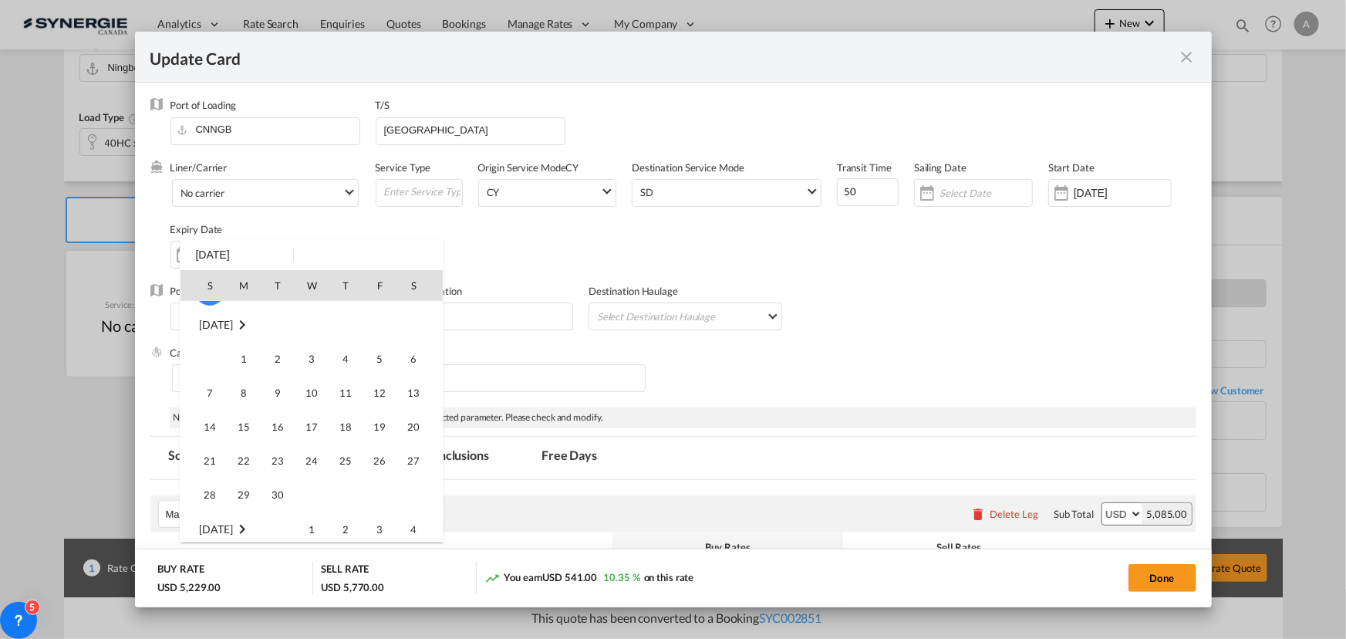
scroll to position [210, 0]
click at [236, 344] on span "1" at bounding box center [243, 347] width 31 height 31
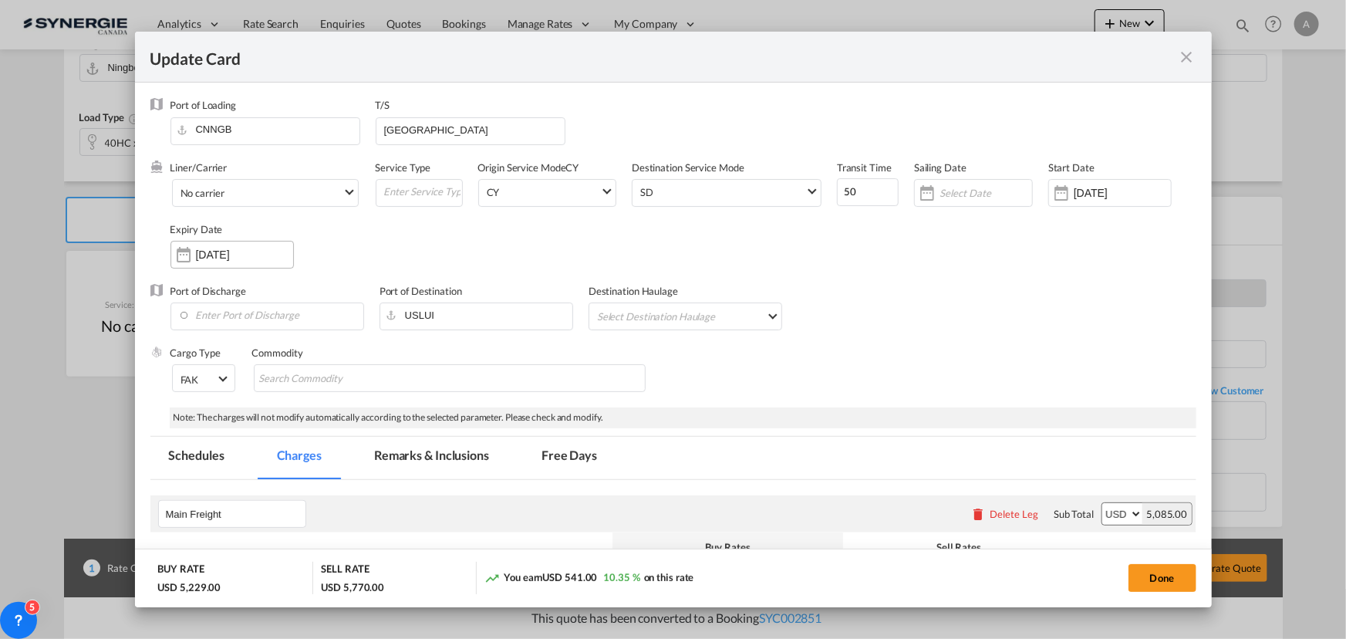
click at [245, 252] on input "[DATE]" at bounding box center [244, 254] width 97 height 12
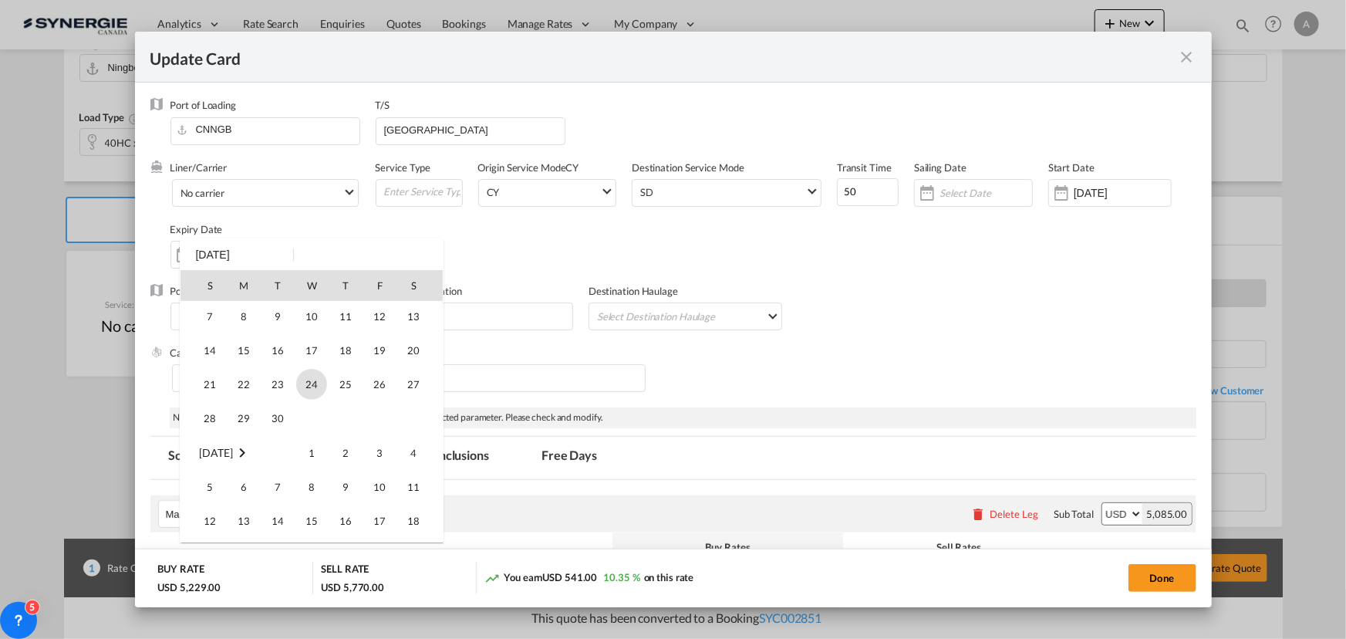
scroll to position [204, 0]
click at [204, 418] on span "14" at bounding box center [209, 420] width 31 height 31
type input "[DATE]"
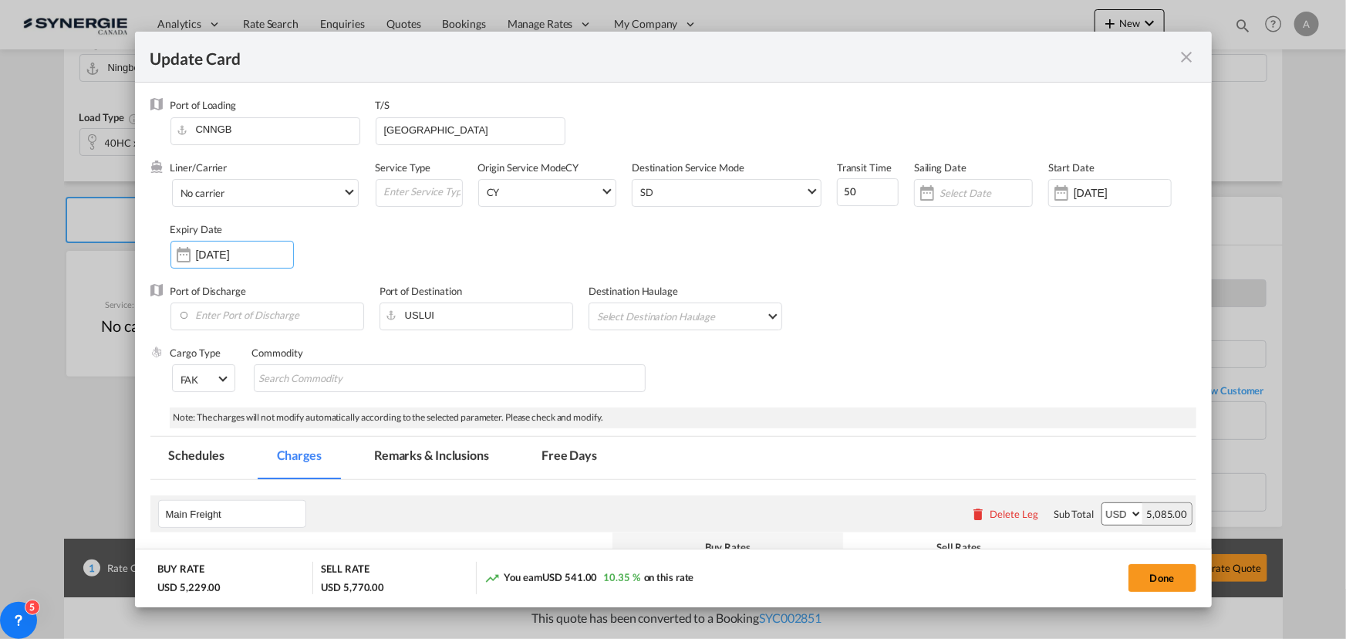
click at [1090, 189] on input "[DATE]" at bounding box center [1122, 193] width 97 height 12
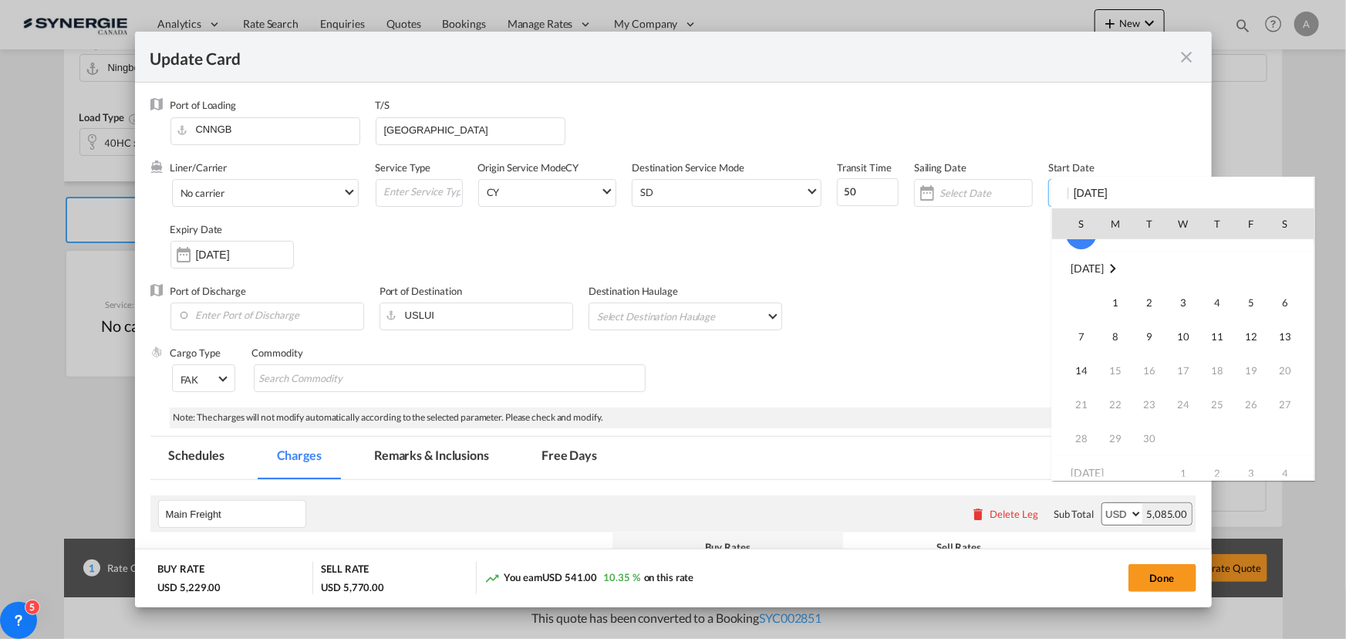
scroll to position [357299, 0]
click at [1116, 294] on span "1" at bounding box center [1115, 290] width 31 height 31
type input "[DATE]"
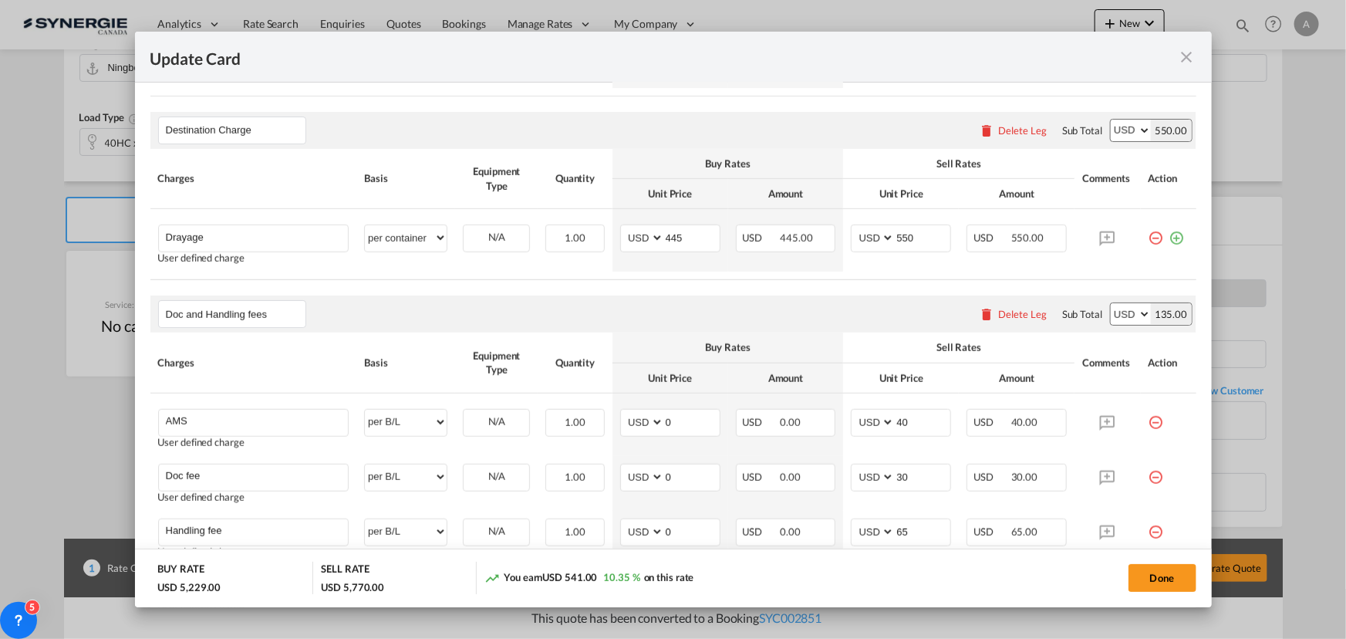
scroll to position [276, 0]
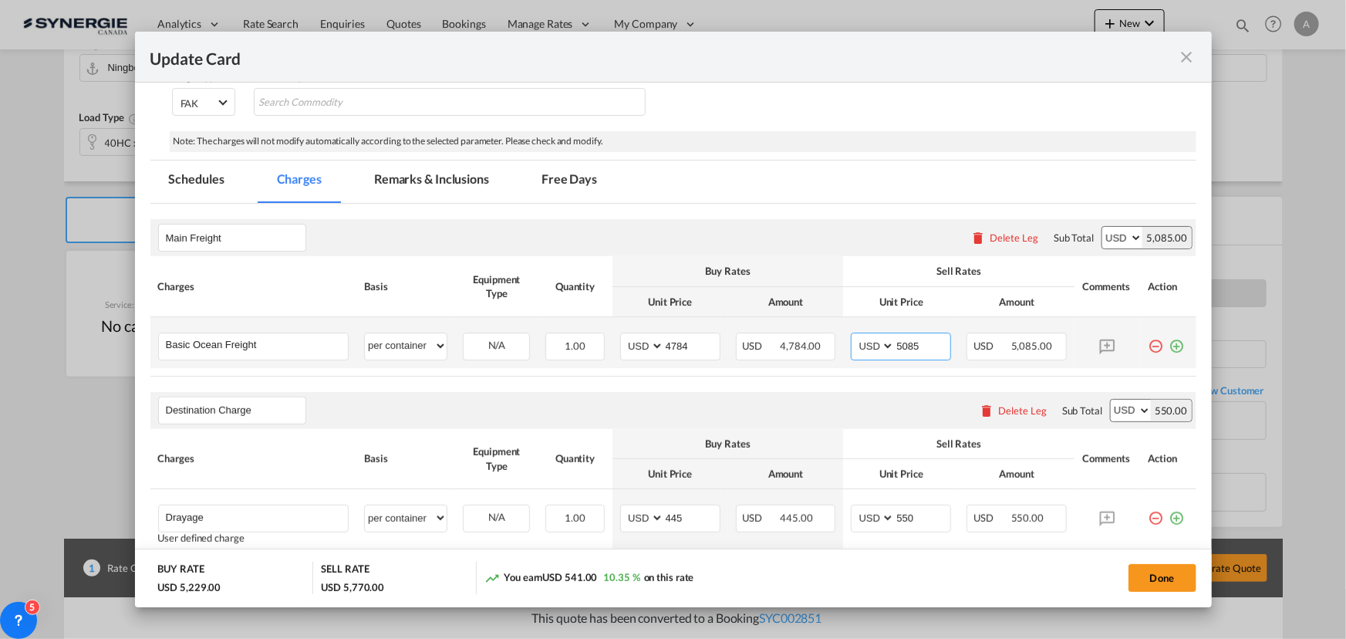
click at [901, 346] on input "5085" at bounding box center [923, 344] width 56 height 23
type input "5115"
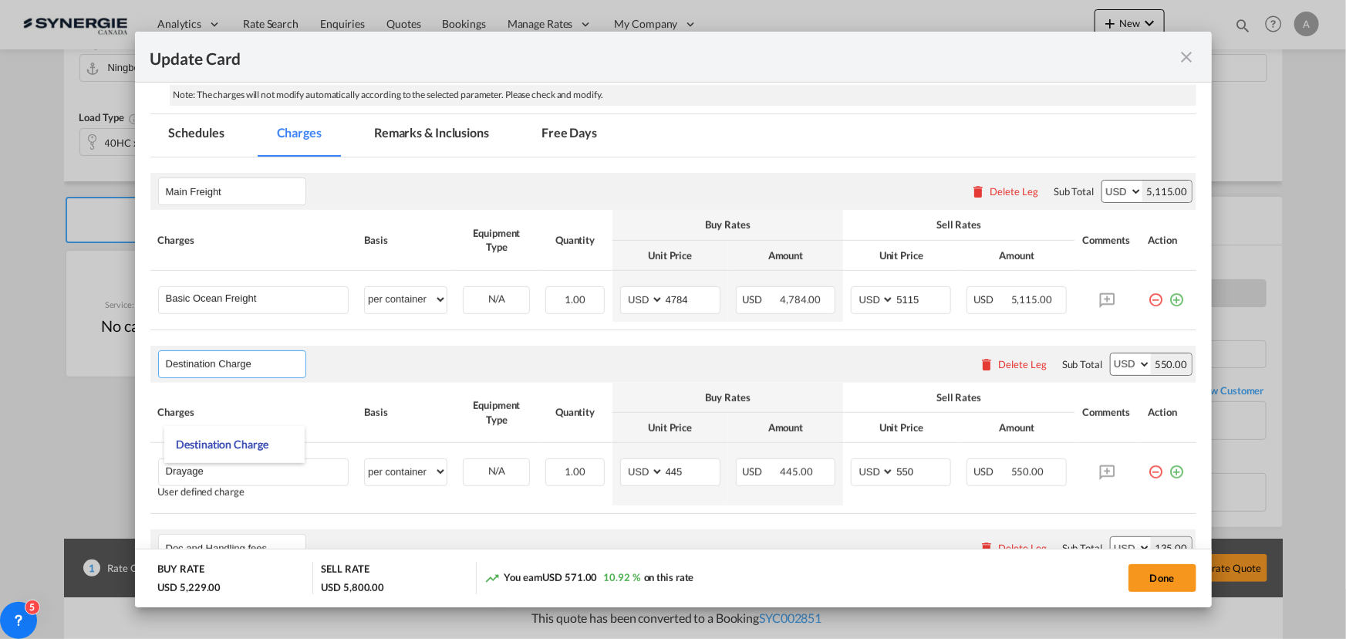
scroll to position [346, 0]
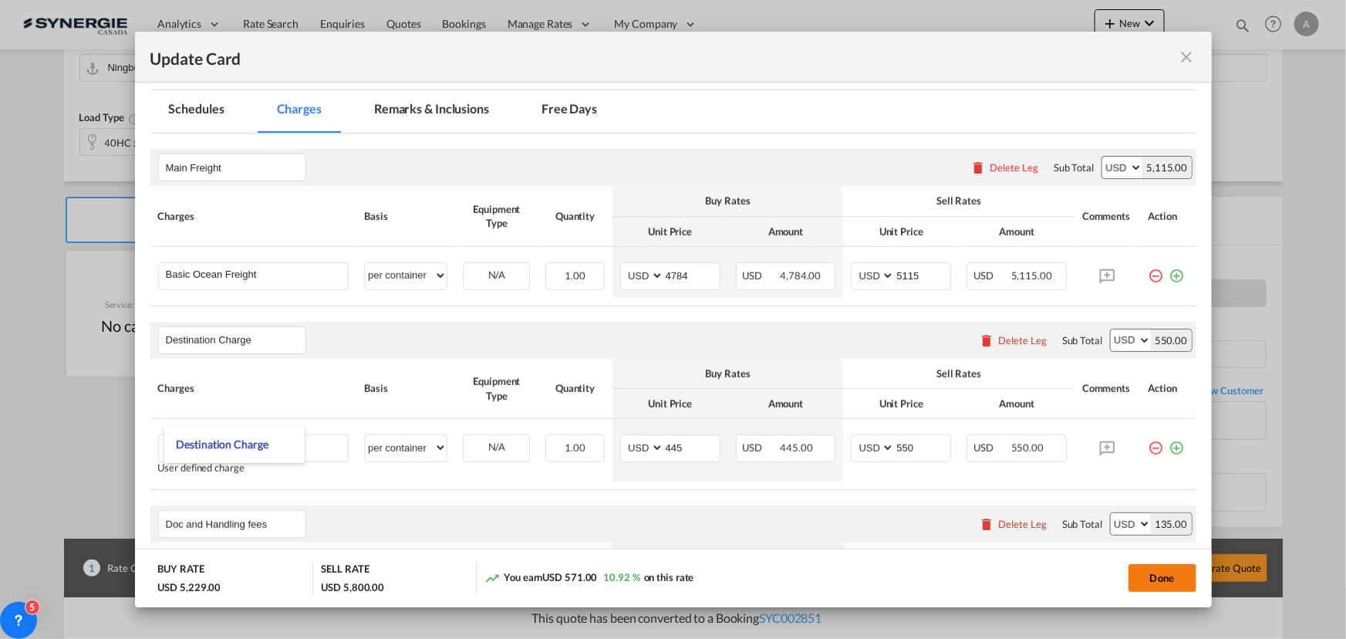
click at [1161, 581] on button "Done" at bounding box center [1162, 578] width 68 height 28
type input "[DATE]"
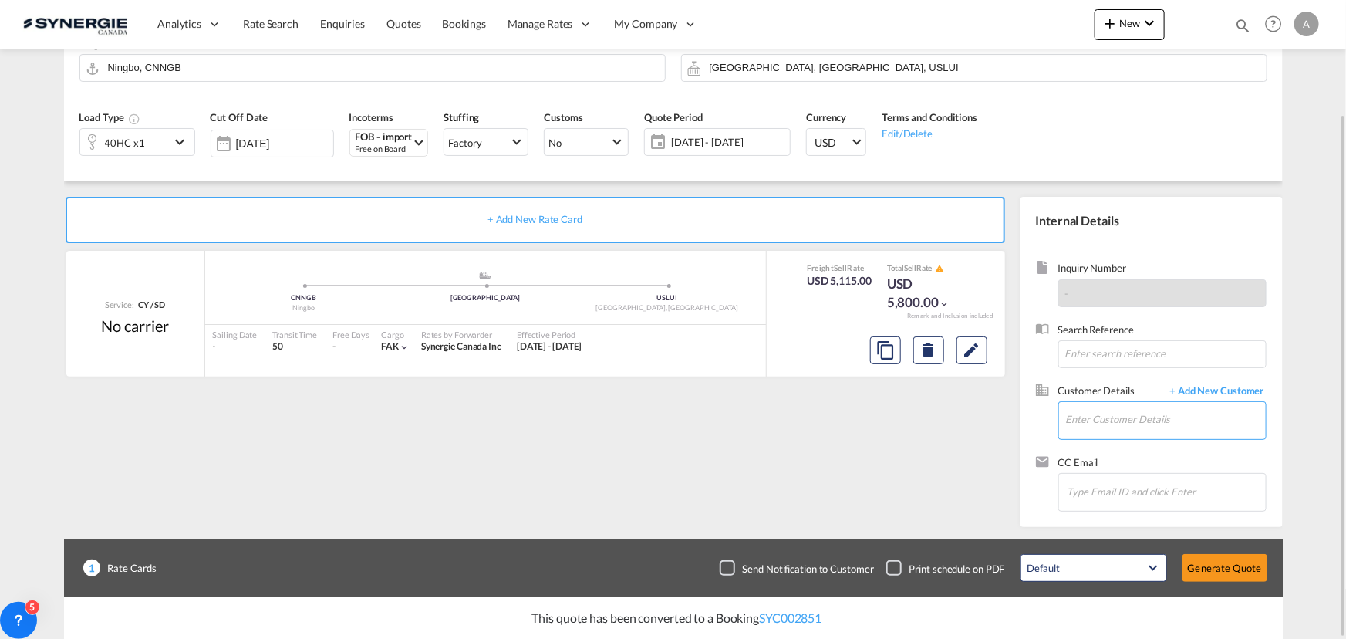
click at [1111, 416] on input "Enter Customer Details" at bounding box center [1166, 419] width 200 height 35
click at [1104, 424] on body "Analytics Reports Dashboard Rate Search Enquiries Quotes Bookings" at bounding box center [673, 319] width 1346 height 639
click at [1145, 425] on body "Analytics Reports Dashboard Rate Search Enquiries Quotes Bookings" at bounding box center [673, 319] width 1346 height 639
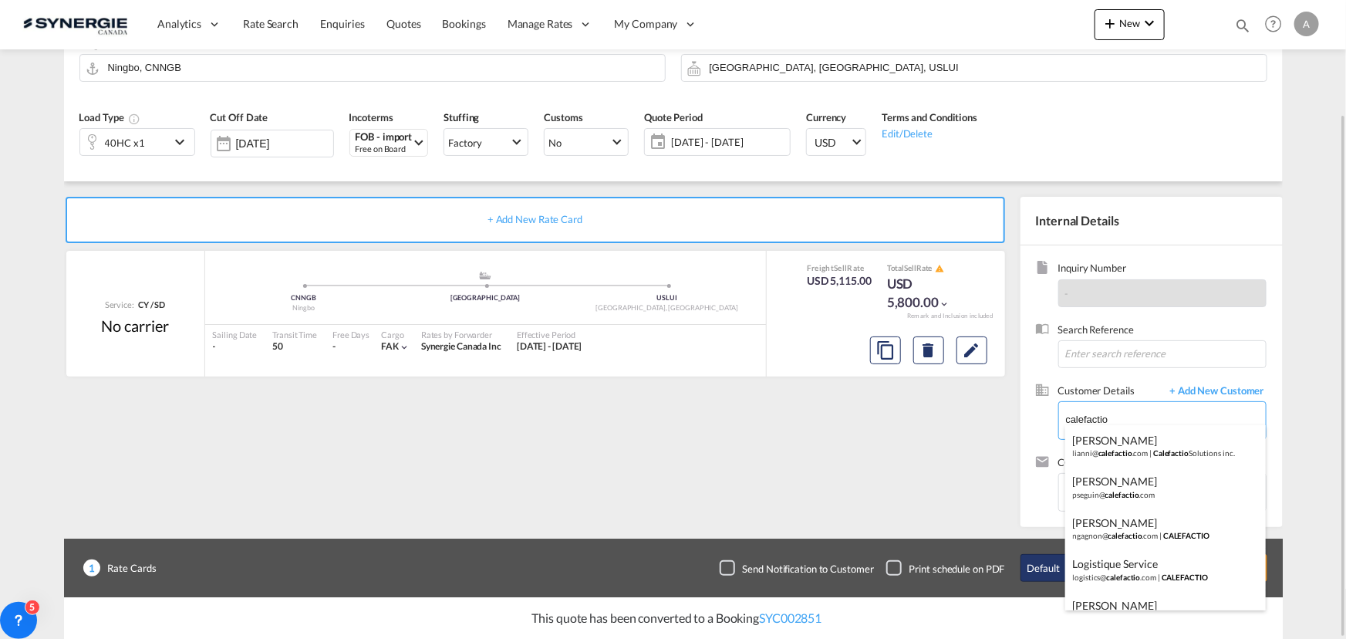
click at [1145, 564] on div "Logistique Service logistics@ calefactio .com | CALEFACTIO" at bounding box center [1165, 569] width 201 height 42
type input "CALEFACTIO, Logistique Service, [EMAIL_ADDRESS][DOMAIN_NAME]"
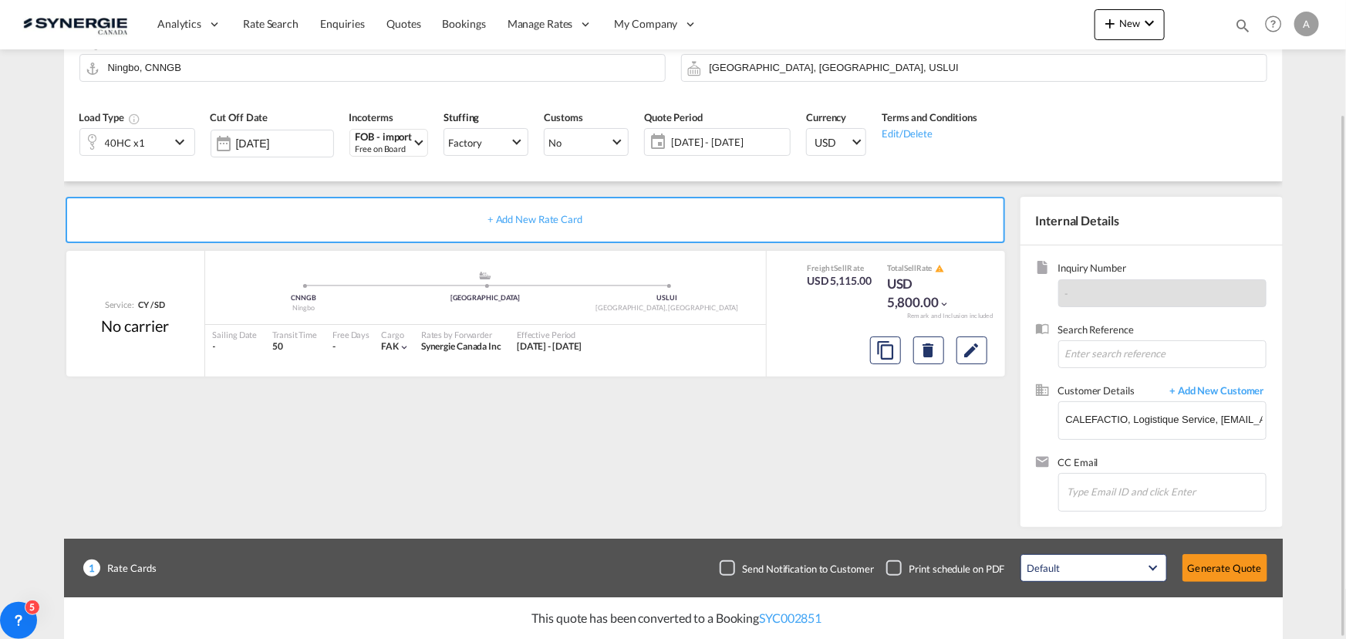
click at [763, 153] on div "[DATE] - [DATE] [DATE] - [DATE] August January February March April May June Ju…" at bounding box center [717, 142] width 147 height 28
click at [755, 139] on span "[DATE] - [DATE]" at bounding box center [728, 142] width 115 height 14
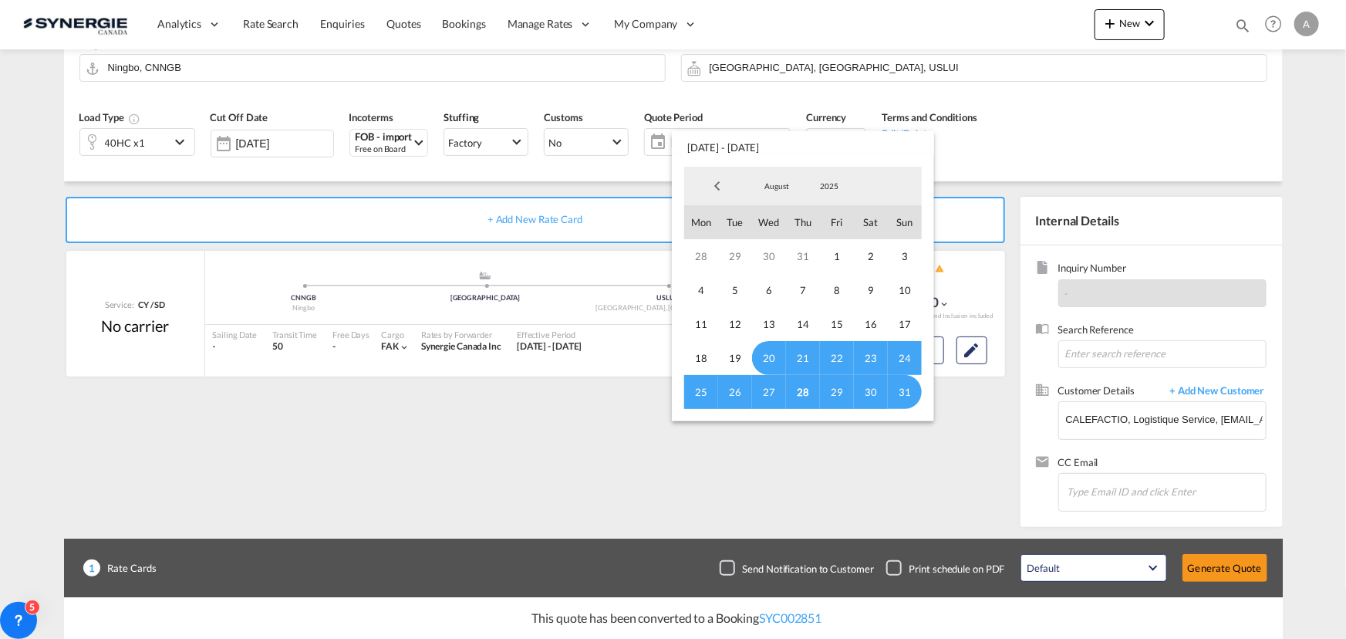
click at [778, 181] on span "August" at bounding box center [776, 185] width 49 height 11
click at [768, 224] on md-option "September" at bounding box center [792, 223] width 105 height 37
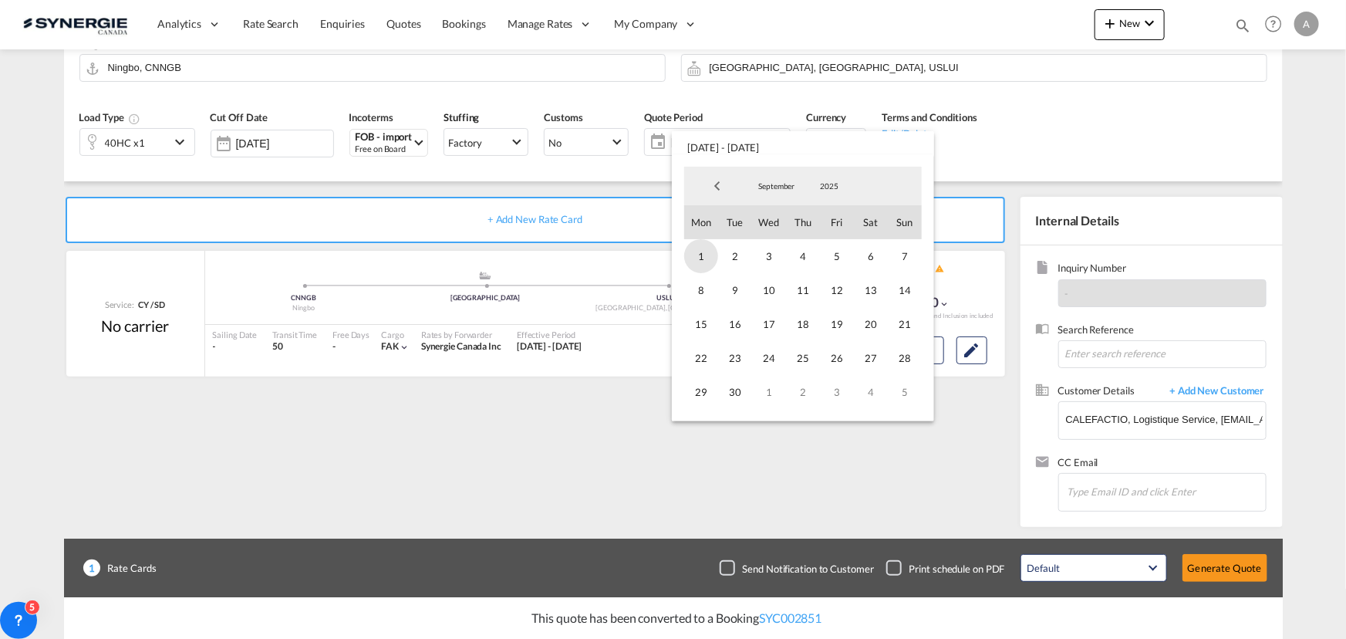
click at [698, 255] on span "1" at bounding box center [701, 256] width 34 height 34
click at [902, 293] on span "14" at bounding box center [905, 290] width 34 height 34
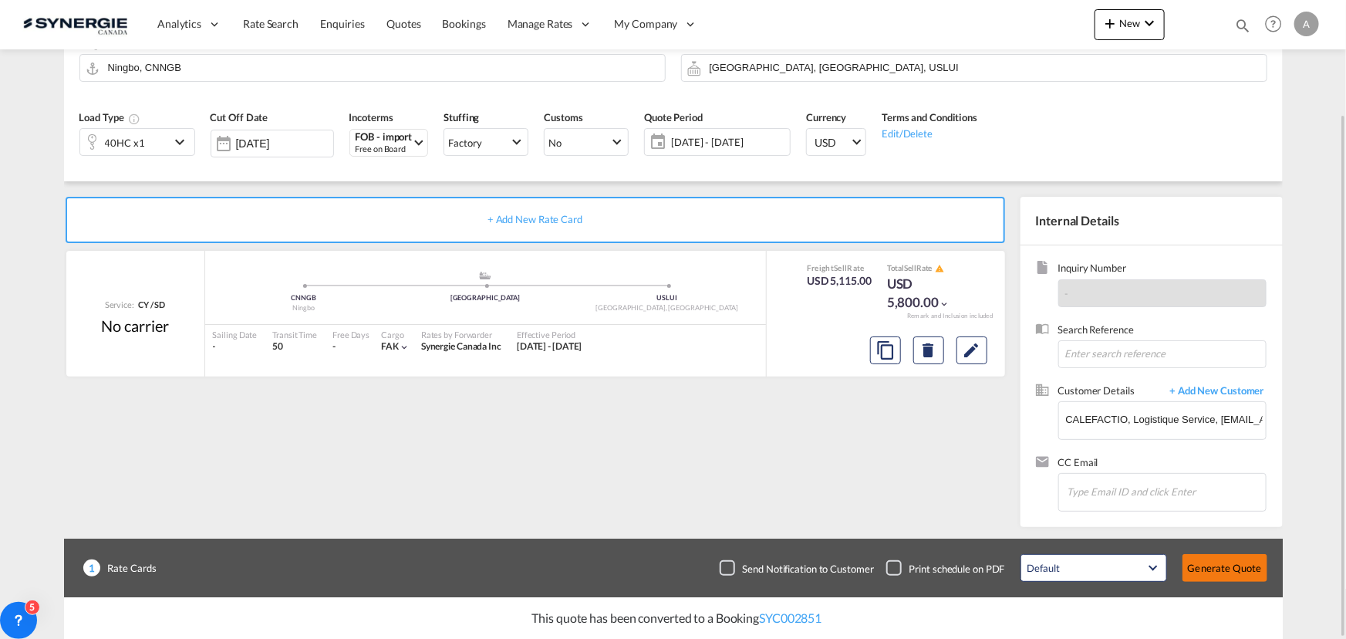
click at [1219, 563] on button "Generate Quote" at bounding box center [1224, 568] width 85 height 28
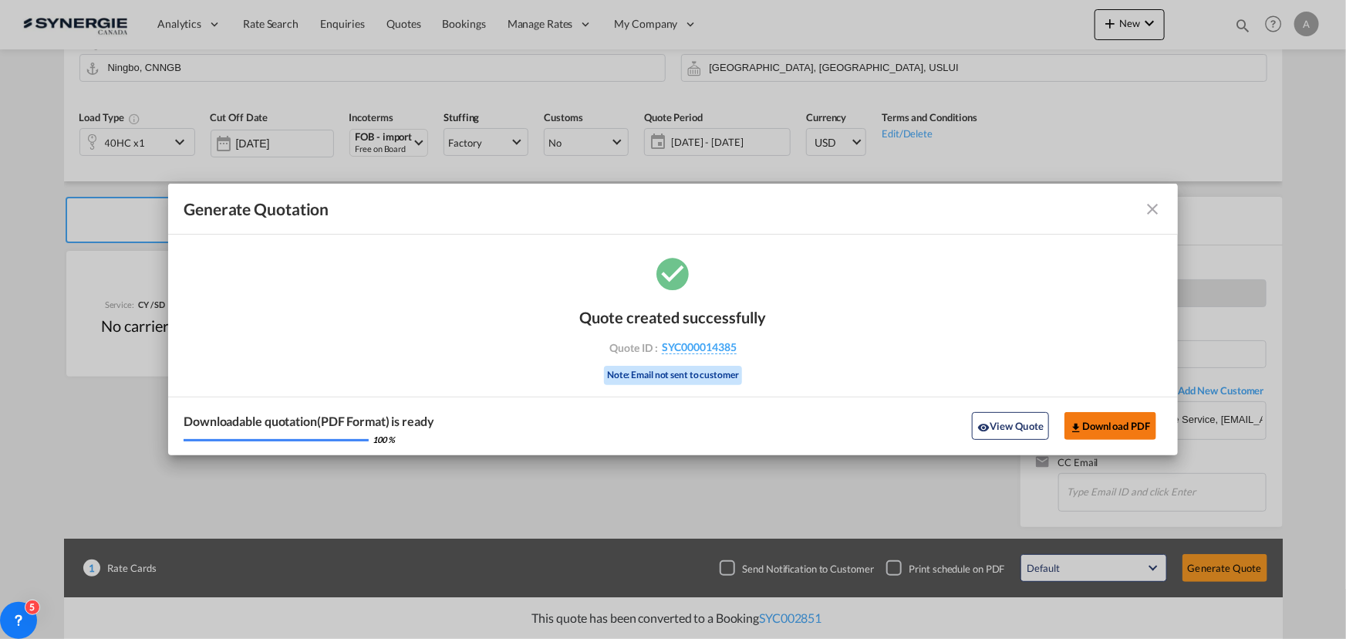
click at [1098, 433] on button "Download PDF" at bounding box center [1110, 426] width 92 height 28
click at [1012, 430] on button "View Quote" at bounding box center [1010, 426] width 77 height 28
